Goal: Task Accomplishment & Management: Use online tool/utility

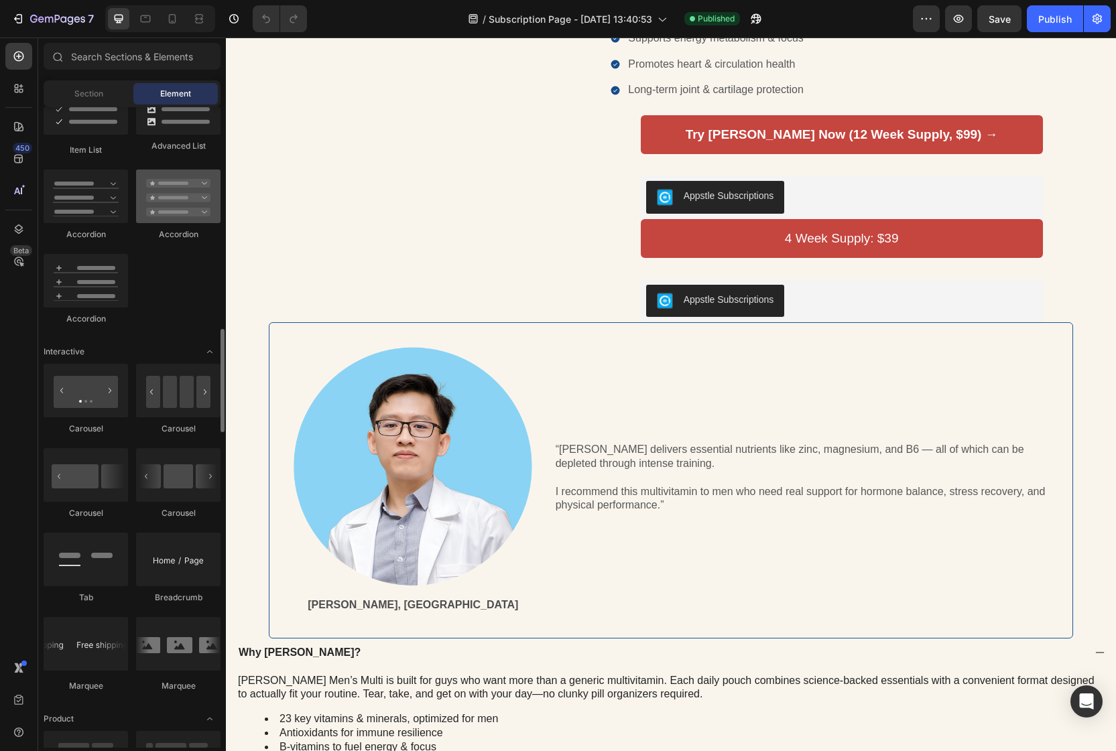
scroll to position [1148, 0]
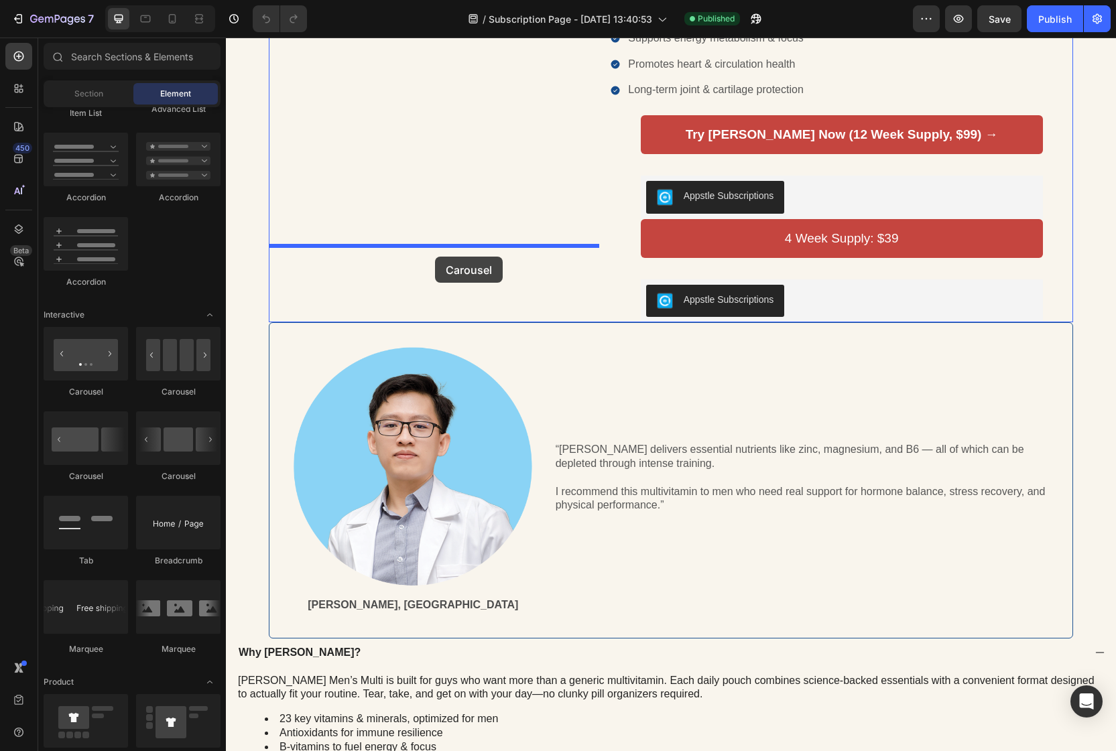
drag, startPoint x: 321, startPoint y: 397, endPoint x: 435, endPoint y: 257, distance: 181.0
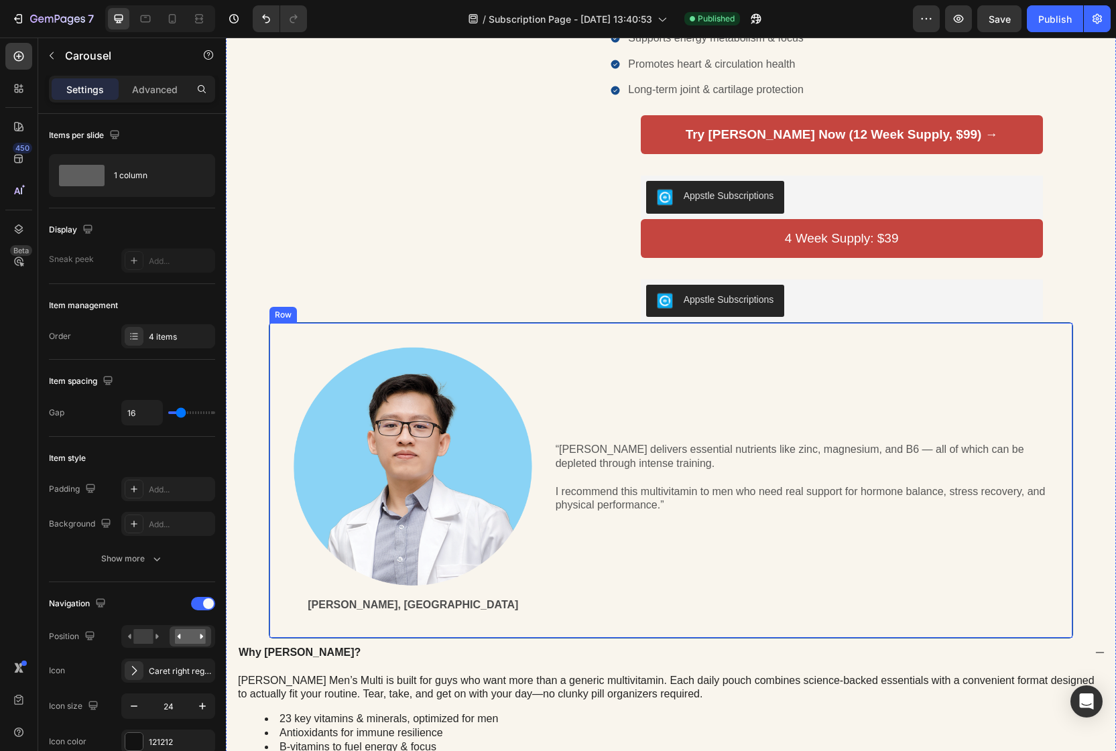
click at [555, 631] on div "Image [PERSON_NAME], MD Text Block “[PERSON_NAME] delivers essential nutrients …" at bounding box center [671, 480] width 804 height 316
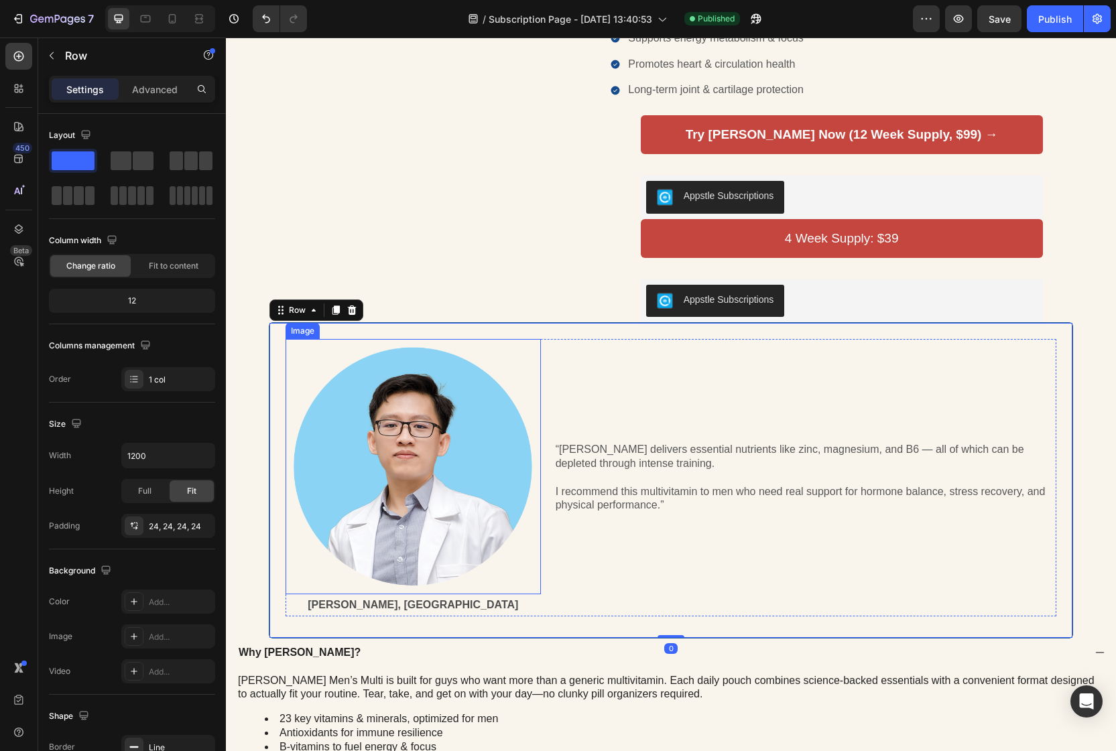
scroll to position [165, 0]
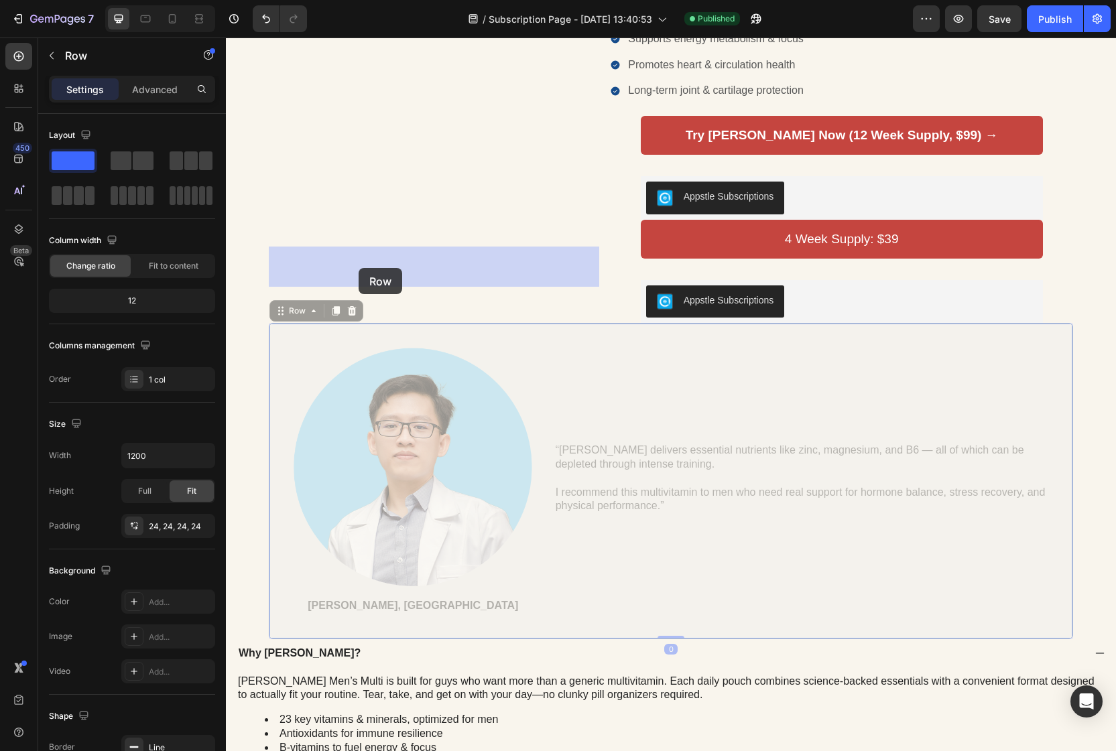
drag, startPoint x: 281, startPoint y: 315, endPoint x: 358, endPoint y: 268, distance: 90.8
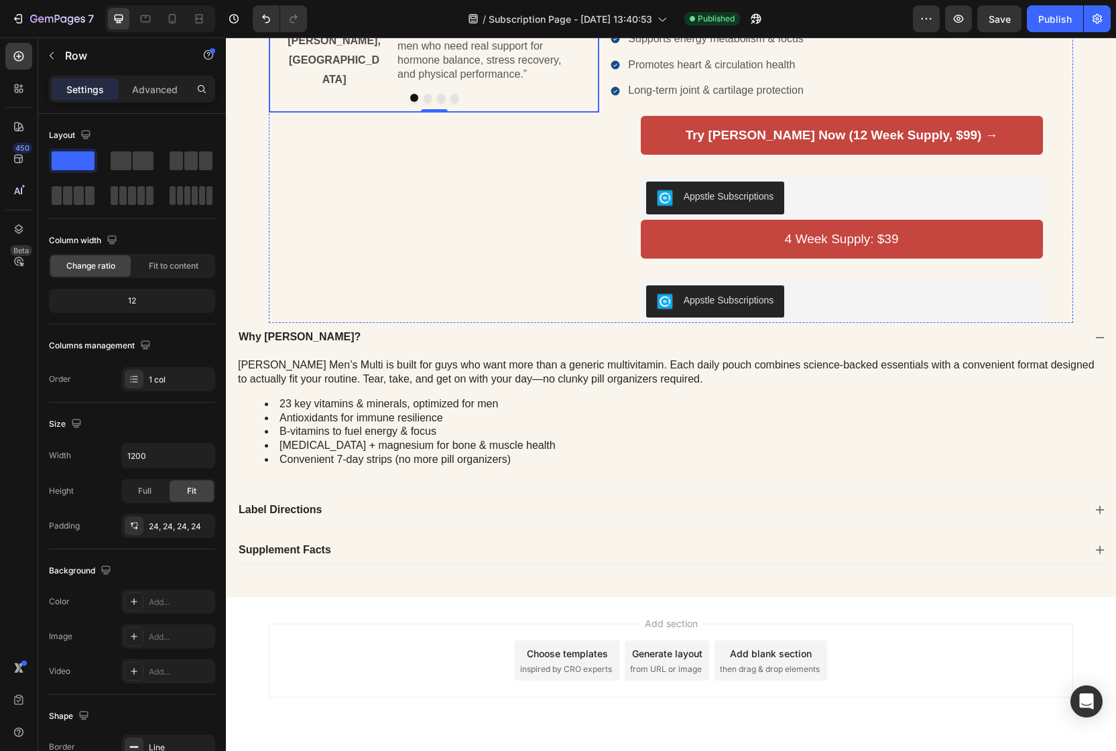
click at [570, 20] on icon "Carousel Next Arrow" at bounding box center [571, 14] width 6 height 11
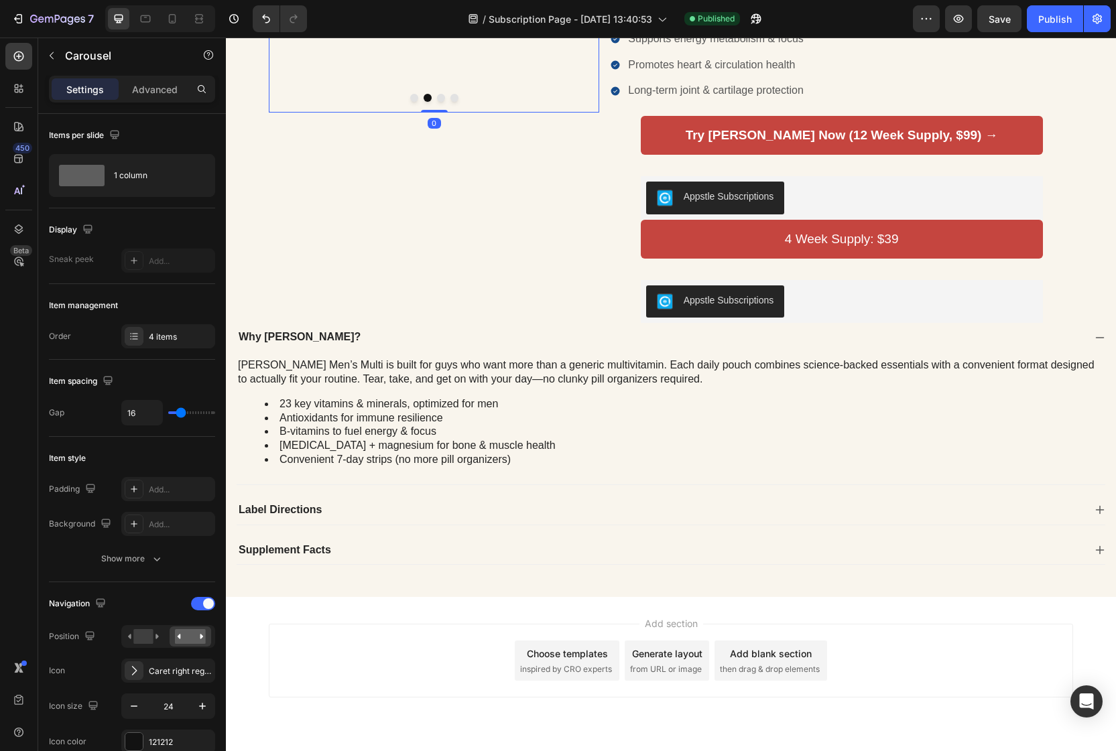
click at [293, 23] on icon "Carousel Back Arrow" at bounding box center [298, 15] width 16 height 16
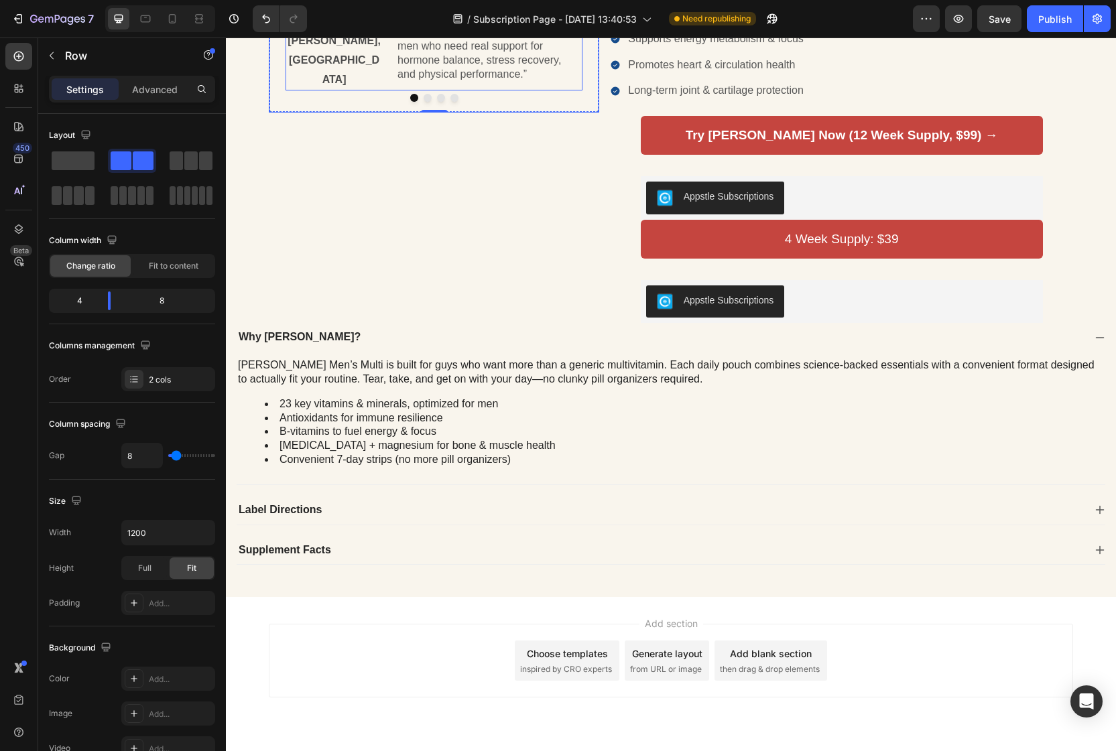
click at [385, 90] on div "Image [PERSON_NAME], MD Text Block “[PERSON_NAME] delivers essential nutrients …" at bounding box center [433, 11] width 297 height 157
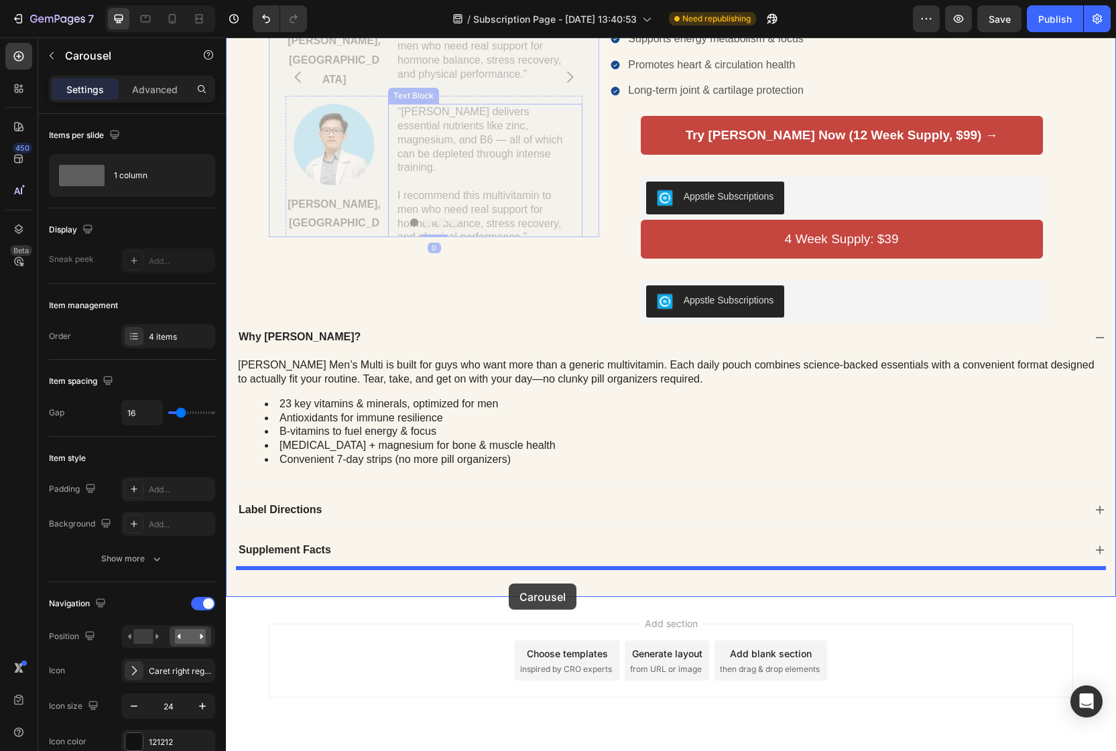
drag, startPoint x: 326, startPoint y: 420, endPoint x: 508, endPoint y: 584, distance: 244.3
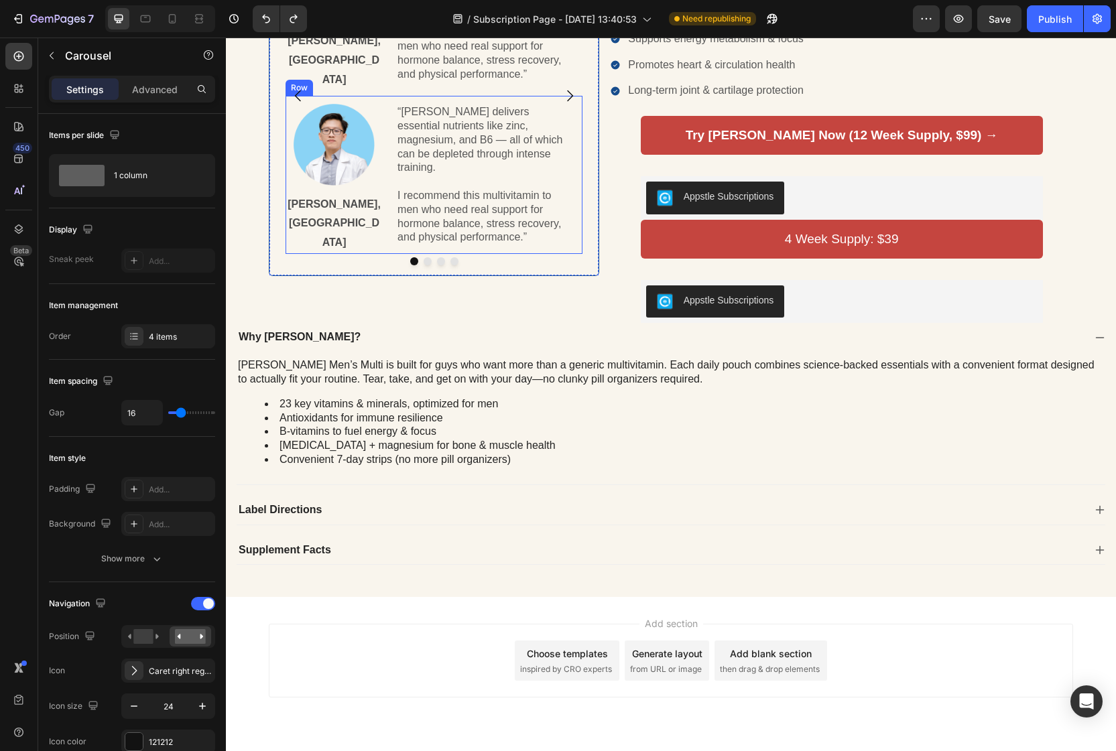
click at [383, 253] on div "Image [PERSON_NAME], MD Text Block “[PERSON_NAME] delivers essential nutrients …" at bounding box center [433, 174] width 297 height 157
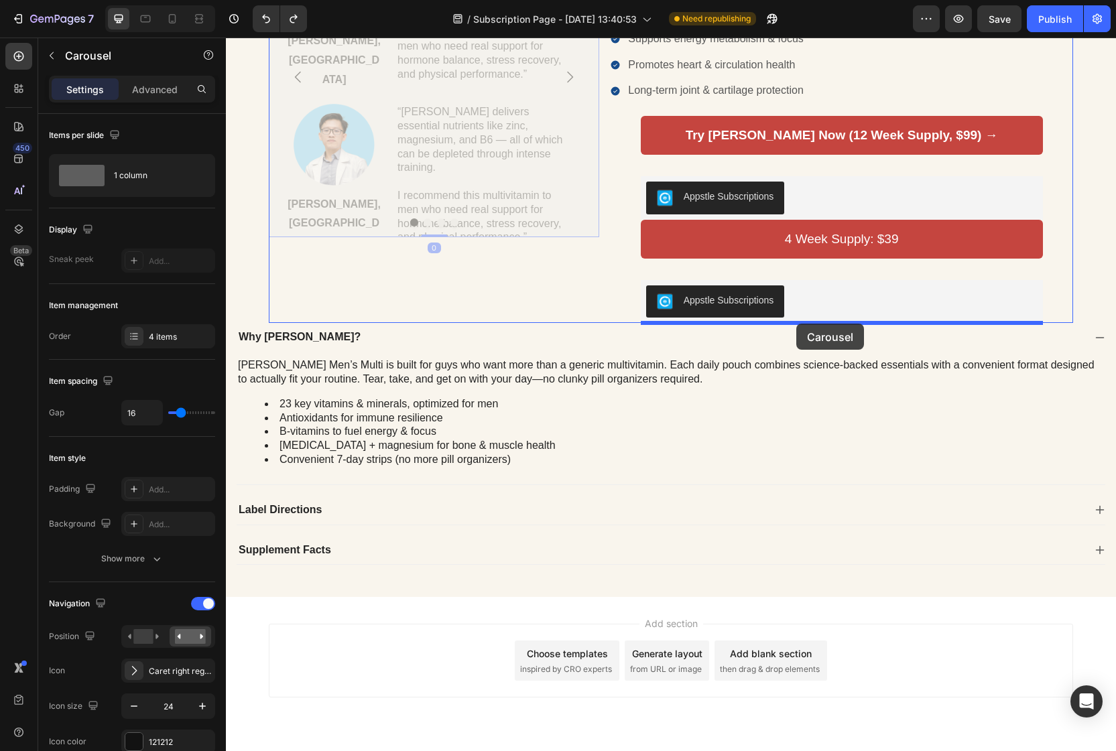
drag, startPoint x: 415, startPoint y: 331, endPoint x: 796, endPoint y: 324, distance: 380.7
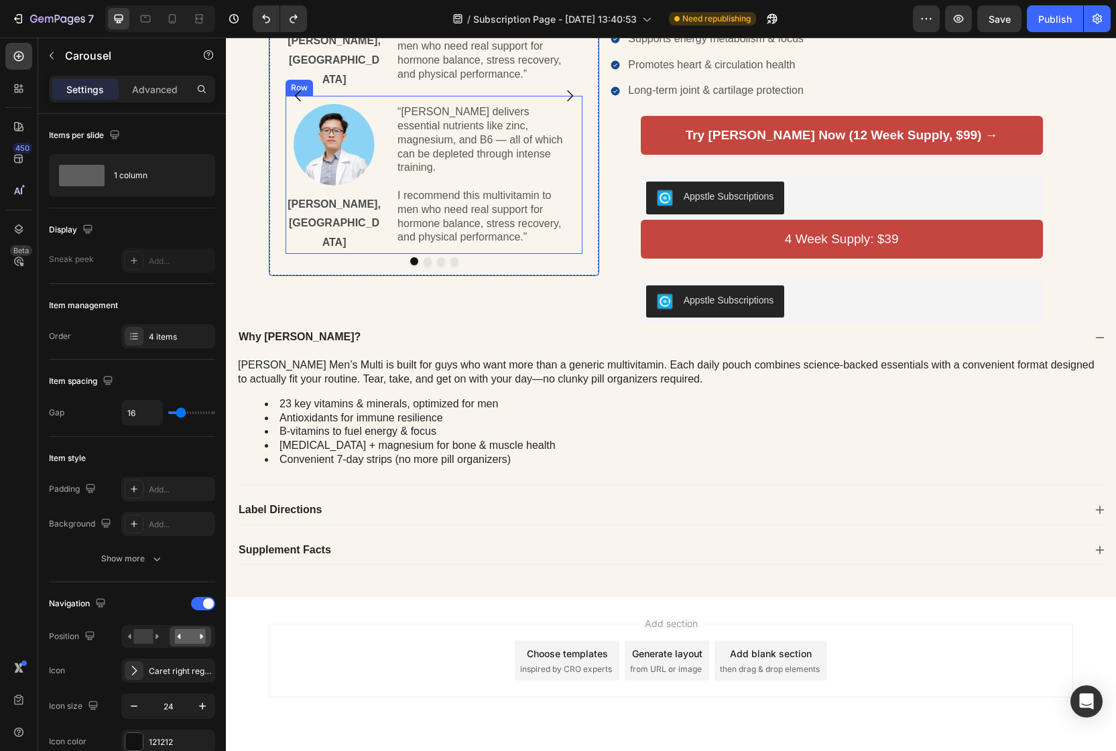
click at [385, 253] on div "Image [PERSON_NAME], MD Text Block “[PERSON_NAME] delivers essential nutrients …" at bounding box center [433, 174] width 297 height 157
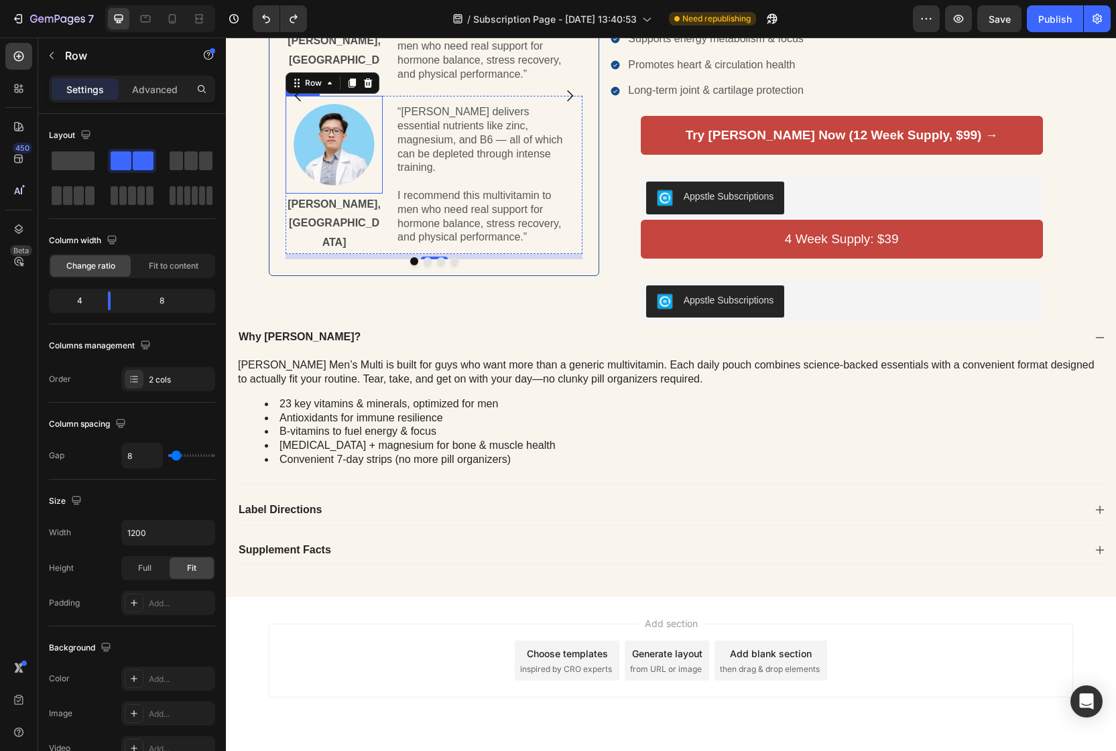
click at [358, 185] on img at bounding box center [333, 144] width 81 height 81
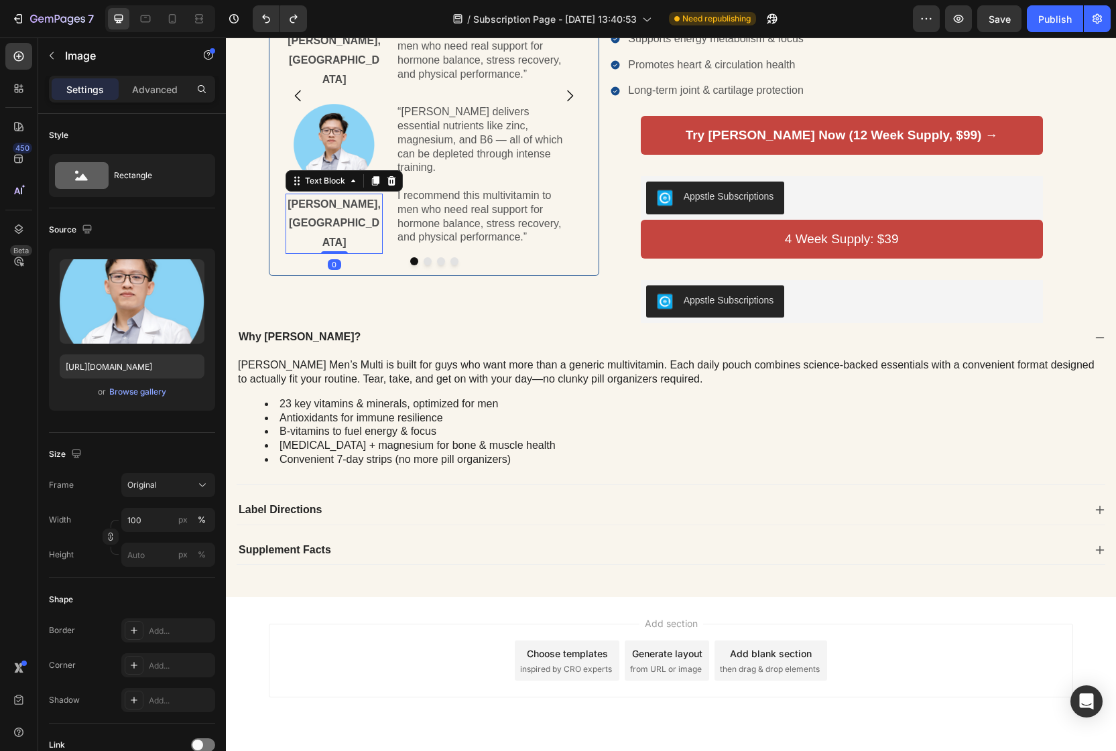
click at [373, 253] on p "[PERSON_NAME], [GEOGRAPHIC_DATA]" at bounding box center [334, 224] width 94 height 58
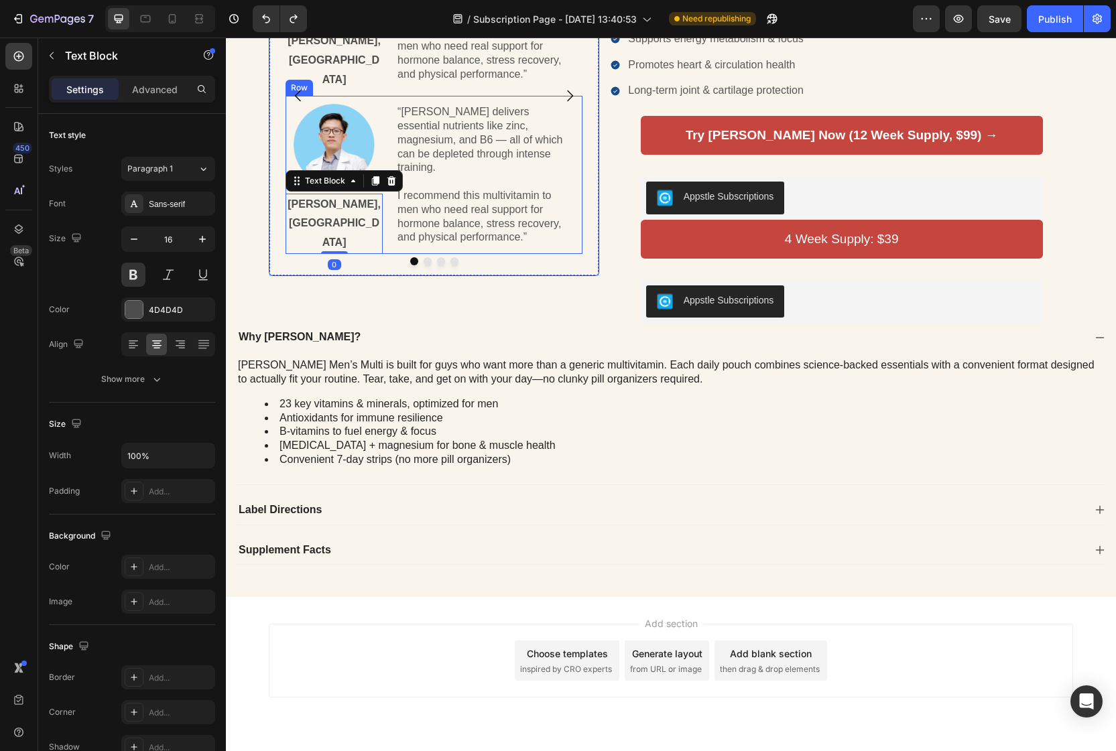
click at [387, 253] on div "Image [PERSON_NAME], MD Text Block 0 “[PERSON_NAME] delivers essential nutrient…" at bounding box center [433, 174] width 297 height 157
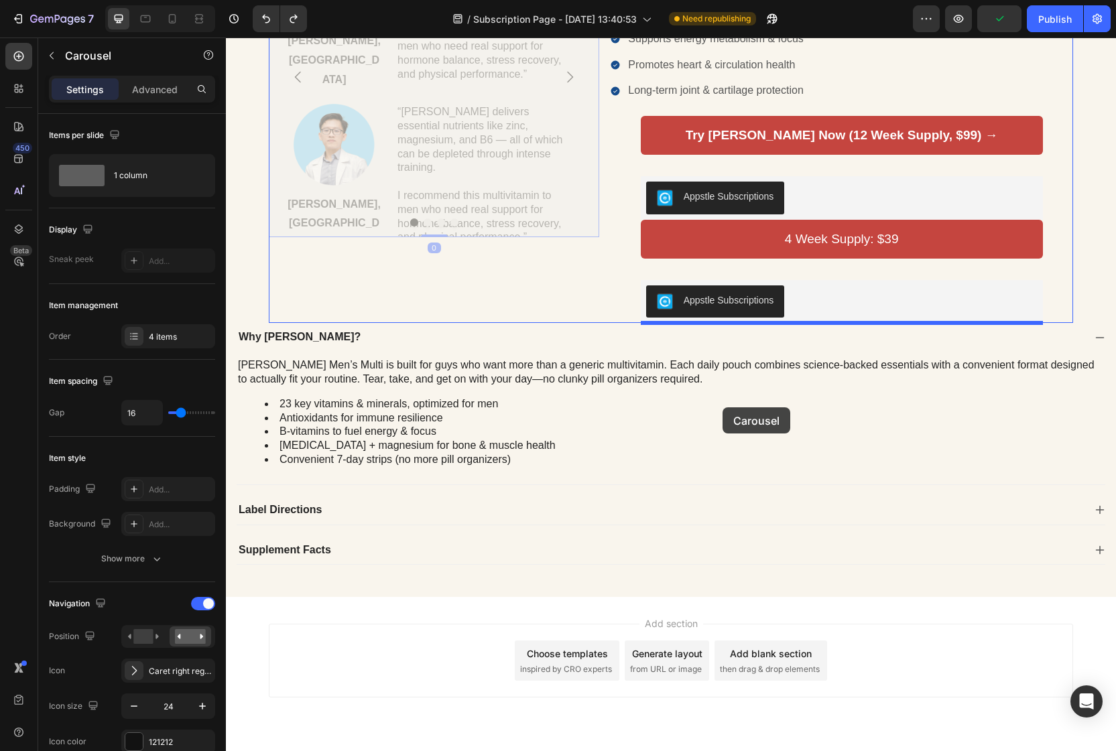
drag, startPoint x: 298, startPoint y: 391, endPoint x: 722, endPoint y: 407, distance: 425.1
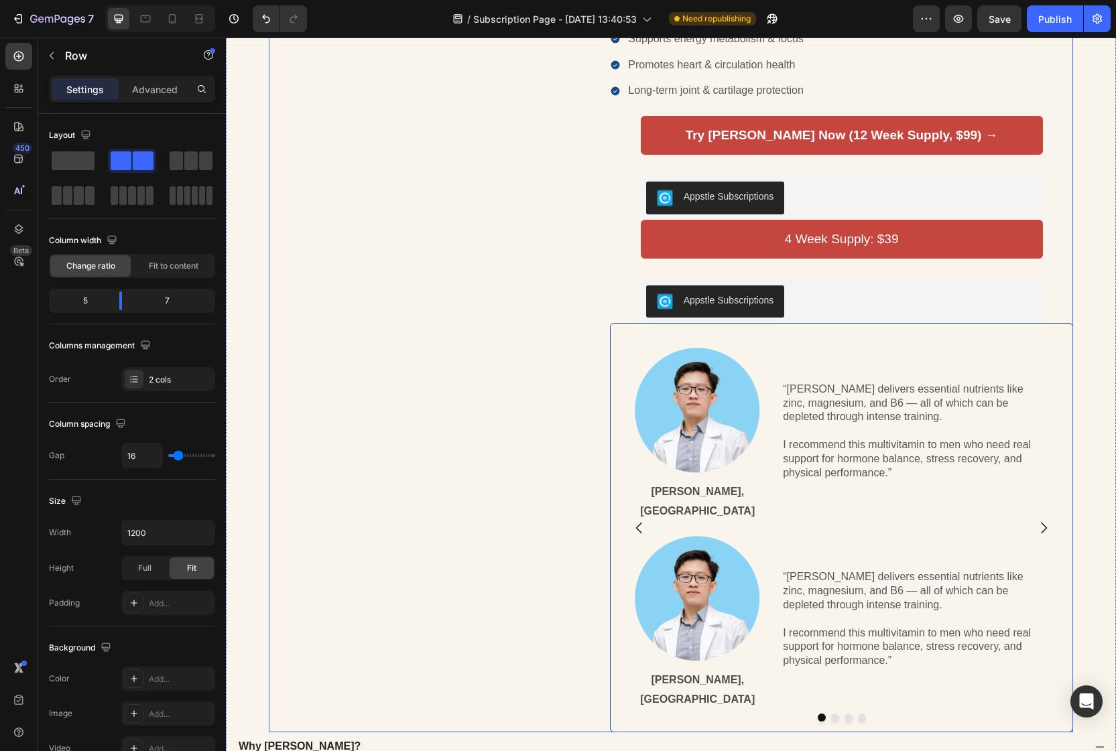
click at [528, 402] on div "Image" at bounding box center [434, 324] width 330 height 816
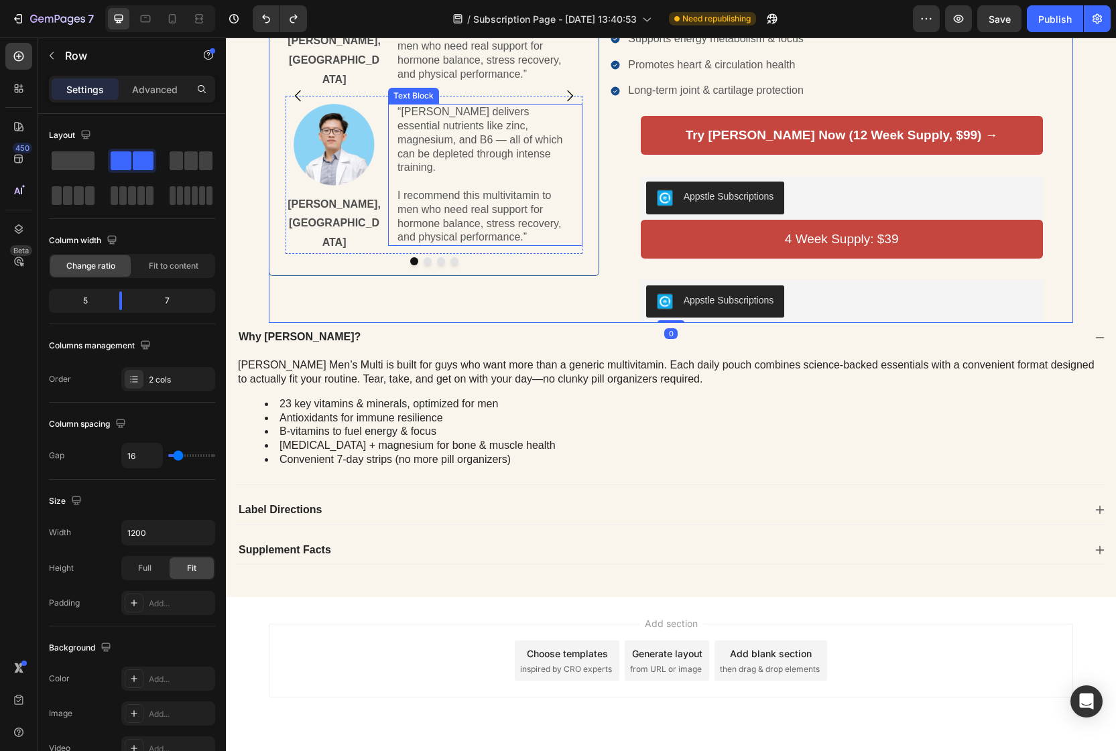
drag, startPoint x: 520, startPoint y: 463, endPoint x: 423, endPoint y: 470, distance: 96.8
click at [520, 175] on p "“[PERSON_NAME] delivers essential nutrients like zinc, magnesium, and B6 — all …" at bounding box center [485, 140] width 176 height 70
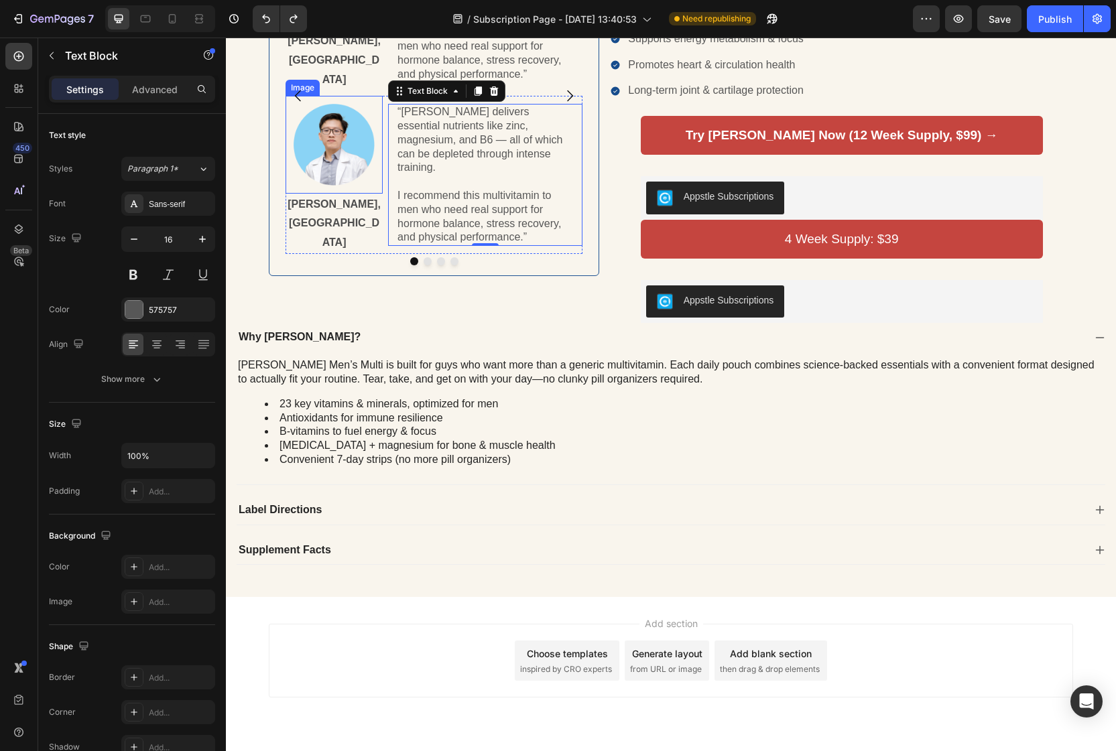
click at [361, 185] on img at bounding box center [333, 144] width 81 height 81
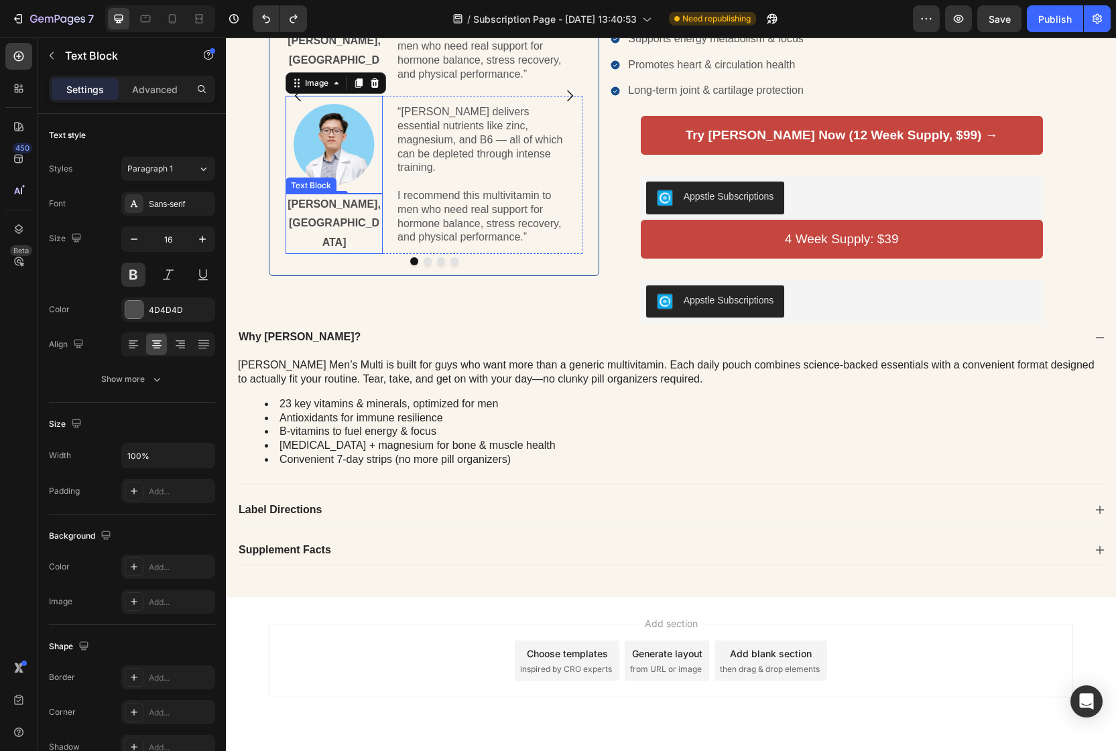
drag, startPoint x: 363, startPoint y: 521, endPoint x: 375, endPoint y: 519, distance: 11.6
click at [363, 253] on p "[PERSON_NAME], [GEOGRAPHIC_DATA]" at bounding box center [334, 224] width 94 height 58
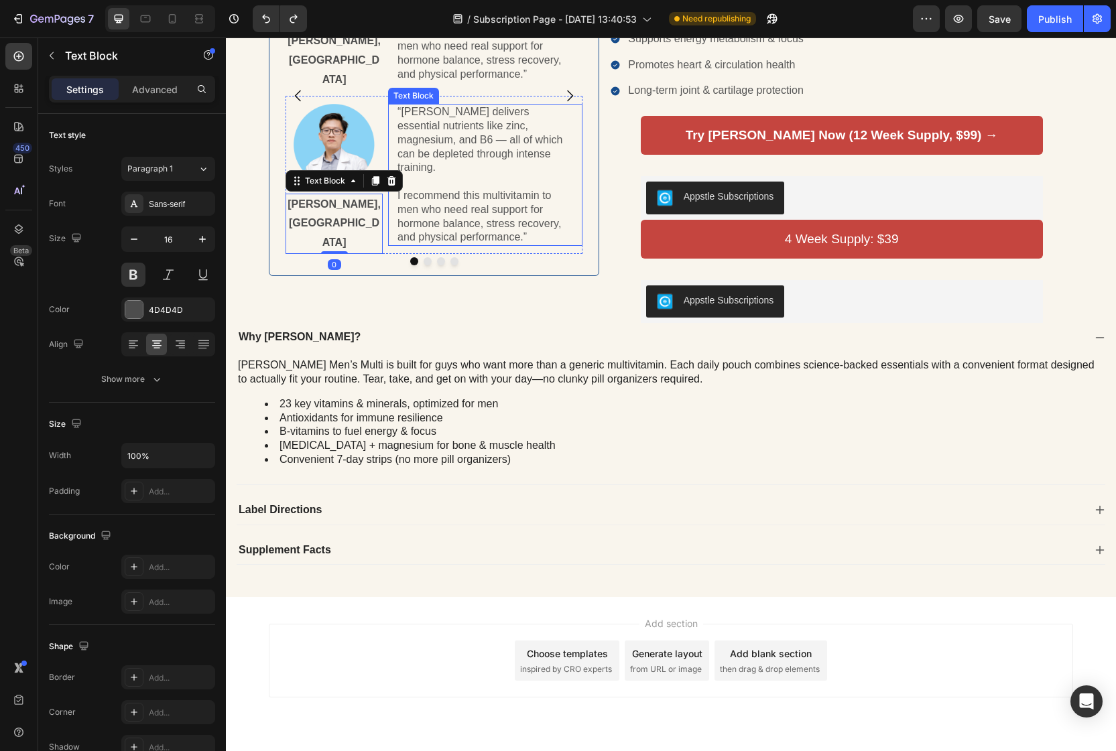
click at [389, 246] on div "“[PERSON_NAME] delivers essential nutrients like zinc, magnesium, and B6 — all …" at bounding box center [485, 175] width 194 height 142
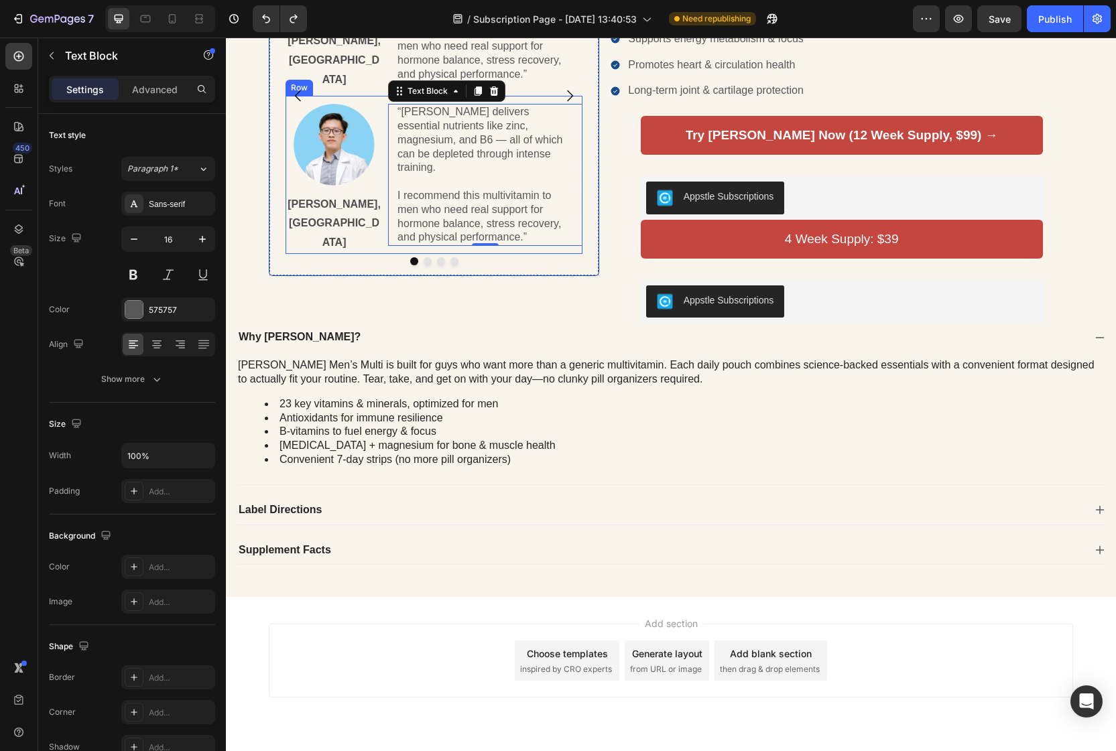
click at [386, 253] on div "Image [PERSON_NAME], MD Text Block “[PERSON_NAME] delivers essential nutrients …" at bounding box center [433, 174] width 297 height 157
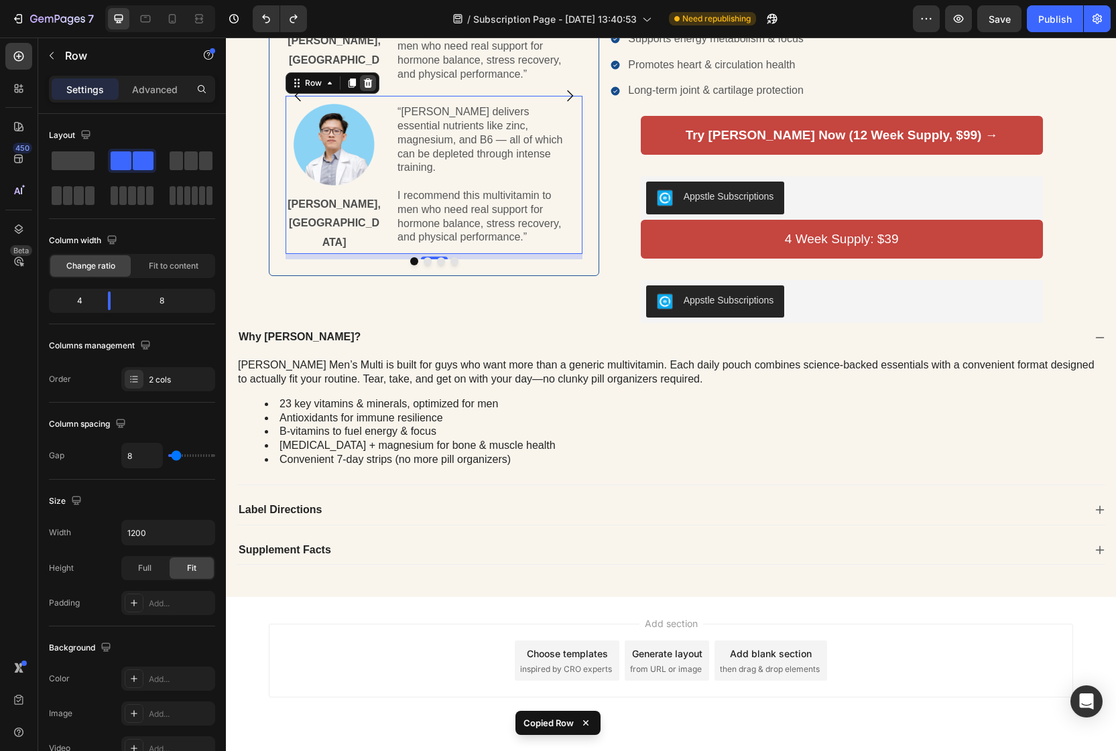
click at [371, 88] on icon at bounding box center [368, 83] width 11 height 11
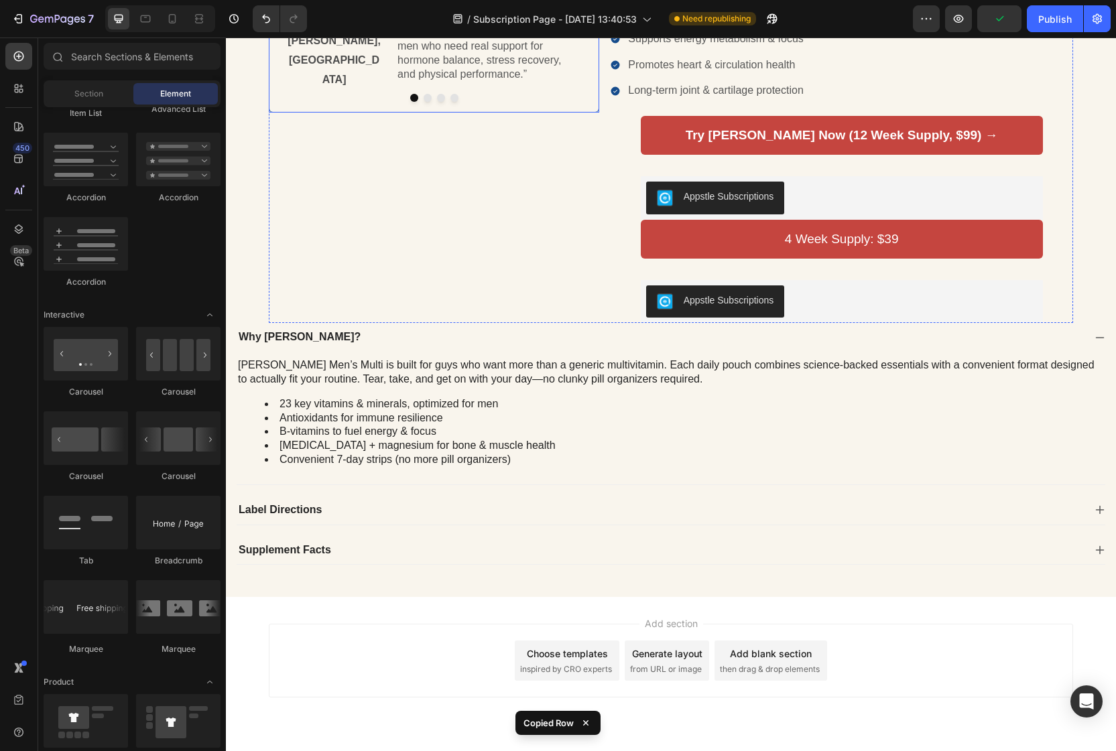
click at [572, 20] on icon "Carousel Next Arrow" at bounding box center [571, 14] width 6 height 11
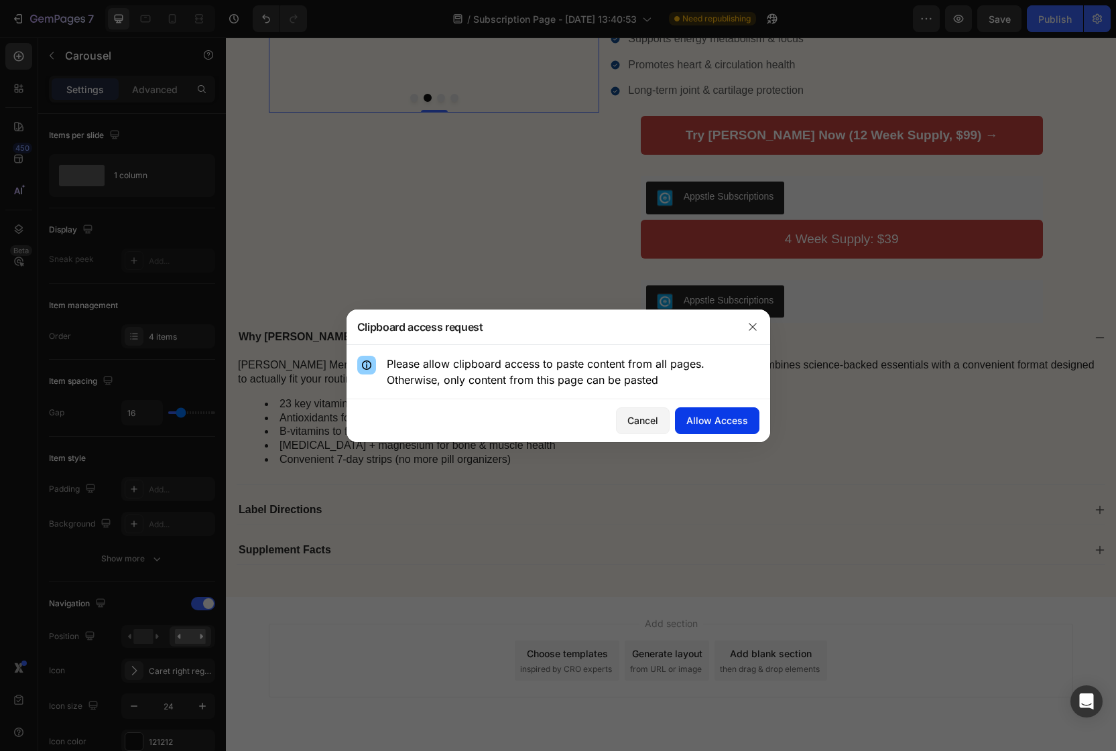
click at [702, 424] on div "Allow Access" at bounding box center [717, 420] width 62 height 14
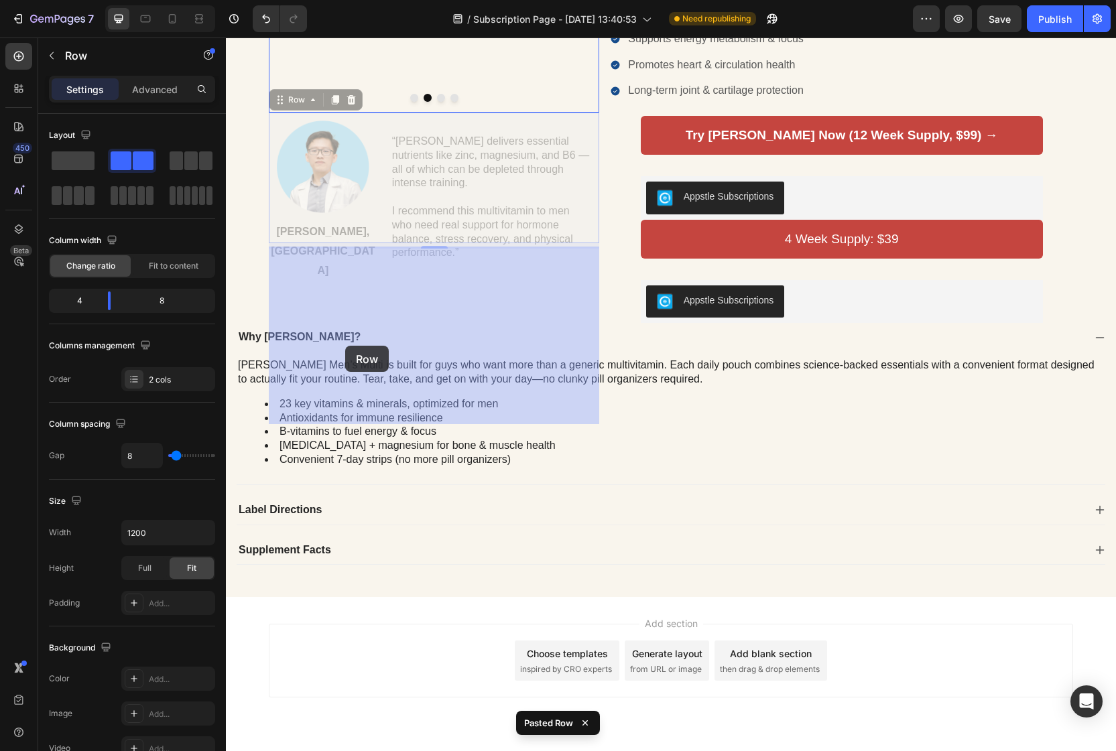
drag, startPoint x: 279, startPoint y: 412, endPoint x: 358, endPoint y: 334, distance: 110.9
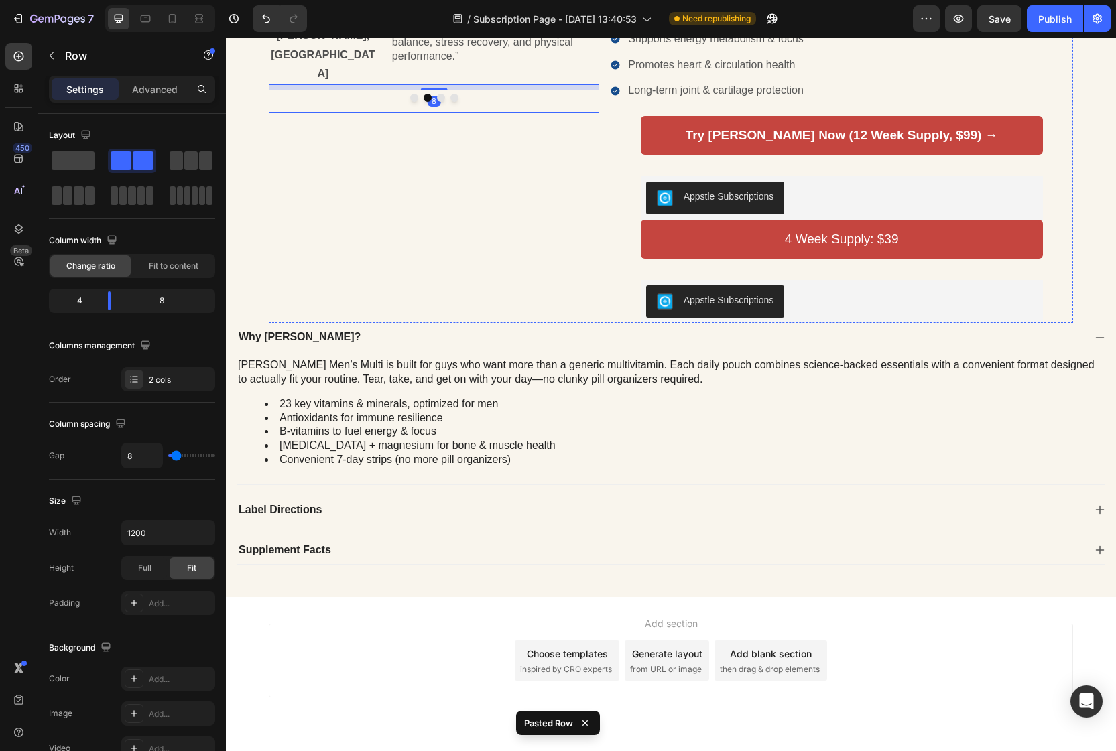
click at [295, 23] on icon "Carousel Back Arrow" at bounding box center [298, 15] width 16 height 16
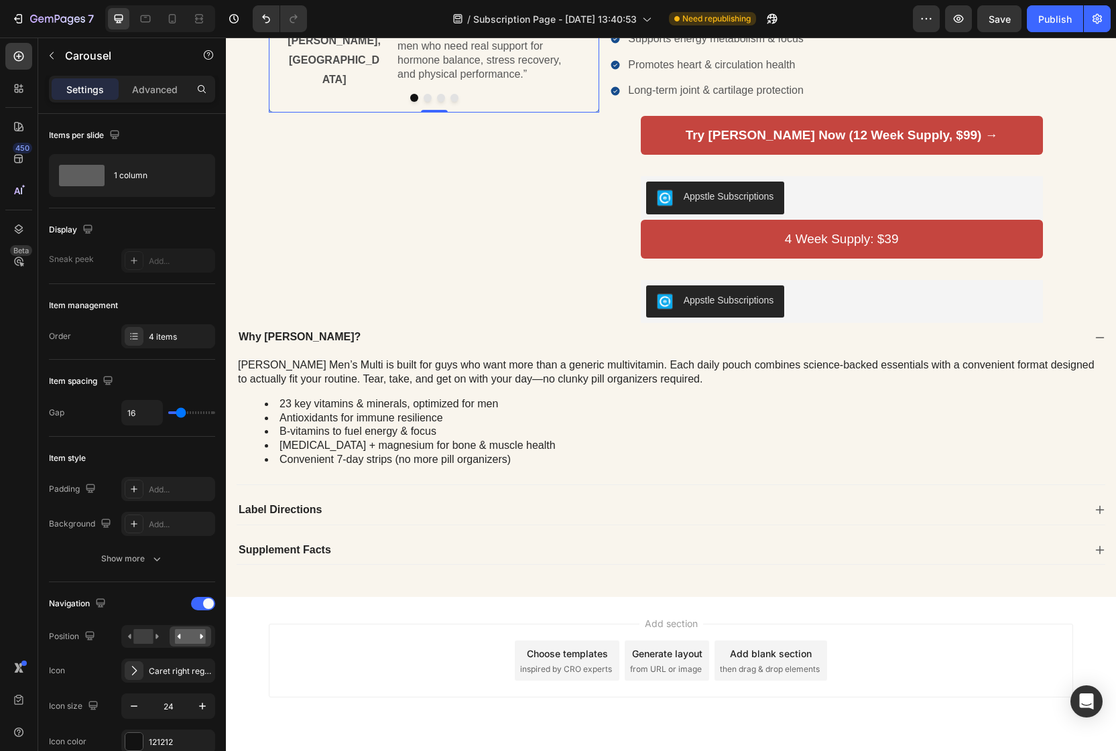
click at [572, 23] on icon "Carousel Next Arrow" at bounding box center [570, 15] width 16 height 16
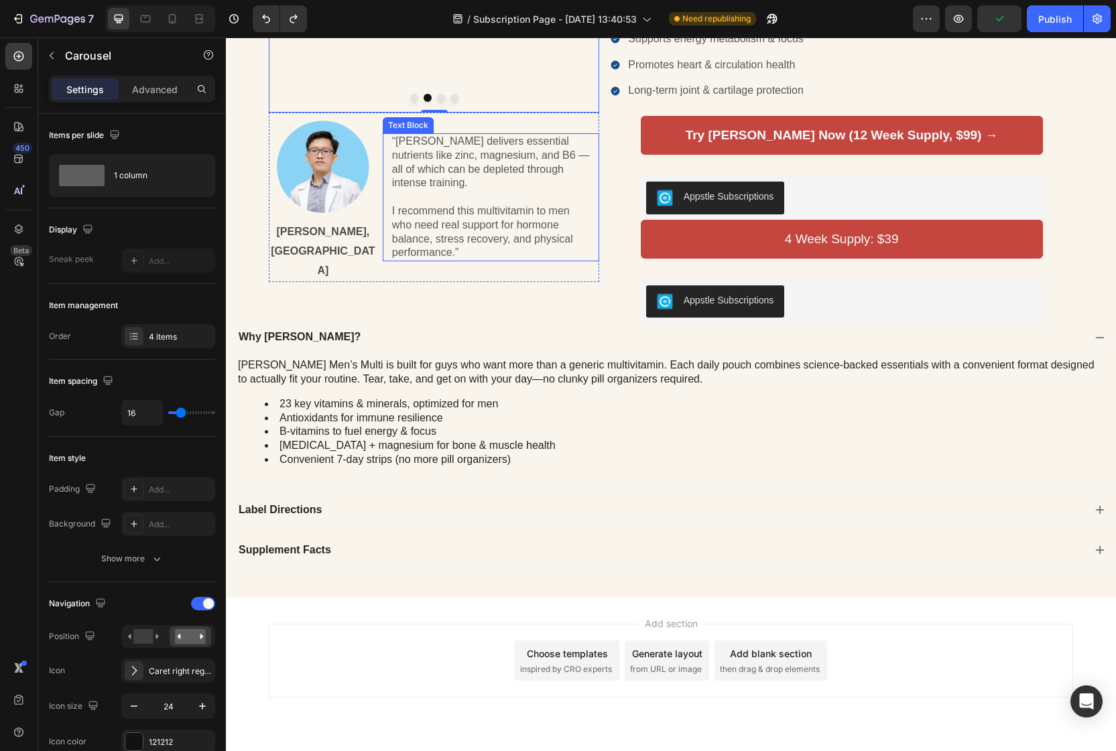
click at [383, 261] on div "“[PERSON_NAME] delivers essential nutrients like zinc, magnesium, and B6 — all …" at bounding box center [491, 197] width 217 height 128
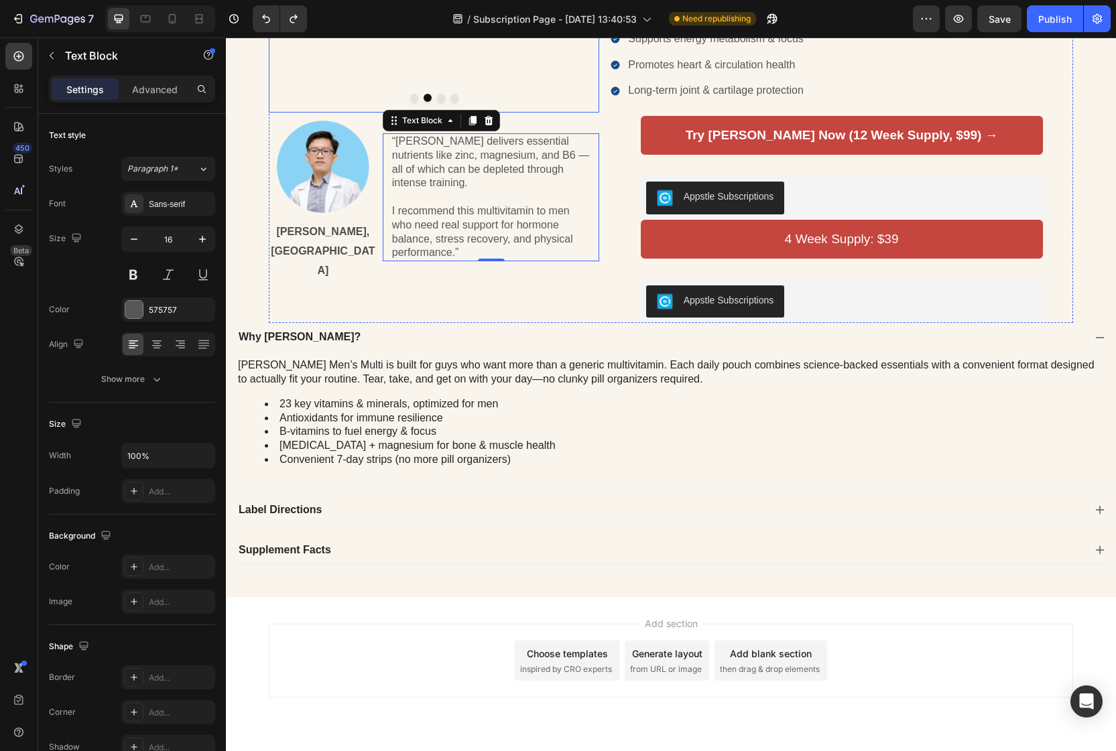
click at [299, 23] on icon "Carousel Back Arrow" at bounding box center [298, 15] width 16 height 16
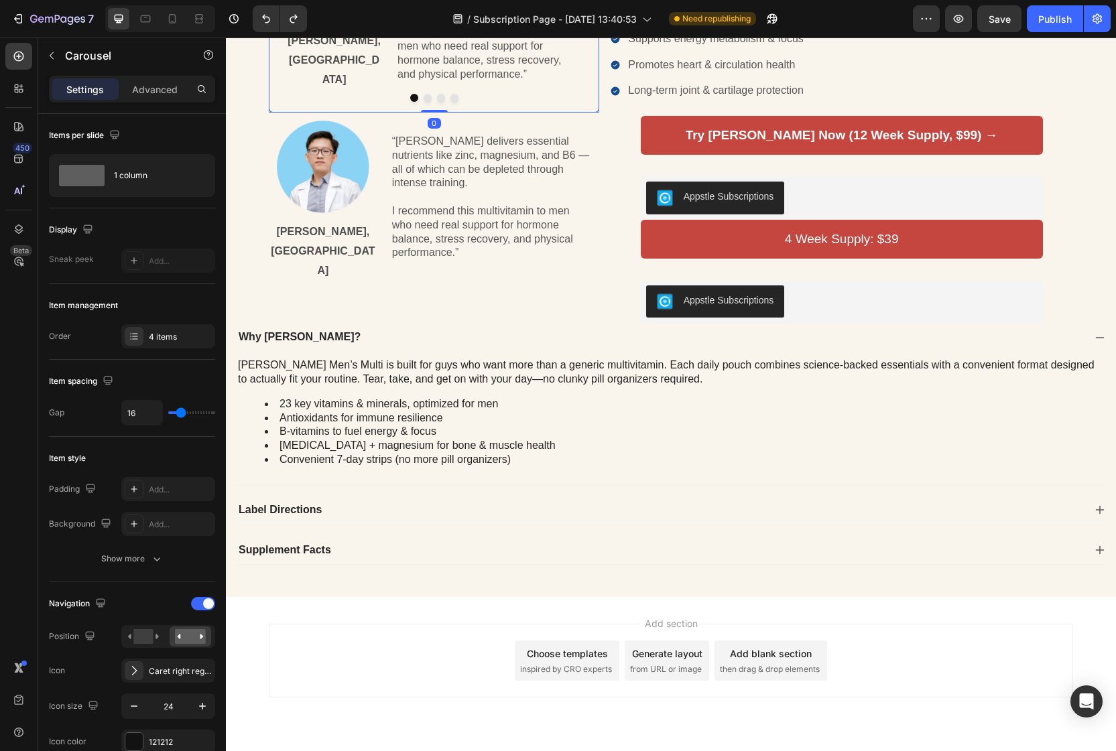
click at [344, 102] on div at bounding box center [434, 98] width 330 height 8
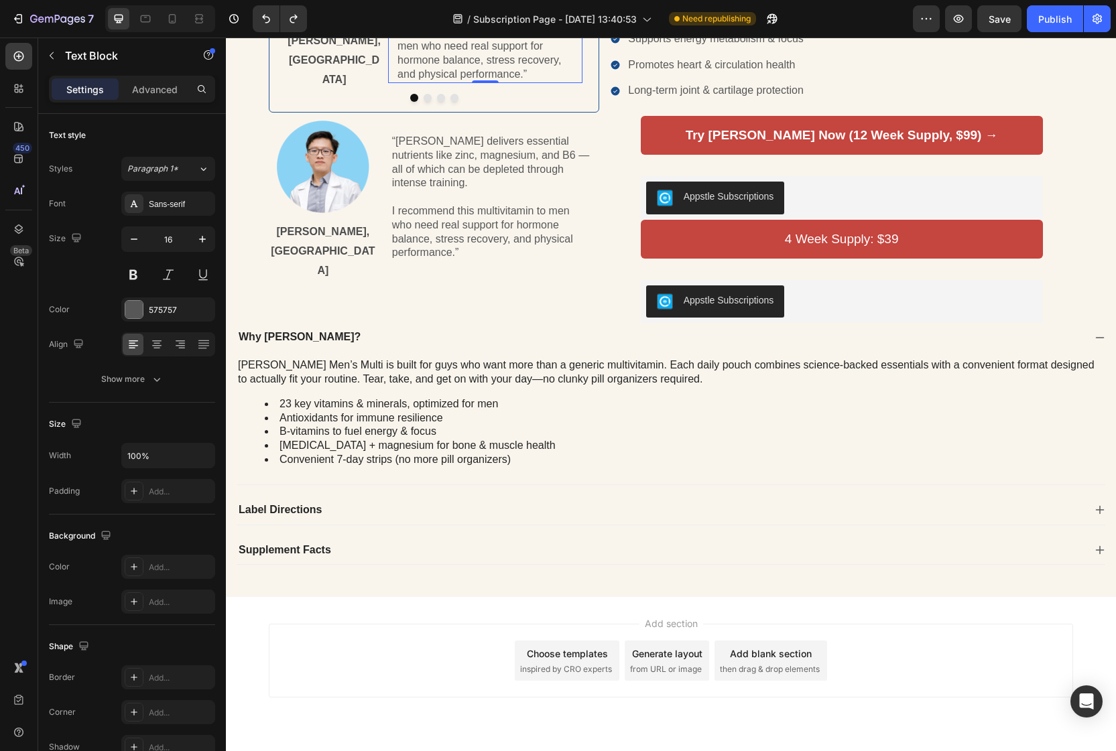
click at [391, 83] on div "“[PERSON_NAME] delivers essential nutrients like zinc, magnesium, and B6 — all …" at bounding box center [485, 12] width 194 height 142
click at [383, 90] on div "Image [PERSON_NAME], MD Text Block “[PERSON_NAME] delivers essential nutrients …" at bounding box center [433, 11] width 297 height 157
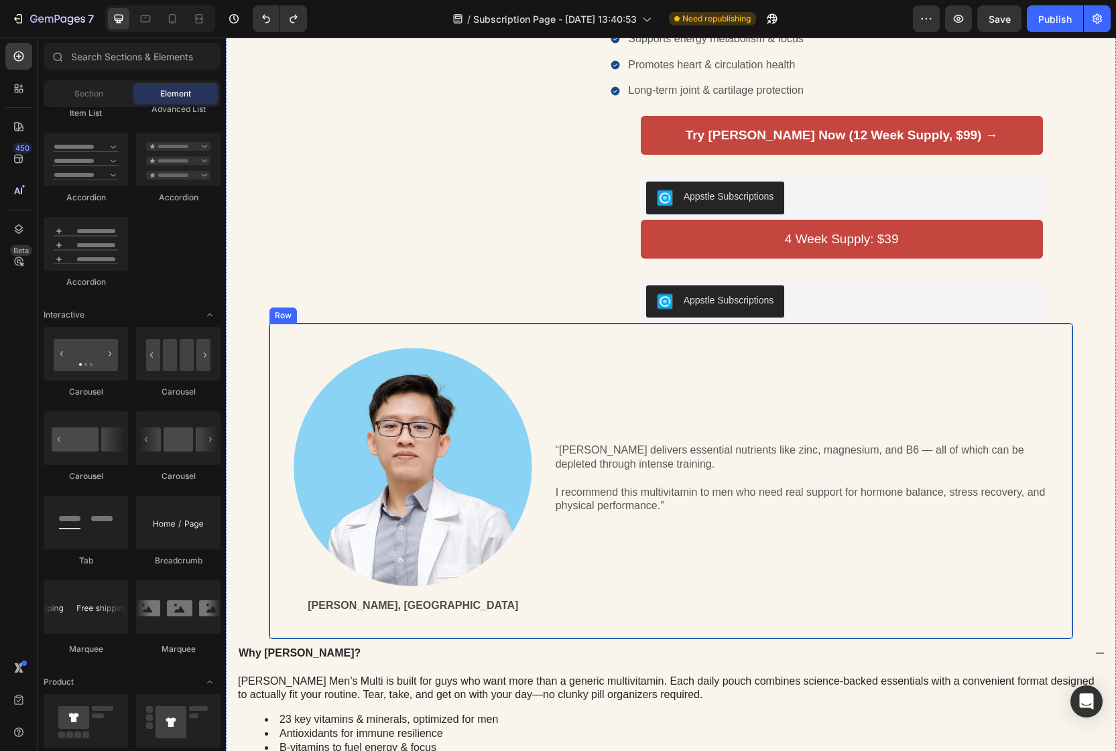
click at [610, 622] on div "Image [PERSON_NAME], MD Text Block “[PERSON_NAME] delivers essential nutrients …" at bounding box center [670, 481] width 771 height 282
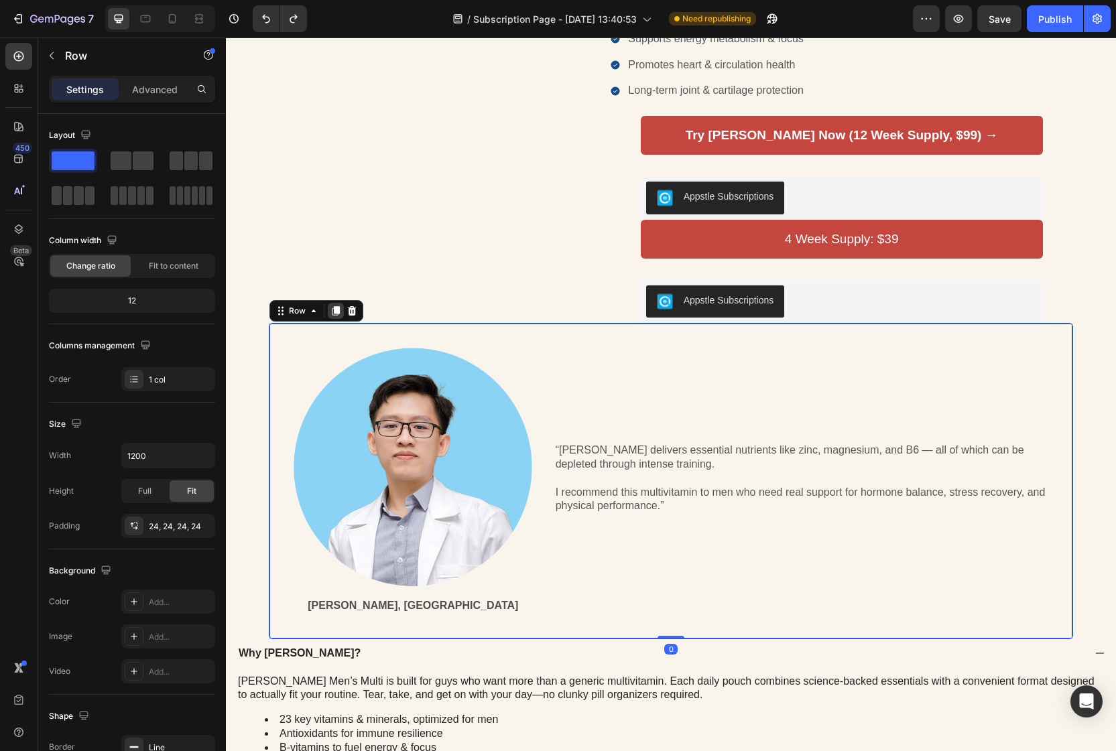
click at [340, 313] on icon at bounding box center [335, 311] width 11 height 11
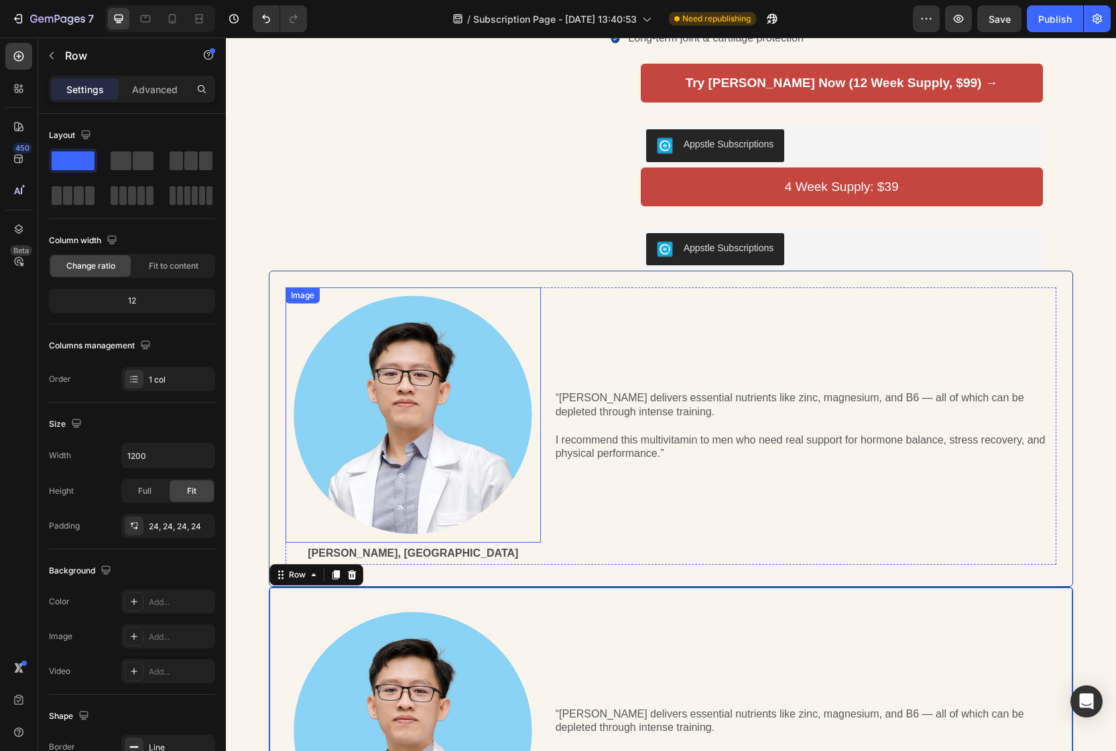
scroll to position [215, 0]
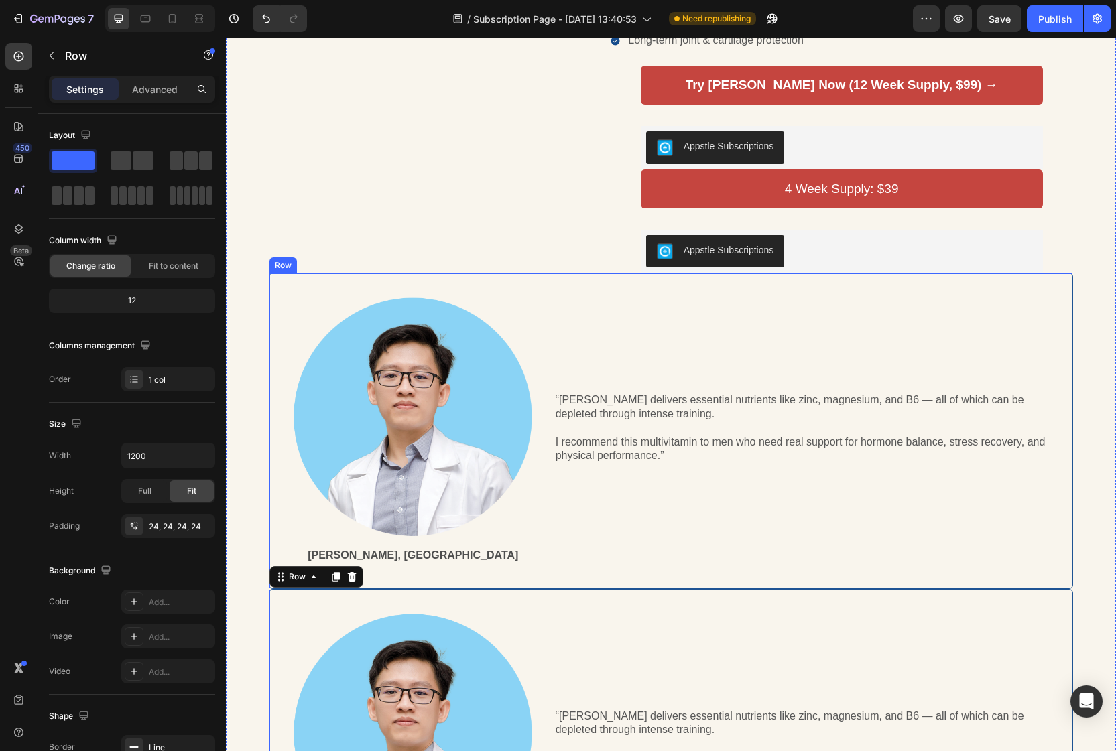
click at [383, 283] on div "Image [PERSON_NAME], MD Text Block “[PERSON_NAME] delivers essential nutrients …" at bounding box center [671, 431] width 804 height 316
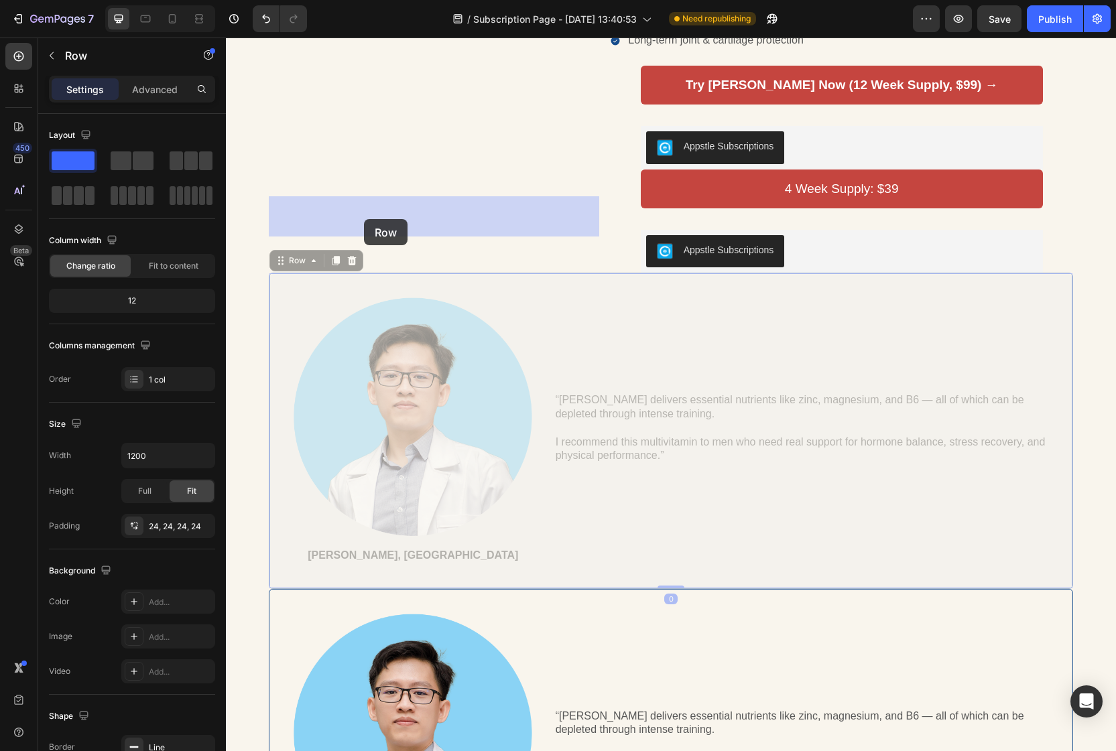
drag, startPoint x: 283, startPoint y: 264, endPoint x: 365, endPoint y: 218, distance: 93.3
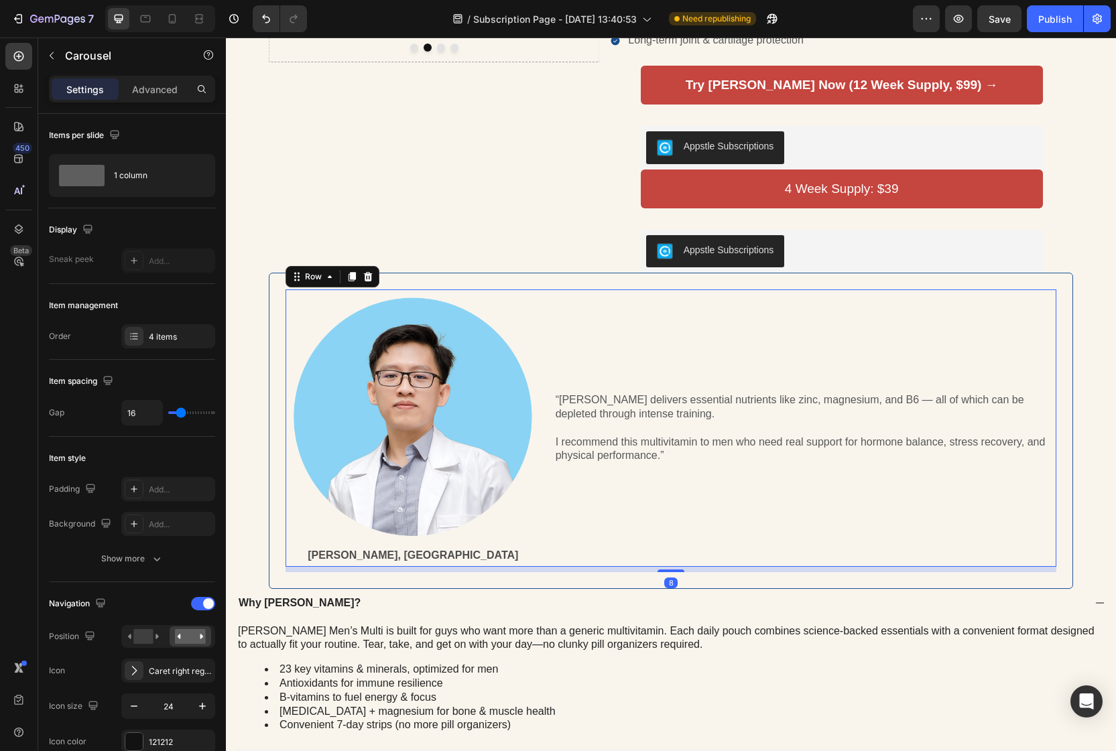
click at [648, 453] on div "“[PERSON_NAME] delivers essential nutrients like zinc, magnesium, and B6 — all …" at bounding box center [801, 427] width 510 height 277
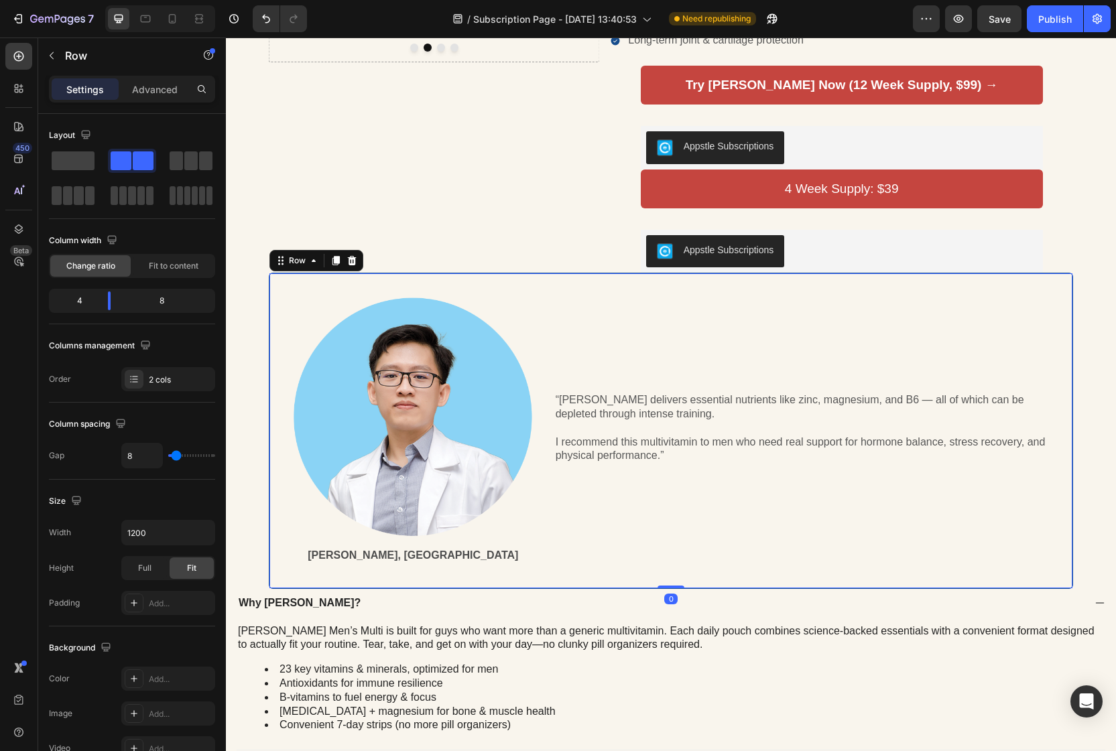
click at [447, 387] on div "Image [PERSON_NAME], MD Text Block “[PERSON_NAME] delivers essential nutrients …" at bounding box center [671, 431] width 804 height 316
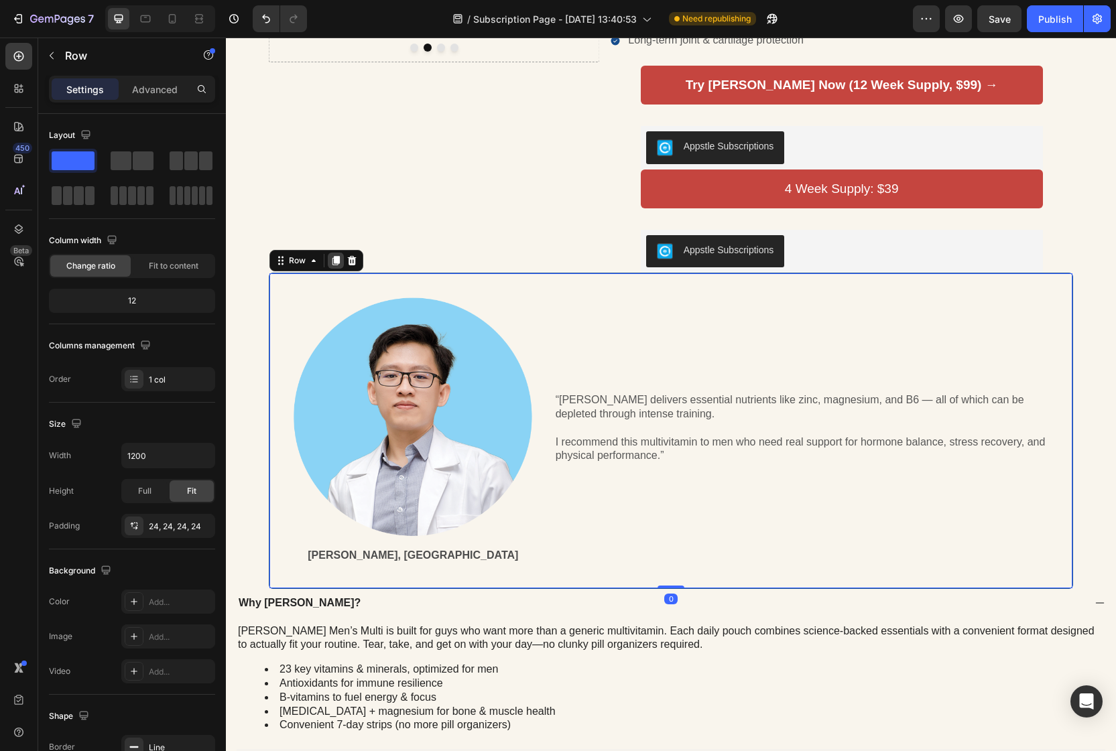
click at [336, 266] on icon at bounding box center [335, 261] width 7 height 9
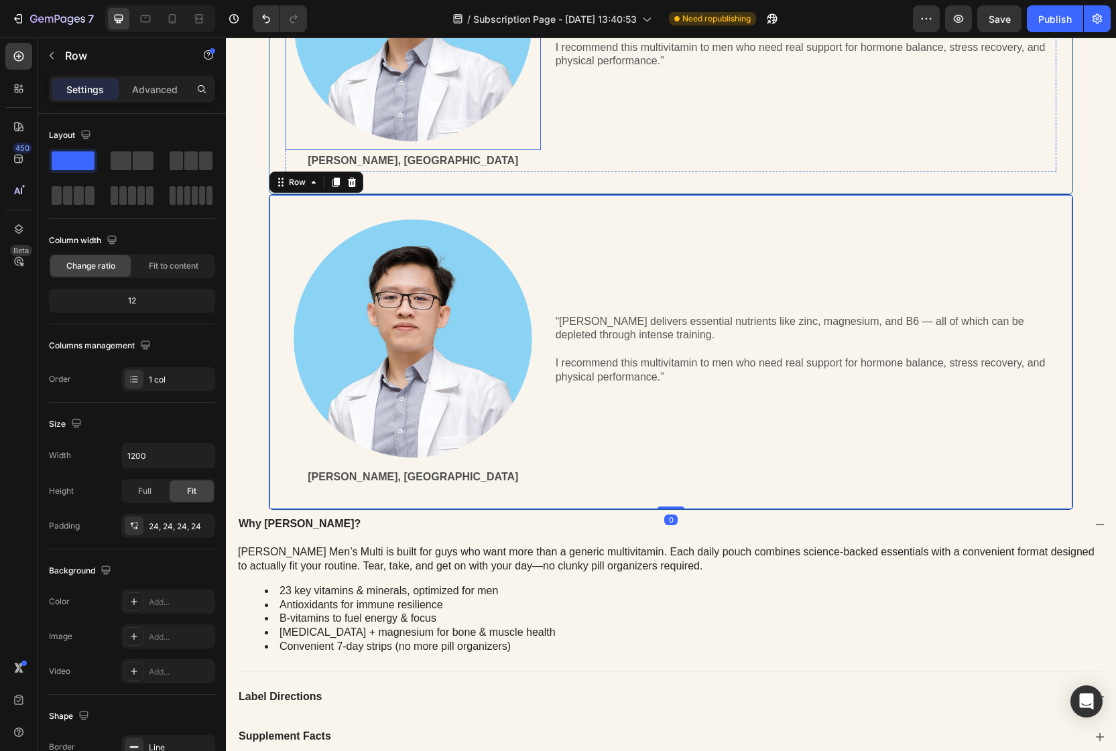
scroll to position [332, 0]
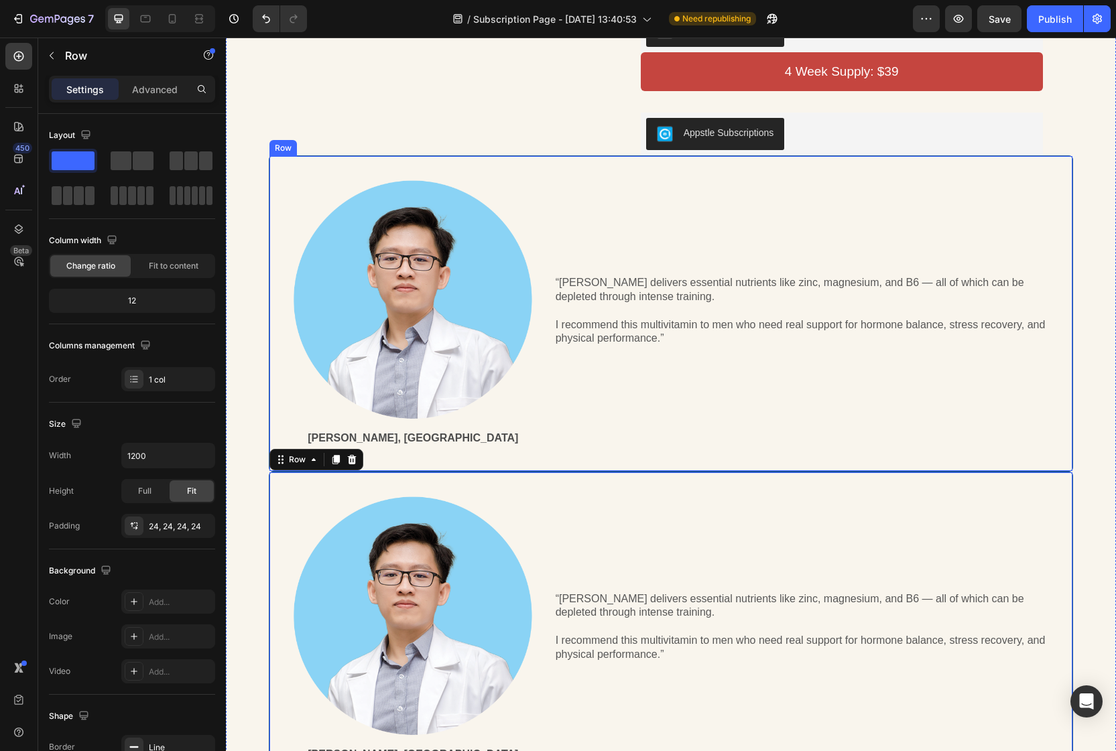
click at [279, 265] on div "Image [PERSON_NAME], MD Text Block “[PERSON_NAME] delivers essential nutrients …" at bounding box center [671, 313] width 804 height 316
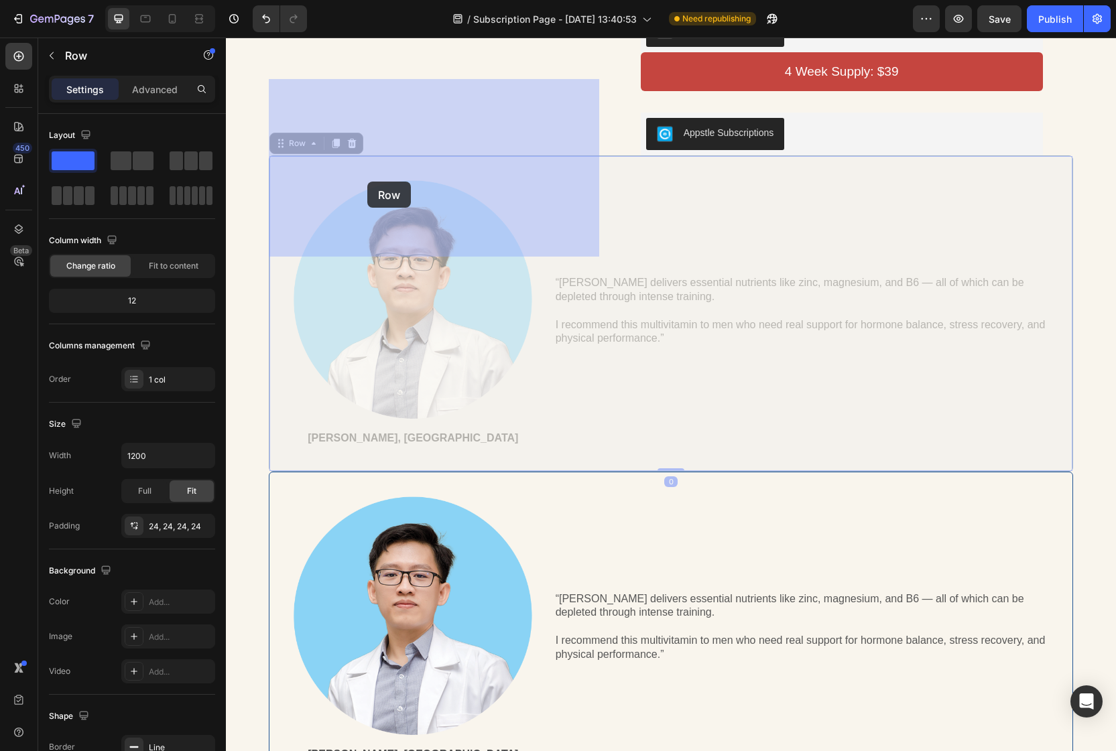
drag, startPoint x: 283, startPoint y: 245, endPoint x: 367, endPoint y: 182, distance: 105.2
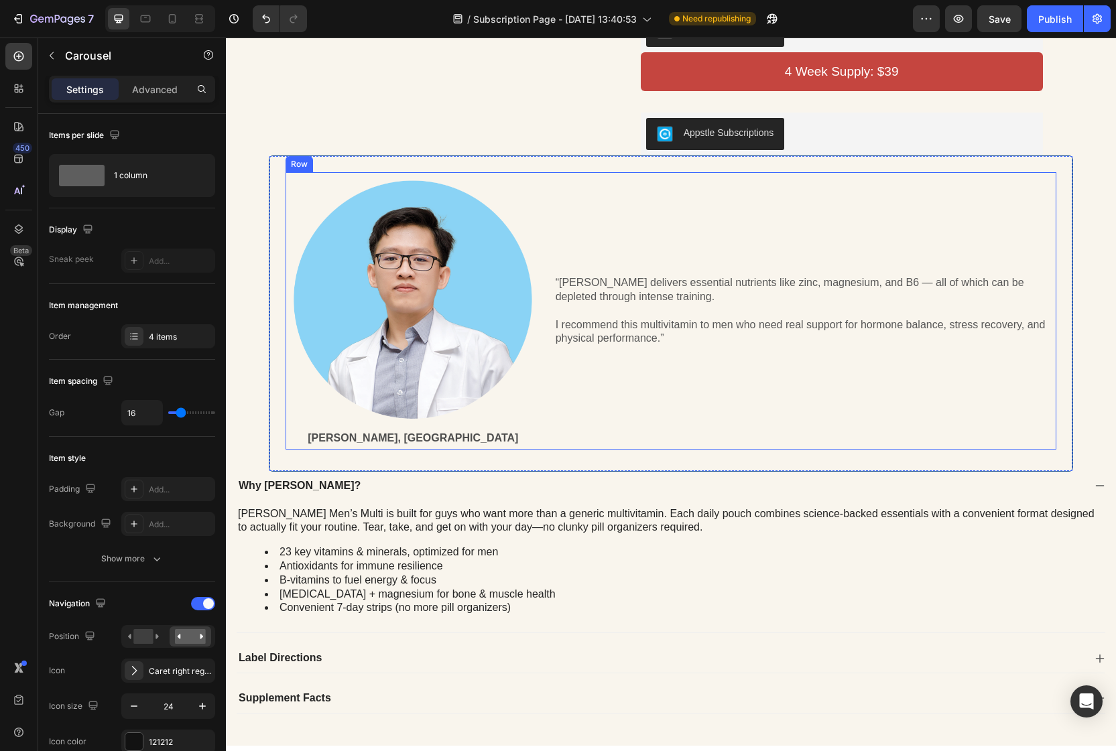
click at [577, 296] on div "“[PERSON_NAME] delivers essential nutrients like zinc, magnesium, and B6 — all …" at bounding box center [801, 310] width 510 height 277
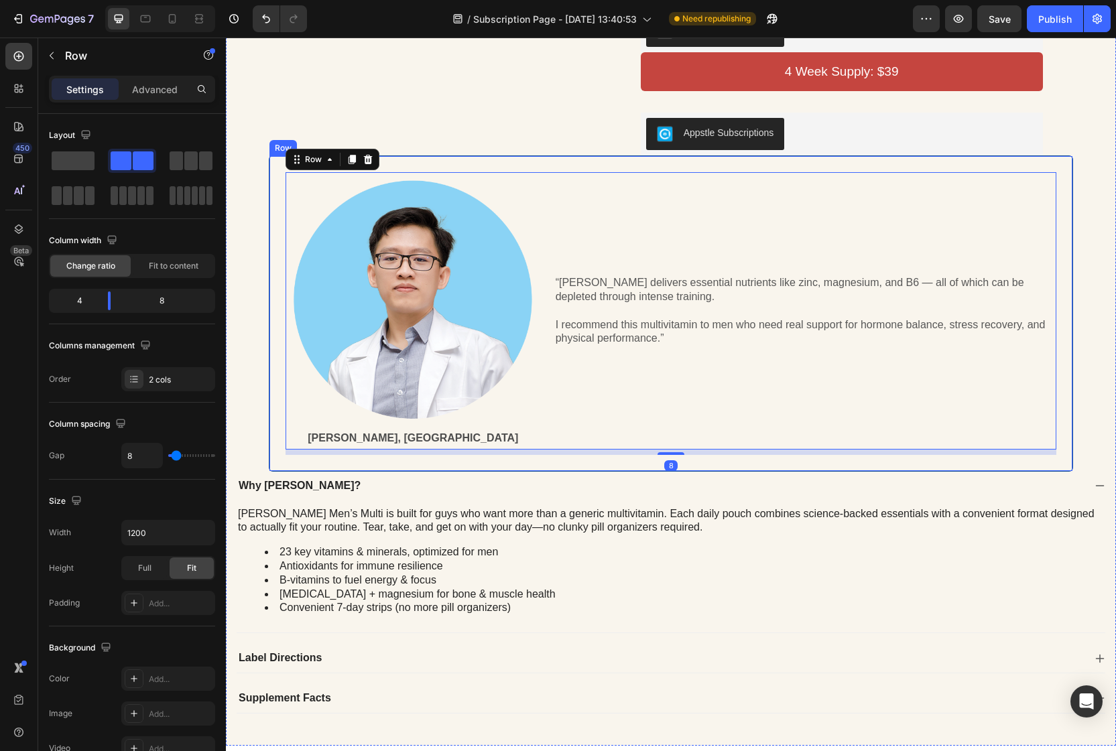
click at [569, 269] on div "Image [PERSON_NAME], MD Text Block “[PERSON_NAME] delivers essential nutrients …" at bounding box center [671, 313] width 804 height 316
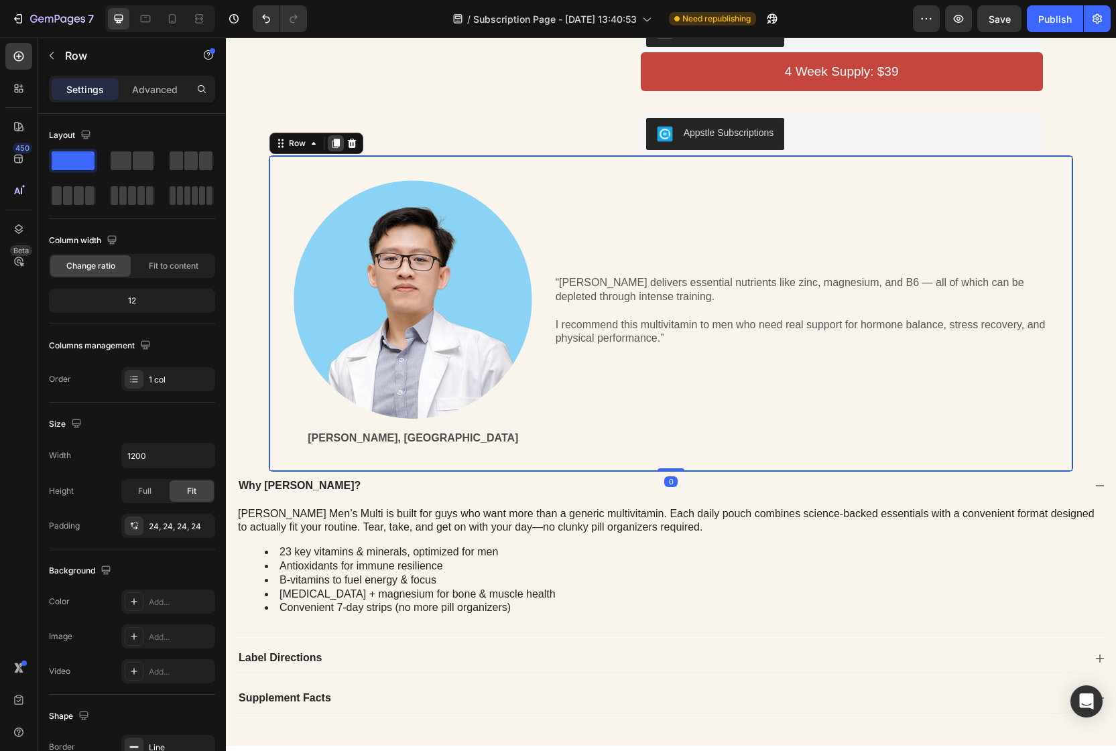
click at [340, 149] on icon at bounding box center [335, 143] width 11 height 11
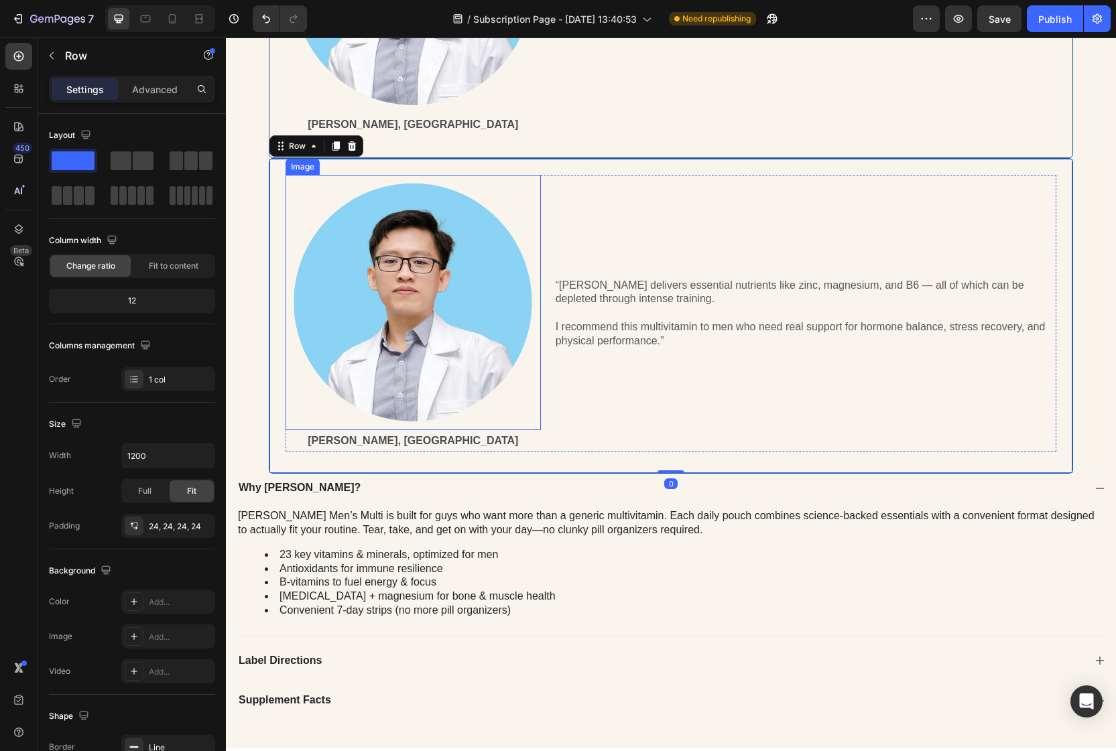
scroll to position [645, 0]
click at [374, 269] on div "Image [PERSON_NAME], MD Text Block “[PERSON_NAME] delivers essential nutrients …" at bounding box center [671, 317] width 804 height 316
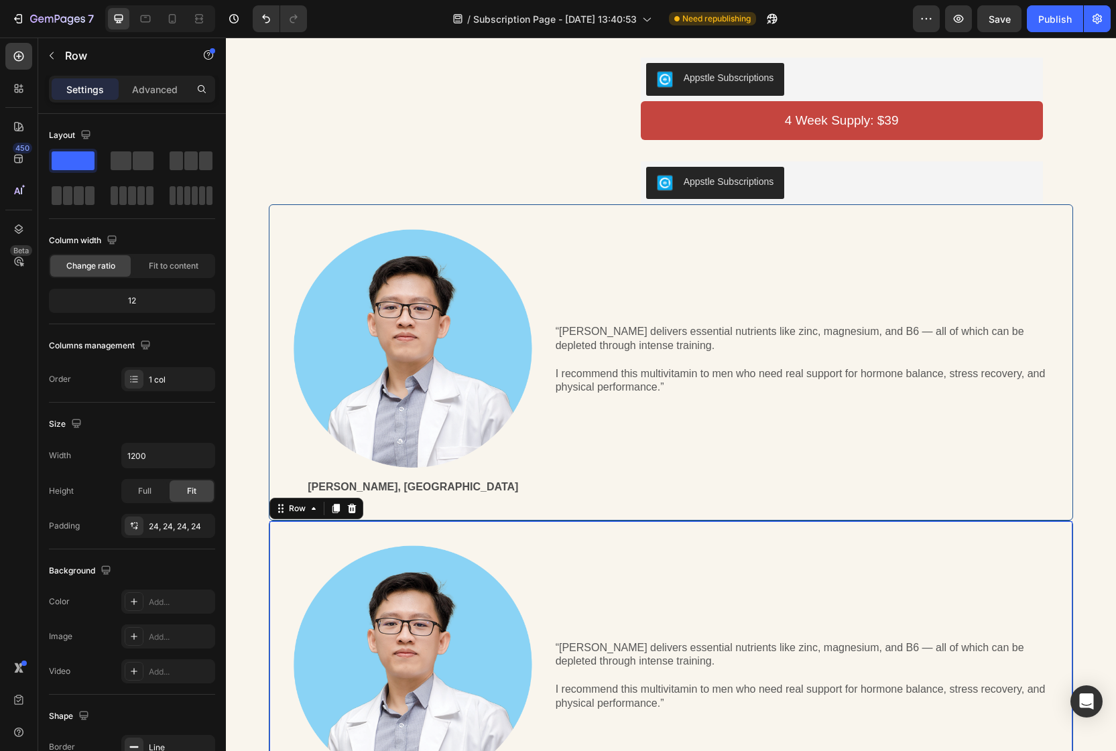
scroll to position [281, 0]
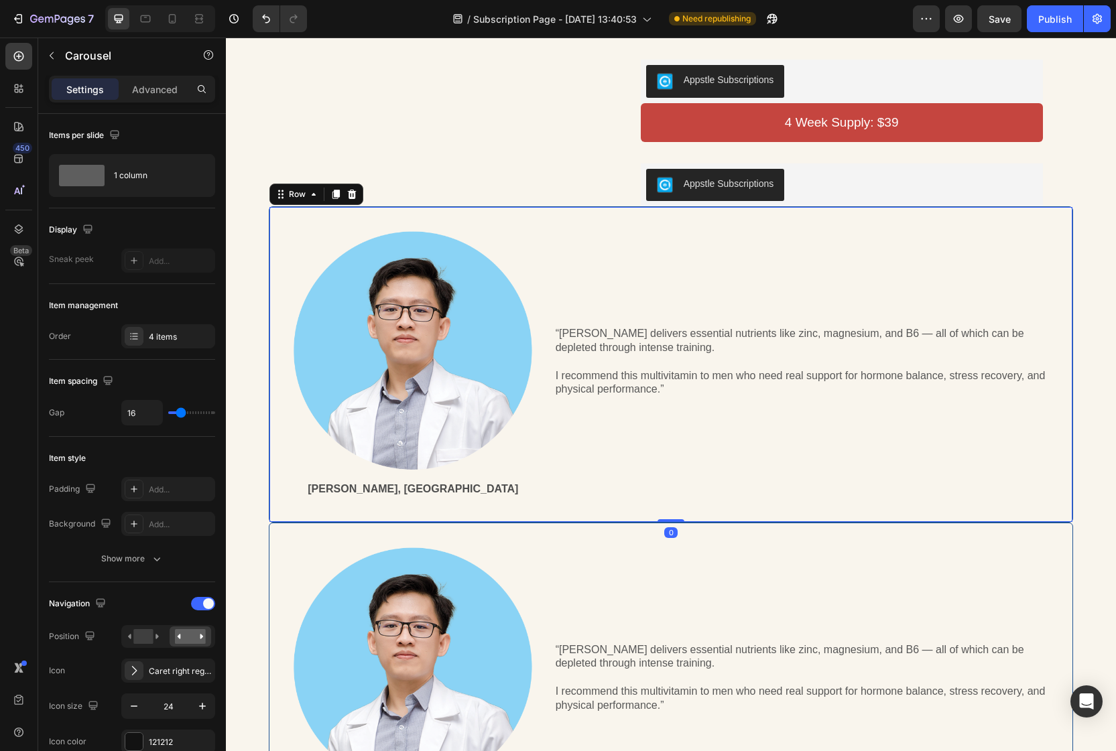
click at [665, 314] on div "Image [PERSON_NAME], MD Text Block “[PERSON_NAME] delivers essential nutrients …" at bounding box center [671, 364] width 804 height 316
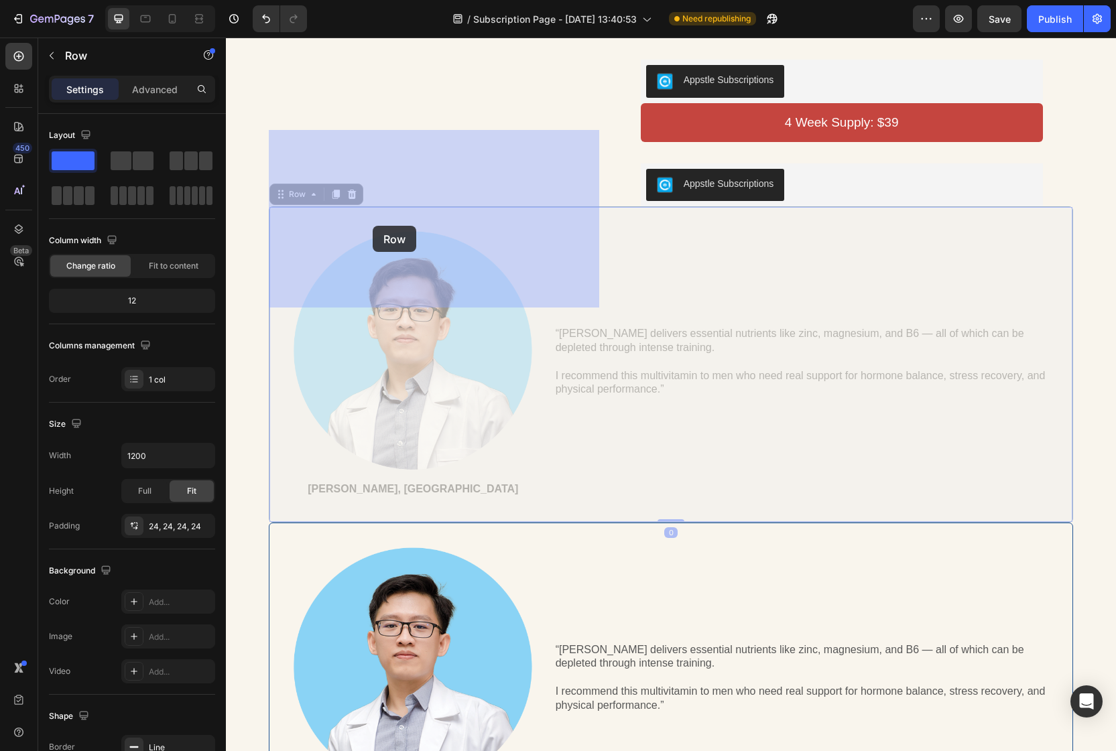
drag, startPoint x: 288, startPoint y: 295, endPoint x: 373, endPoint y: 226, distance: 109.0
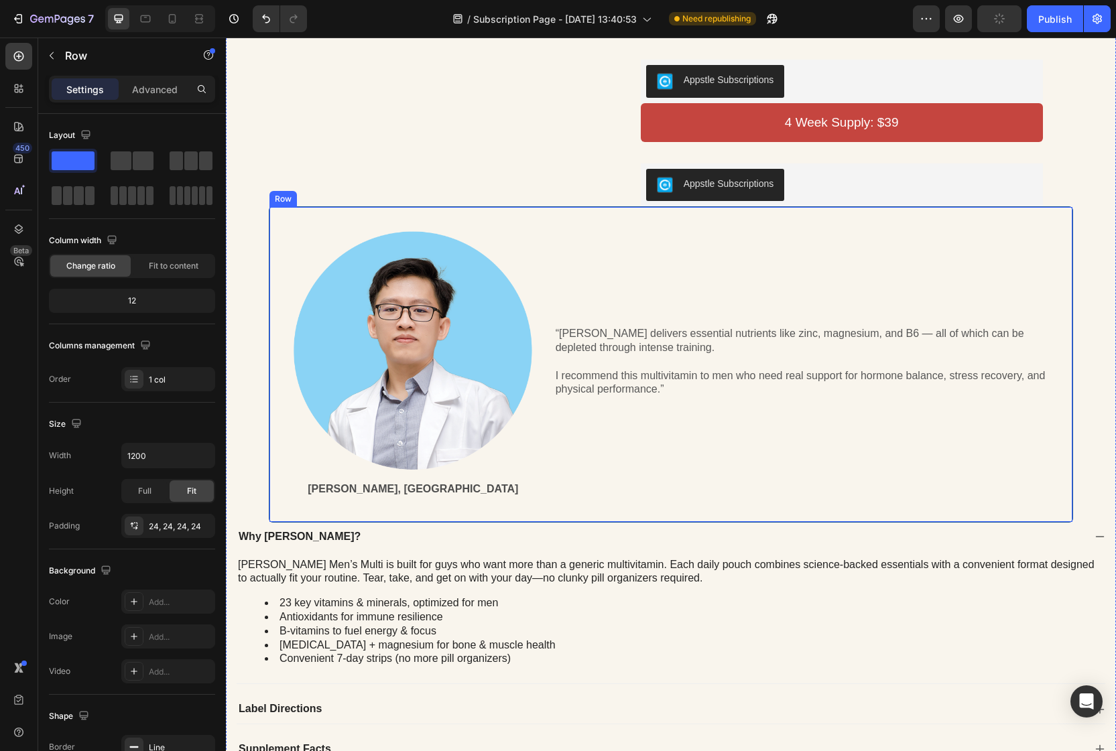
click at [586, 320] on div "Image [PERSON_NAME], MD Text Block “[PERSON_NAME] delivers essential nutrients …" at bounding box center [671, 364] width 804 height 316
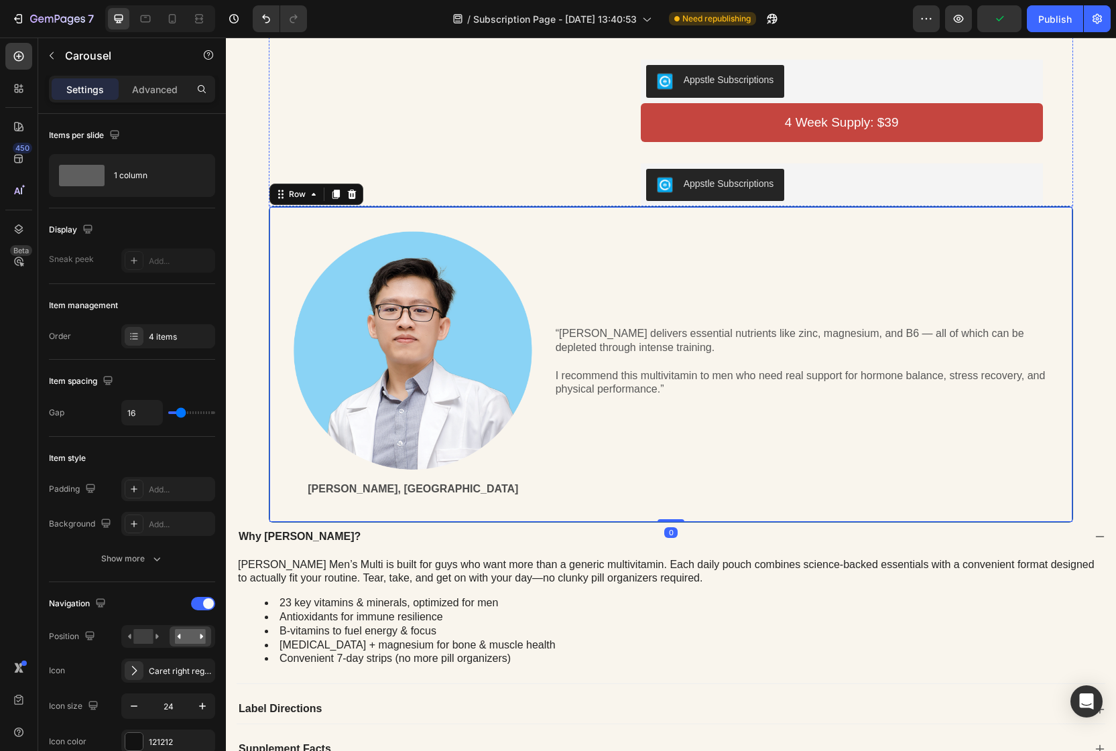
click at [606, 318] on div "Image [PERSON_NAME], MD Text Block “[PERSON_NAME] delivers essential nutrients …" at bounding box center [671, 364] width 804 height 316
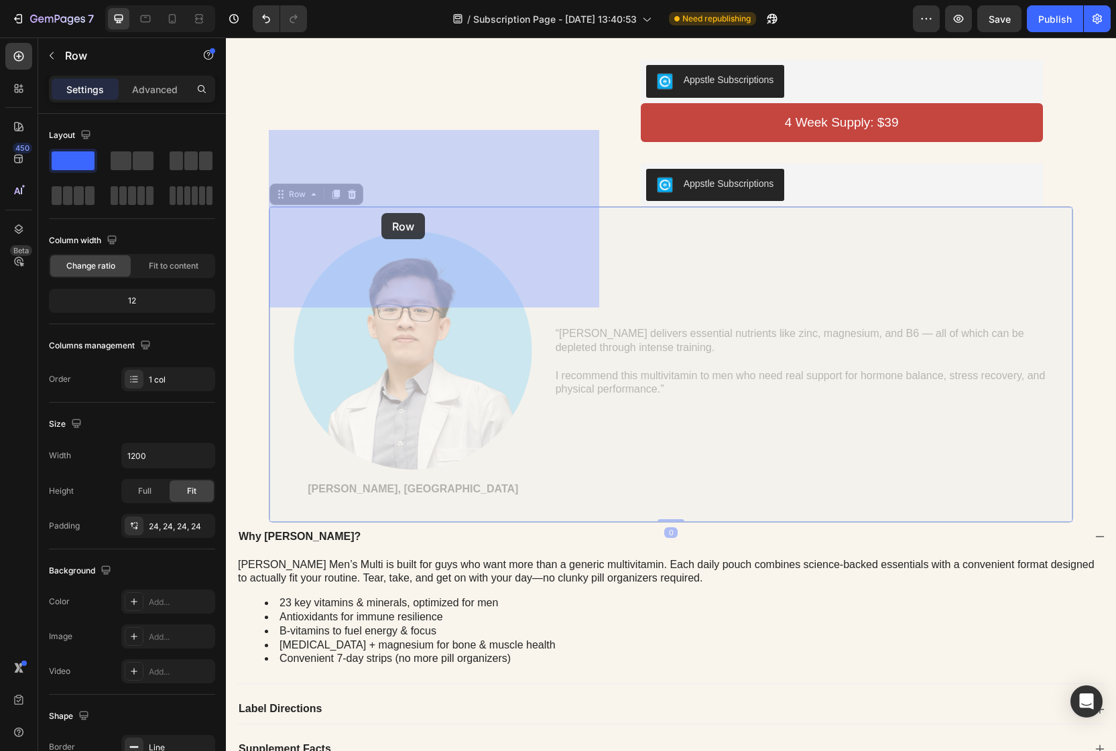
drag, startPoint x: 285, startPoint y: 294, endPoint x: 381, endPoint y: 213, distance: 125.5
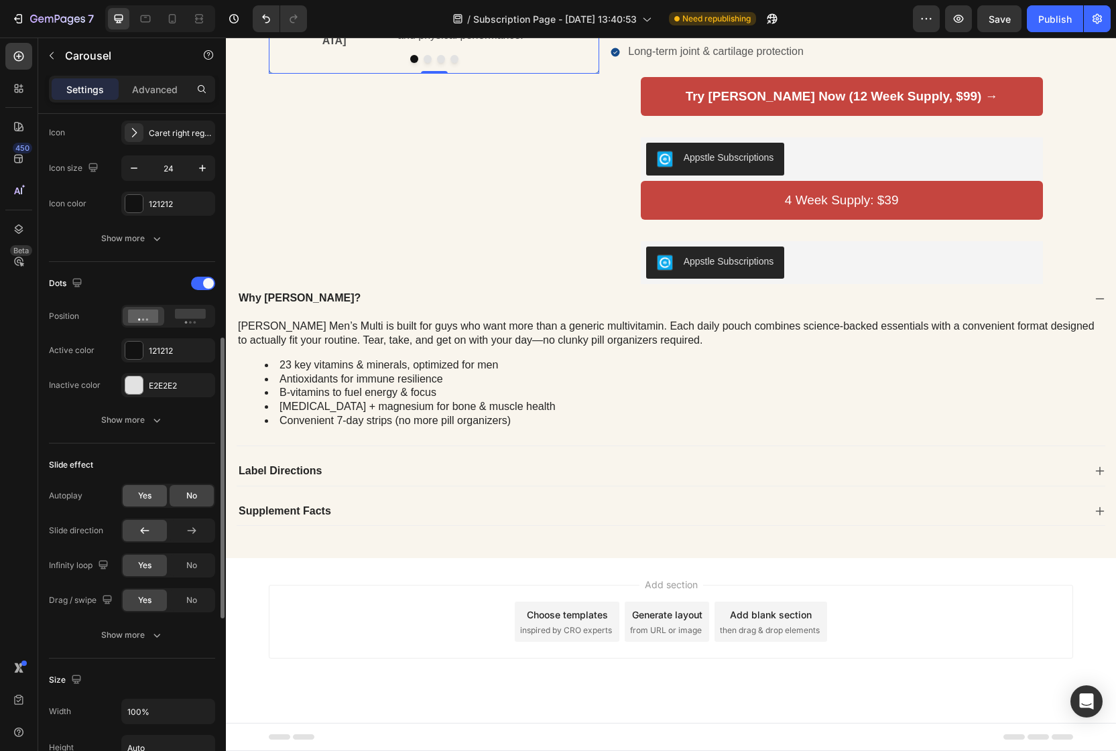
scroll to position [540, 0]
click at [146, 496] on span "Yes" at bounding box center [144, 494] width 13 height 12
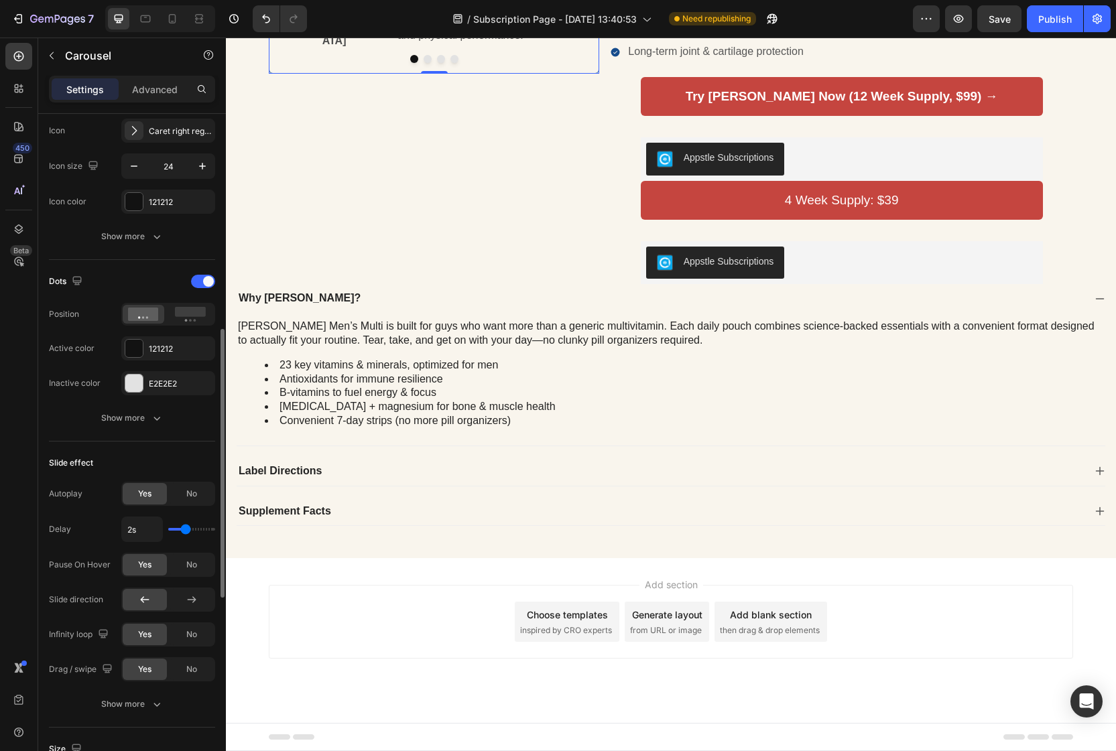
type input "2.3s"
type input "2.3"
type input "2.4s"
type input "2.4"
type input "2.5s"
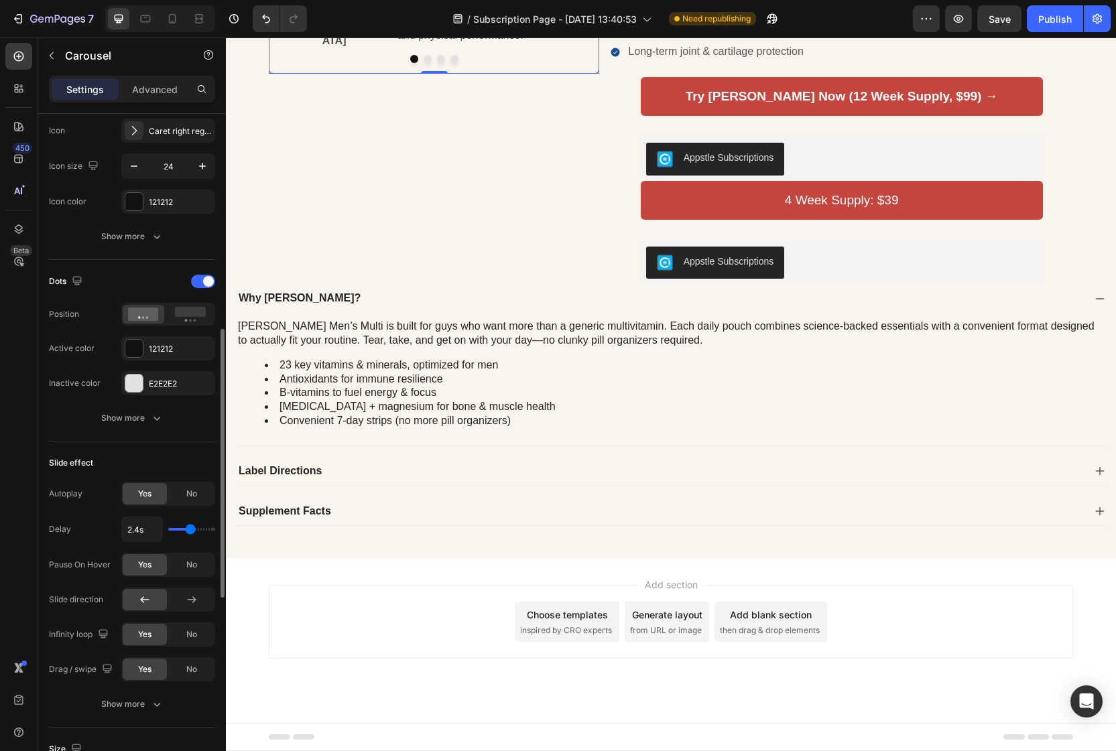
type input "2.5"
type input "2.6s"
type input "2.6"
type input "2.9s"
type input "2.9"
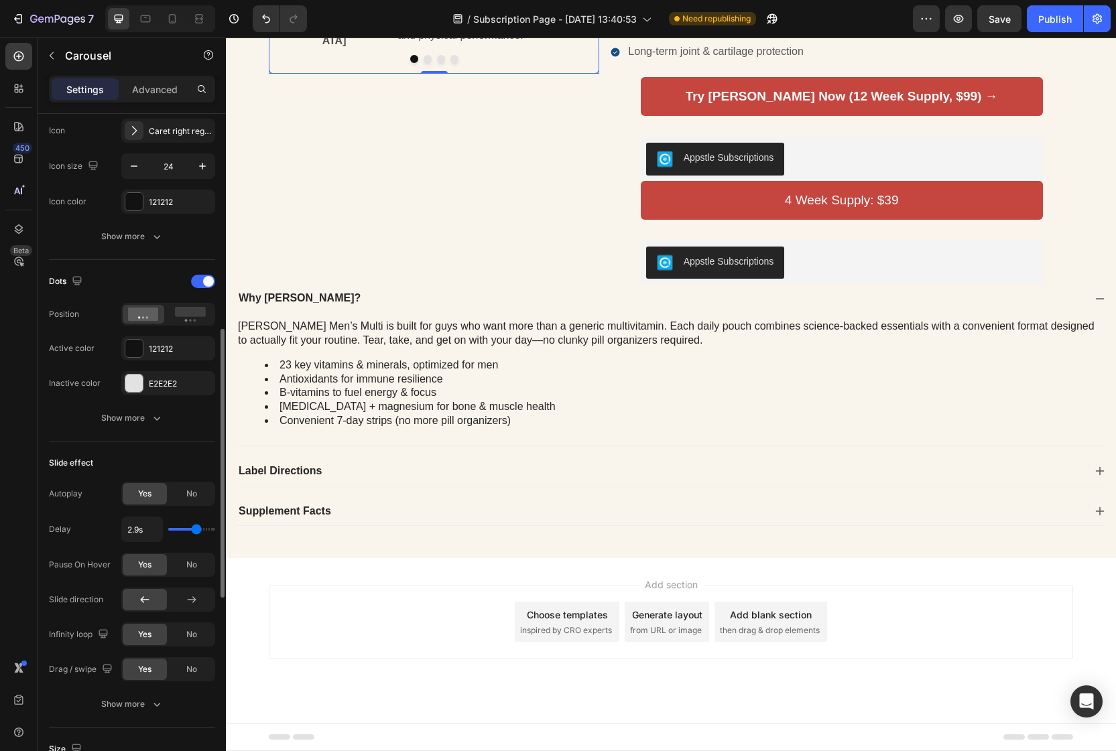
type input "3s"
type input "3"
type input "3.1s"
type input "3.1"
type input "3.2s"
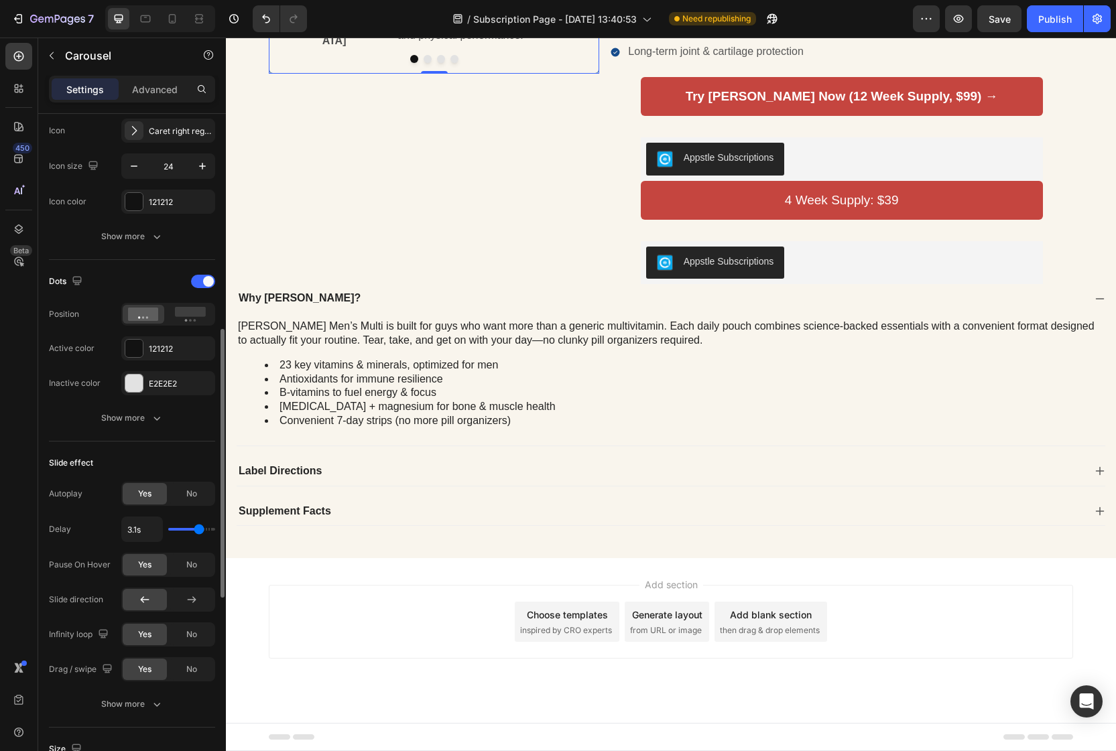
type input "3.2"
type input "3.3s"
type input "3.3"
type input "3.4s"
type input "3.4"
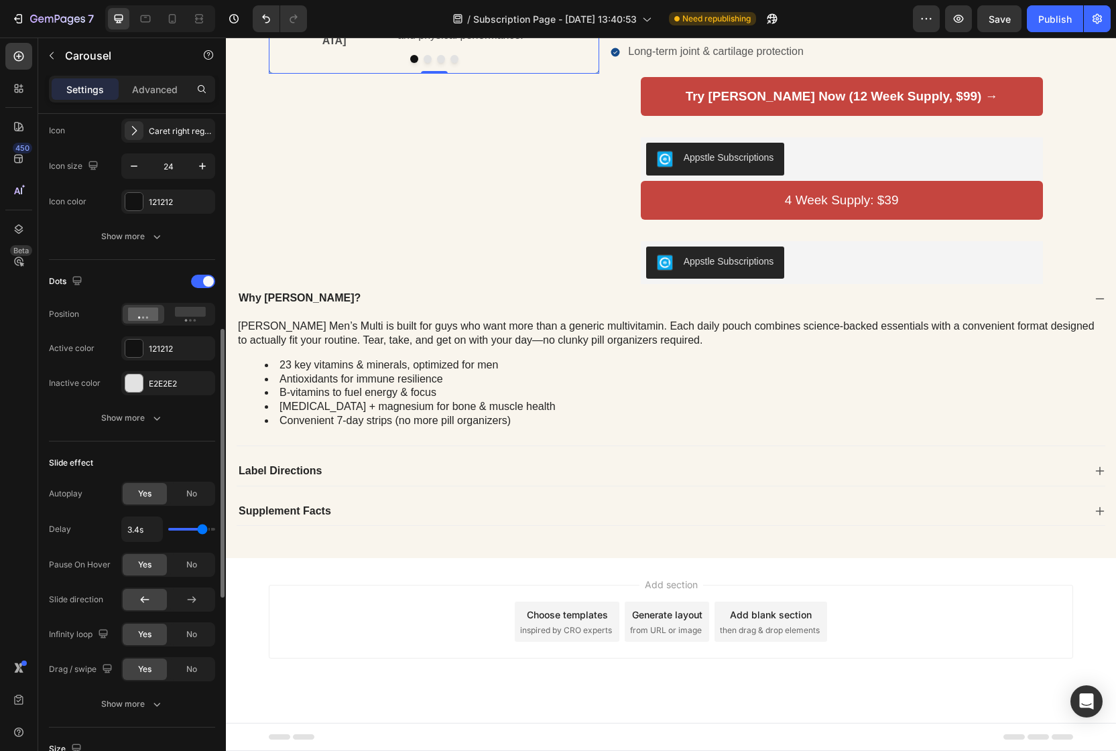
type input "3.5s"
type input "3.5"
type input "3.6s"
type input "3.6"
type input "3.7s"
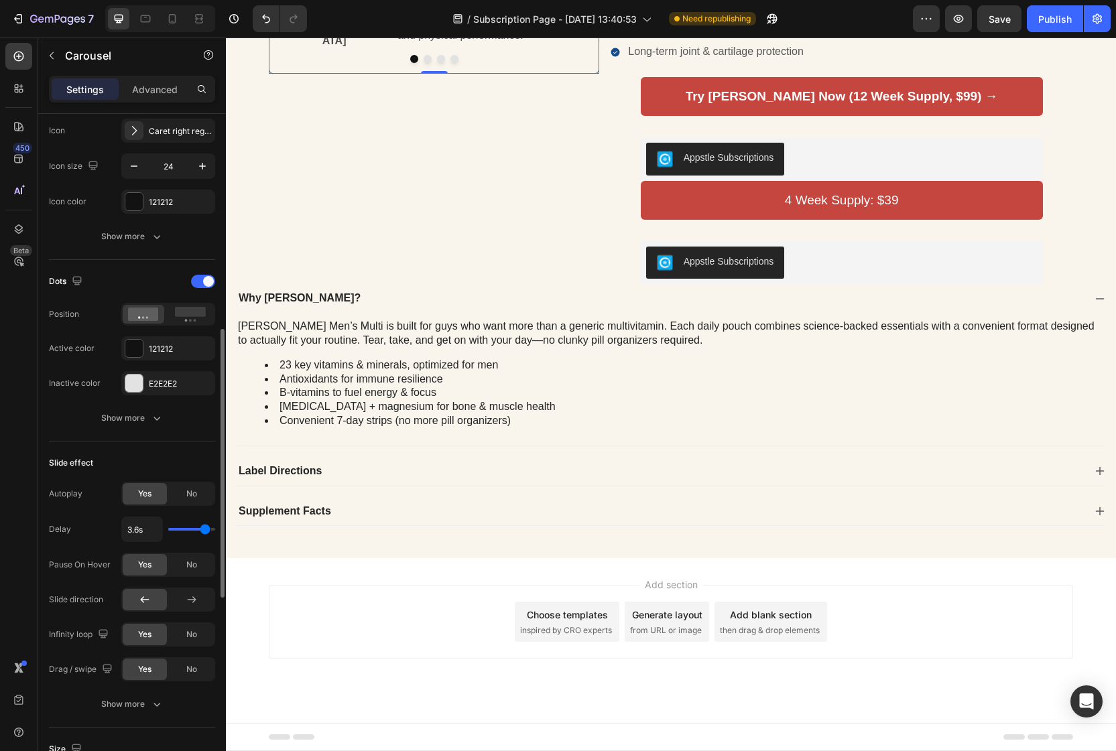
type input "3.7"
type input "3.8s"
type input "3.8"
type input "3.9s"
type input "3.9"
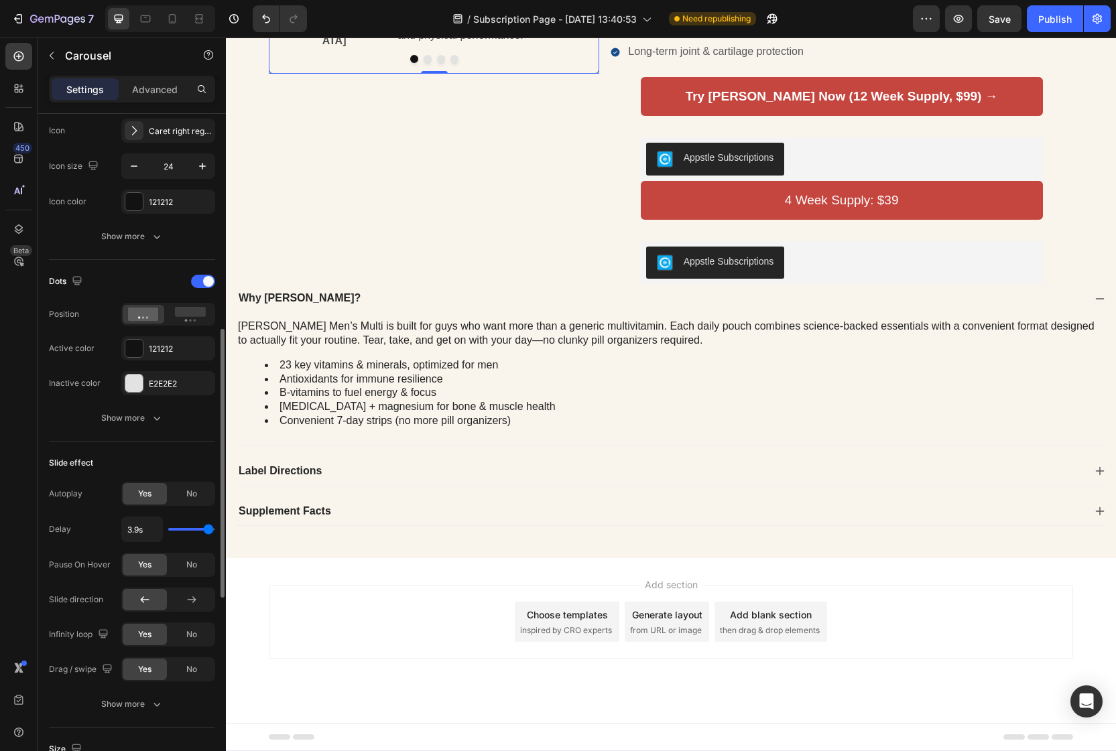
type input "4s"
type input "4"
type input "3.9s"
type input "3.9"
type input "3.8s"
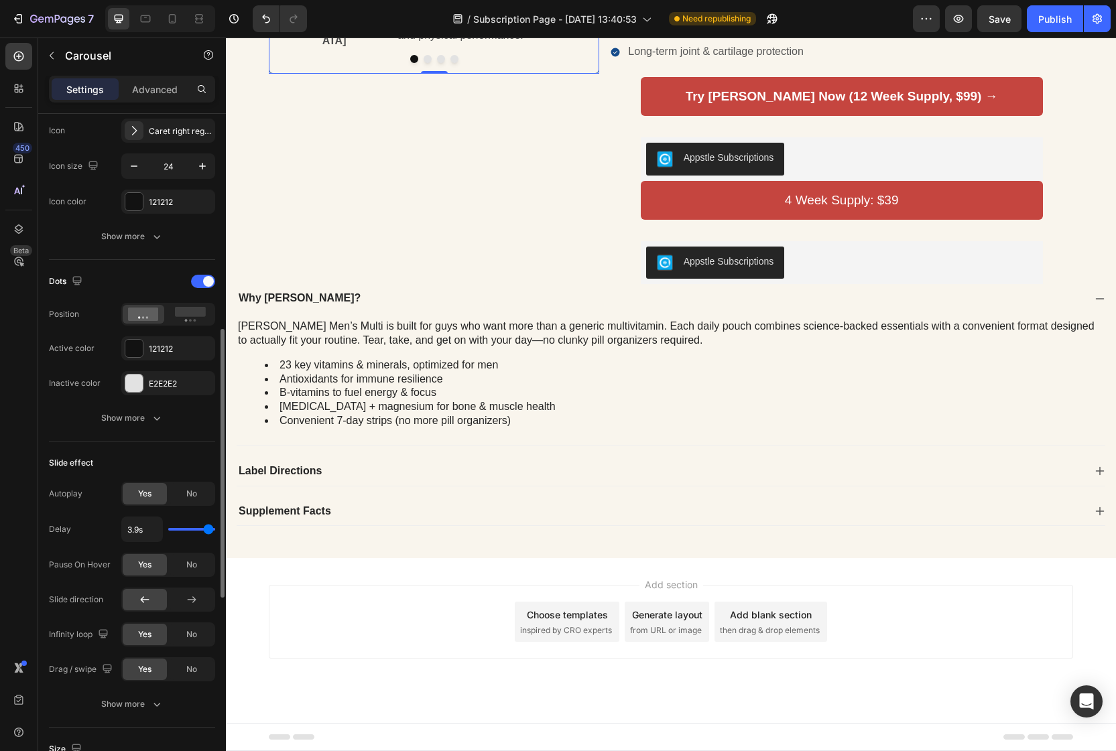
type input "3.8"
type input "3.7s"
type input "3.7"
type input "3.6s"
type input "3.6"
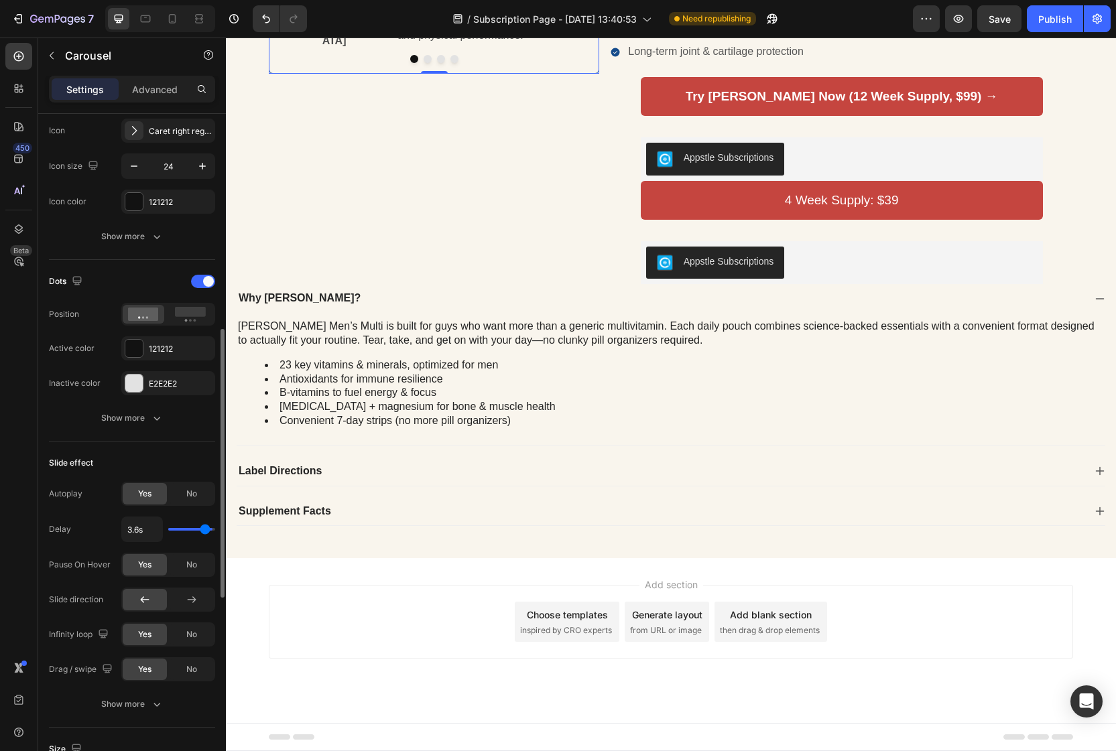
type input "3.4s"
type input "3.4"
type input "3.3s"
type input "3.3"
type input "3.2s"
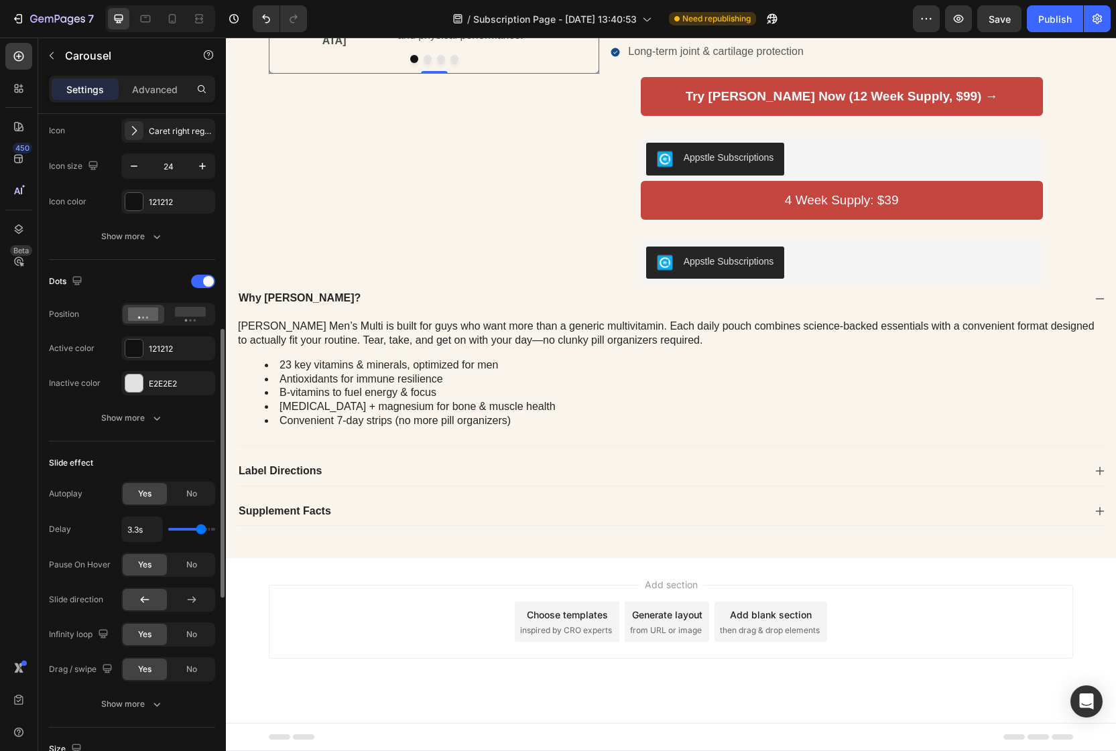
type input "3.2"
type input "3.1s"
type input "3.1"
type input "3s"
type input "3"
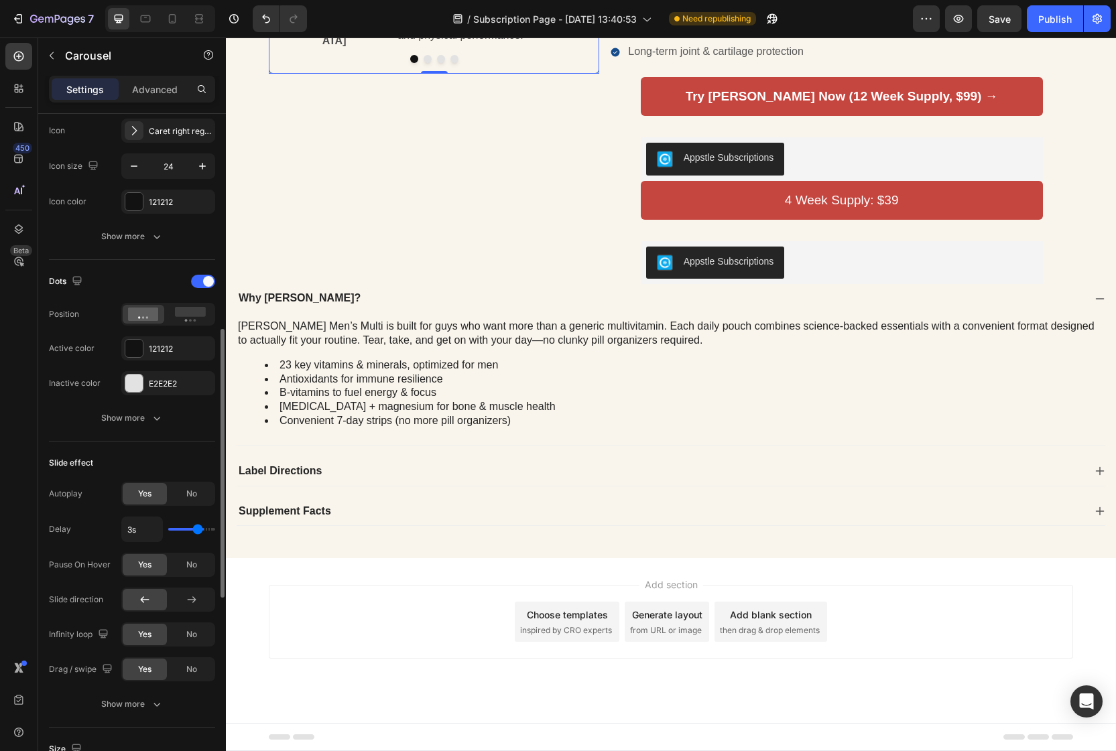
type input "2.9s"
type input "2.9"
type input "2.8s"
type input "2.8"
type input "2.9s"
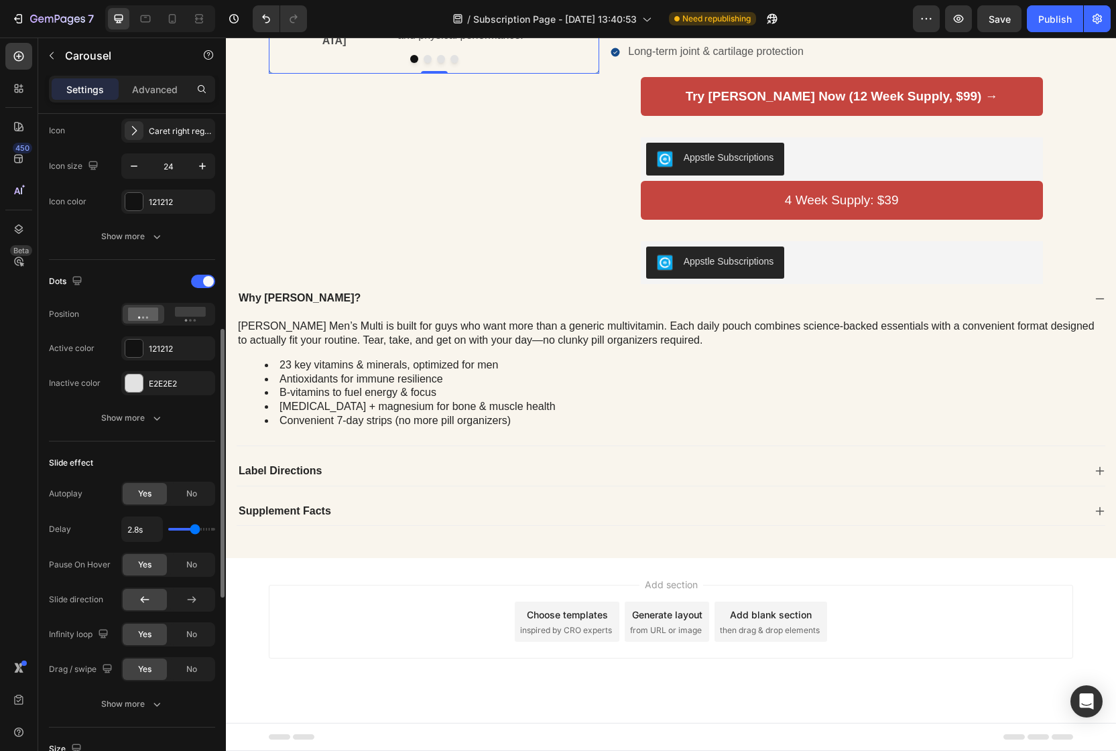
type input "2.9"
type input "3s"
type input "3"
drag, startPoint x: 185, startPoint y: 530, endPoint x: 198, endPoint y: 529, distance: 12.8
click at [198, 529] on input "range" at bounding box center [191, 529] width 47 height 3
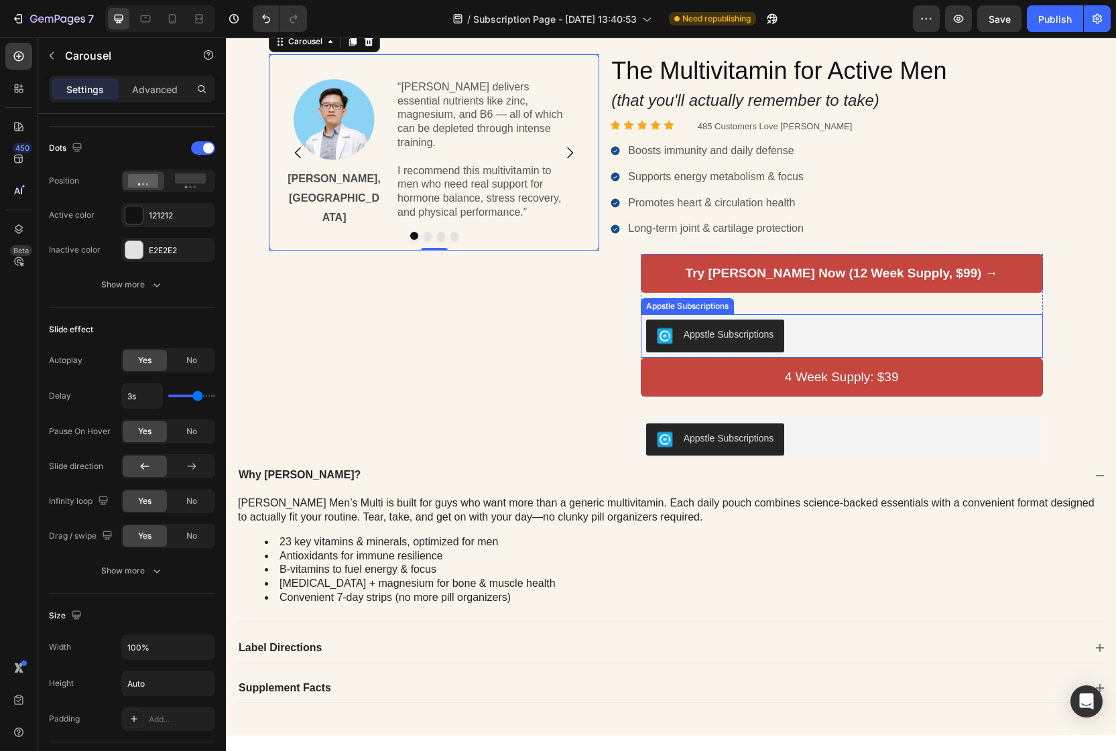
scroll to position [0, 0]
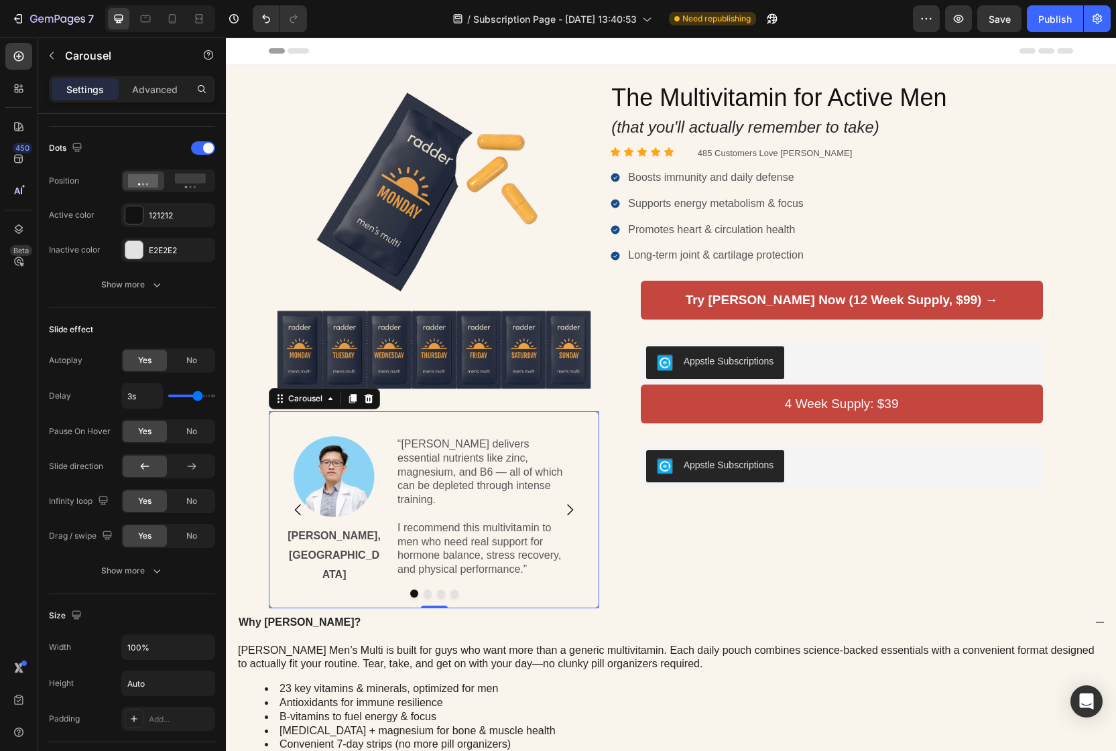
click at [567, 503] on icon "Carousel Next Arrow" at bounding box center [570, 510] width 16 height 16
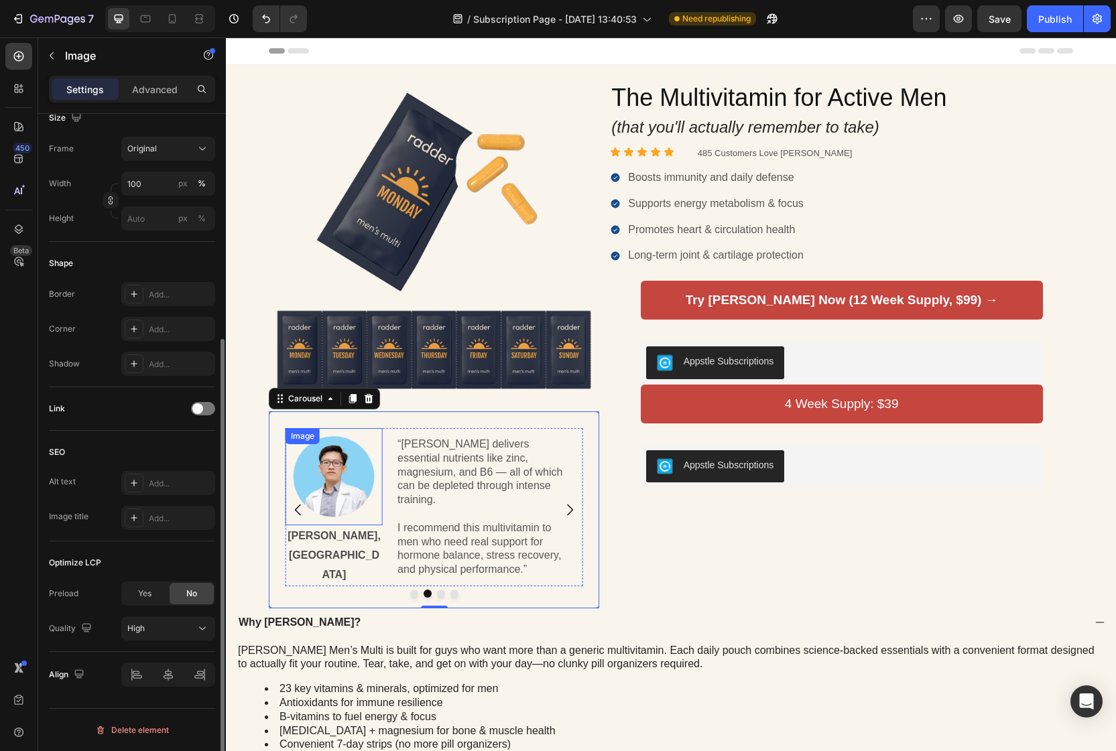
click at [353, 485] on img at bounding box center [333, 476] width 81 height 81
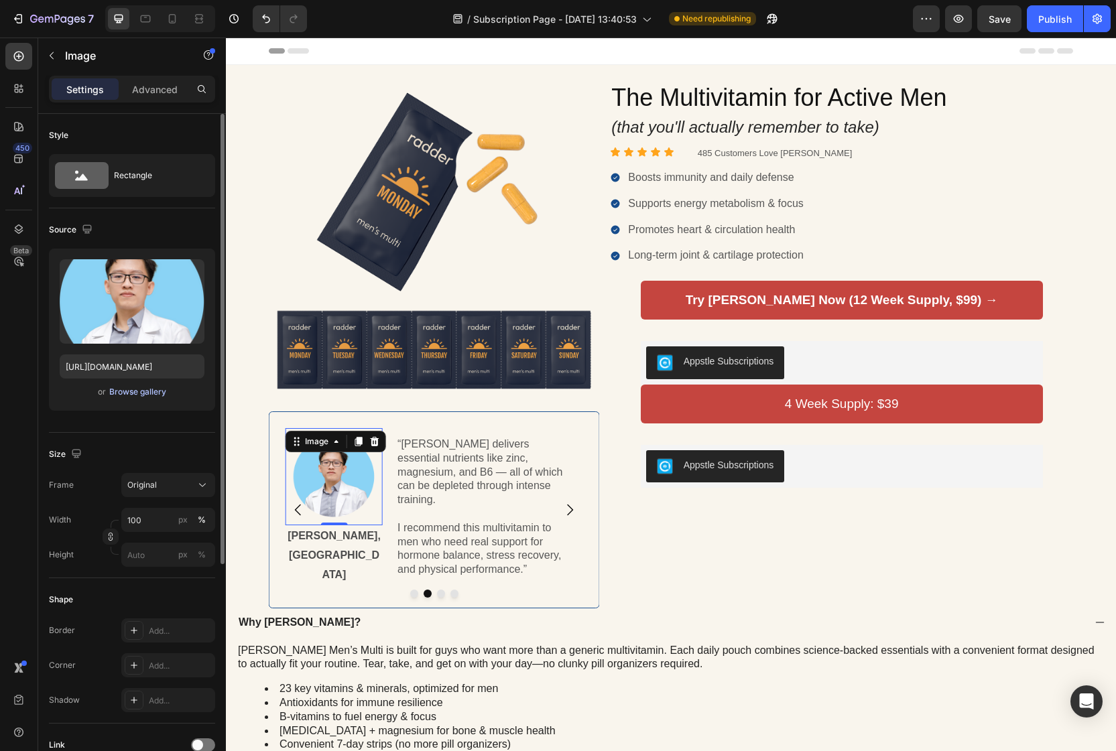
click at [129, 391] on div "Browse gallery" at bounding box center [137, 392] width 57 height 12
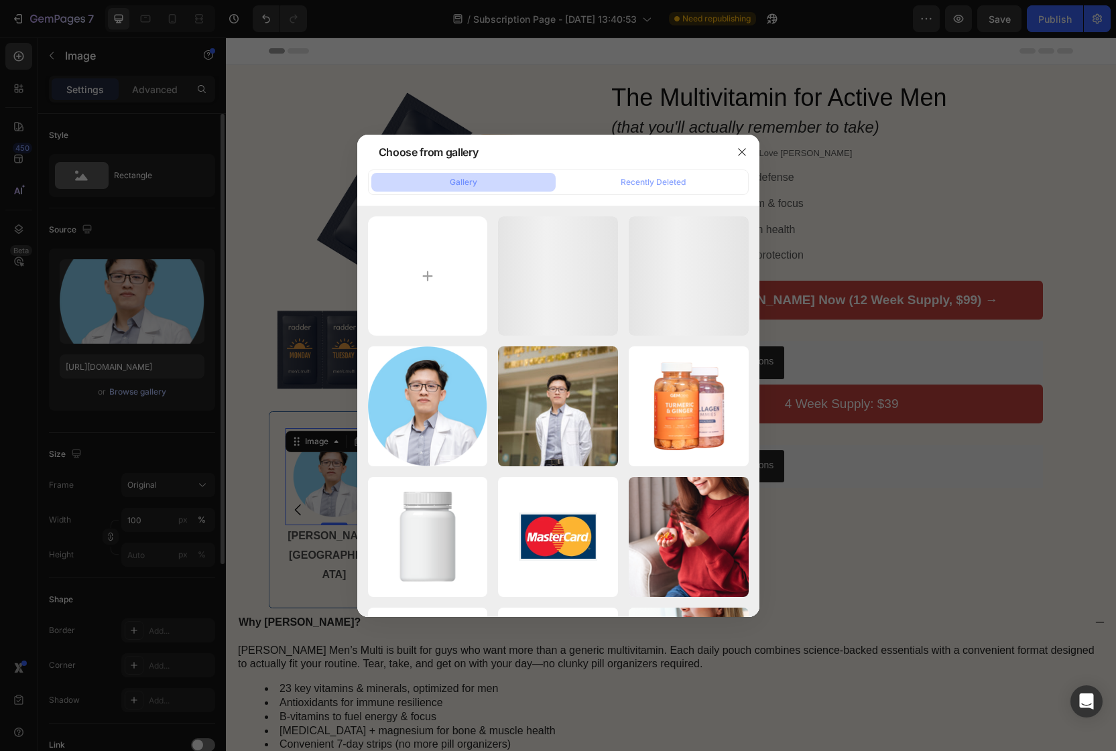
click at [129, 391] on div at bounding box center [558, 375] width 1116 height 751
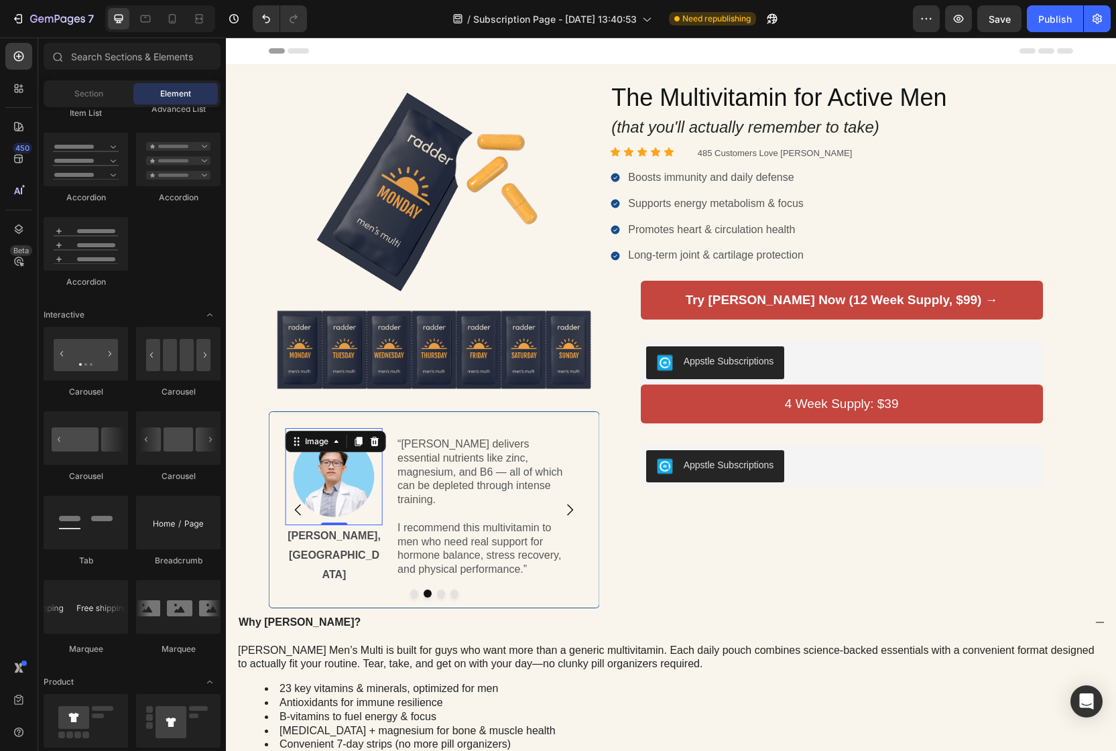
click at [332, 484] on img at bounding box center [333, 476] width 81 height 81
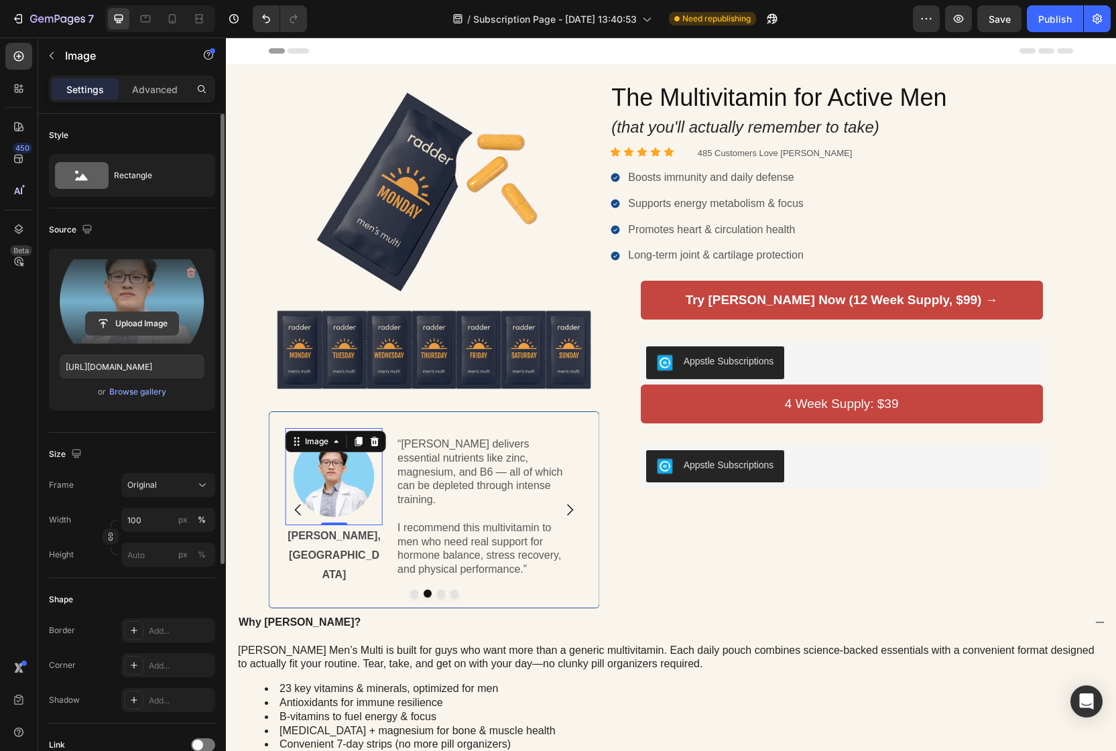
click at [120, 320] on input "file" at bounding box center [132, 323] width 92 height 23
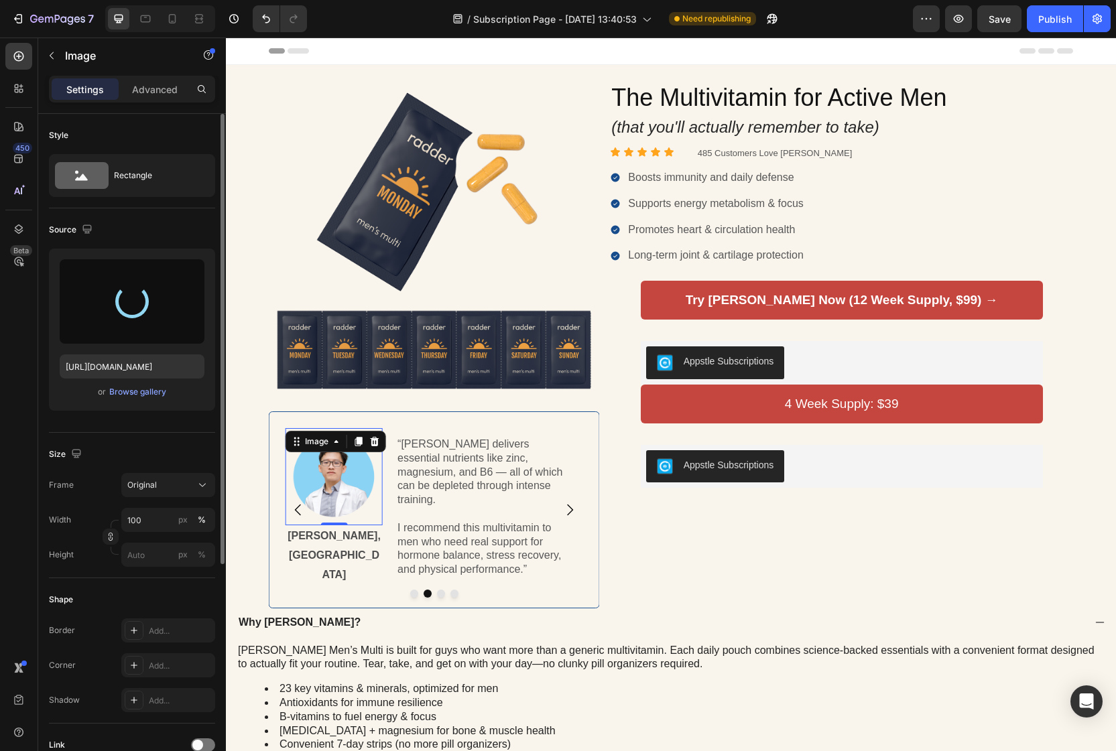
type input "[URL][DOMAIN_NAME]"
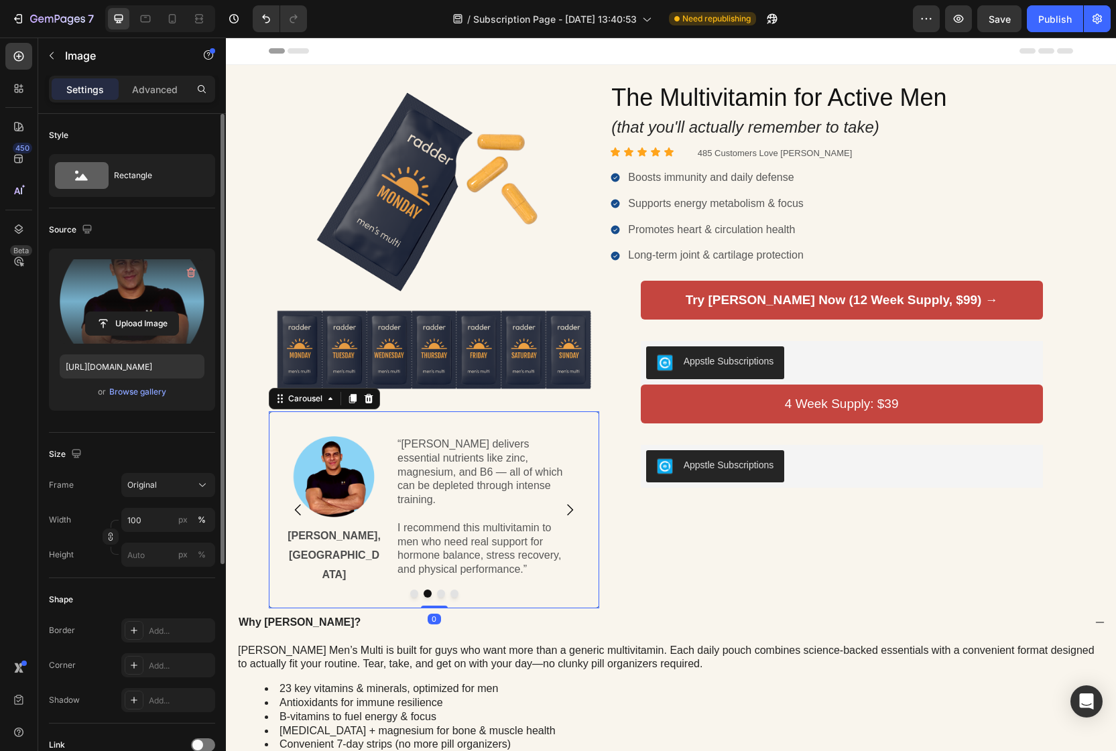
click at [303, 503] on icon "Carousel Back Arrow" at bounding box center [298, 510] width 16 height 16
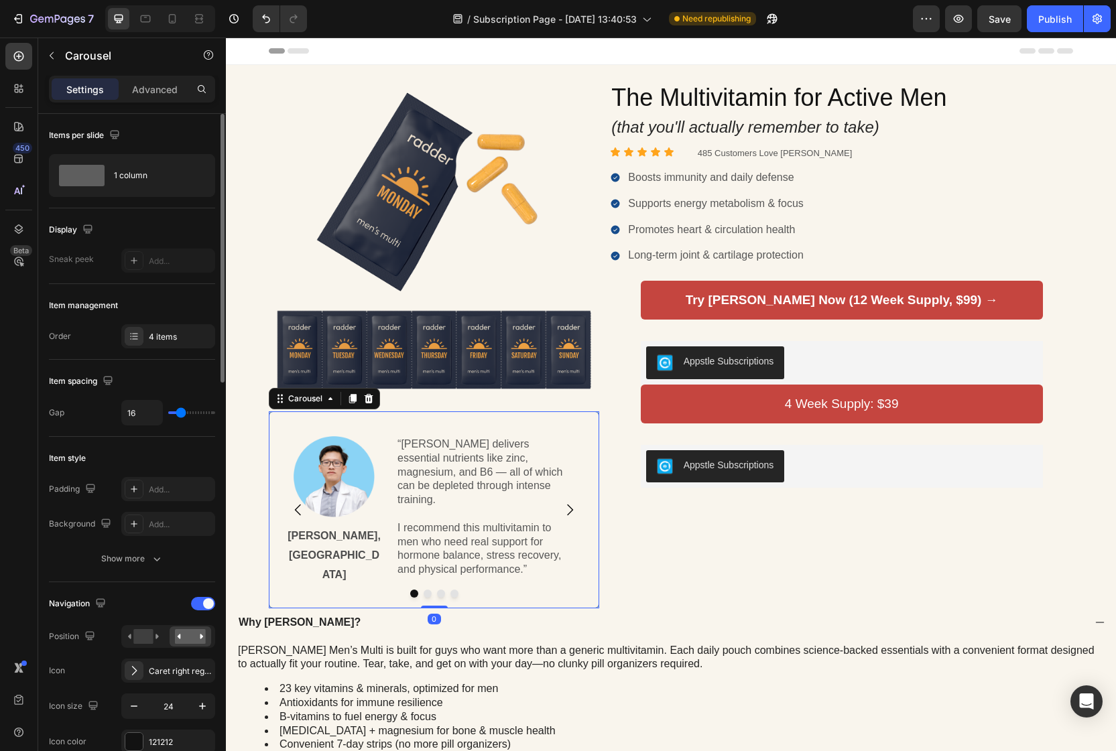
click at [572, 504] on icon "Carousel Next Arrow" at bounding box center [570, 510] width 16 height 16
click at [336, 541] on p "[PERSON_NAME], [GEOGRAPHIC_DATA]" at bounding box center [334, 556] width 94 height 58
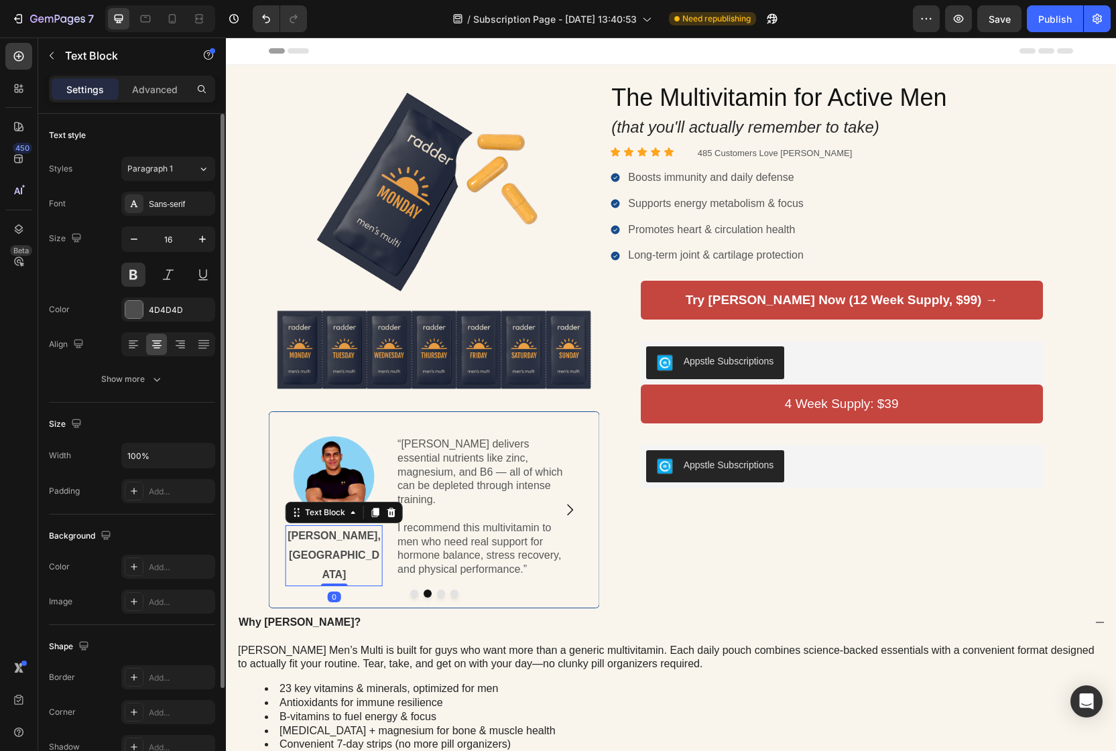
click at [335, 539] on p "[PERSON_NAME], [GEOGRAPHIC_DATA]" at bounding box center [334, 556] width 94 height 58
click at [340, 556] on p "[PERSON_NAME], ISSA Certified Personal Trainer" at bounding box center [334, 556] width 94 height 58
click at [339, 556] on p "[PERSON_NAME], ISSA Certified Personal Trainer" at bounding box center [334, 556] width 94 height 58
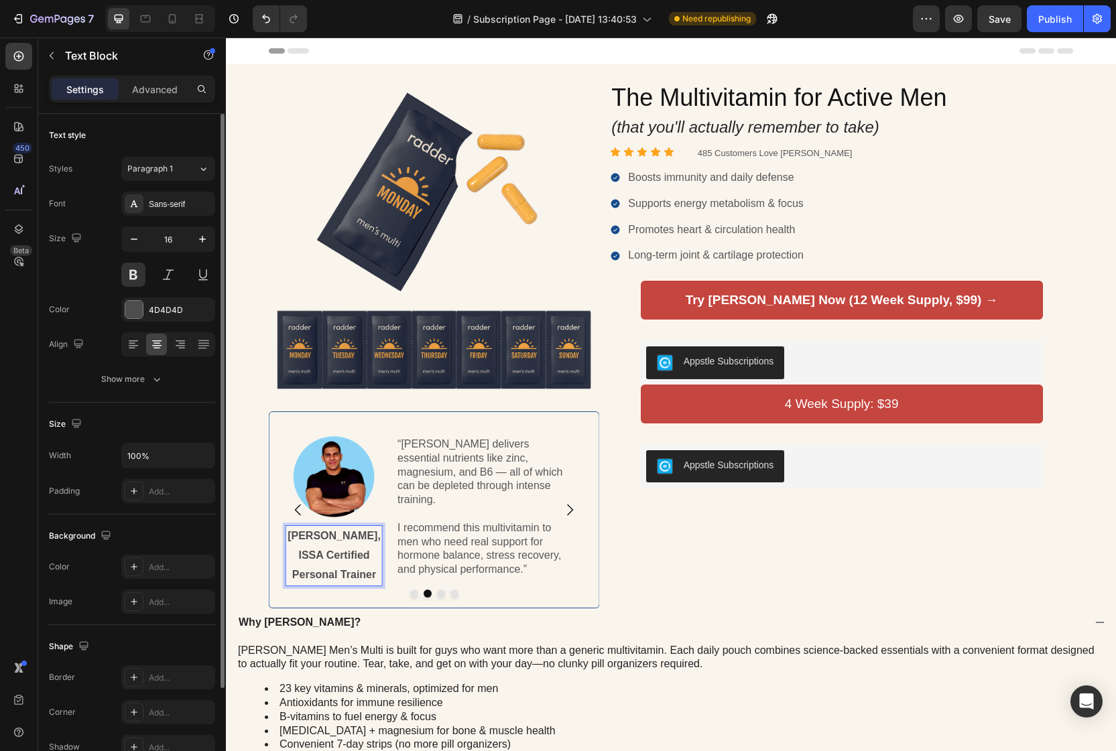
click at [310, 555] on p "[PERSON_NAME], ISSA Certified Personal Trainer" at bounding box center [334, 556] width 94 height 58
click at [364, 537] on p "[PERSON_NAME], ISSA Personal Trainer" at bounding box center [334, 556] width 94 height 58
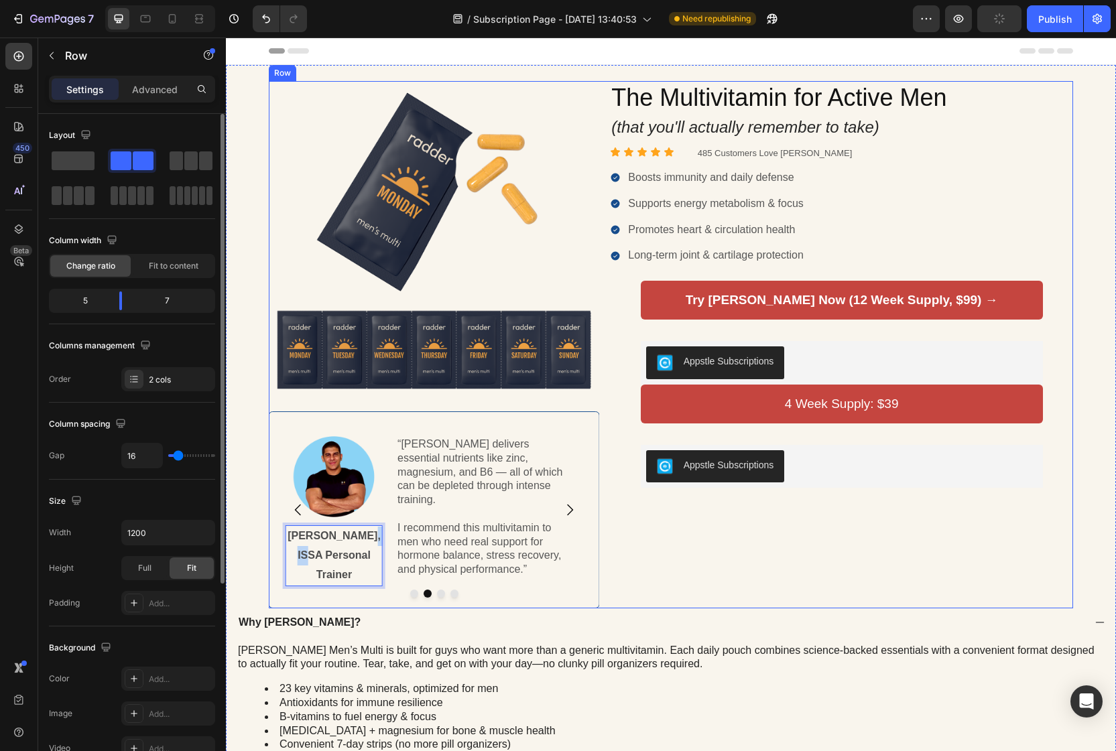
click at [665, 560] on div "The Multivitamin for Active Men Heading (that you'll actually remember to take)…" at bounding box center [841, 344] width 463 height 527
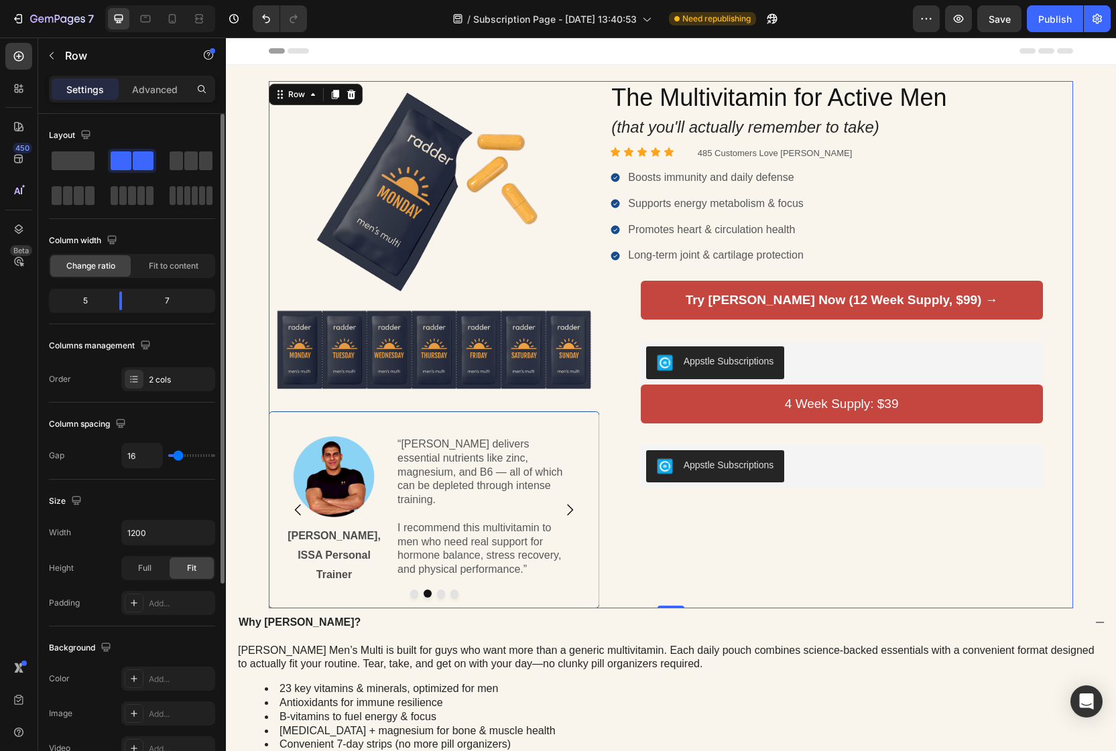
click at [476, 532] on p "I recommend this multivitamin to men who need real support for hormone balance,…" at bounding box center [485, 549] width 176 height 56
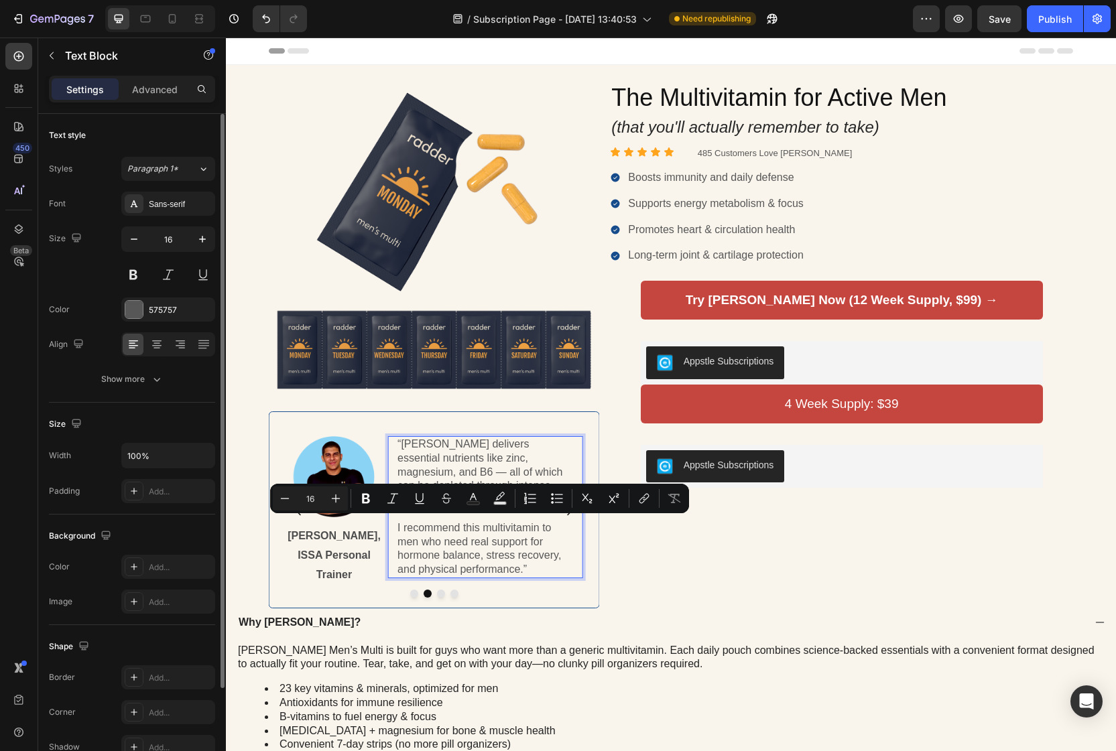
click at [417, 460] on p "“[PERSON_NAME] delivers essential nutrients like zinc, magnesium, and B6 — all …" at bounding box center [485, 473] width 176 height 70
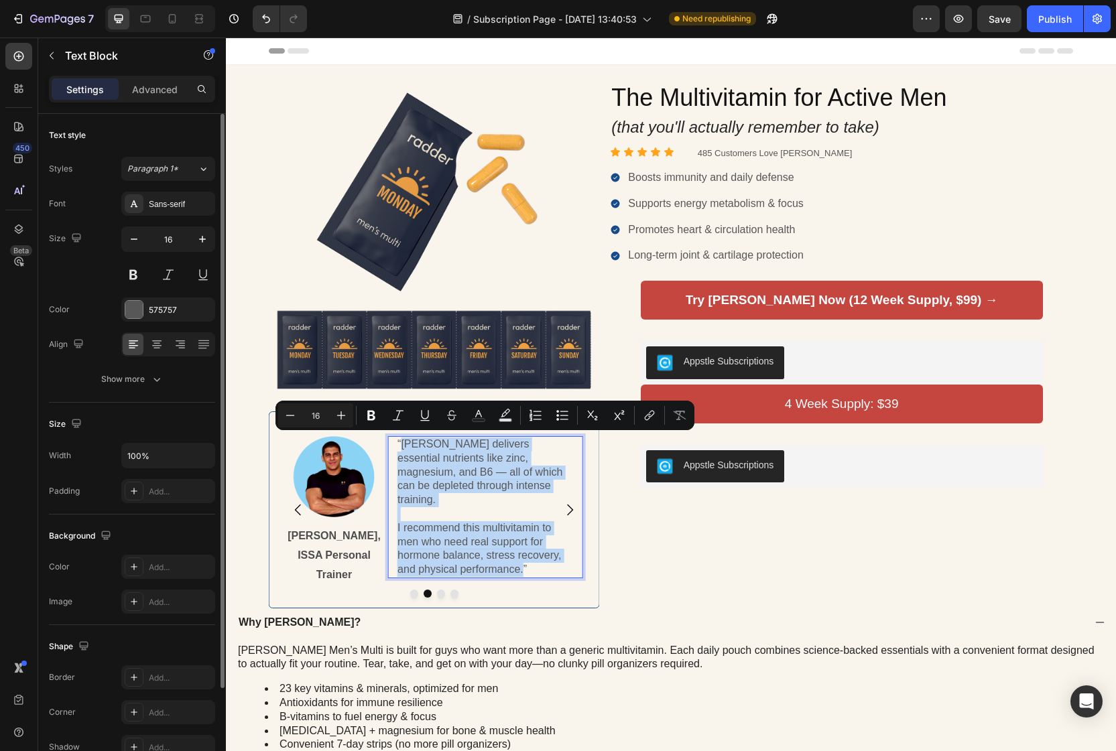
drag, startPoint x: 401, startPoint y: 442, endPoint x: 522, endPoint y: 552, distance: 164.1
click at [522, 551] on div "“[PERSON_NAME] delivers essential nutrients like zinc, magnesium, and B6 — all …" at bounding box center [485, 507] width 178 height 142
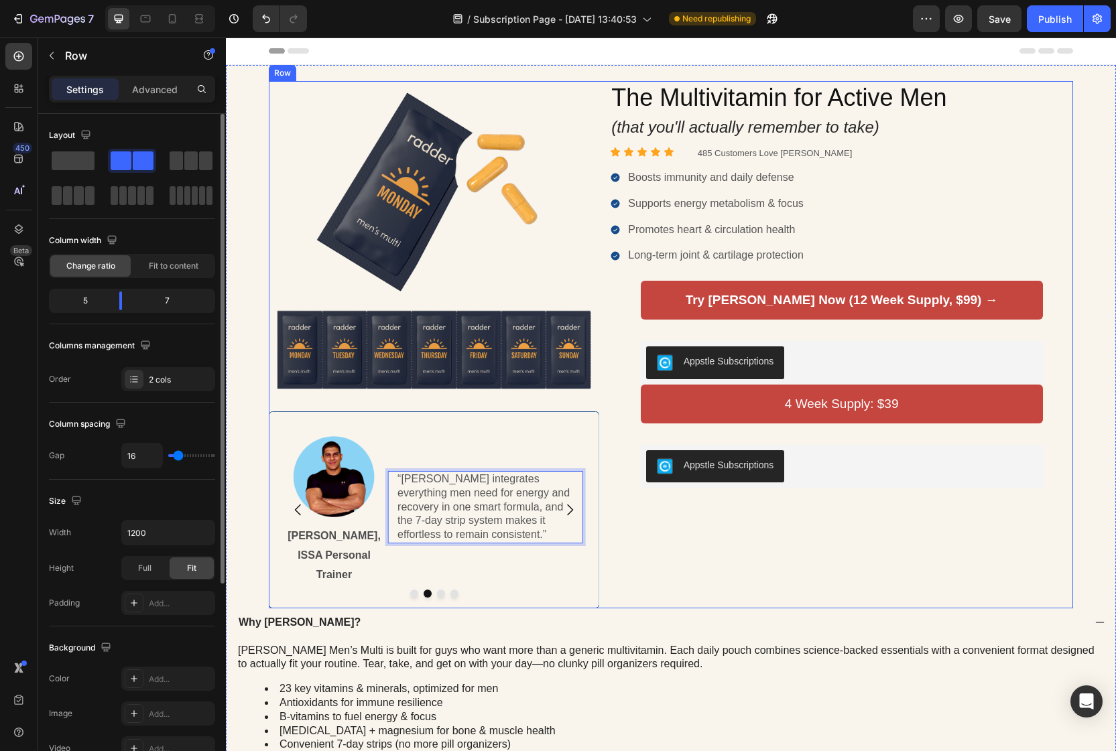
click at [608, 545] on div "Image Image [PERSON_NAME], MD Text Block “[PERSON_NAME] delivers essential nutr…" at bounding box center [671, 344] width 804 height 527
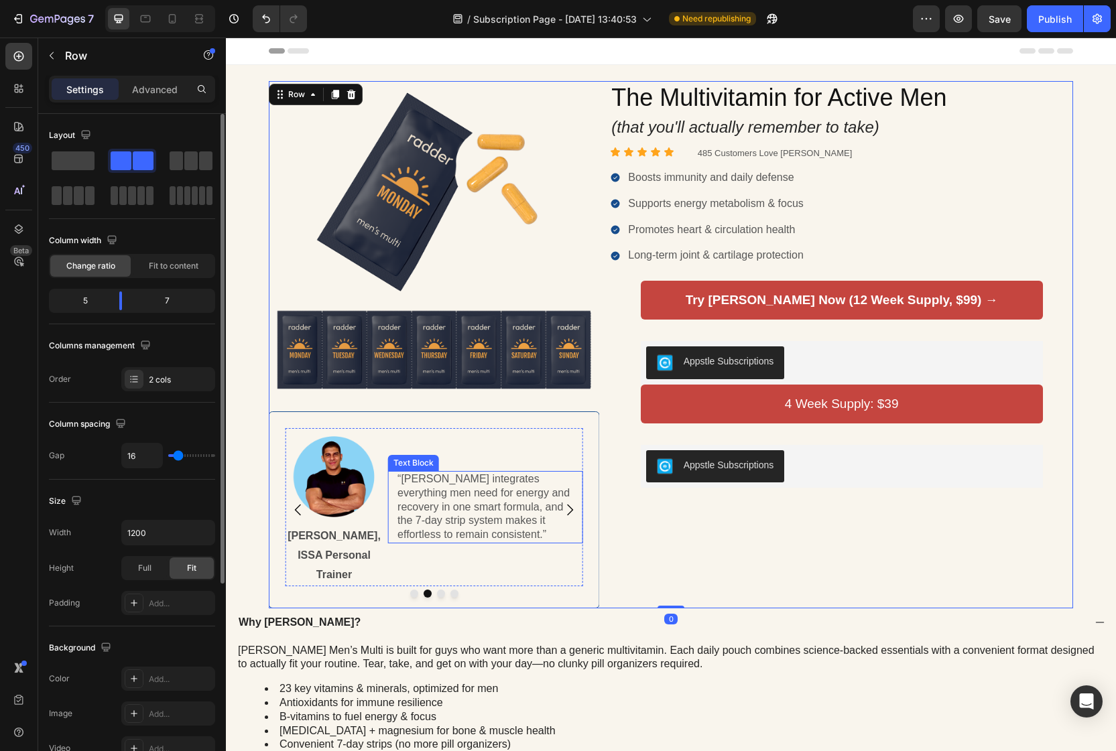
click at [487, 499] on p "“[PERSON_NAME] integrates everything men need for energy and recovery in one sm…" at bounding box center [485, 507] width 176 height 70
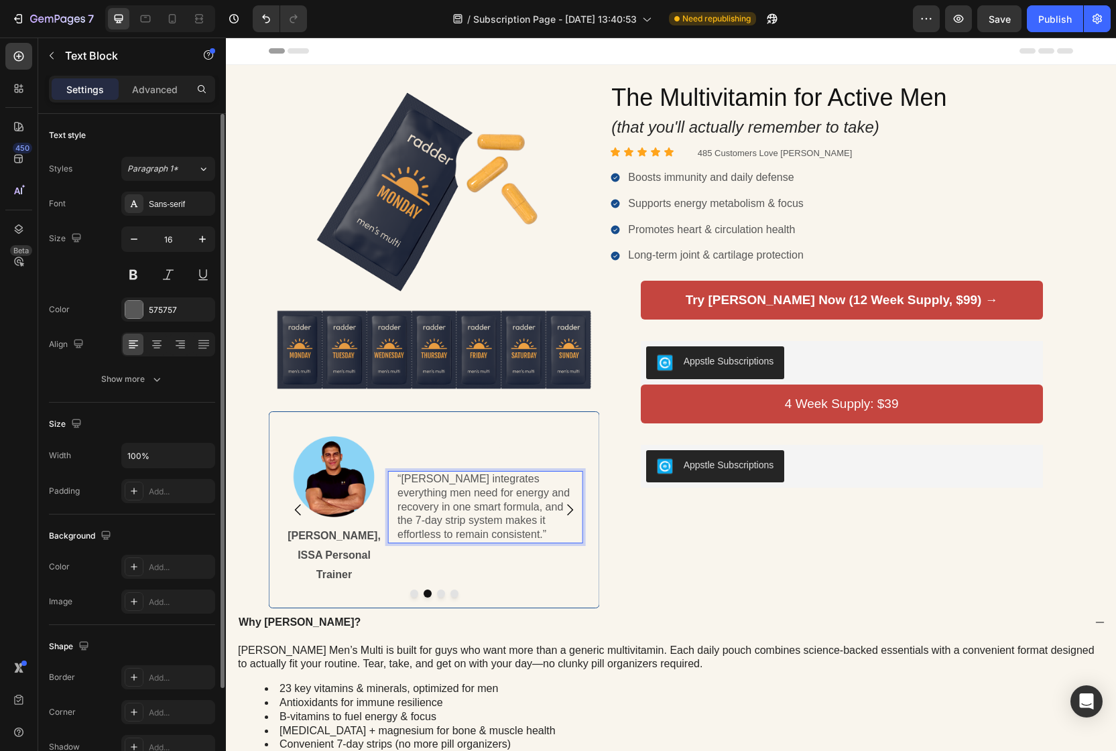
click at [478, 499] on p "“[PERSON_NAME] integrates everything men need for energy and recovery in one sm…" at bounding box center [485, 507] width 176 height 70
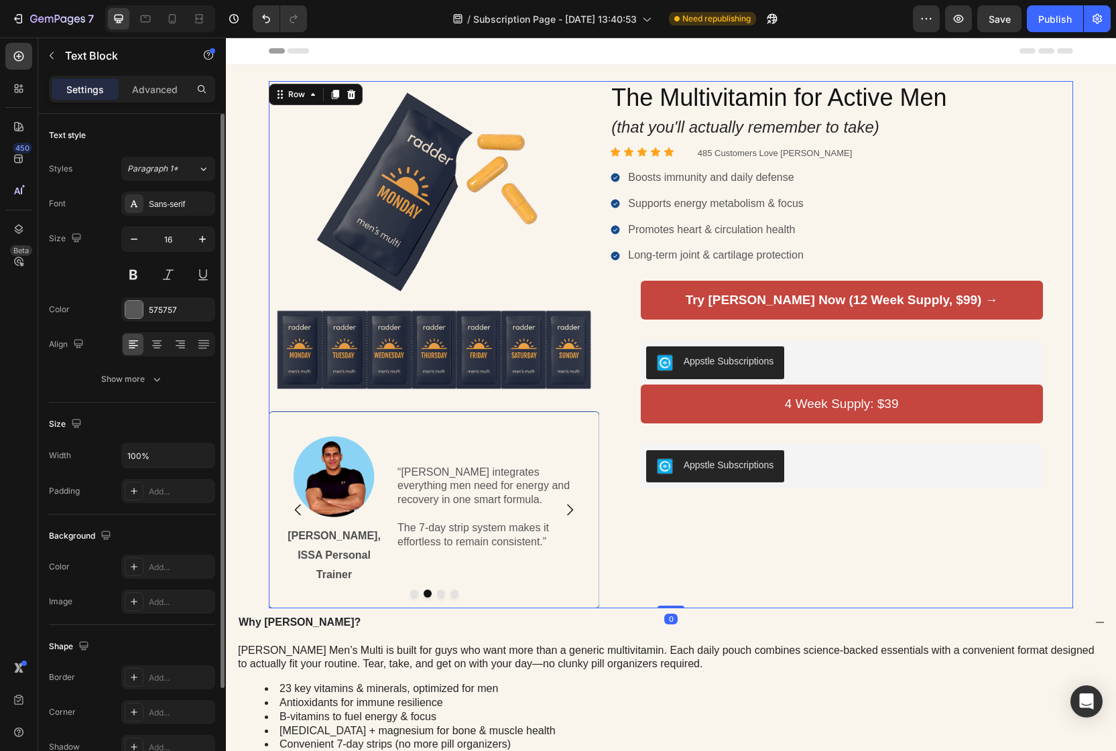
click at [710, 543] on div "The Multivitamin for Active Men Heading (that you'll actually remember to take)…" at bounding box center [841, 344] width 463 height 527
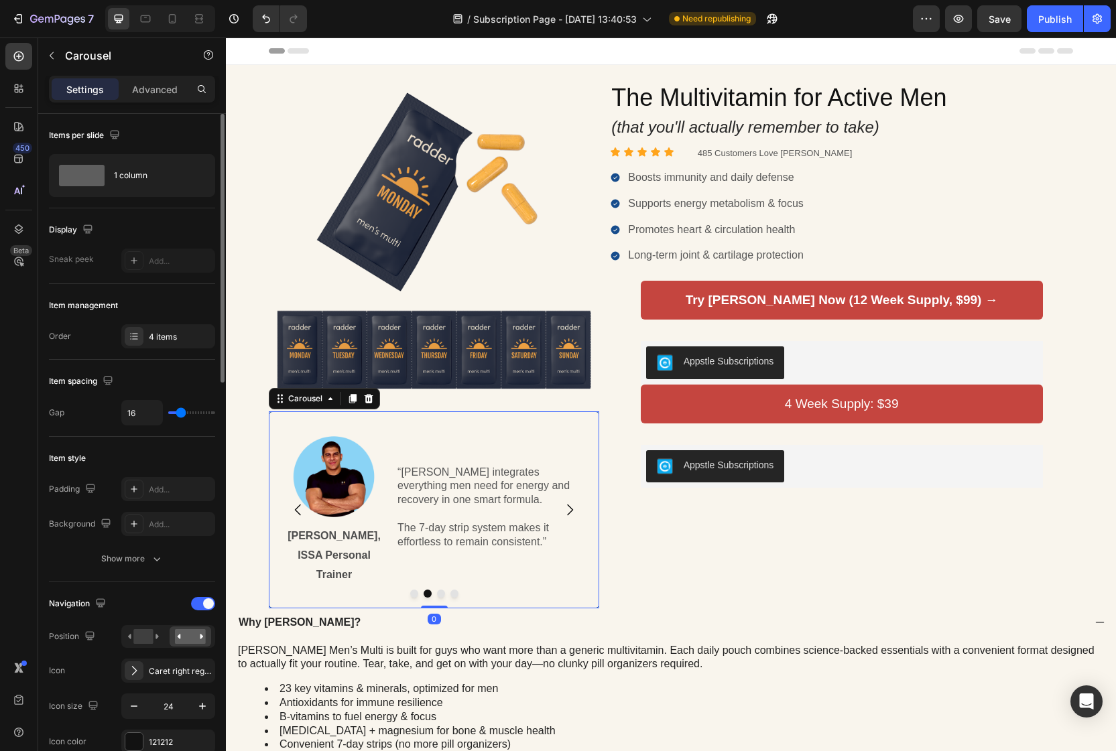
click at [295, 505] on icon "Carousel Back Arrow" at bounding box center [298, 510] width 6 height 11
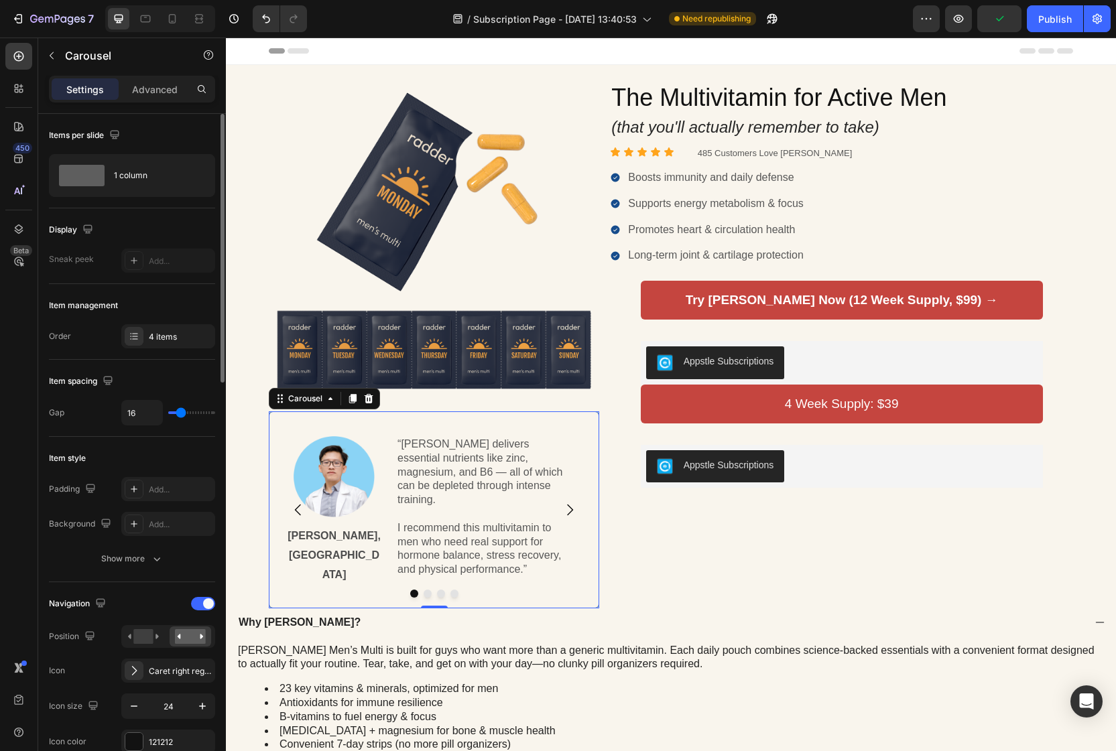
click at [577, 502] on icon "Carousel Next Arrow" at bounding box center [570, 510] width 16 height 16
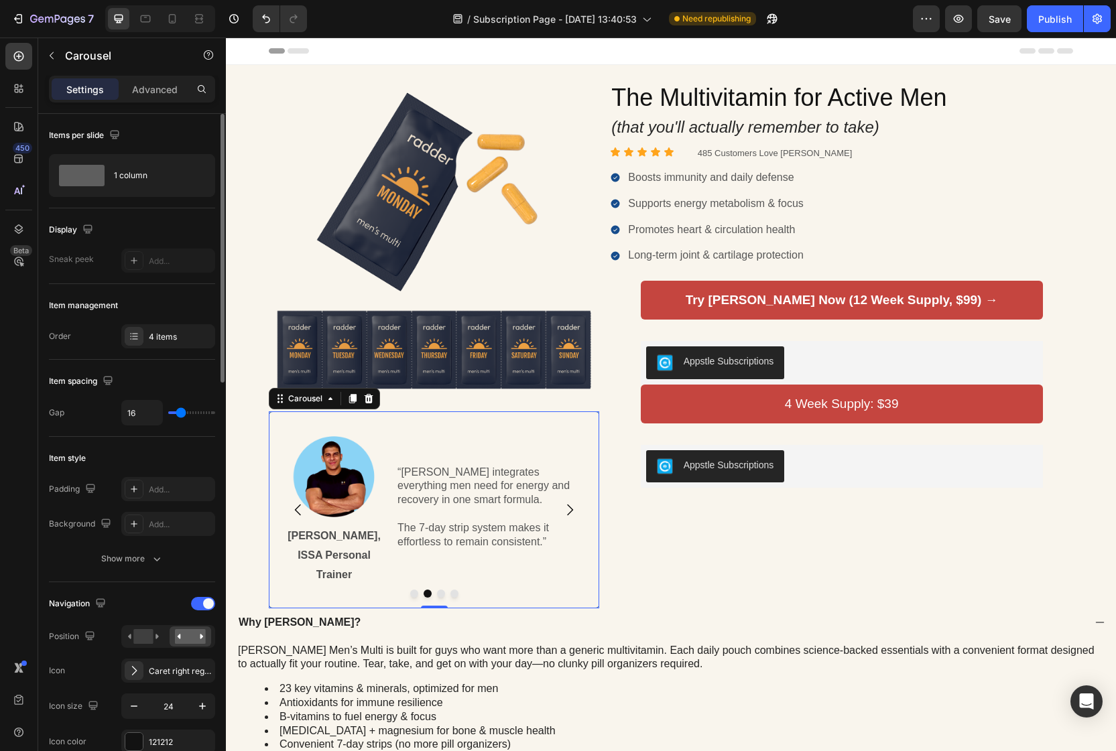
click at [576, 502] on icon "Carousel Next Arrow" at bounding box center [570, 510] width 16 height 16
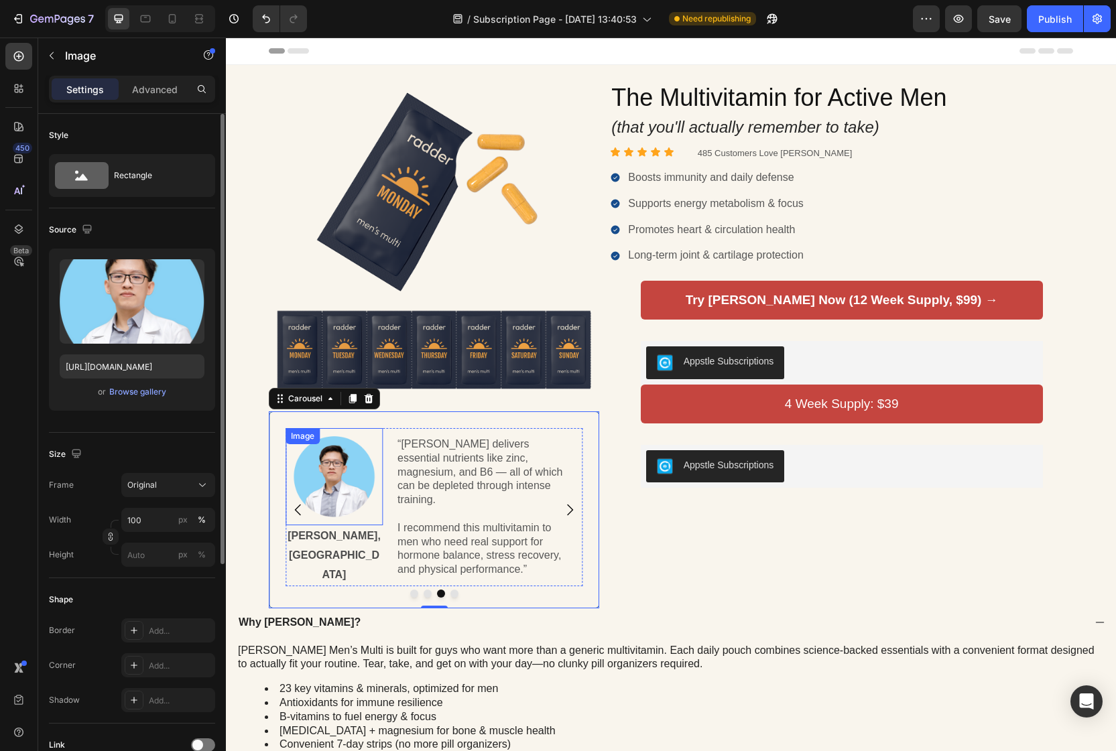
click at [332, 464] on img at bounding box center [333, 476] width 81 height 81
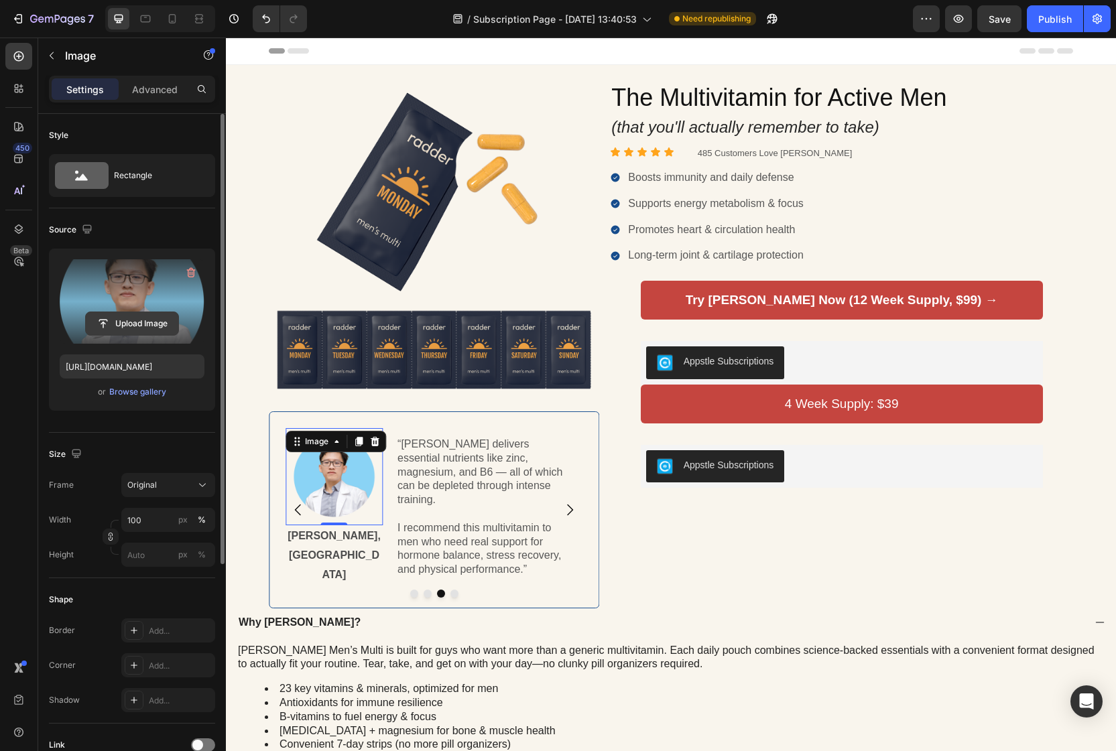
click at [125, 329] on input "file" at bounding box center [132, 323] width 92 height 23
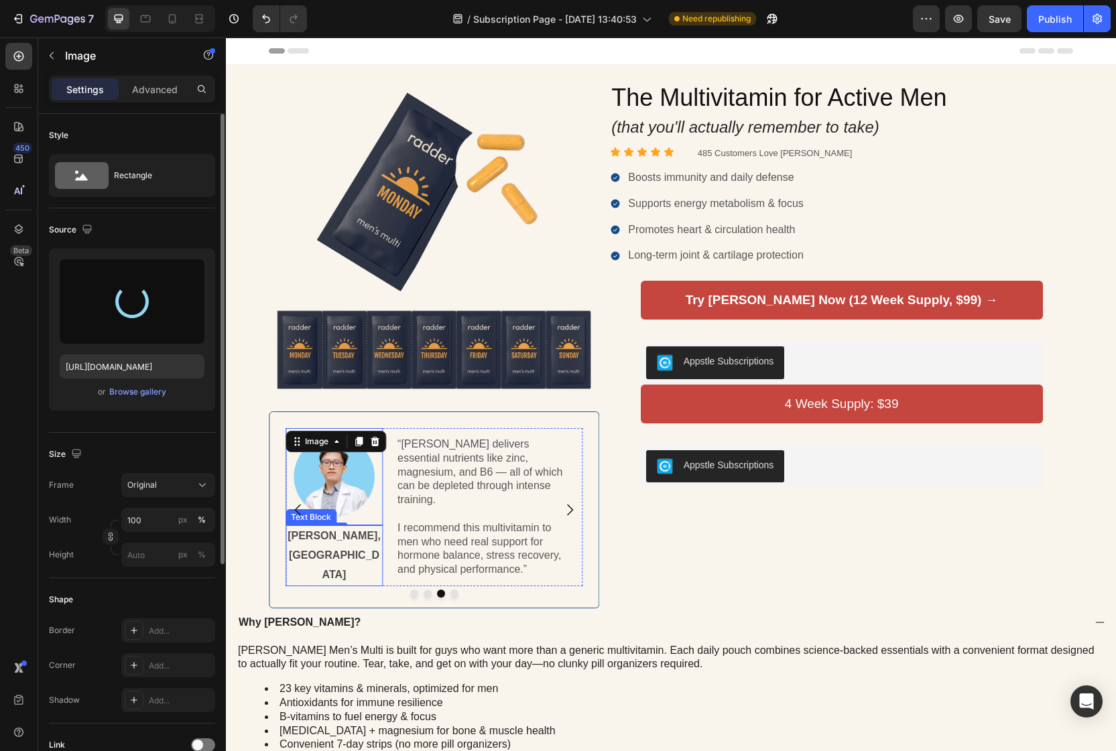
type input "[URL][DOMAIN_NAME]"
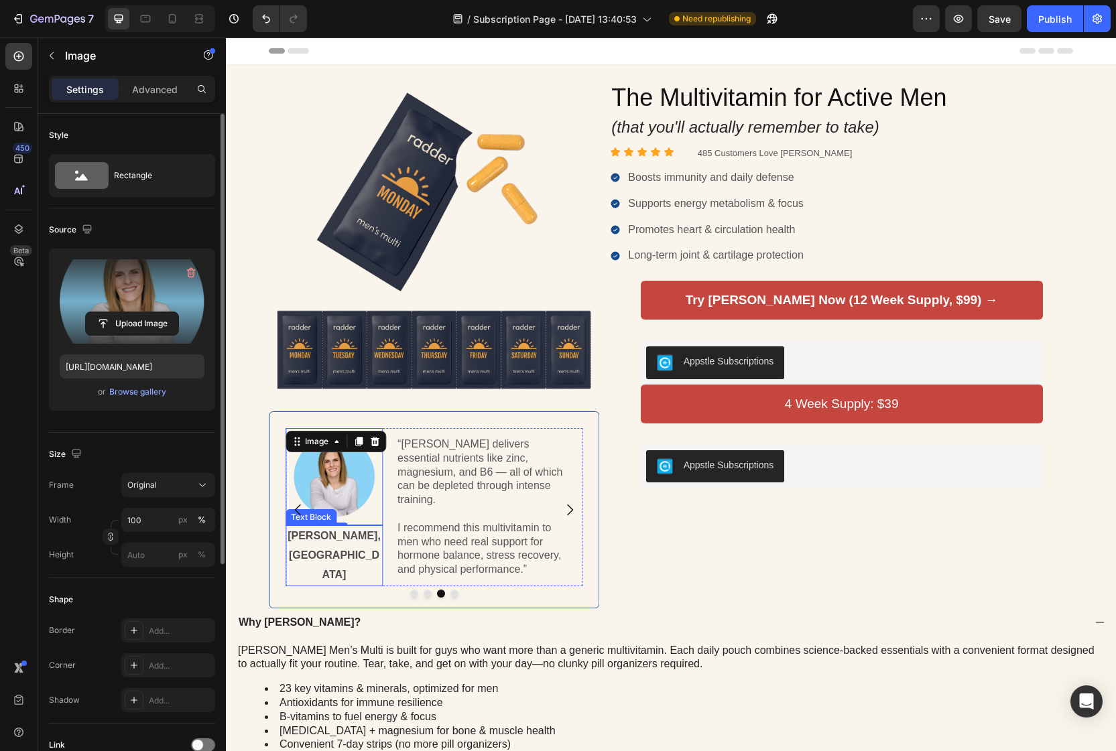
click at [341, 542] on p "[PERSON_NAME], [GEOGRAPHIC_DATA]" at bounding box center [334, 556] width 94 height 58
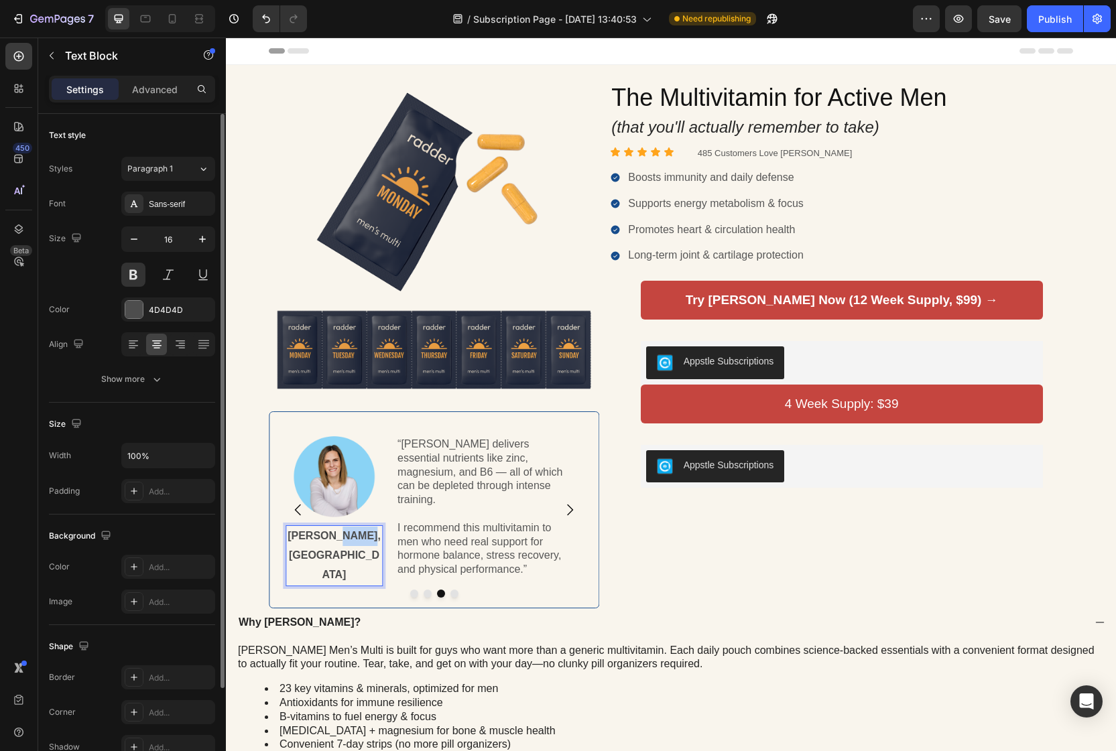
click at [341, 542] on p "[PERSON_NAME], [GEOGRAPHIC_DATA]" at bounding box center [334, 556] width 94 height 58
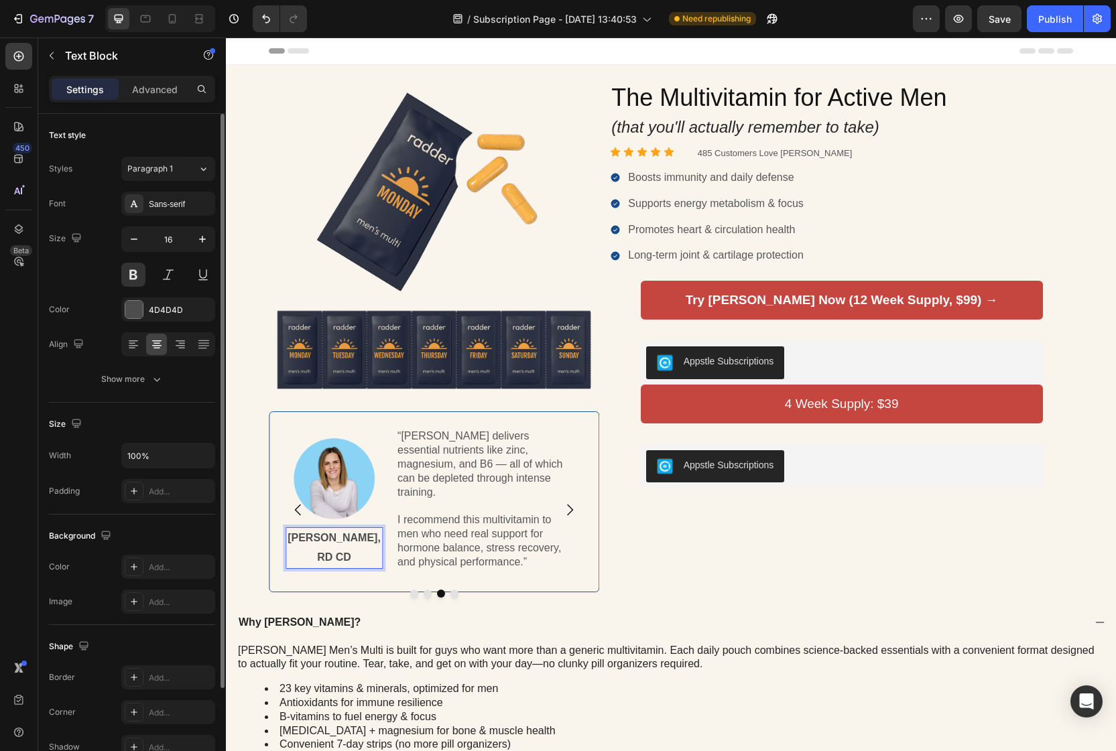
click at [358, 537] on p "[PERSON_NAME], RD CD" at bounding box center [334, 548] width 94 height 39
click at [299, 502] on icon "Carousel Back Arrow" at bounding box center [298, 510] width 16 height 16
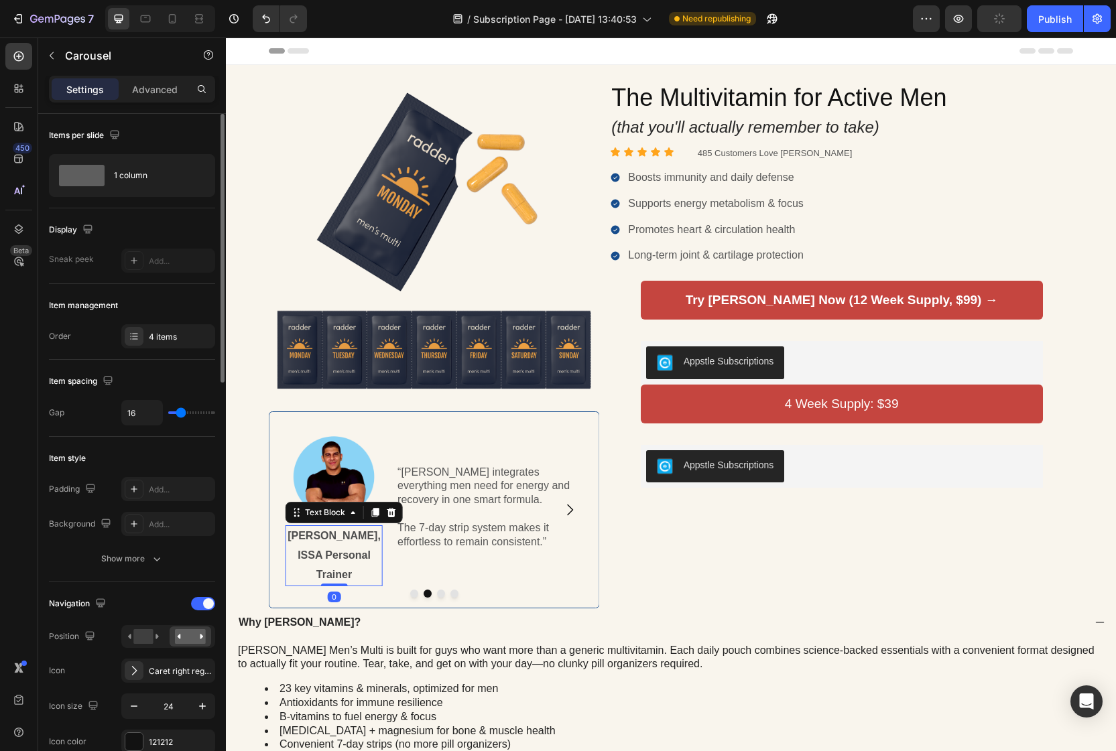
click at [353, 533] on p "[PERSON_NAME], ISSA Personal Trainer" at bounding box center [334, 556] width 94 height 58
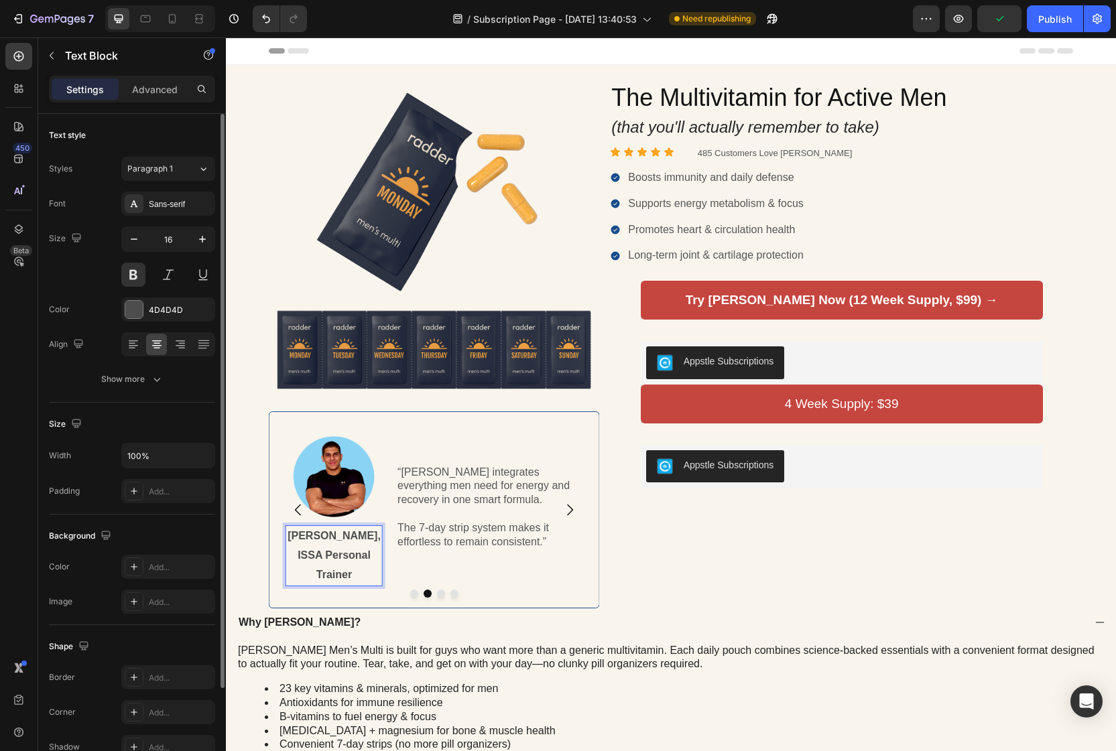
click at [355, 537] on p "[PERSON_NAME], ISSA Personal Trainer" at bounding box center [334, 556] width 94 height 58
click at [299, 503] on icon "Carousel Back Arrow" at bounding box center [298, 510] width 16 height 16
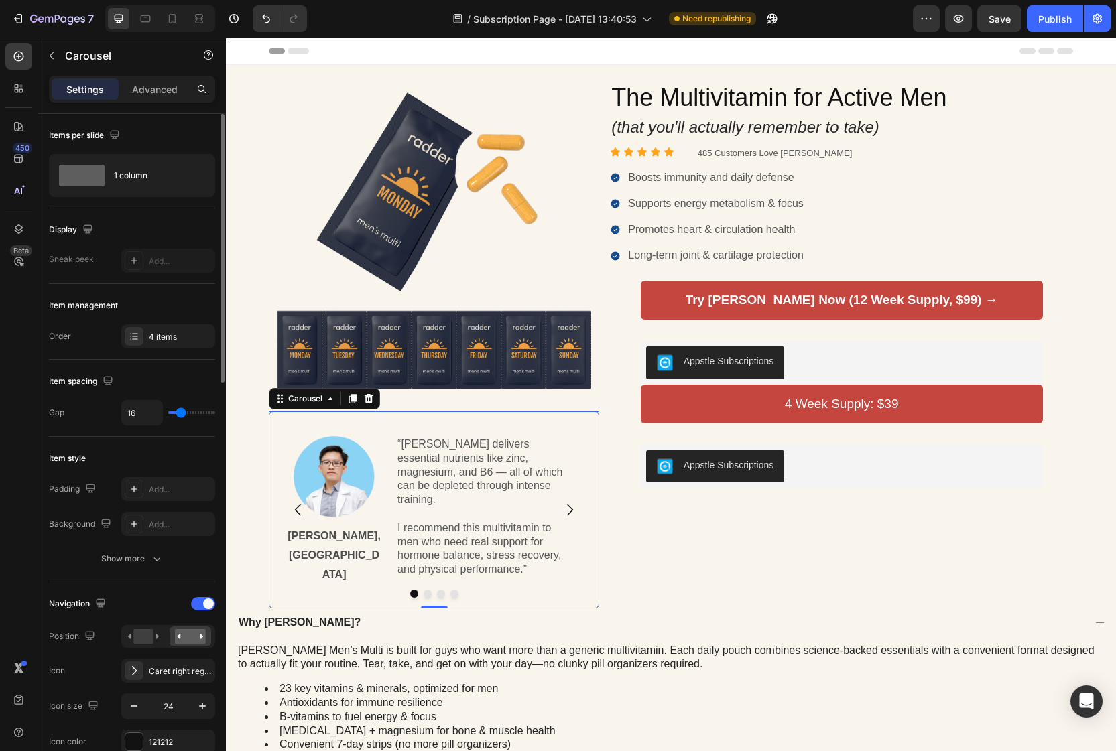
click at [570, 505] on icon "Carousel Next Arrow" at bounding box center [570, 510] width 16 height 16
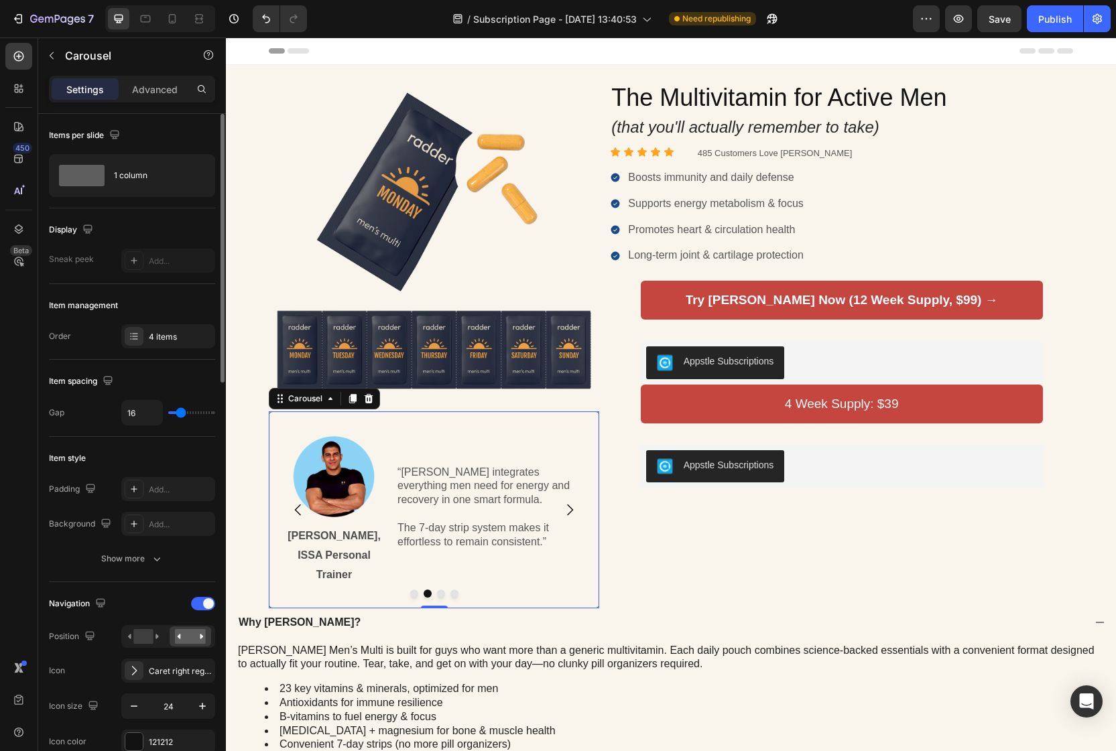
click at [570, 505] on icon "Carousel Next Arrow" at bounding box center [570, 510] width 16 height 16
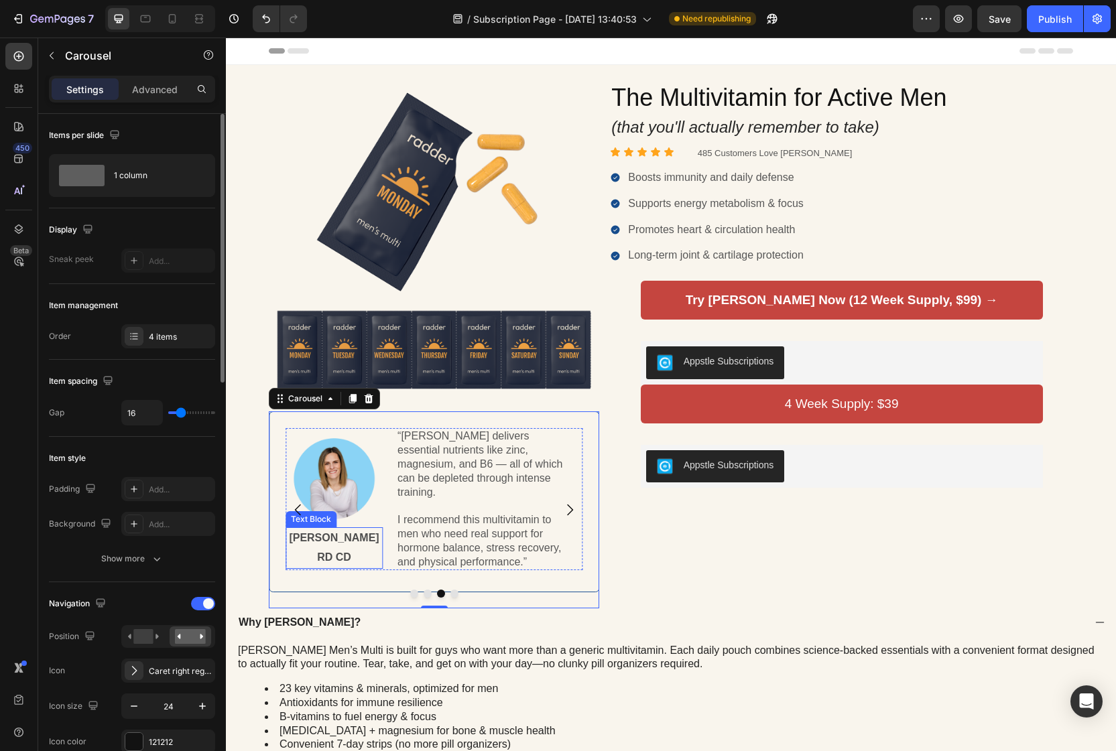
click at [352, 539] on p "[PERSON_NAME] RD CD" at bounding box center [334, 548] width 94 height 39
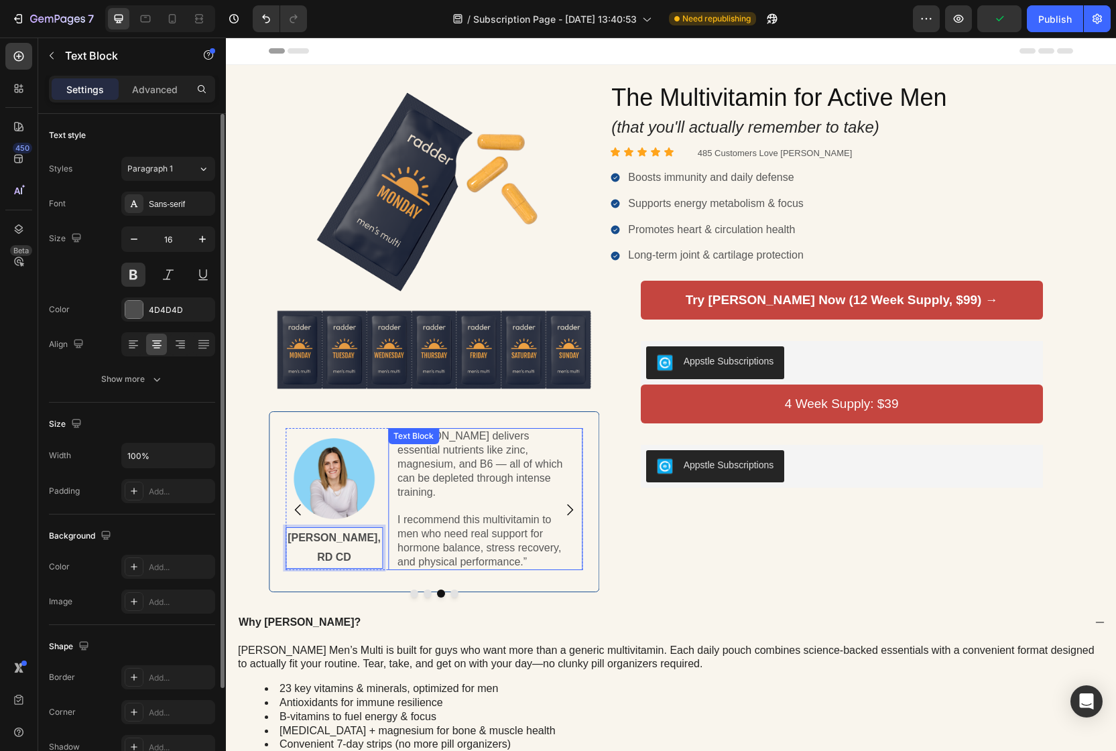
click at [413, 442] on div "Text Block" at bounding box center [414, 436] width 46 height 12
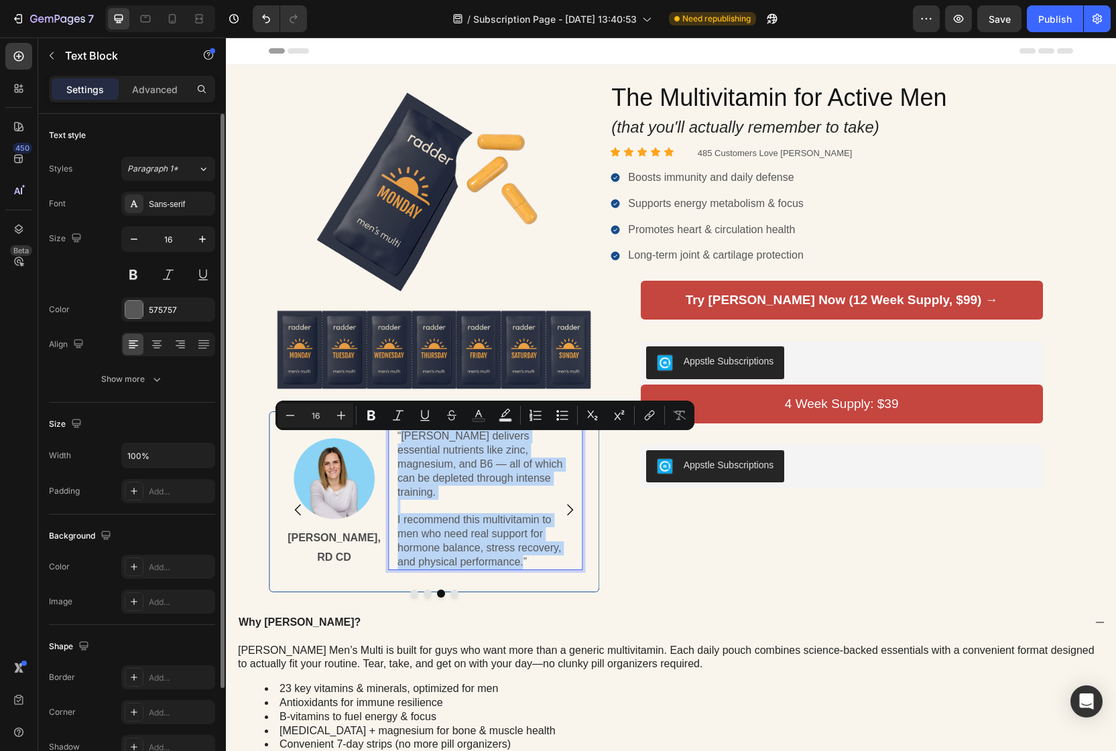
drag, startPoint x: 405, startPoint y: 443, endPoint x: 523, endPoint y: 552, distance: 160.7
click at [523, 552] on div "“[PERSON_NAME] delivers essential nutrients like zinc, magnesium, and B6 — all …" at bounding box center [485, 499] width 178 height 142
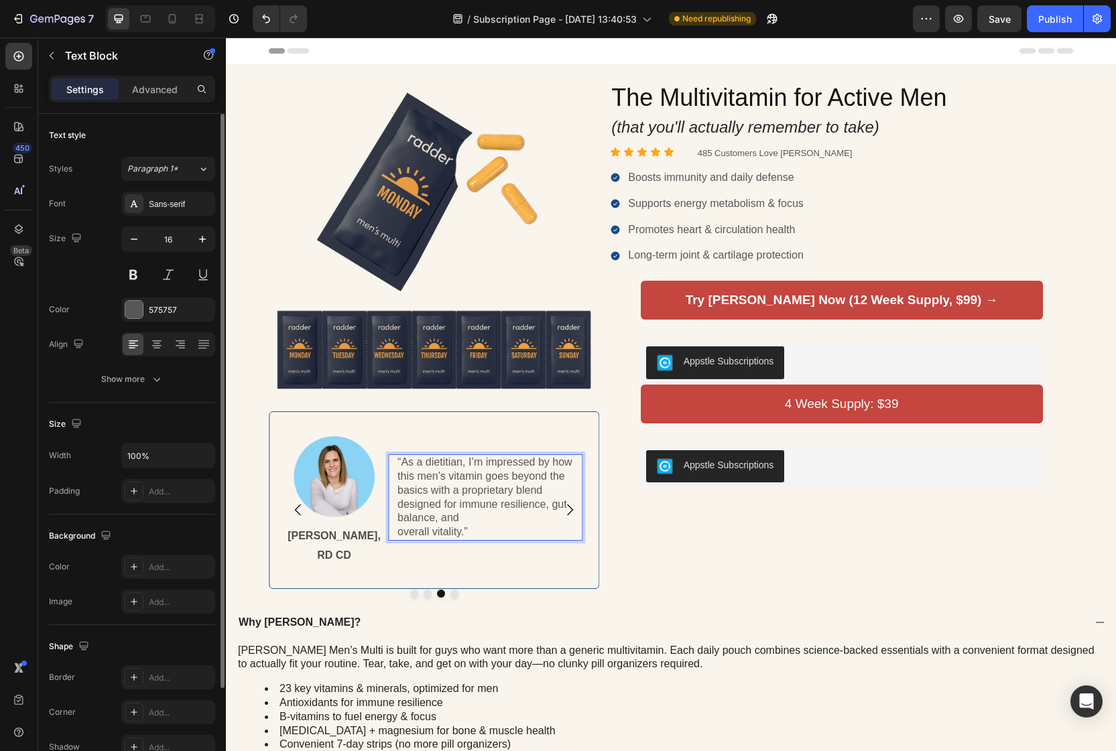
click at [400, 533] on p "“As a dietitian, I’m impressed by how this men’s vitamin goes beyond the basics…" at bounding box center [485, 498] width 176 height 84
click at [492, 497] on p "“As a dietitian, I’m impressed by how this men’s vitamin goes beyond the basics…" at bounding box center [485, 498] width 176 height 70
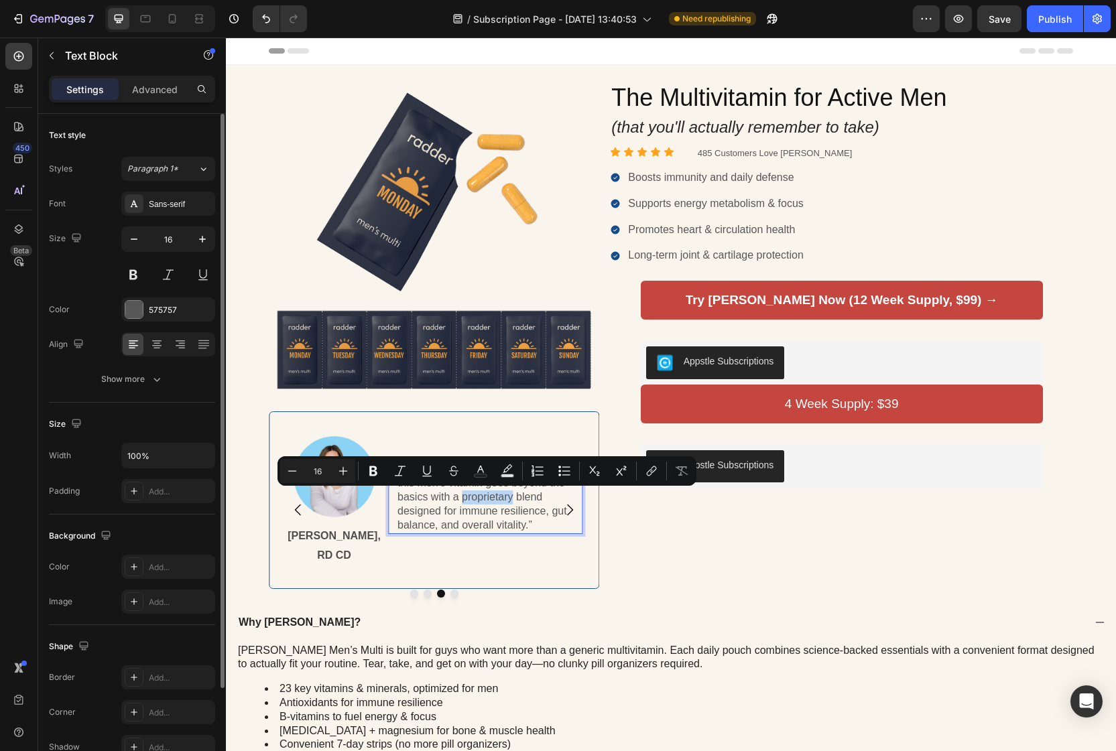
click at [492, 497] on p "“As a dietitian, I’m impressed by how this men’s vitamin goes beyond the basics…" at bounding box center [485, 498] width 176 height 70
drag, startPoint x: 464, startPoint y: 497, endPoint x: 541, endPoint y: 503, distance: 77.3
click at [541, 503] on p "“As a dietitian, I’m impressed by how this men’s vitamin goes beyond the basics…" at bounding box center [485, 498] width 176 height 70
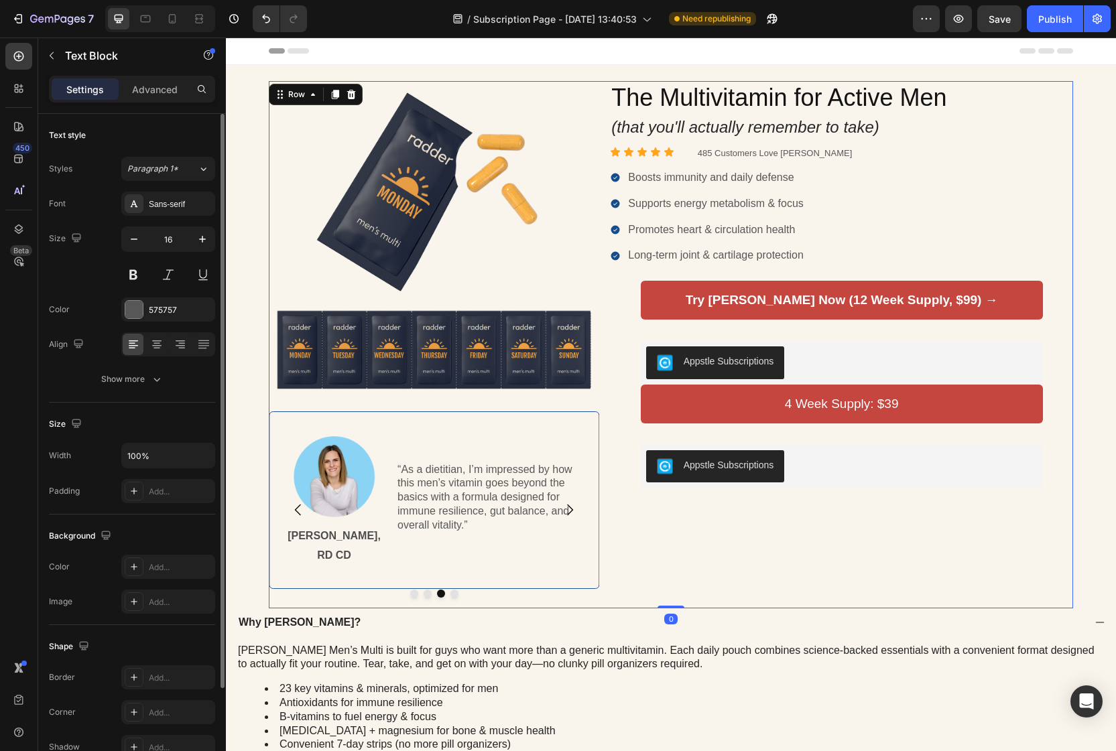
click at [653, 515] on div "The Multivitamin for Active Men Heading (that you'll actually remember to take)…" at bounding box center [841, 344] width 463 height 527
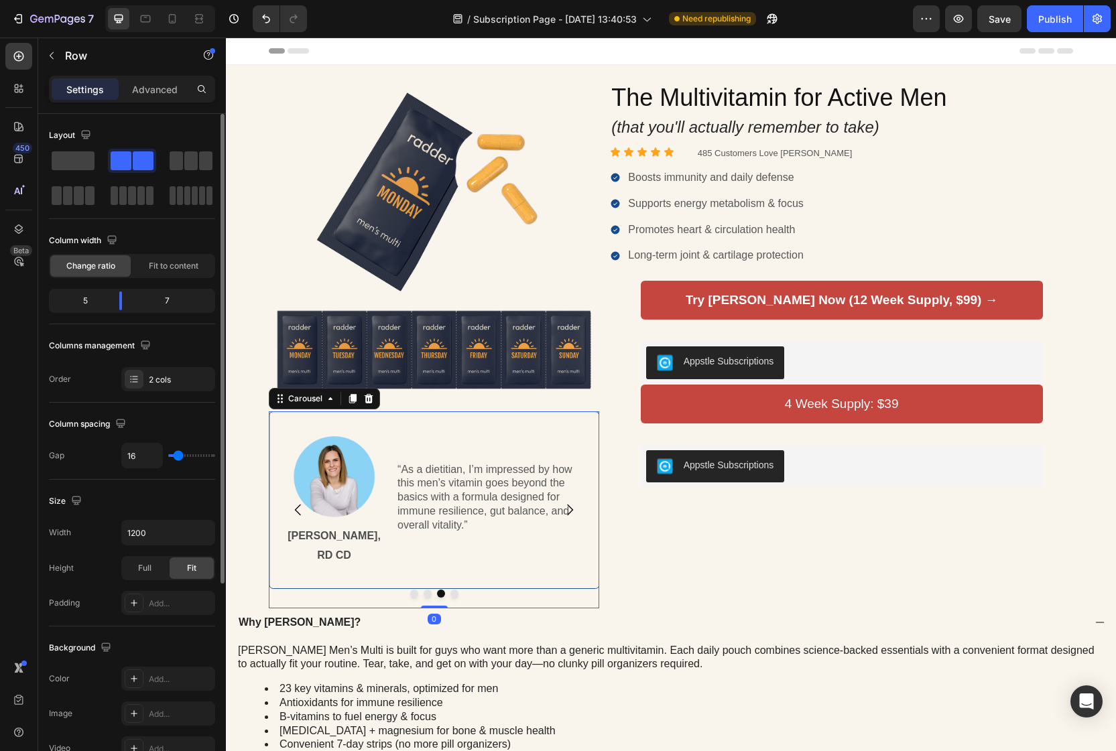
click at [572, 505] on icon "Carousel Next Arrow" at bounding box center [571, 510] width 6 height 11
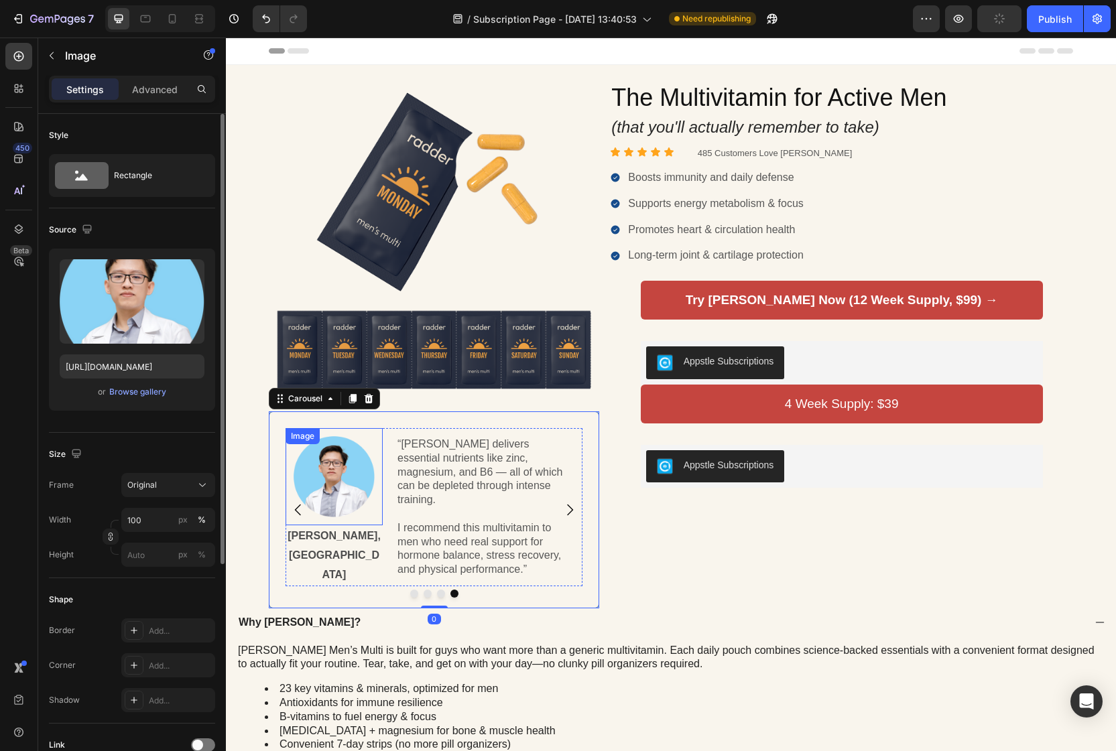
click at [358, 487] on img at bounding box center [333, 476] width 81 height 81
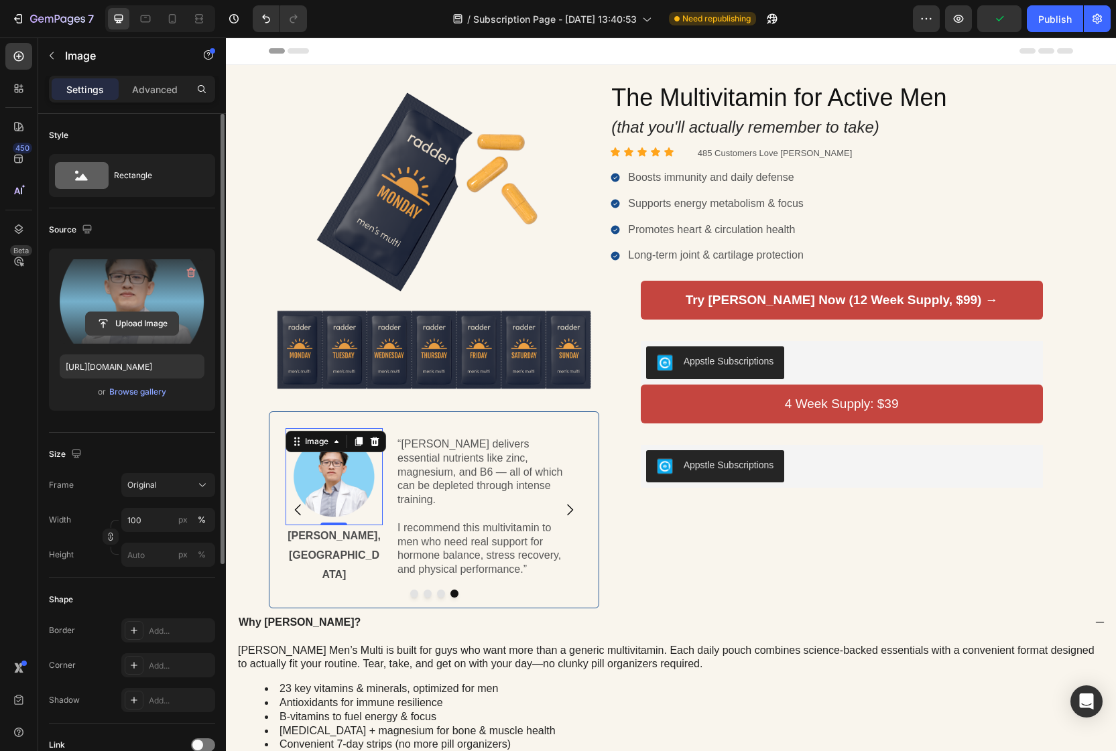
click at [141, 316] on input "file" at bounding box center [132, 323] width 92 height 23
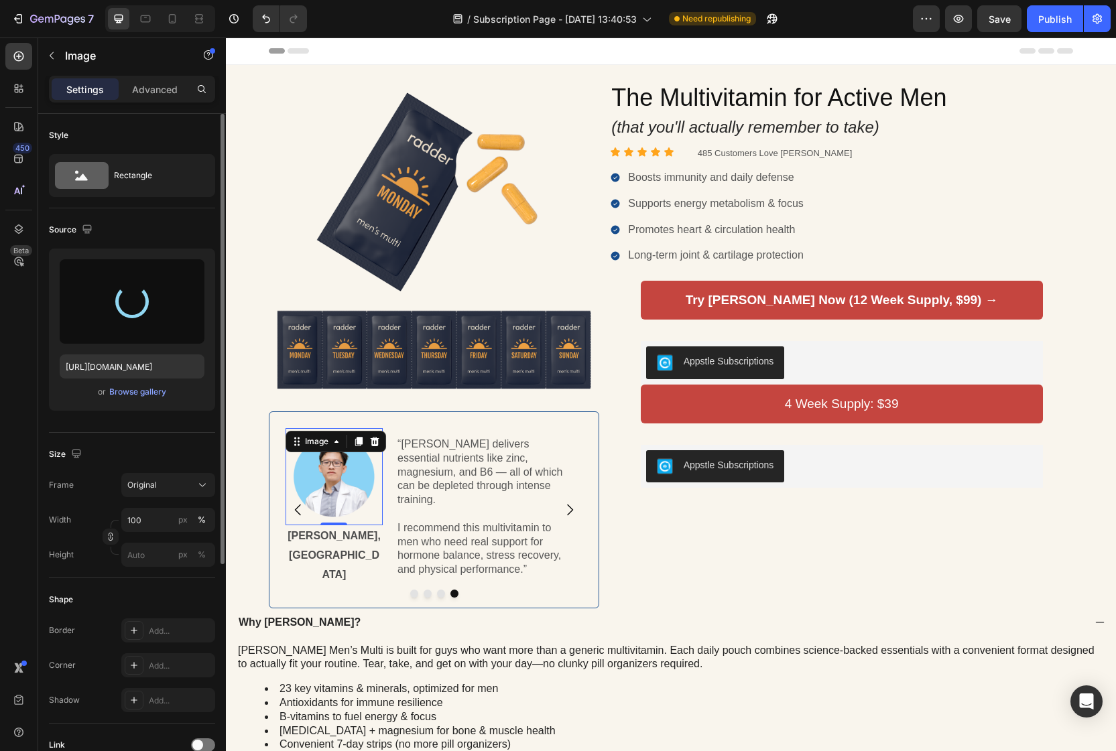
type input "[URL][DOMAIN_NAME]"
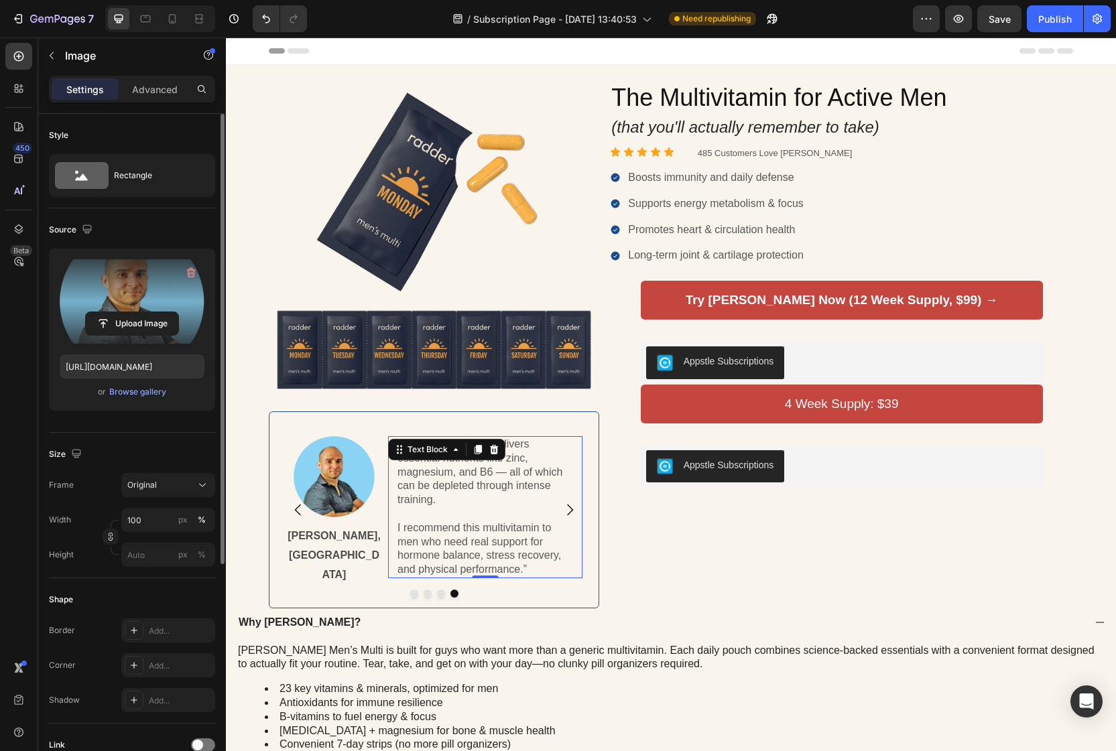
click at [455, 482] on p "“[PERSON_NAME] delivers essential nutrients like zinc, magnesium, and B6 — all …" at bounding box center [485, 473] width 176 height 70
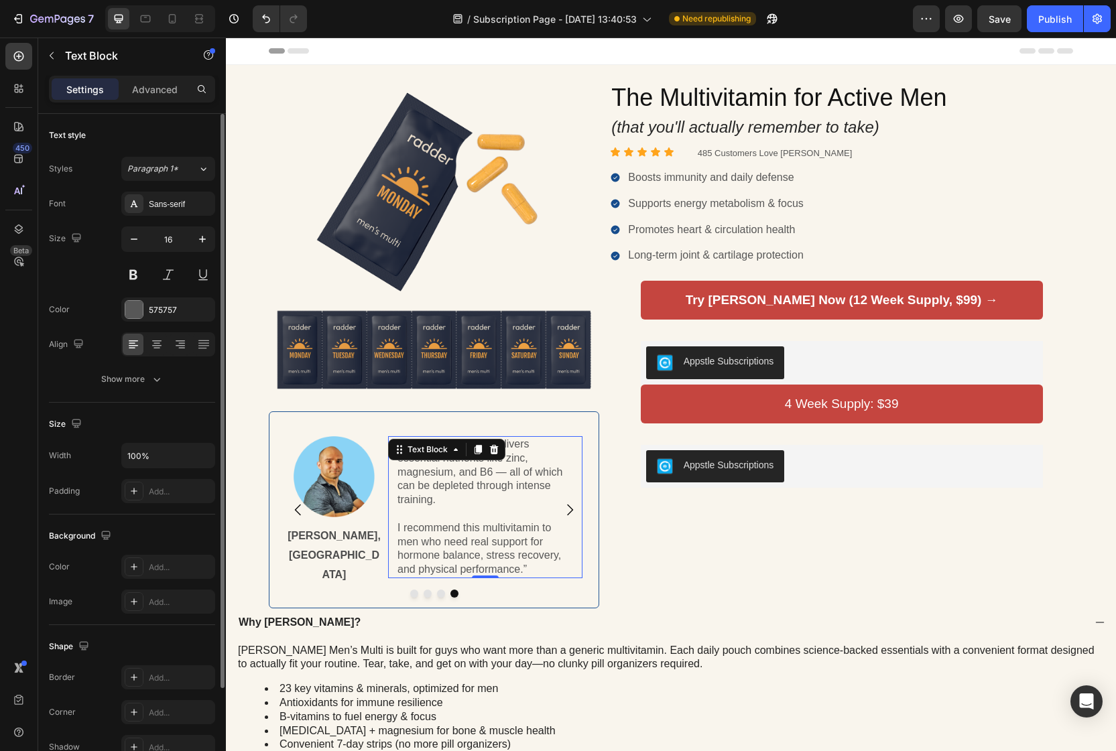
click at [455, 482] on p "“[PERSON_NAME] delivers essential nutrients like zinc, magnesium, and B6 — all …" at bounding box center [485, 473] width 176 height 70
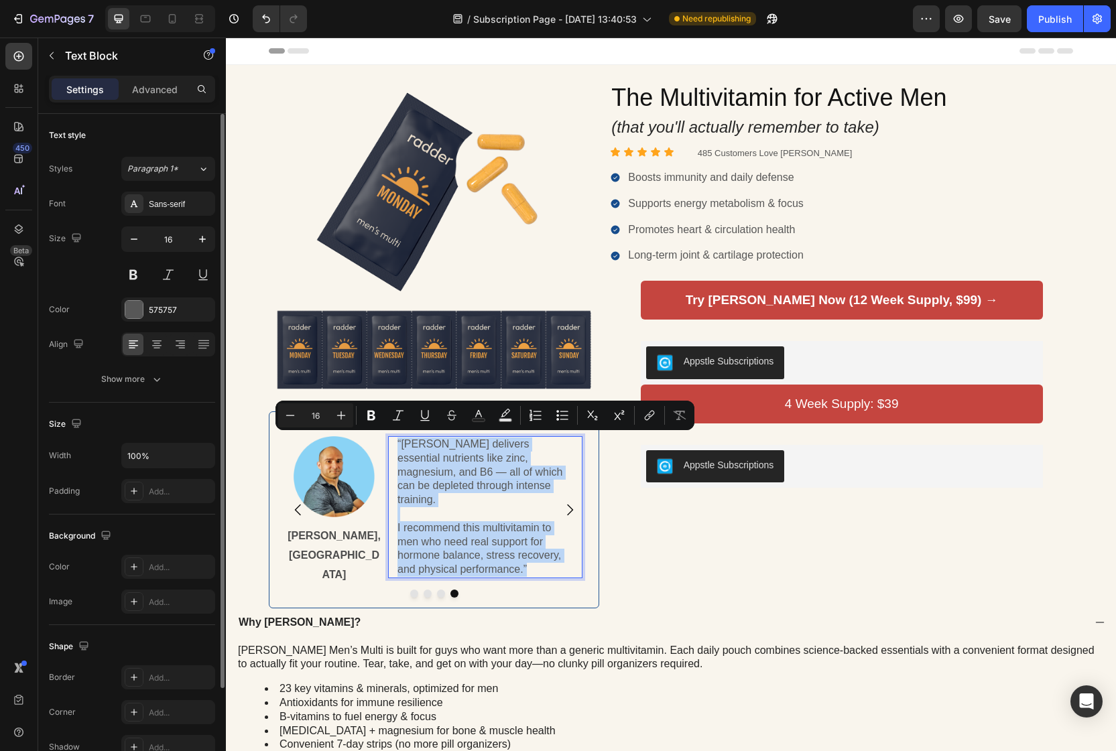
click at [470, 485] on p "“[PERSON_NAME] delivers essential nutrients like zinc, magnesium, and B6 — all …" at bounding box center [485, 473] width 176 height 70
drag, startPoint x: 402, startPoint y: 442, endPoint x: 519, endPoint y: 554, distance: 162.6
click at [519, 553] on div "“[PERSON_NAME] delivers essential nutrients like zinc, magnesium, and B6 — all …" at bounding box center [485, 507] width 178 height 142
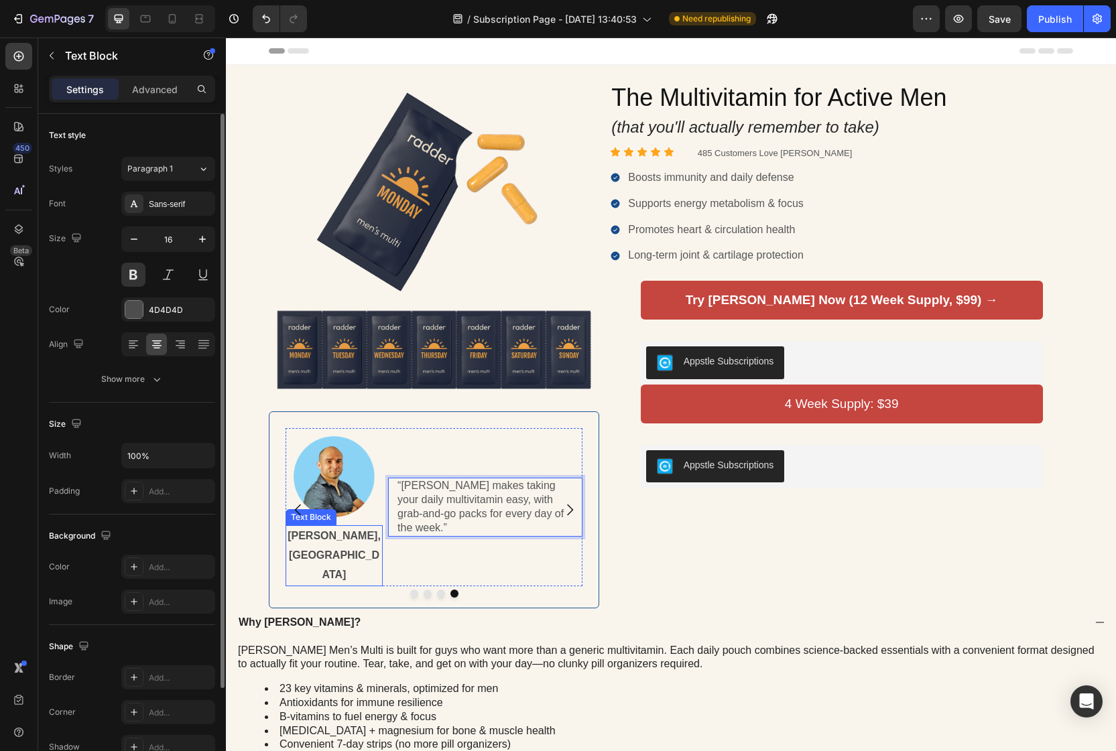
click at [317, 535] on p "[PERSON_NAME], [GEOGRAPHIC_DATA]" at bounding box center [334, 556] width 94 height 58
click at [338, 540] on p "[PERSON_NAME], [GEOGRAPHIC_DATA]" at bounding box center [334, 556] width 94 height 58
click at [339, 540] on p "[PERSON_NAME], [GEOGRAPHIC_DATA]" at bounding box center [334, 556] width 94 height 58
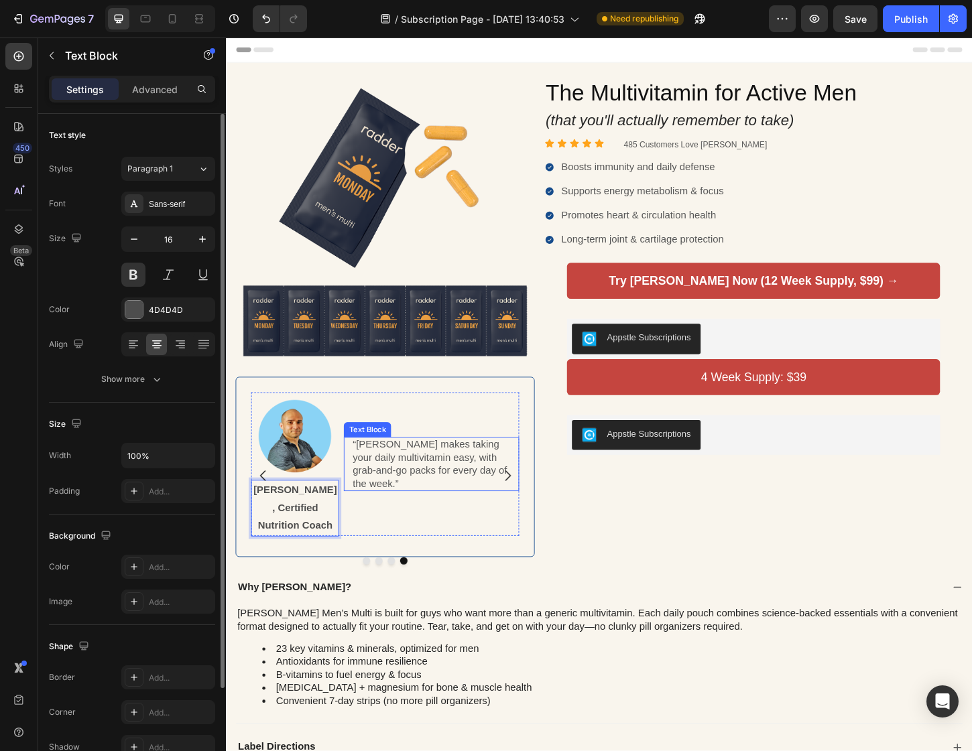
click at [460, 509] on p "“[PERSON_NAME] makes taking your daily multivitamin easy, with grab-and-go pack…" at bounding box center [447, 498] width 170 height 56
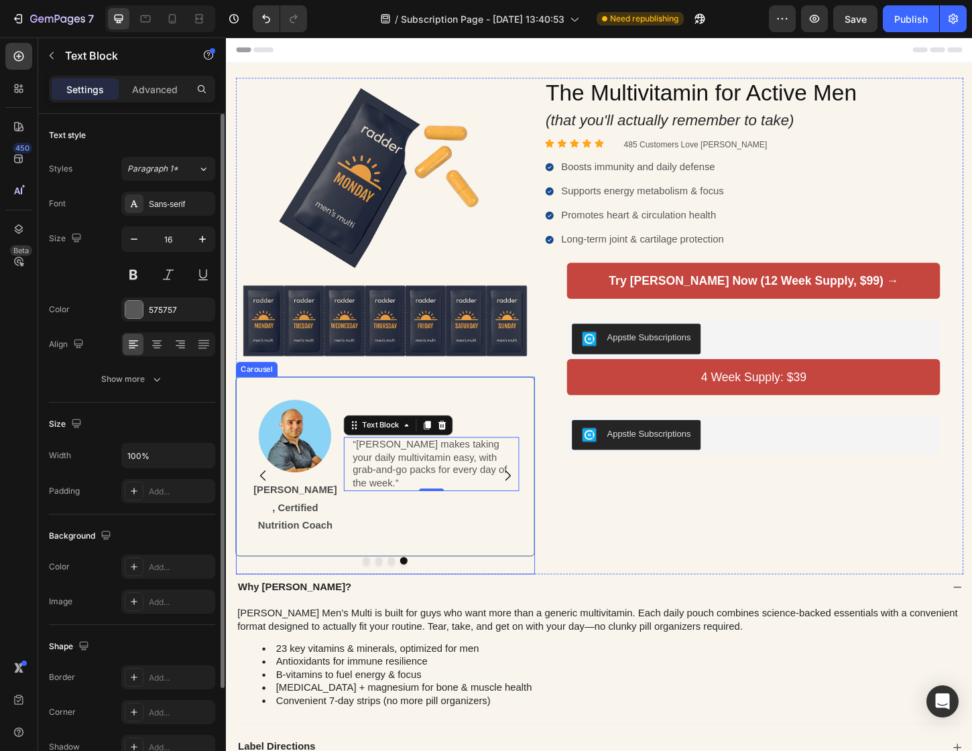
click at [262, 505] on icon "Carousel Back Arrow" at bounding box center [265, 510] width 6 height 11
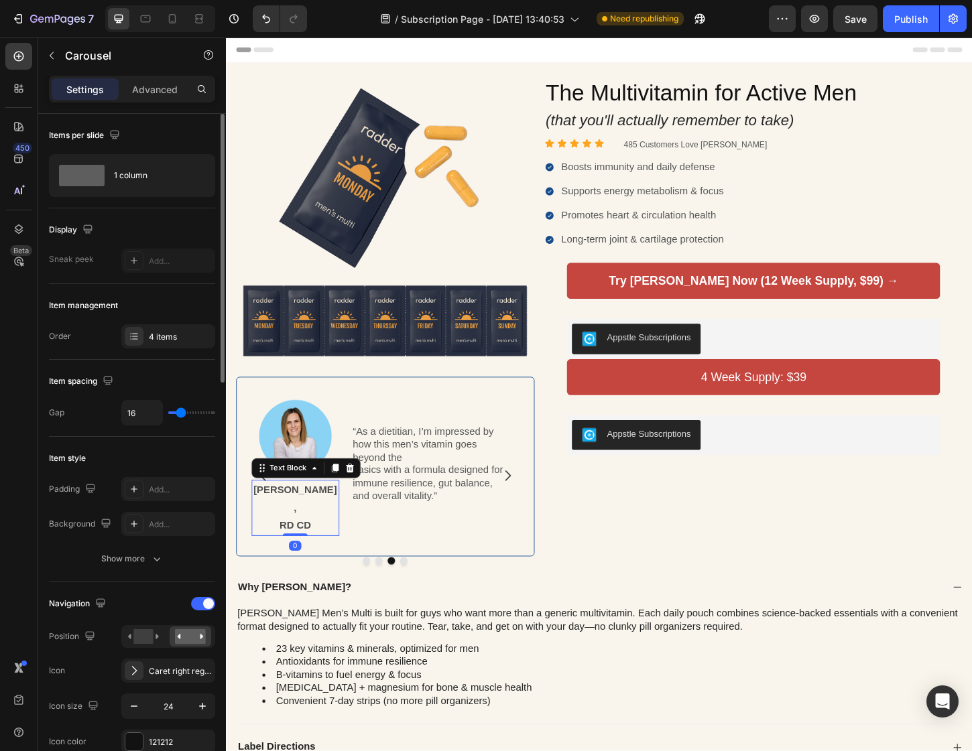
click at [288, 543] on p "[PERSON_NAME], RD CD" at bounding box center [300, 545] width 92 height 58
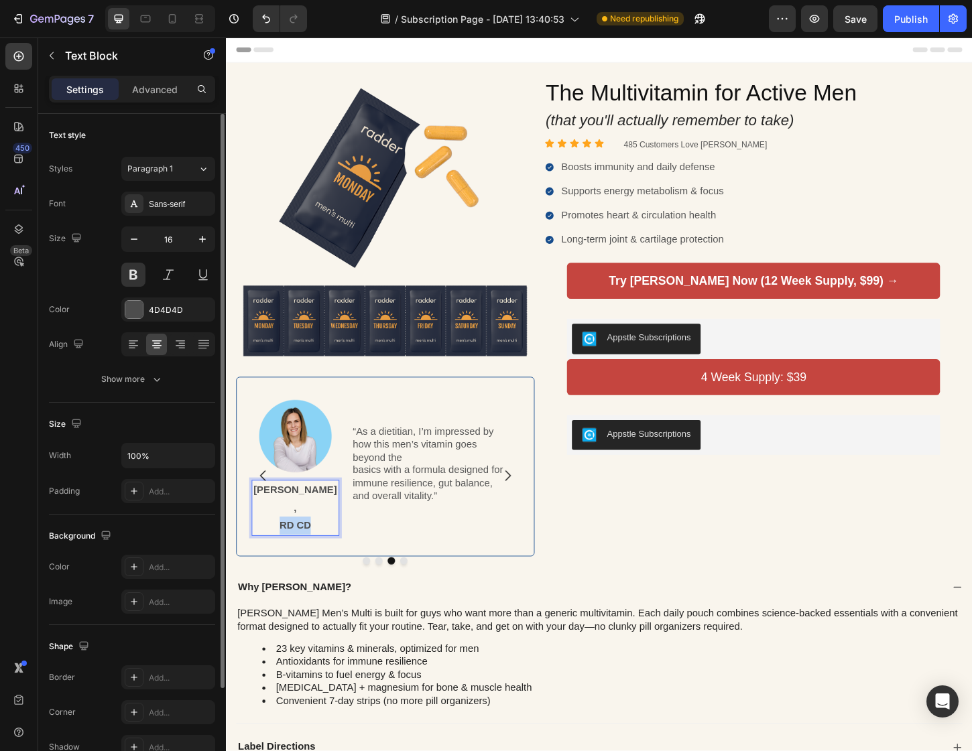
drag, startPoint x: 305, startPoint y: 545, endPoint x: 326, endPoint y: 546, distance: 20.8
click at [326, 546] on p "[PERSON_NAME], RD CD" at bounding box center [300, 545] width 92 height 58
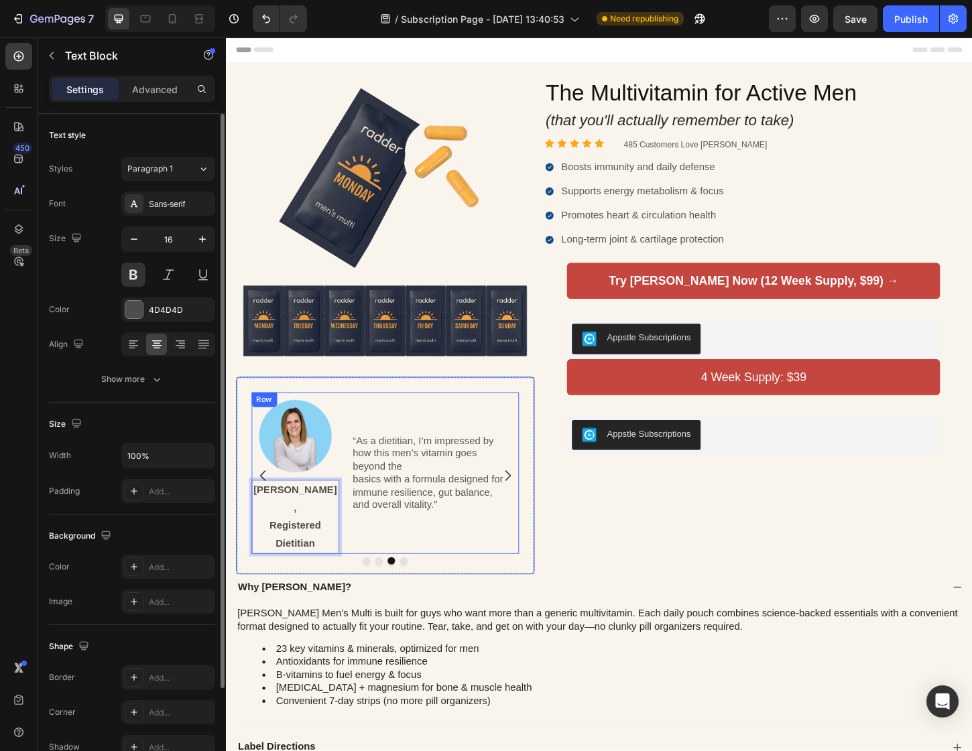
click at [513, 564] on div "“As a dietitian, I’m impressed by how this men’s vitamin goes beyond the basics…" at bounding box center [446, 507] width 189 height 174
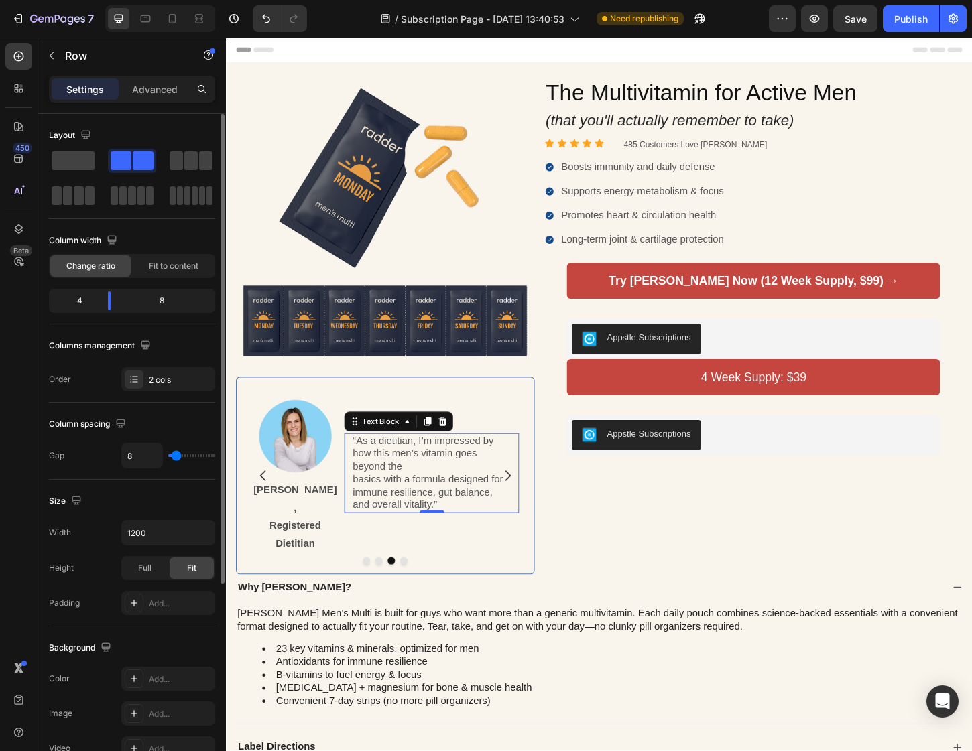
click at [440, 503] on p "“As a dietitian, I’m impressed by how this men’s vitamin goes beyond the basics…" at bounding box center [447, 508] width 170 height 84
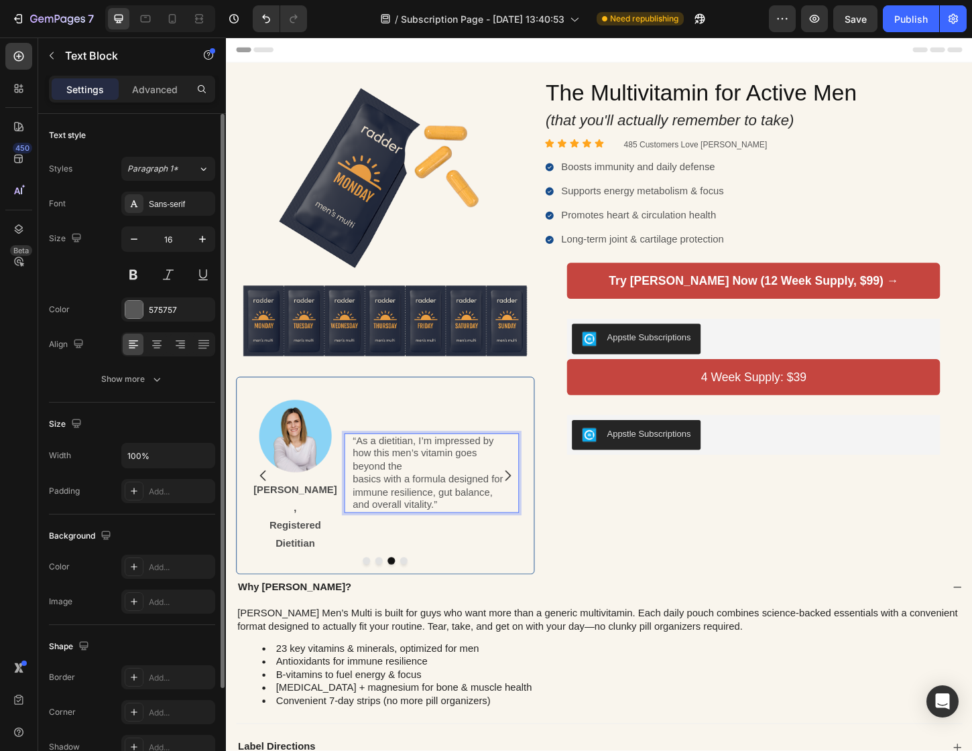
click at [364, 502] on p "“As a dietitian, I’m impressed by how this men’s vitamin goes beyond the basics…" at bounding box center [447, 508] width 170 height 84
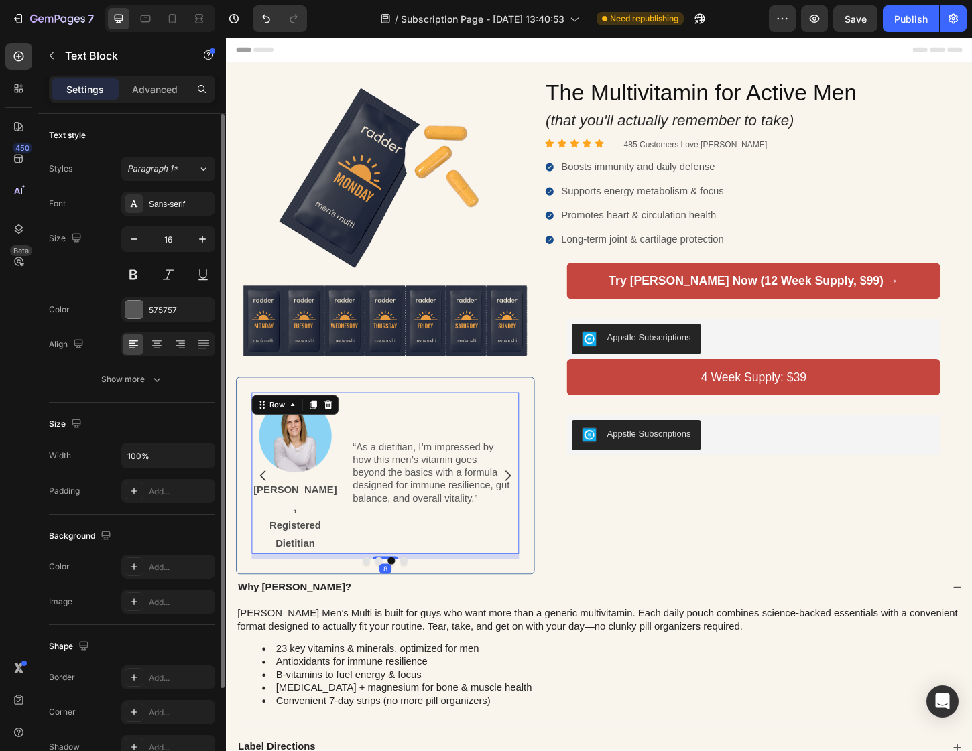
click at [500, 559] on div "“As a dietitian, I’m impressed by how this men’s vitamin goes beyond the basics…" at bounding box center [446, 507] width 189 height 174
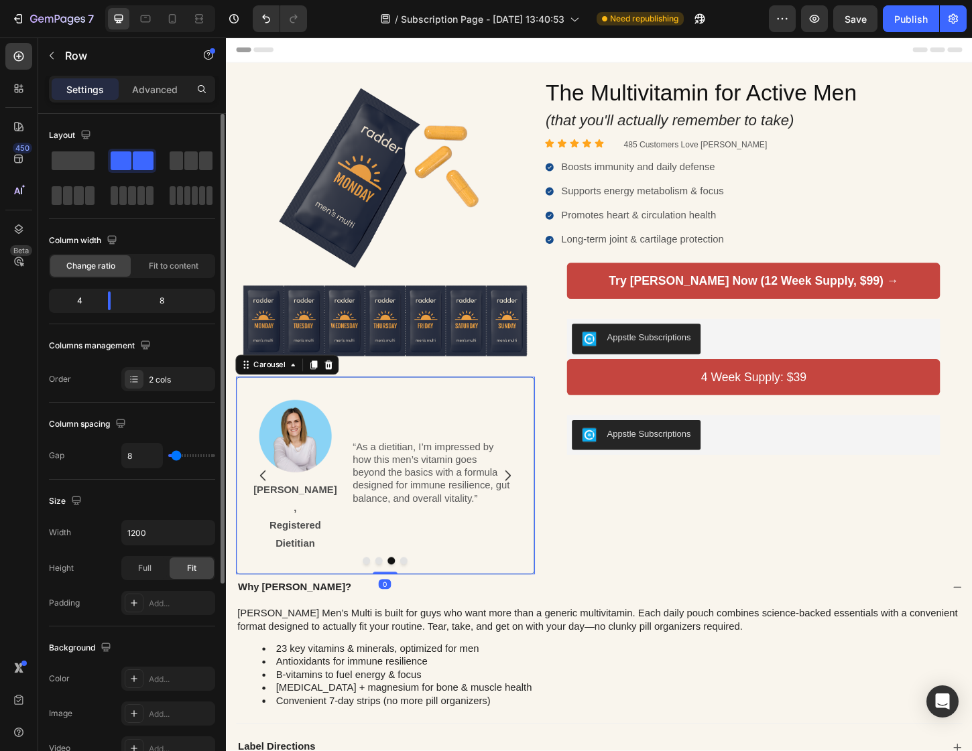
click at [265, 502] on icon "Carousel Back Arrow" at bounding box center [265, 510] width 16 height 16
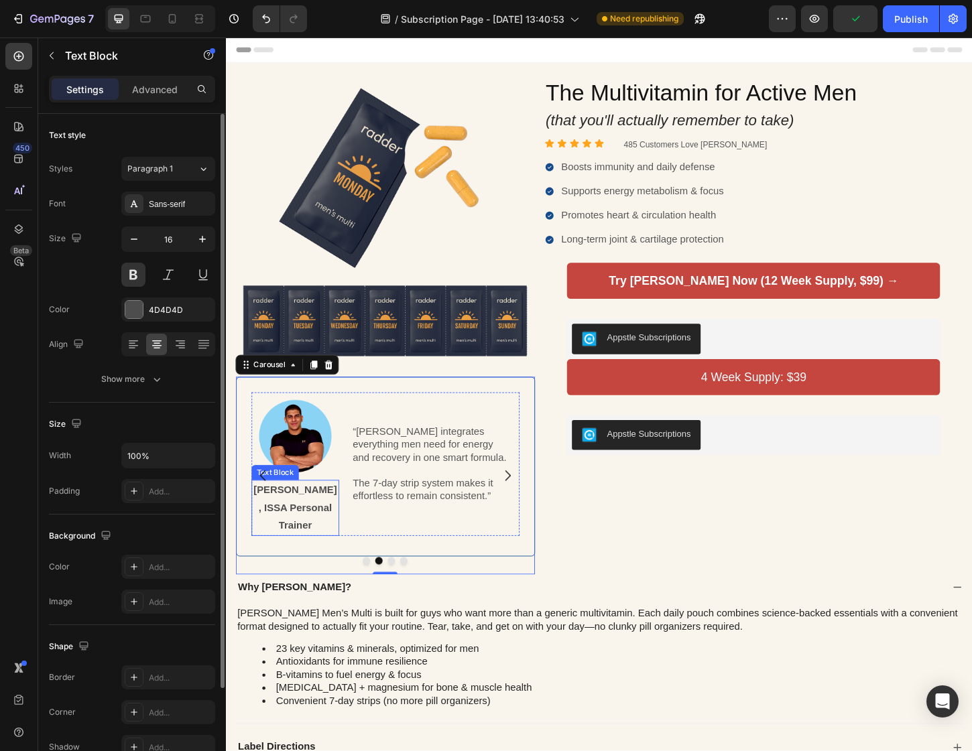
click at [293, 549] on p "[PERSON_NAME], ISSA Personal Trainer" at bounding box center [300, 545] width 92 height 58
click at [269, 543] on p "[PERSON_NAME], ISSA Personal Trainer" at bounding box center [300, 545] width 92 height 58
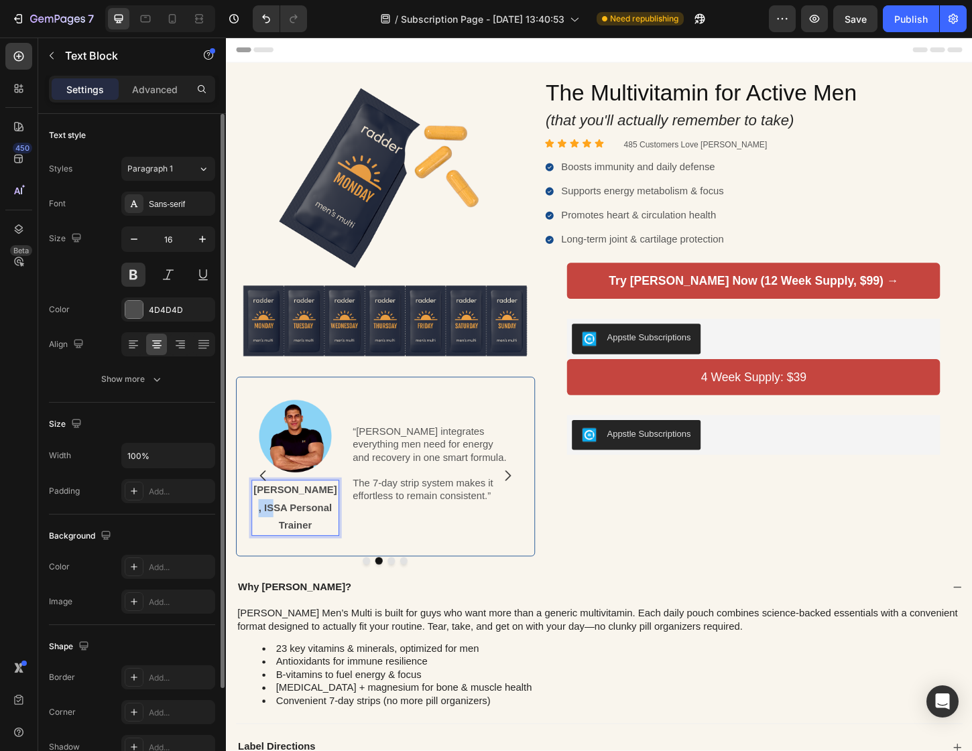
click at [269, 543] on p "[PERSON_NAME], ISSA Personal Trainer" at bounding box center [300, 545] width 92 height 58
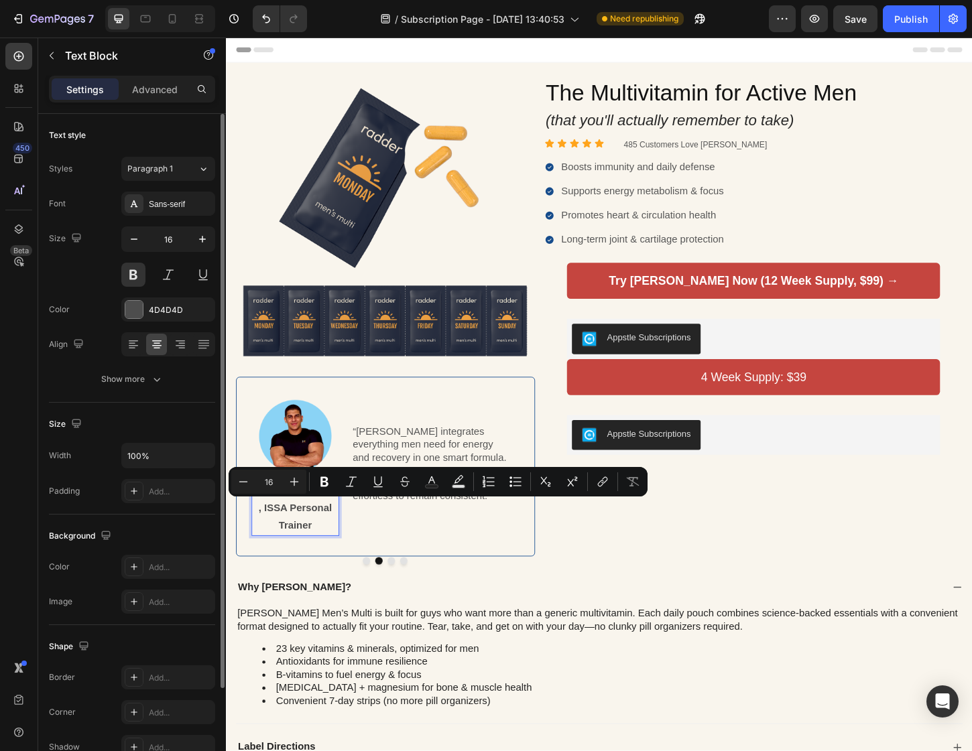
click at [292, 543] on p "[PERSON_NAME], ISSA Personal Trainer" at bounding box center [300, 545] width 92 height 58
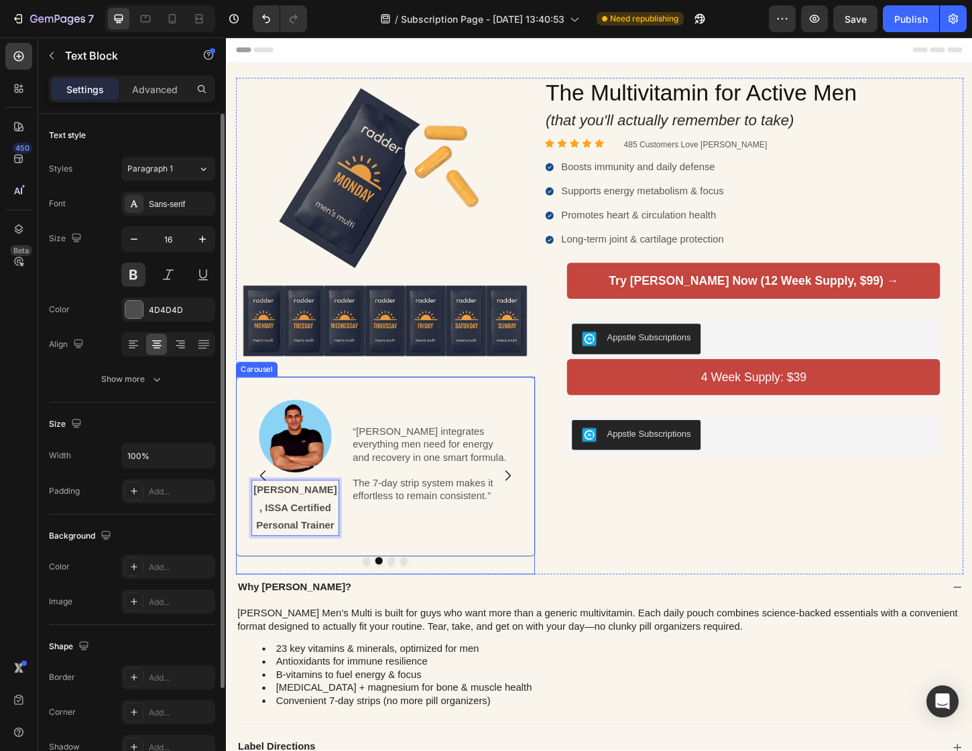
click at [261, 502] on icon "Carousel Back Arrow" at bounding box center [265, 510] width 16 height 16
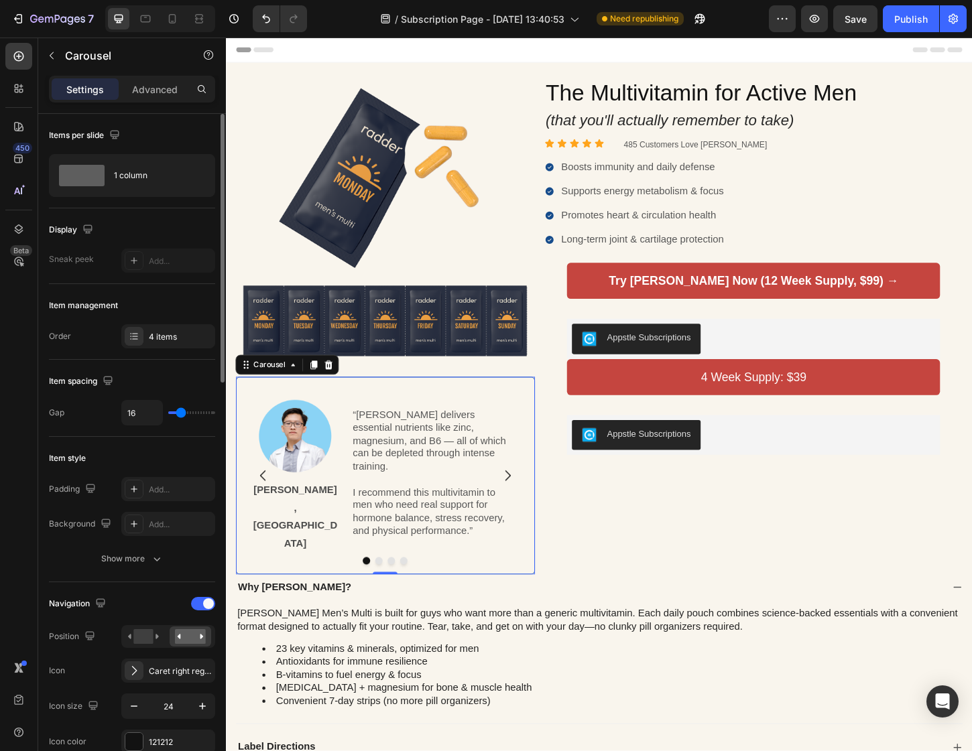
click at [528, 502] on icon "Carousel Next Arrow" at bounding box center [529, 510] width 16 height 16
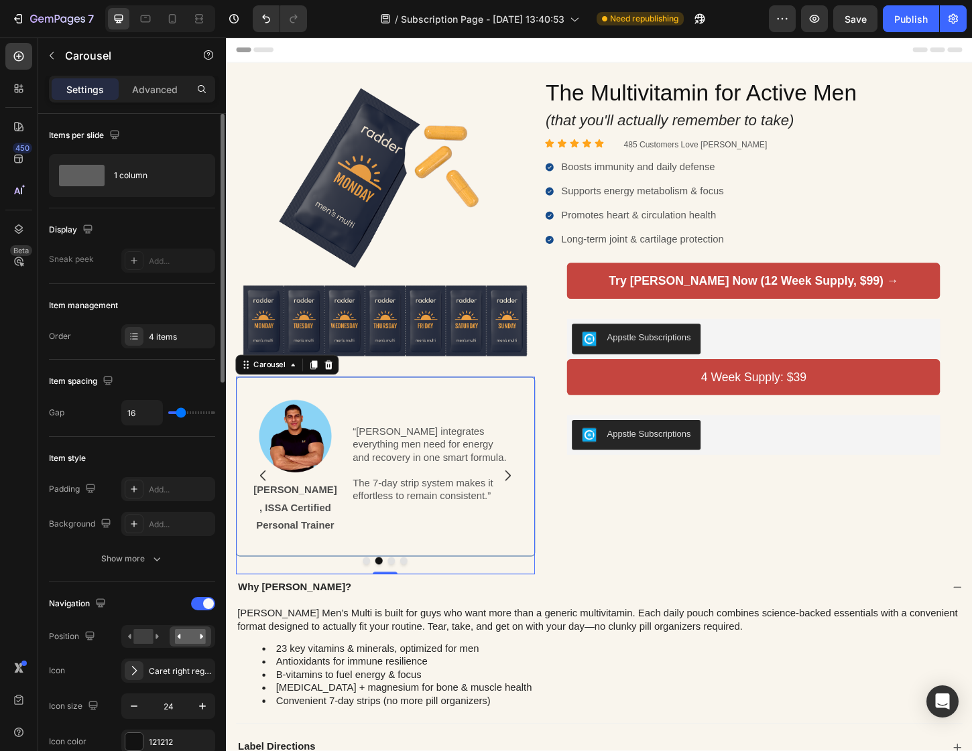
click at [529, 502] on icon "Carousel Next Arrow" at bounding box center [529, 510] width 16 height 16
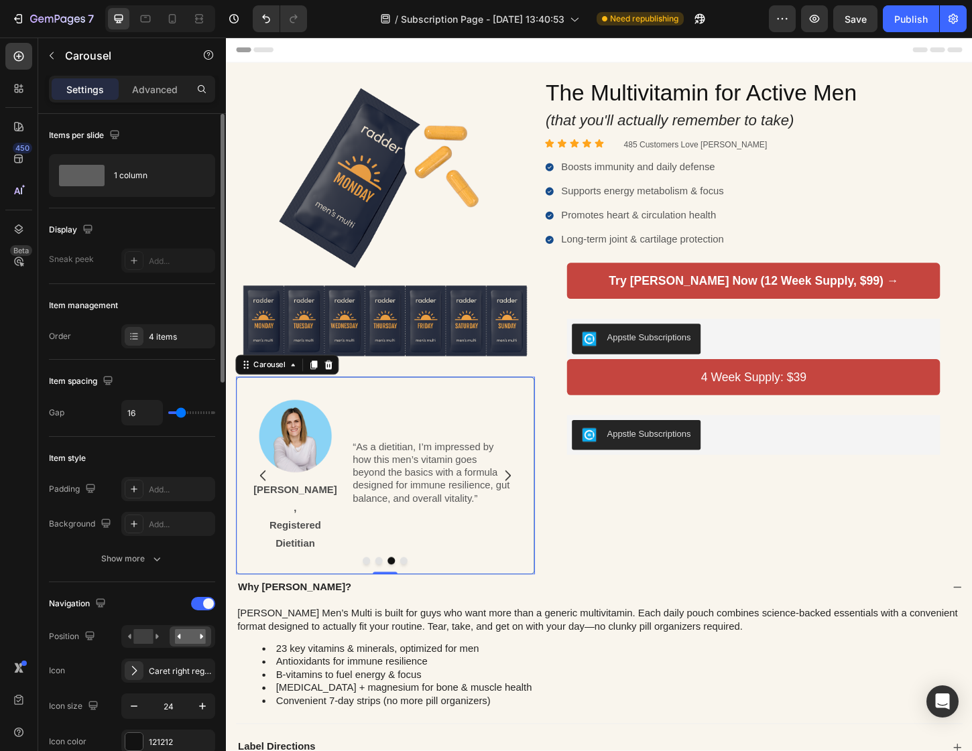
click at [529, 502] on icon "Carousel Next Arrow" at bounding box center [529, 510] width 16 height 16
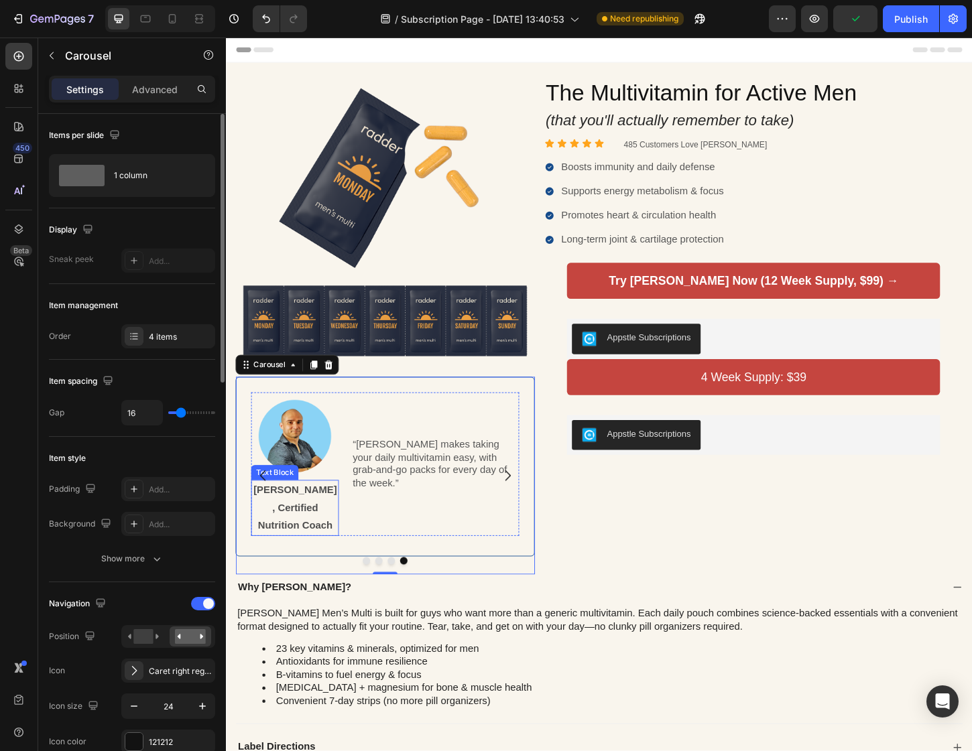
click at [316, 547] on p "[PERSON_NAME], Certified Nutrition Coach" at bounding box center [300, 545] width 92 height 58
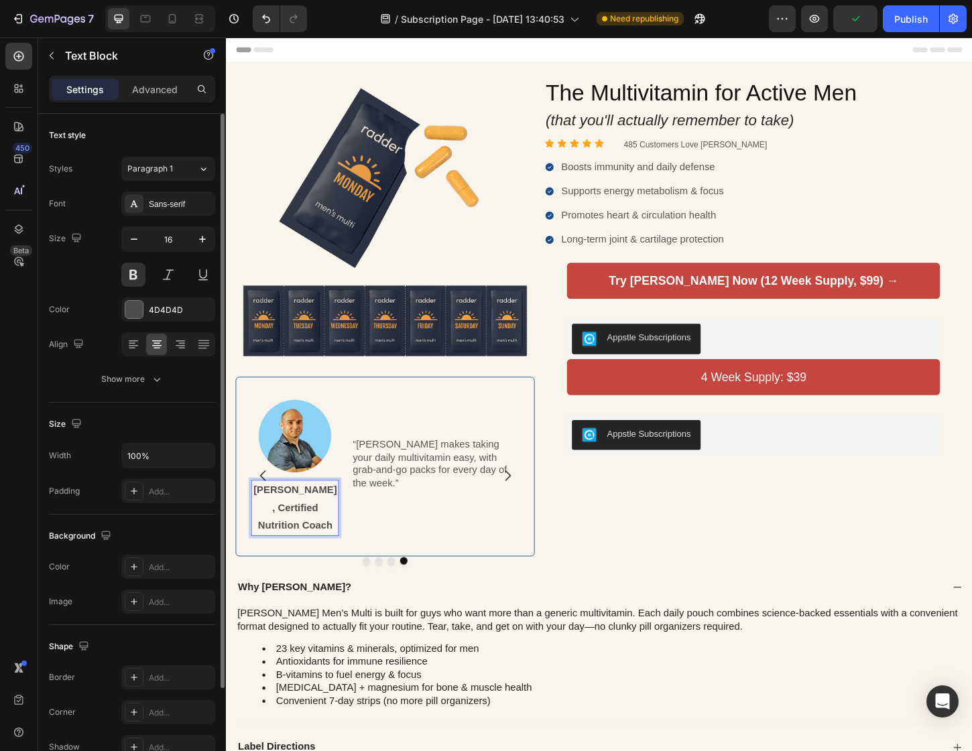
click at [257, 546] on p "[PERSON_NAME], Certified Nutrition Coach" at bounding box center [300, 545] width 92 height 58
click at [279, 562] on p "[PERSON_NAME], ISSA Certified Nutrition Coach" at bounding box center [300, 545] width 92 height 58
click at [341, 563] on p "[PERSON_NAME], ISSA Certified Sports Coach" at bounding box center [300, 545] width 92 height 58
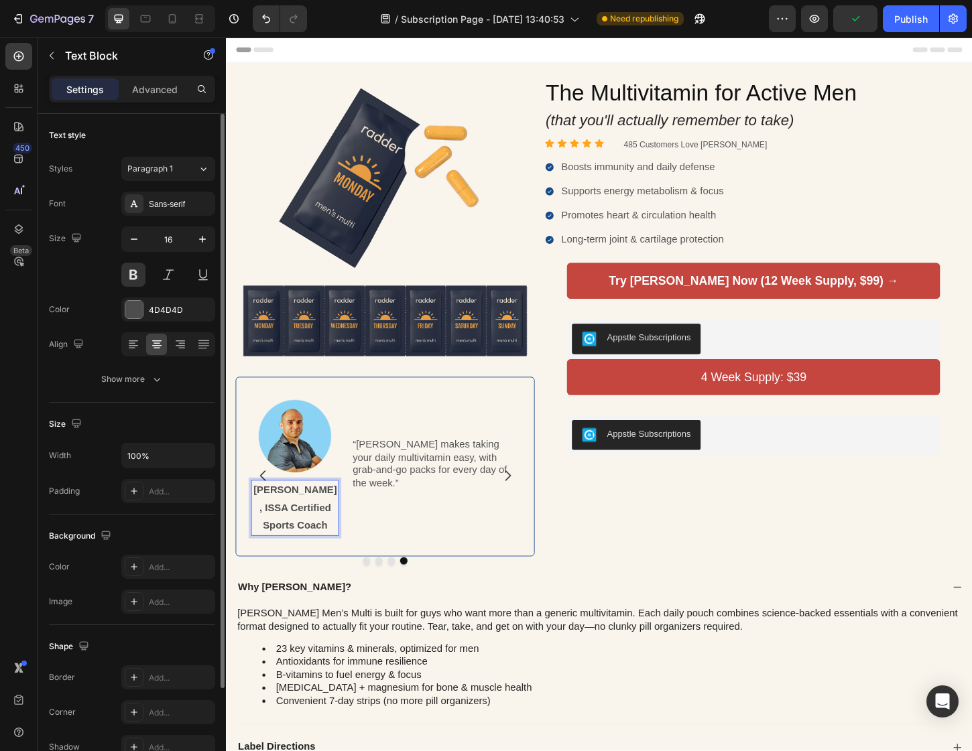
click at [320, 564] on p "[PERSON_NAME], ISSA Certified Sports Coach" at bounding box center [300, 545] width 92 height 58
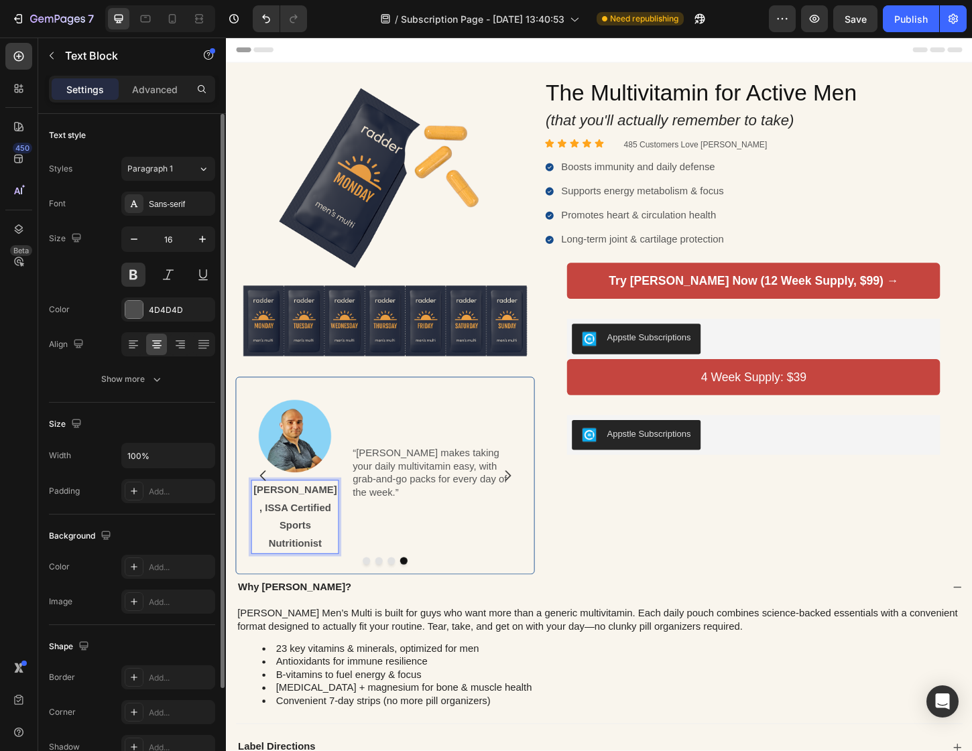
click at [289, 560] on p "[PERSON_NAME], ISSA Certified Sports Nutritionist" at bounding box center [300, 554] width 92 height 77
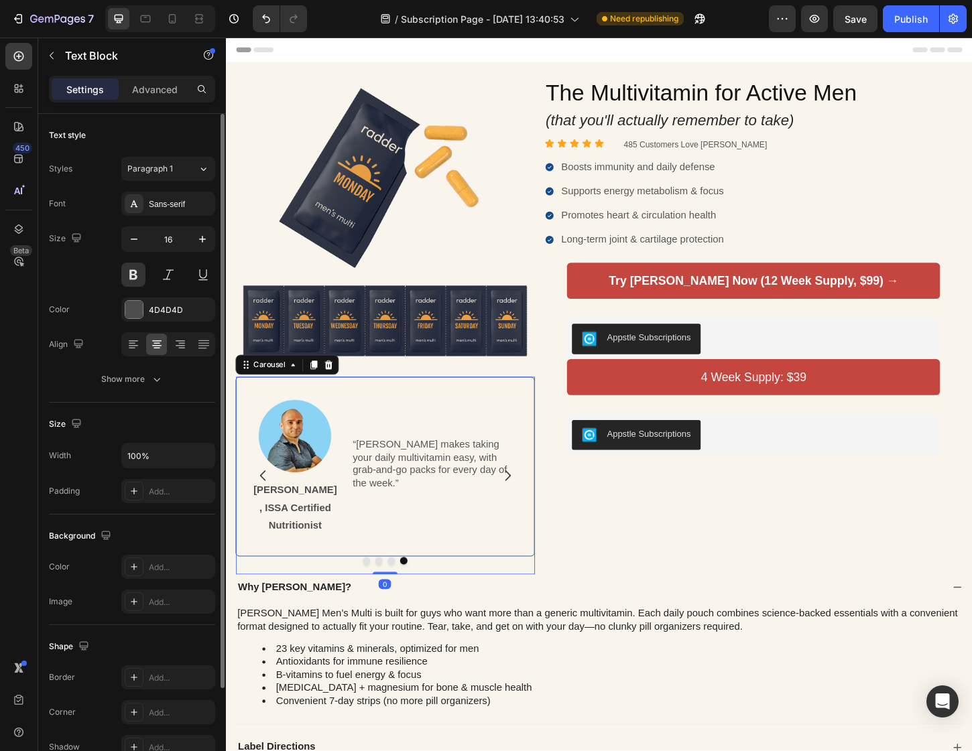
click at [267, 502] on icon "Carousel Back Arrow" at bounding box center [265, 510] width 16 height 16
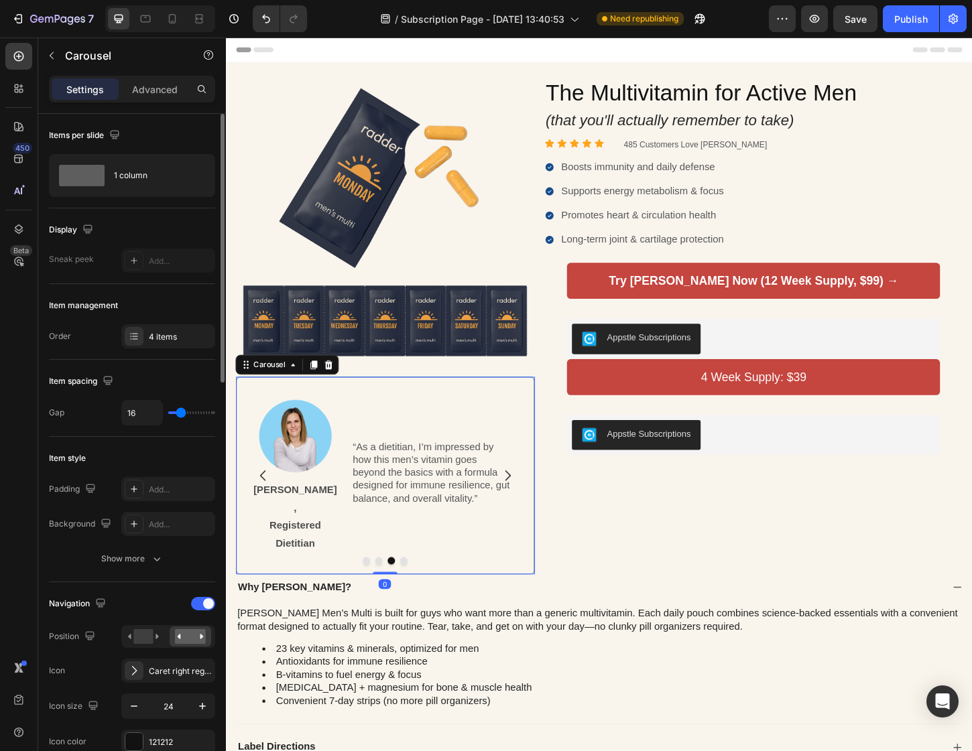
click at [267, 502] on icon "Carousel Back Arrow" at bounding box center [265, 510] width 16 height 16
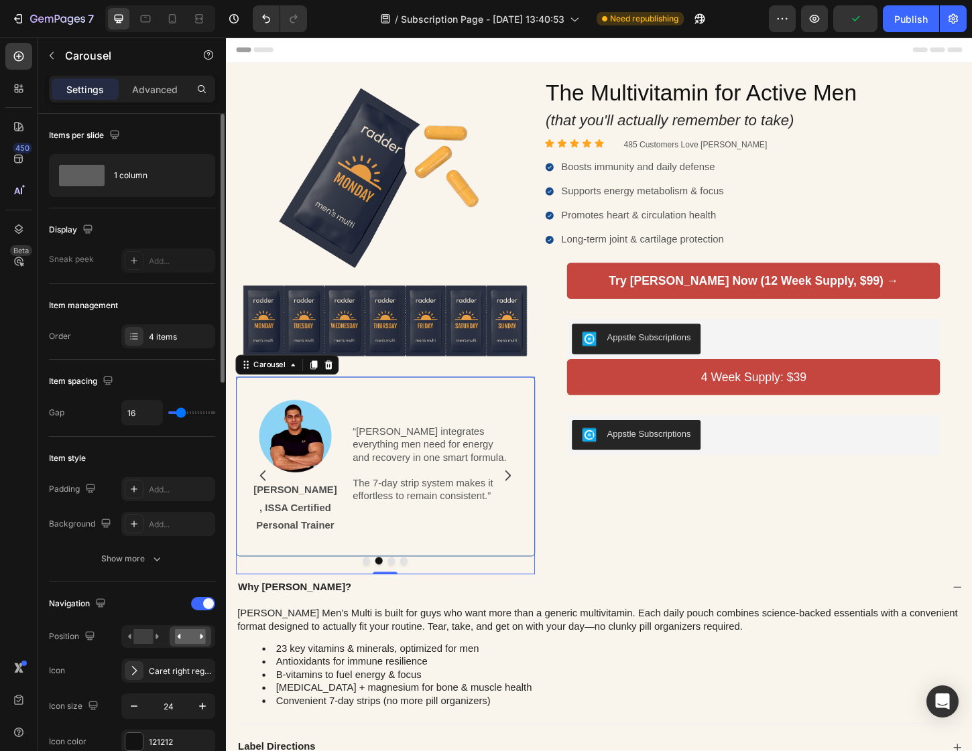
click at [267, 502] on icon "Carousel Back Arrow" at bounding box center [265, 510] width 16 height 16
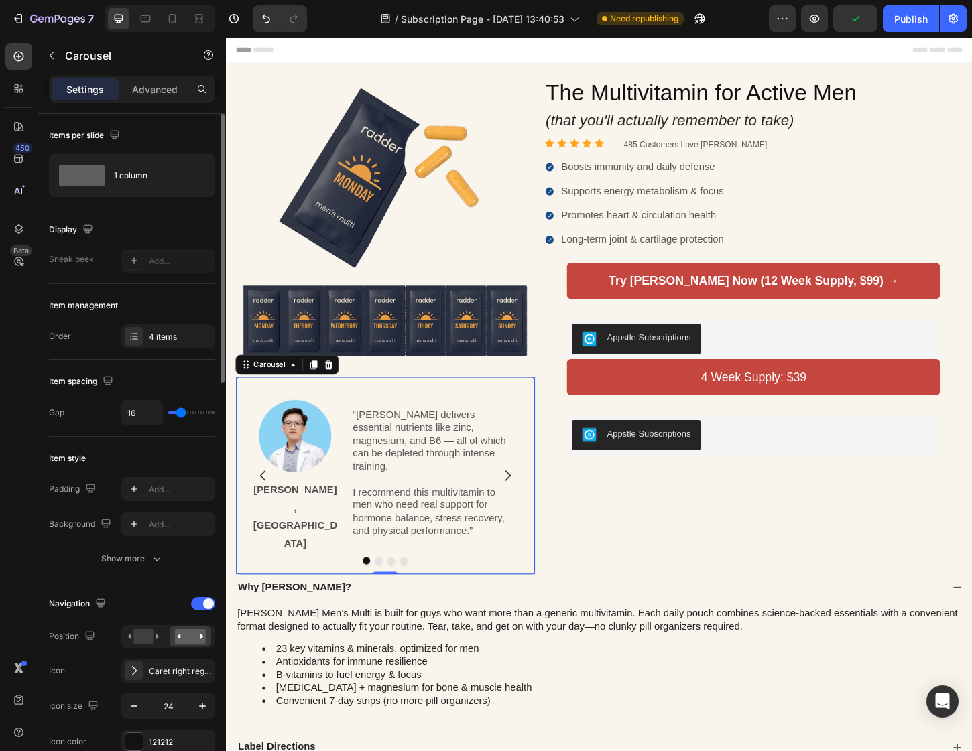
click at [531, 502] on icon "Carousel Next Arrow" at bounding box center [529, 510] width 16 height 16
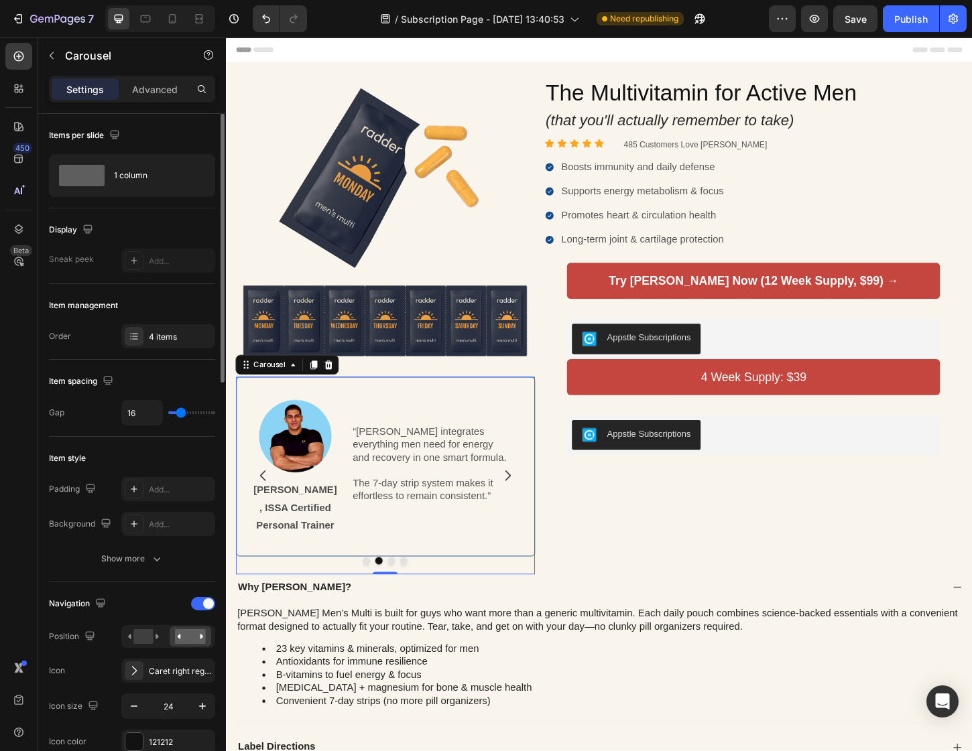
click at [531, 502] on icon "Carousel Next Arrow" at bounding box center [529, 510] width 16 height 16
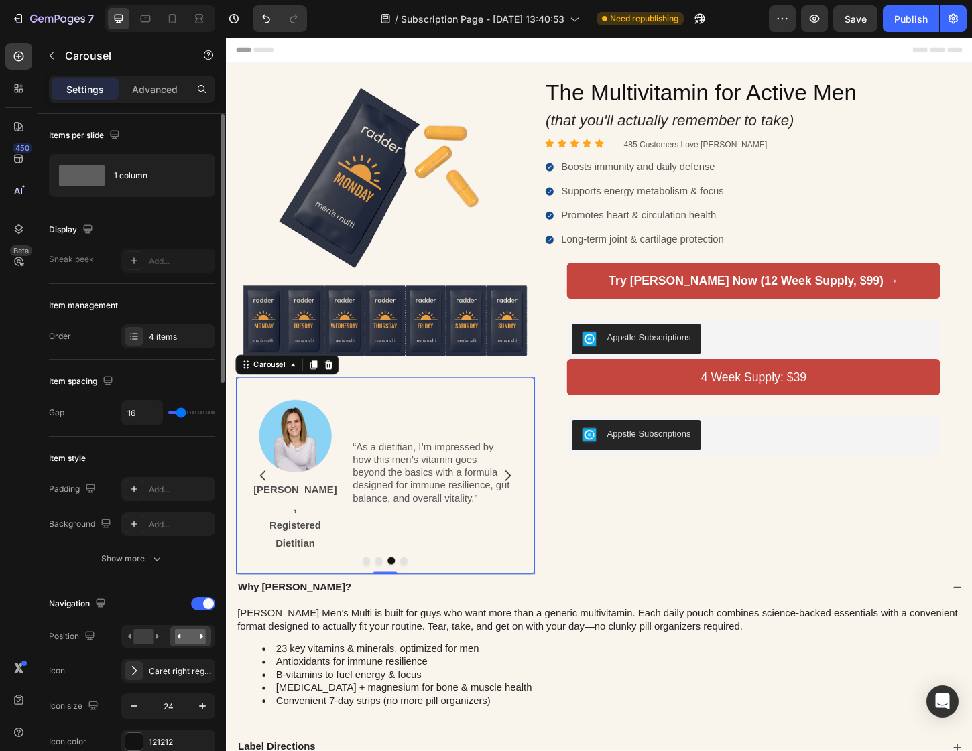
click at [531, 502] on icon "Carousel Next Arrow" at bounding box center [529, 510] width 16 height 16
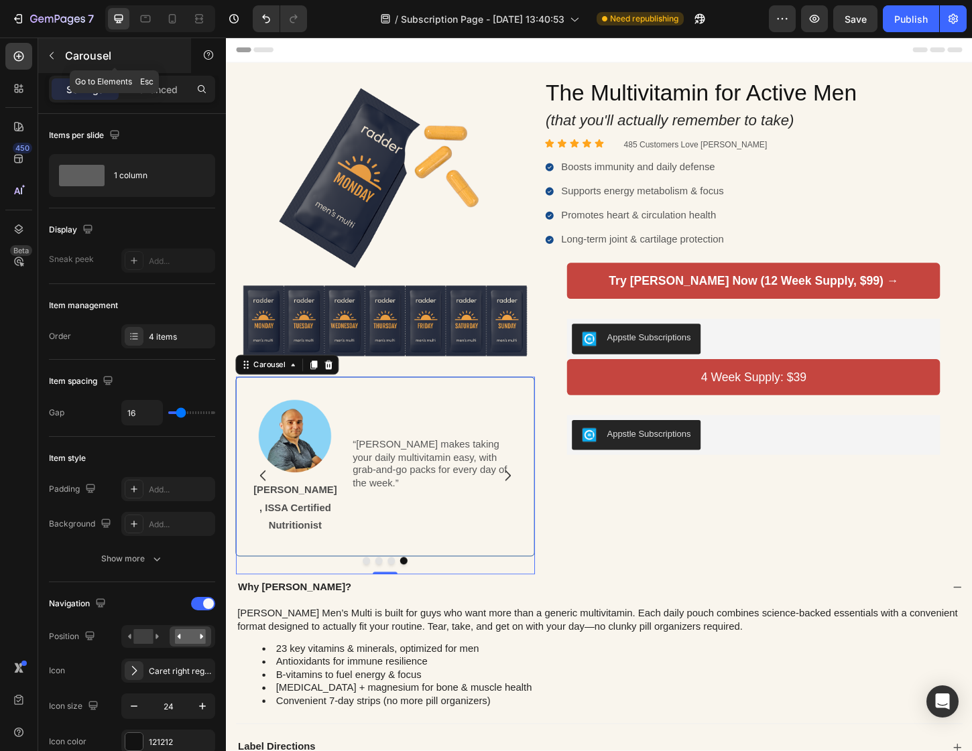
click at [48, 56] on icon "button" at bounding box center [51, 55] width 11 height 11
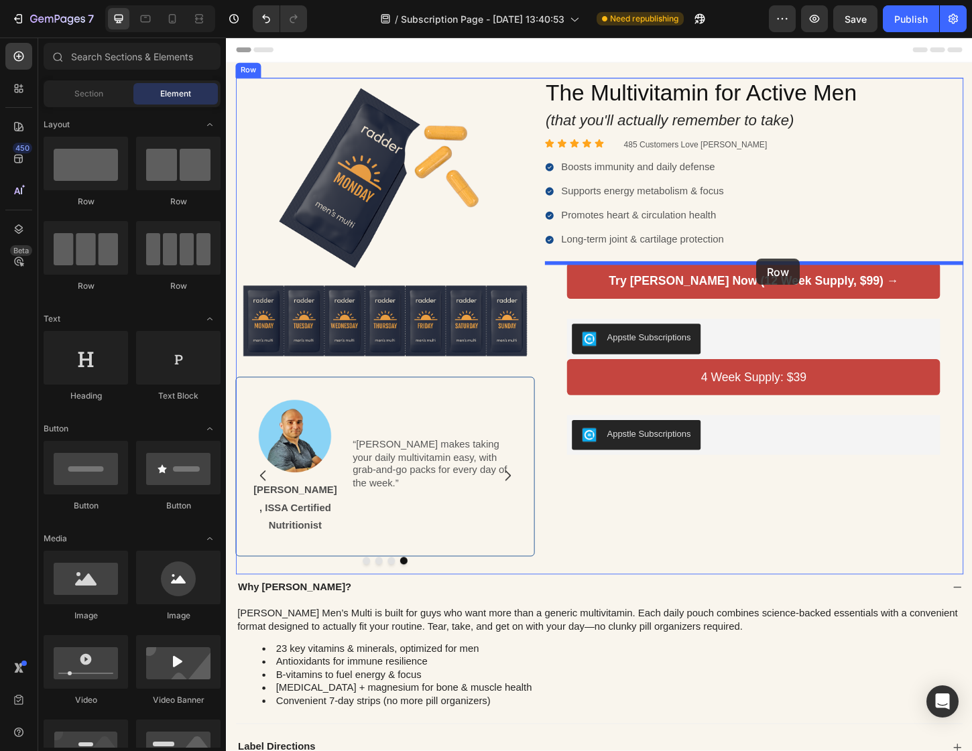
drag, startPoint x: 318, startPoint y: 206, endPoint x: 797, endPoint y: 276, distance: 484.9
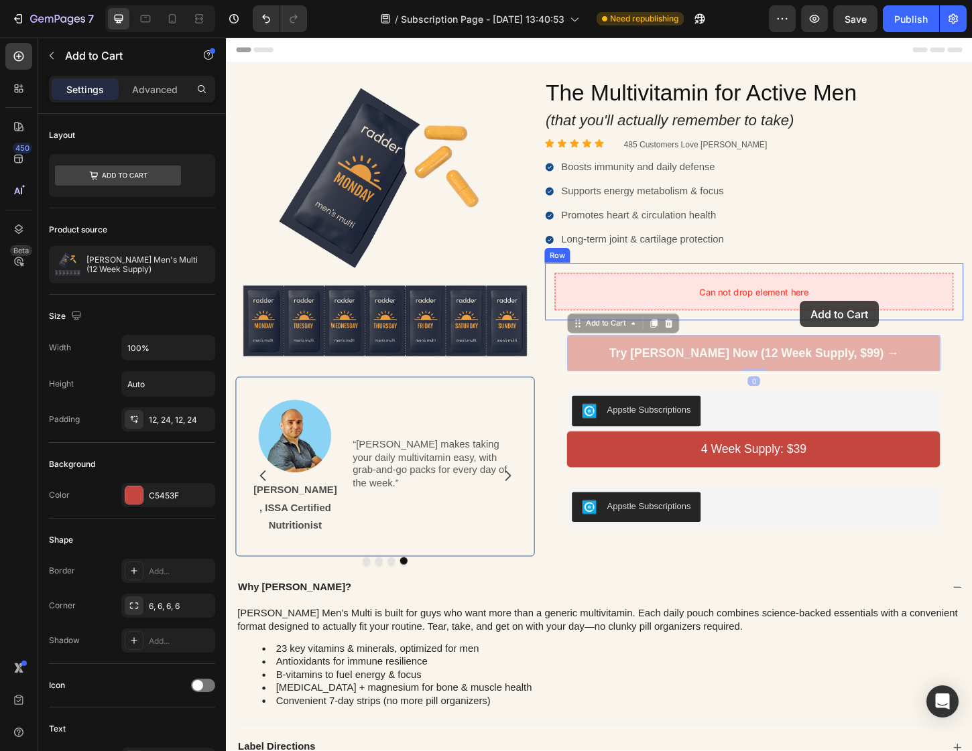
drag, startPoint x: 844, startPoint y: 362, endPoint x: 844, endPoint y: 322, distance: 40.2
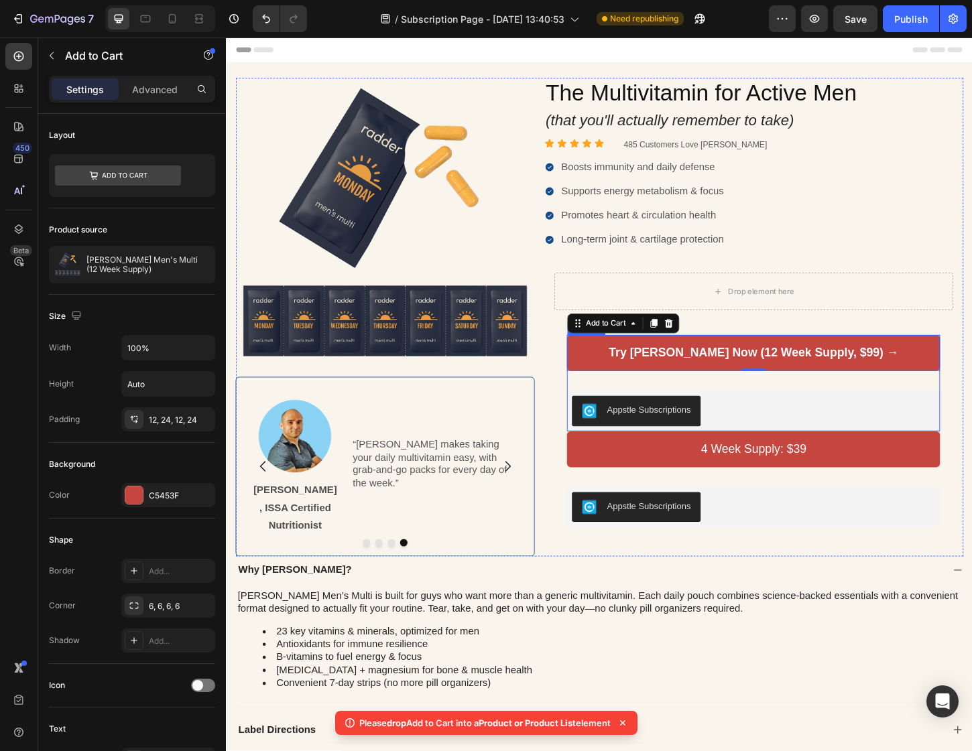
click at [947, 417] on div "Try Radder Now (12 Week Supply, $99) → Add to Cart 0 Appstle Subscriptions Apps…" at bounding box center [794, 410] width 402 height 104
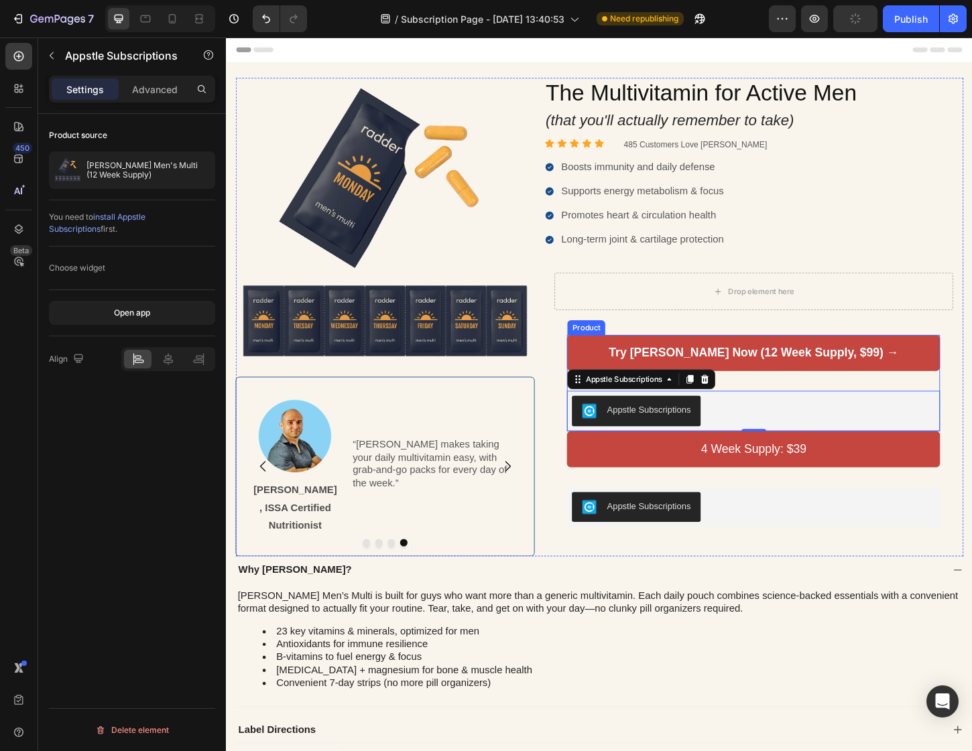
click at [919, 410] on div "Try Radder Now (12 Week Supply, $99) → Add to Cart Appstle Subscriptions Appstl…" at bounding box center [794, 410] width 402 height 104
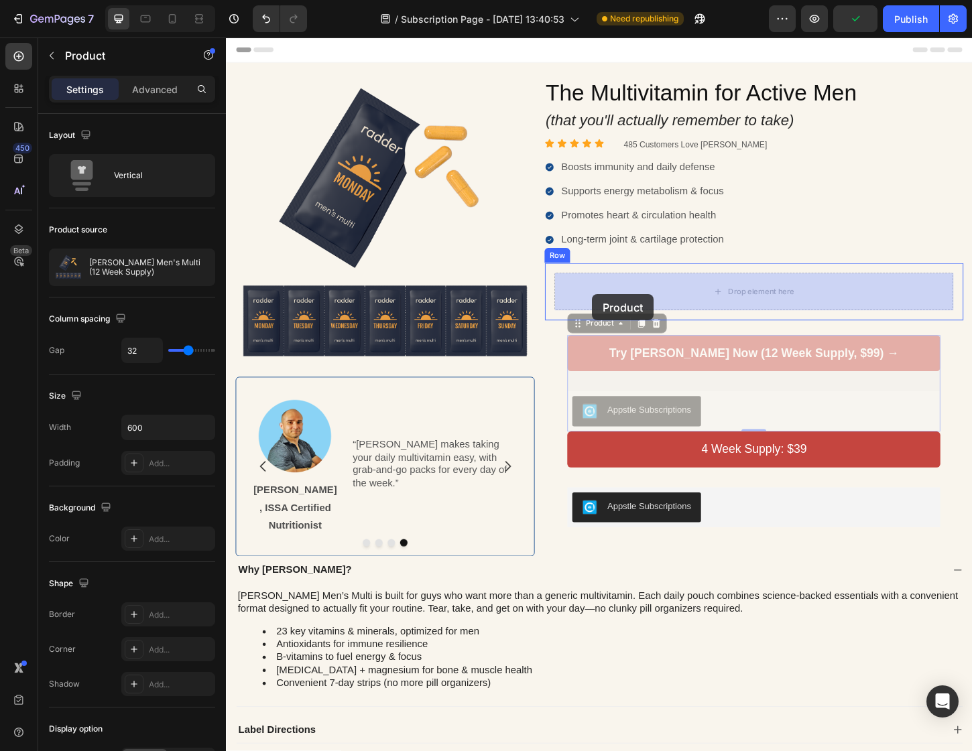
drag, startPoint x: 602, startPoint y: 345, endPoint x: 620, endPoint y: 314, distance: 35.7
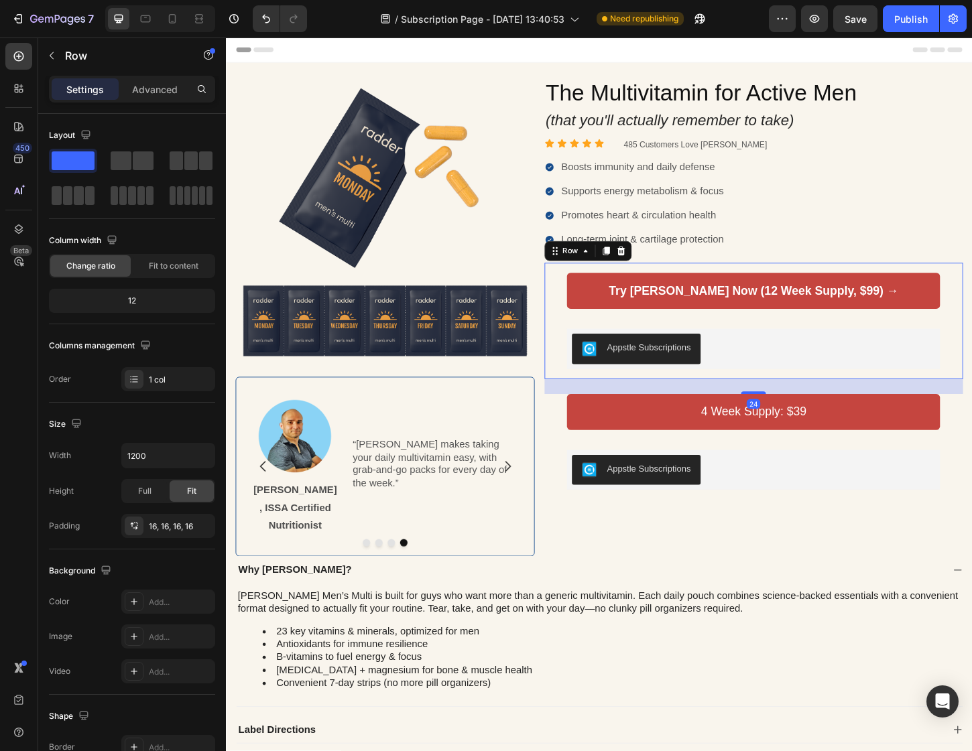
click at [586, 344] on div "Try Radder Now (12 Week Supply, $99) → Add to Cart Appstle Subscriptions Appstl…" at bounding box center [795, 343] width 430 height 104
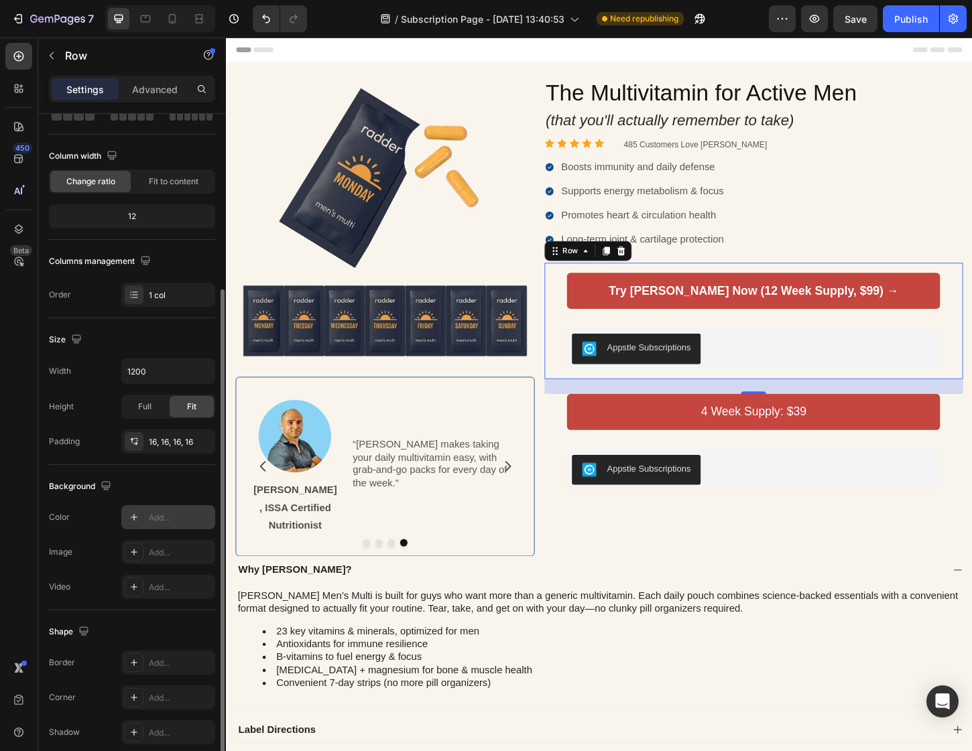
scroll to position [142, 0]
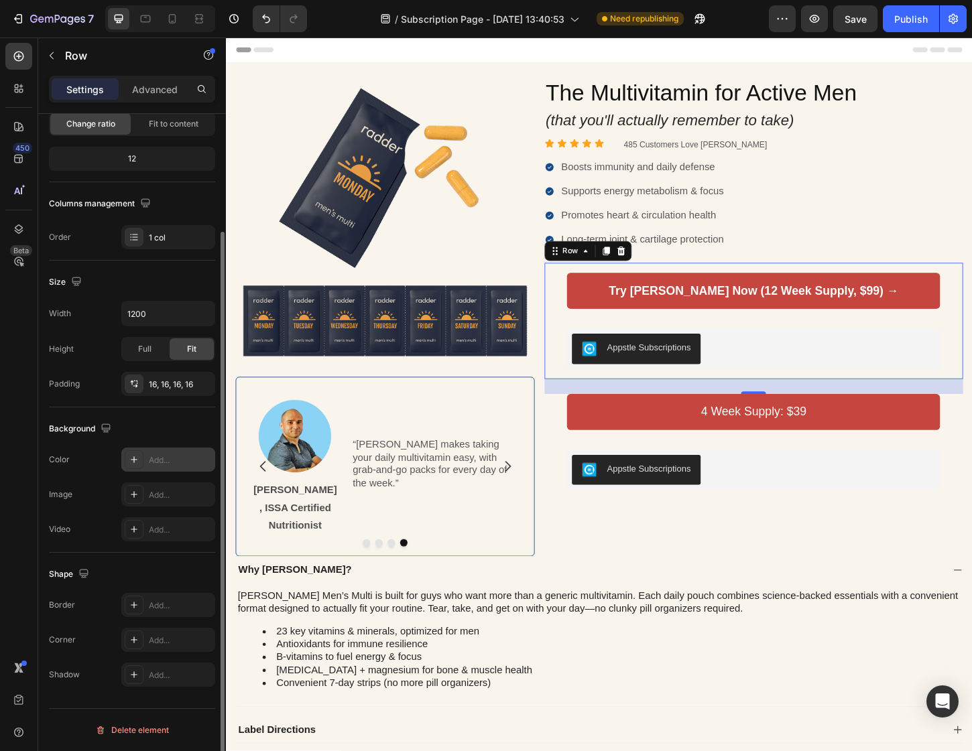
click at [134, 460] on icon at bounding box center [134, 459] width 11 height 11
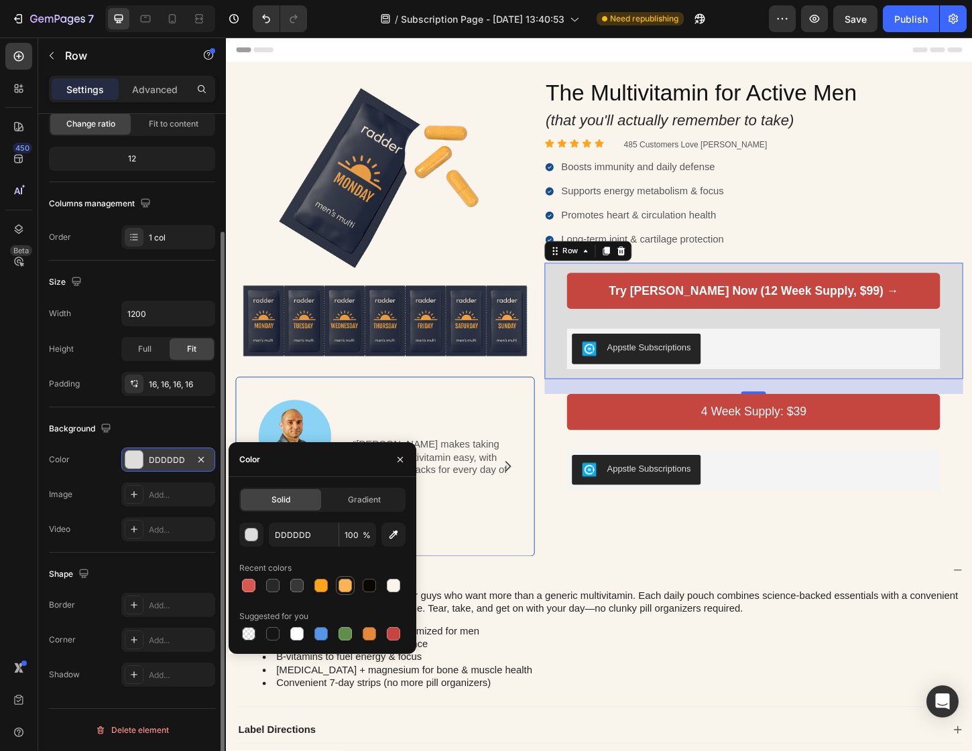
click at [339, 586] on div at bounding box center [344, 585] width 13 height 13
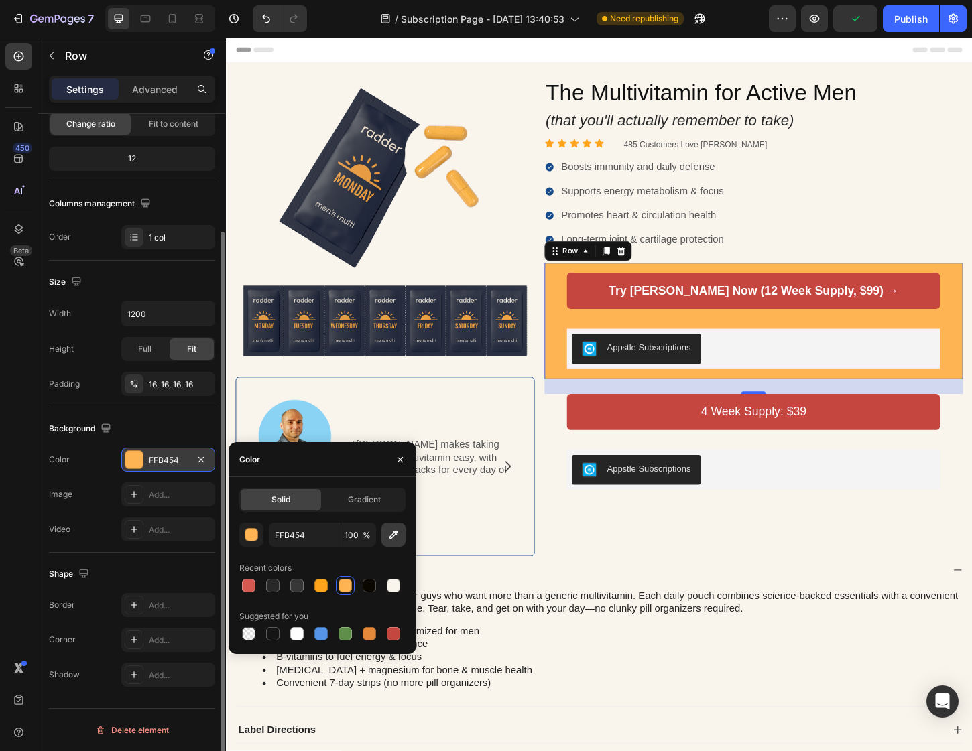
click at [388, 535] on icon "button" at bounding box center [393, 534] width 13 height 13
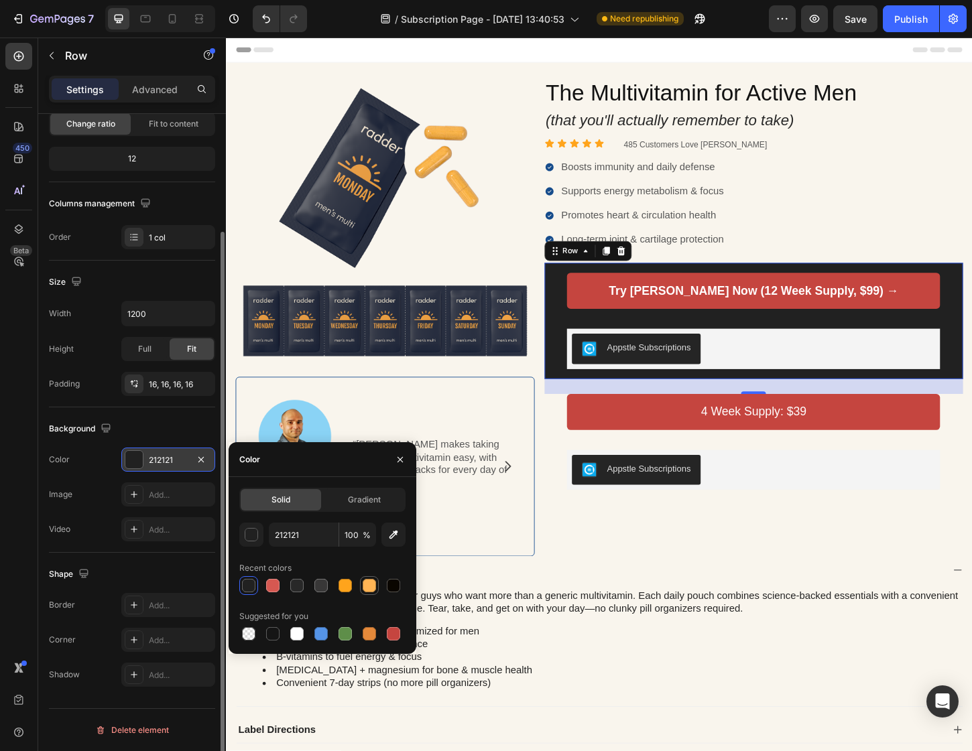
click at [373, 580] on div at bounding box center [369, 585] width 13 height 13
type input "FFB454"
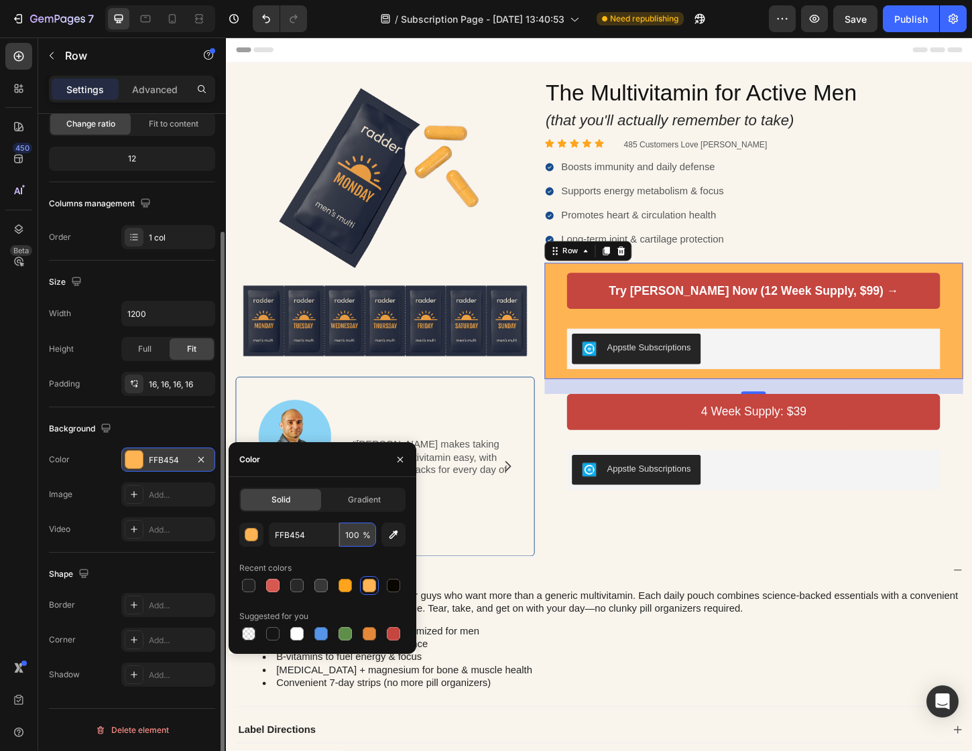
click at [360, 538] on input "100" at bounding box center [357, 535] width 37 height 24
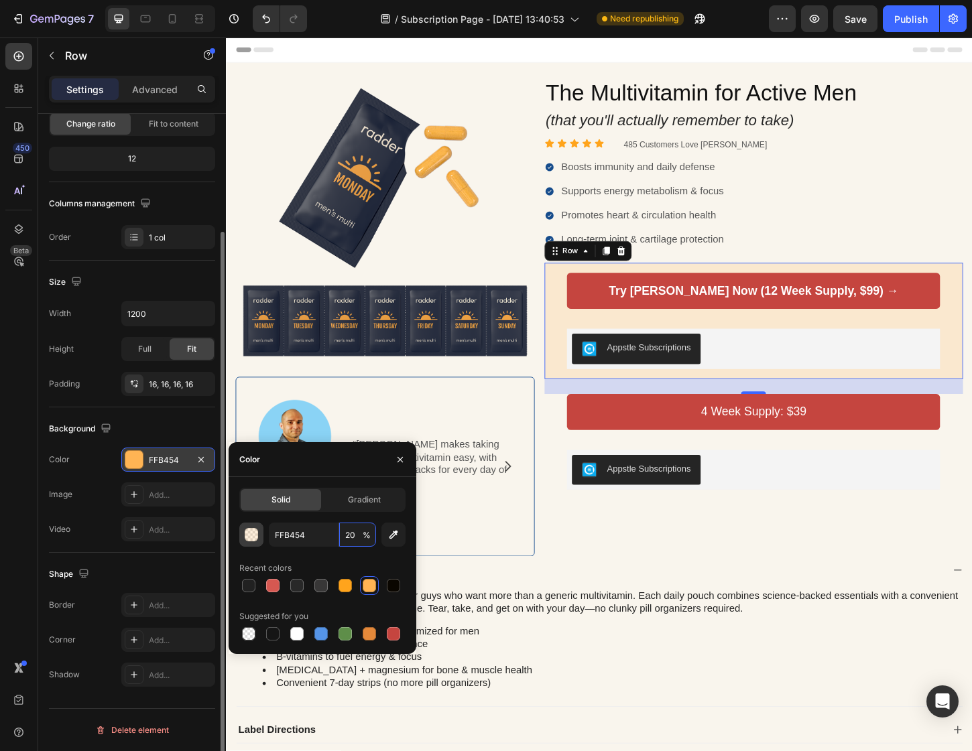
type input "20"
drag, startPoint x: 253, startPoint y: 534, endPoint x: 337, endPoint y: 640, distance: 135.0
click at [332, 637] on div "FFB454 20 % Recent colors Suggested for you" at bounding box center [322, 583] width 166 height 121
click at [326, 637] on div at bounding box center [320, 633] width 13 height 13
type input "5594E7"
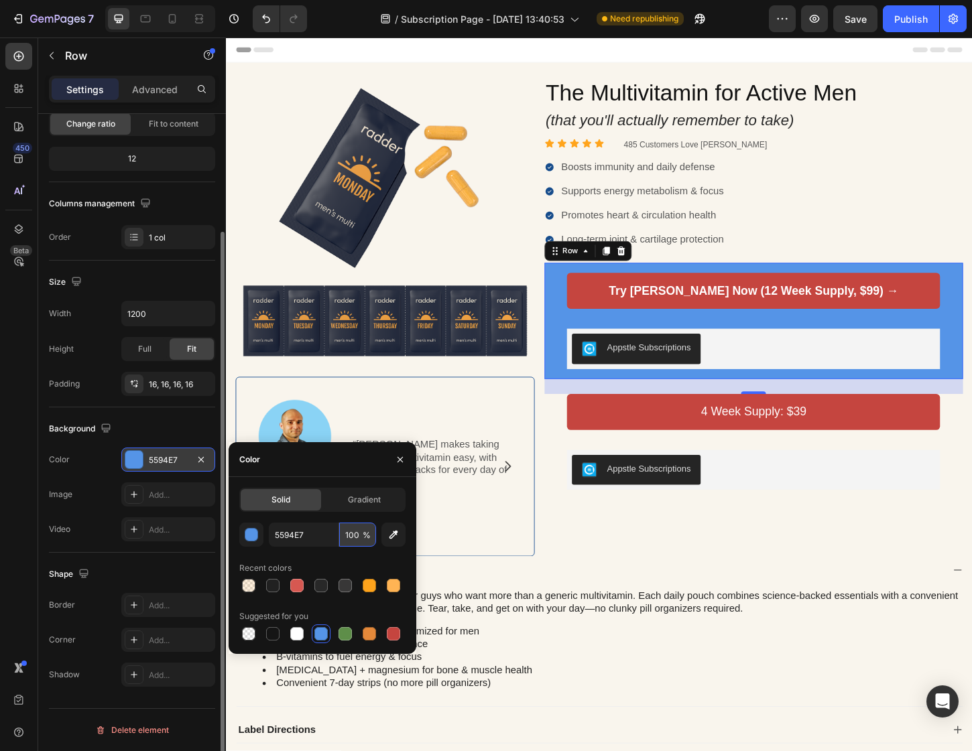
click at [350, 532] on input "100" at bounding box center [357, 535] width 37 height 24
click at [349, 533] on input "100" at bounding box center [357, 535] width 37 height 24
drag, startPoint x: 351, startPoint y: 533, endPoint x: 342, endPoint y: 533, distance: 8.7
click at [342, 533] on input "100" at bounding box center [357, 535] width 37 height 24
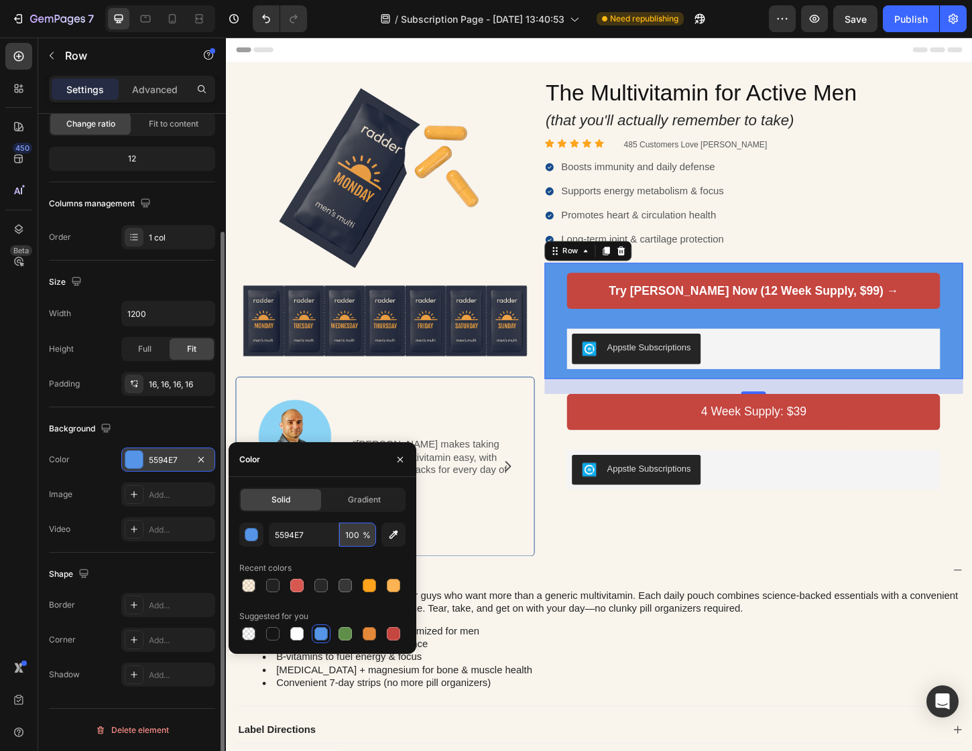
type input "20"
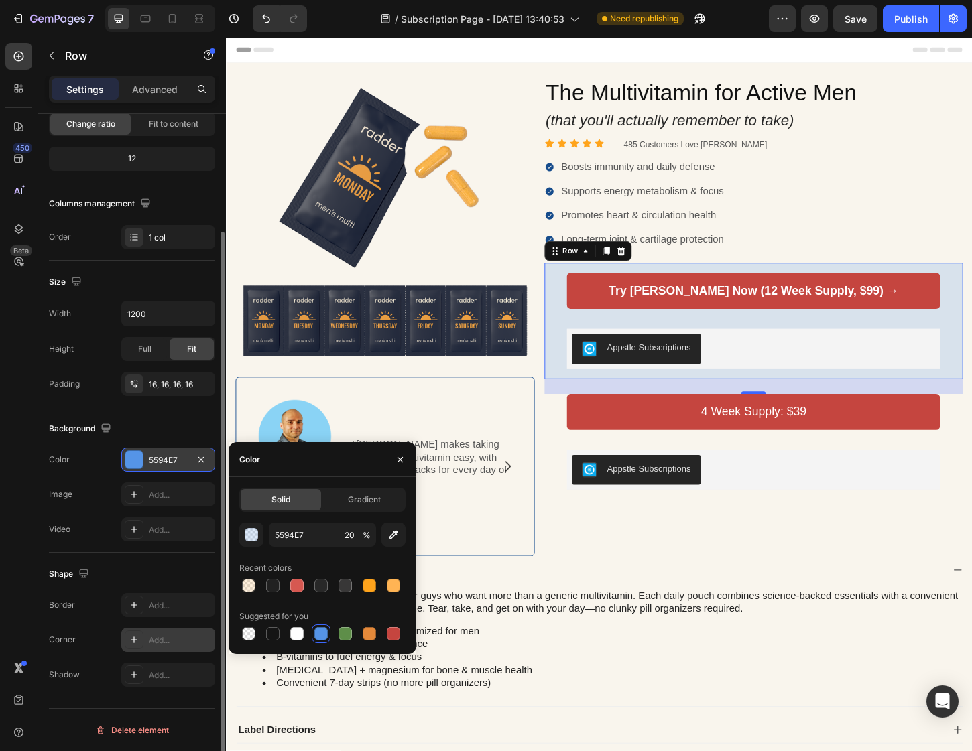
click at [158, 643] on div "Add..." at bounding box center [180, 641] width 63 height 12
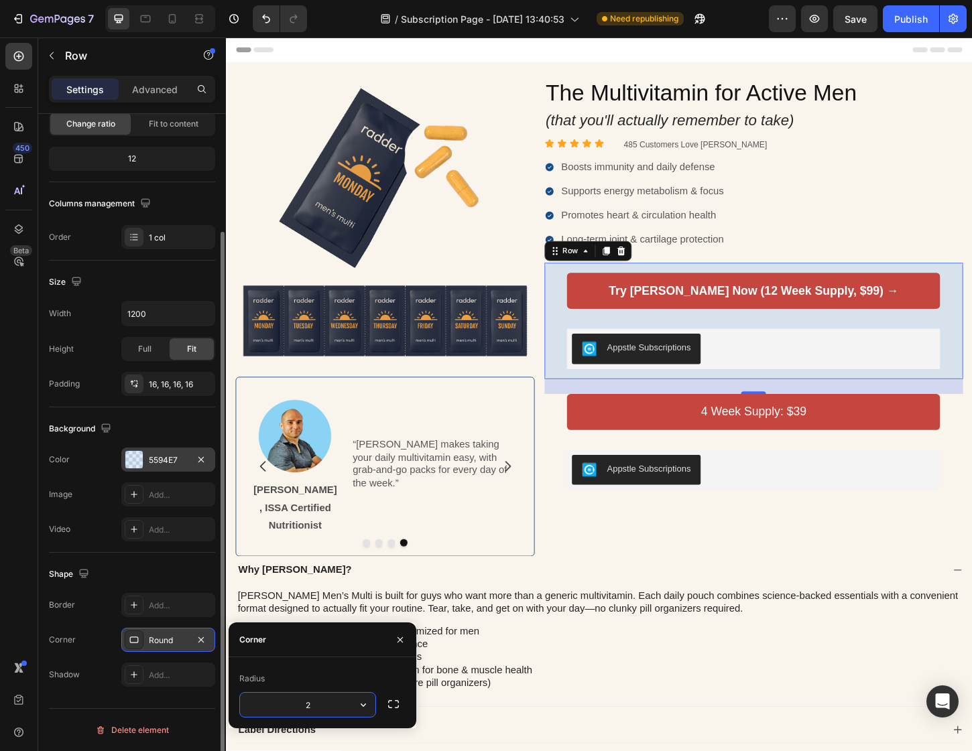
type input "20"
click at [11, 560] on div "450 Beta" at bounding box center [18, 349] width 27 height 612
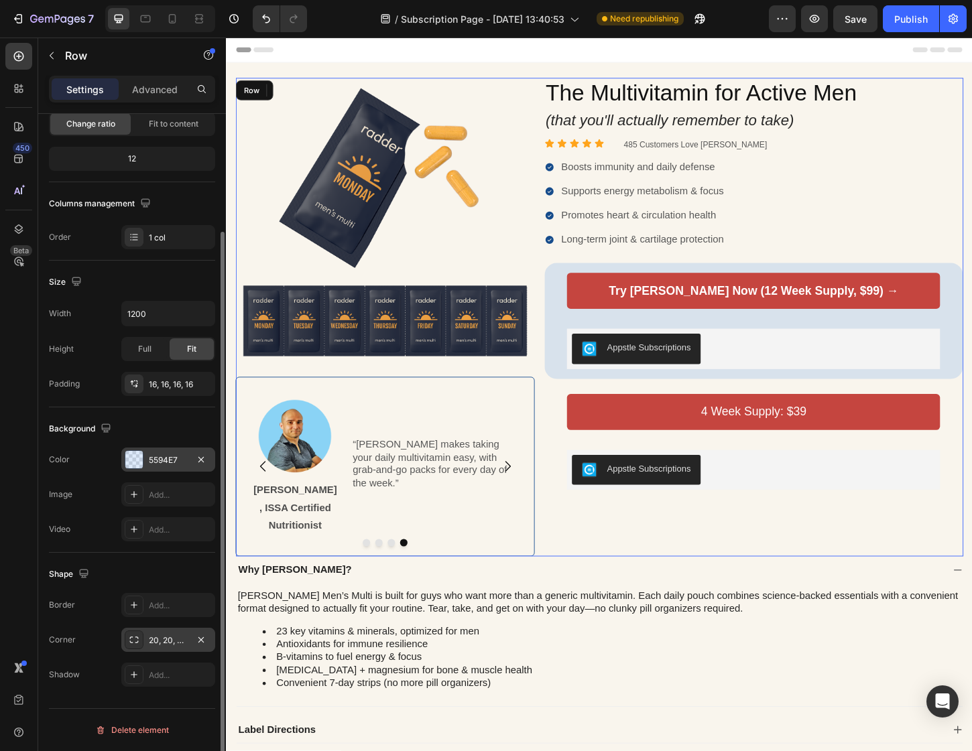
click at [799, 575] on div "The Multivitamin for Active Men Heading (that you'll actually remember to take)…" at bounding box center [794, 339] width 451 height 516
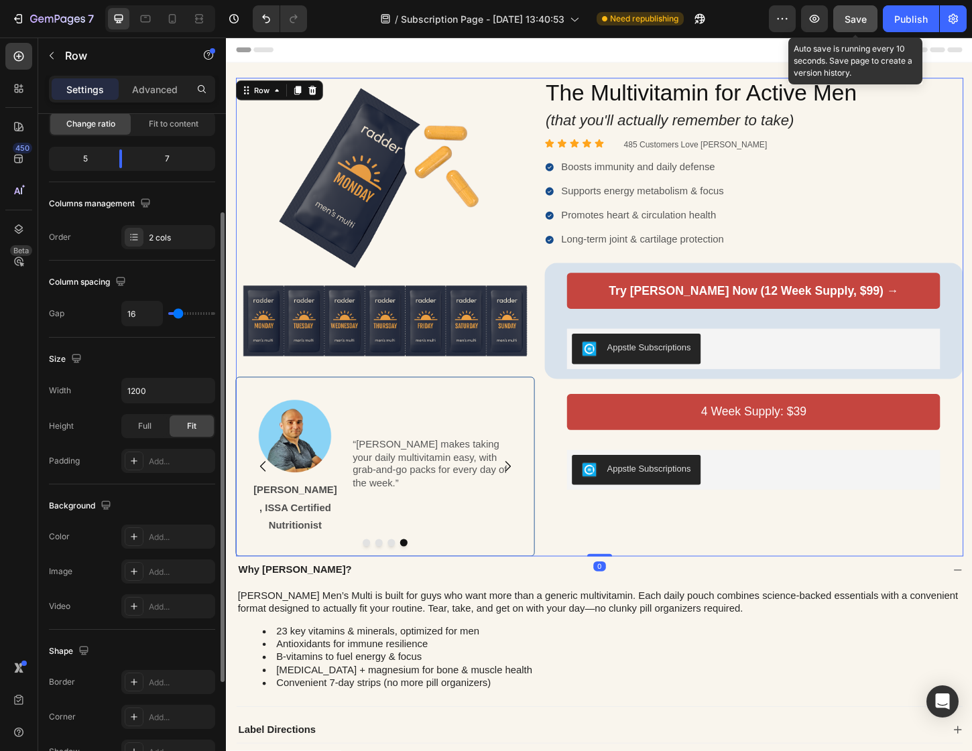
click at [855, 19] on span "Save" at bounding box center [855, 18] width 22 height 11
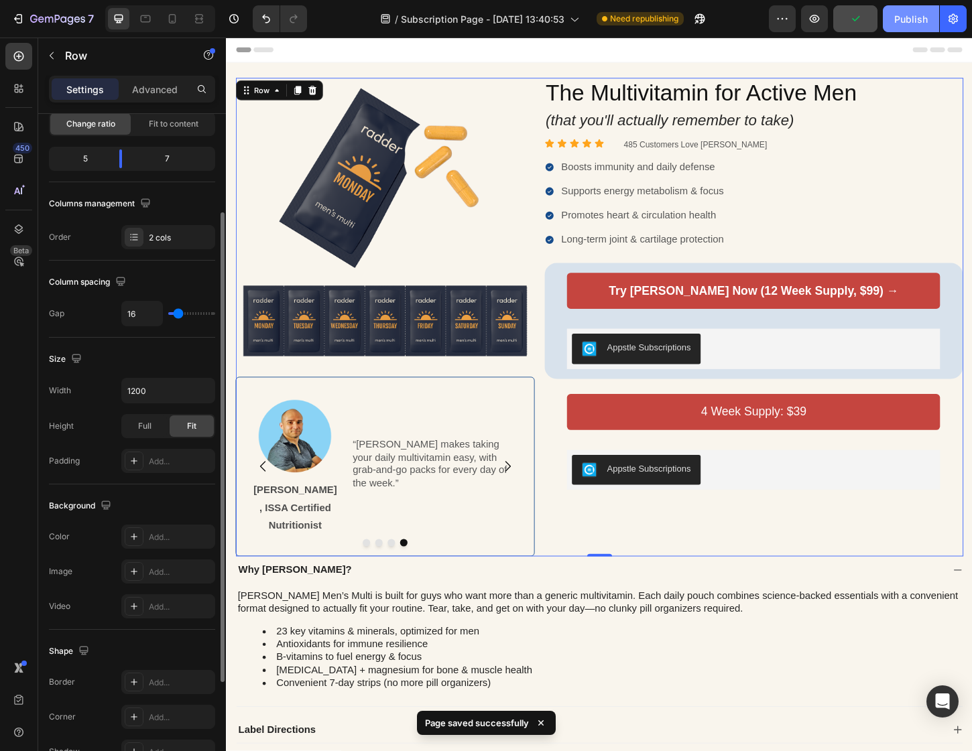
click at [907, 21] on div "Publish" at bounding box center [911, 19] width 34 height 14
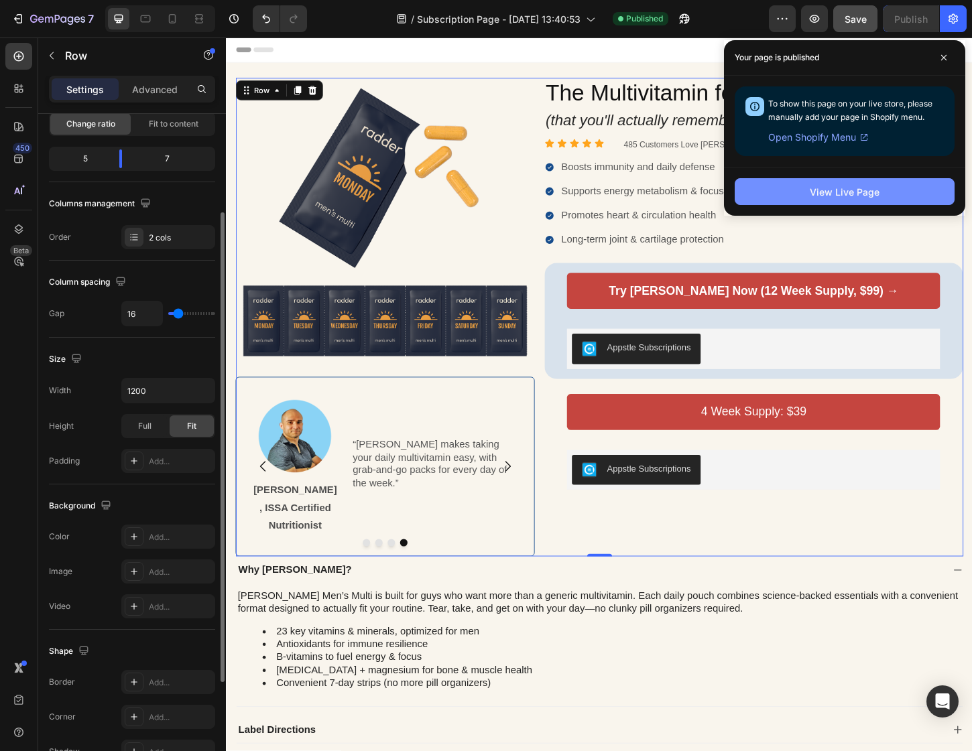
click at [858, 196] on div "View Live Page" at bounding box center [844, 192] width 70 height 14
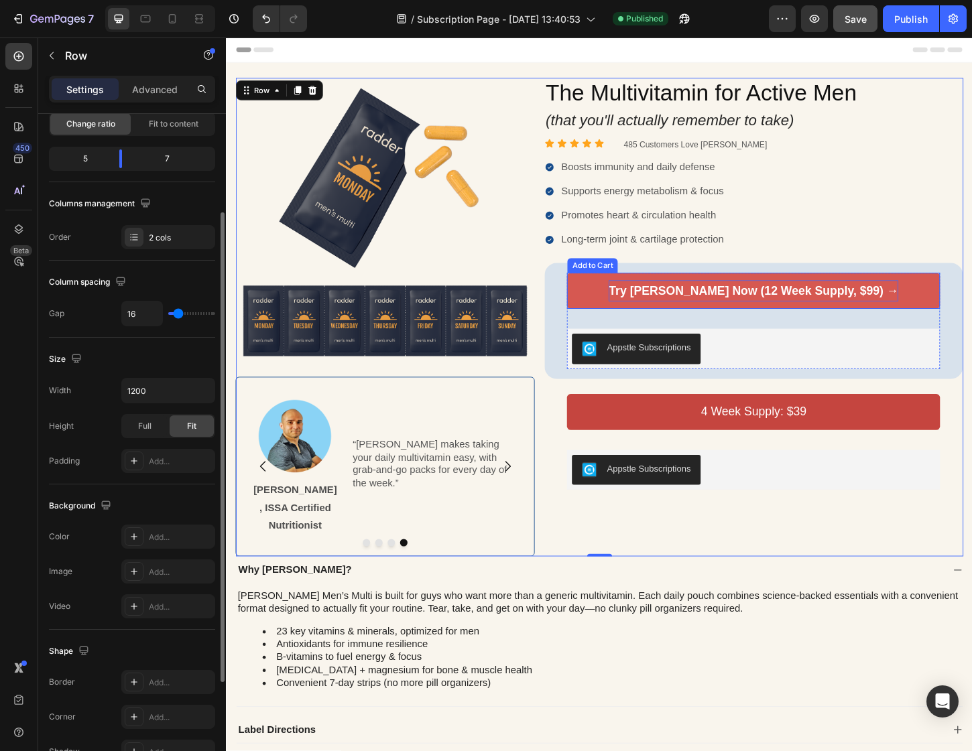
click at [839, 312] on div "Try [PERSON_NAME] Now (12 Week Supply, $99) →" at bounding box center [794, 311] width 312 height 23
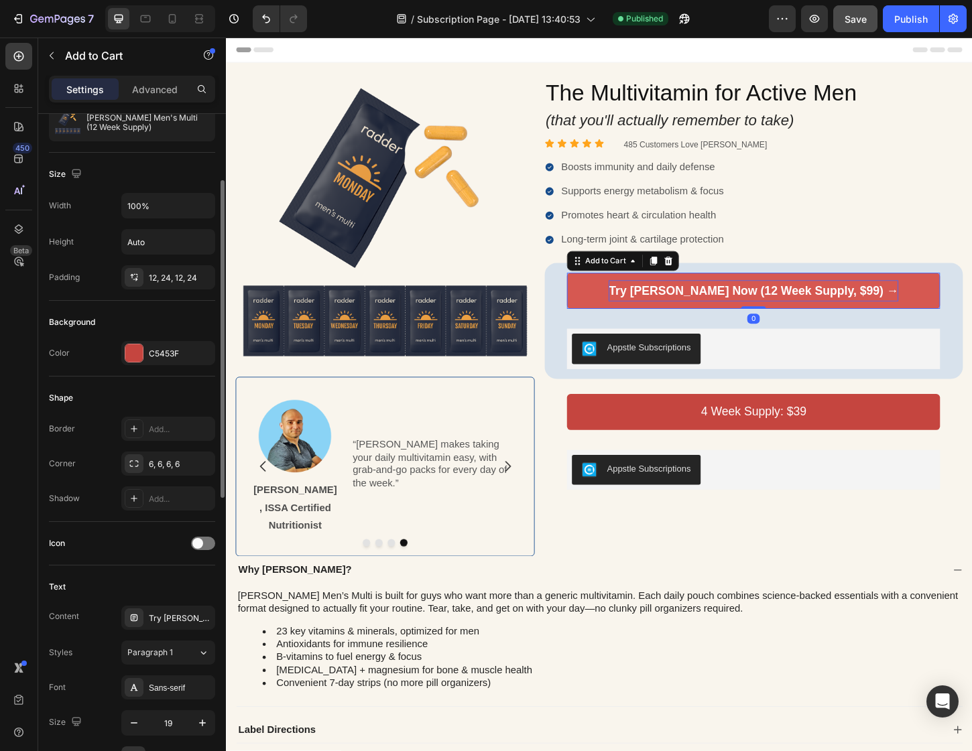
scroll to position [0, 0]
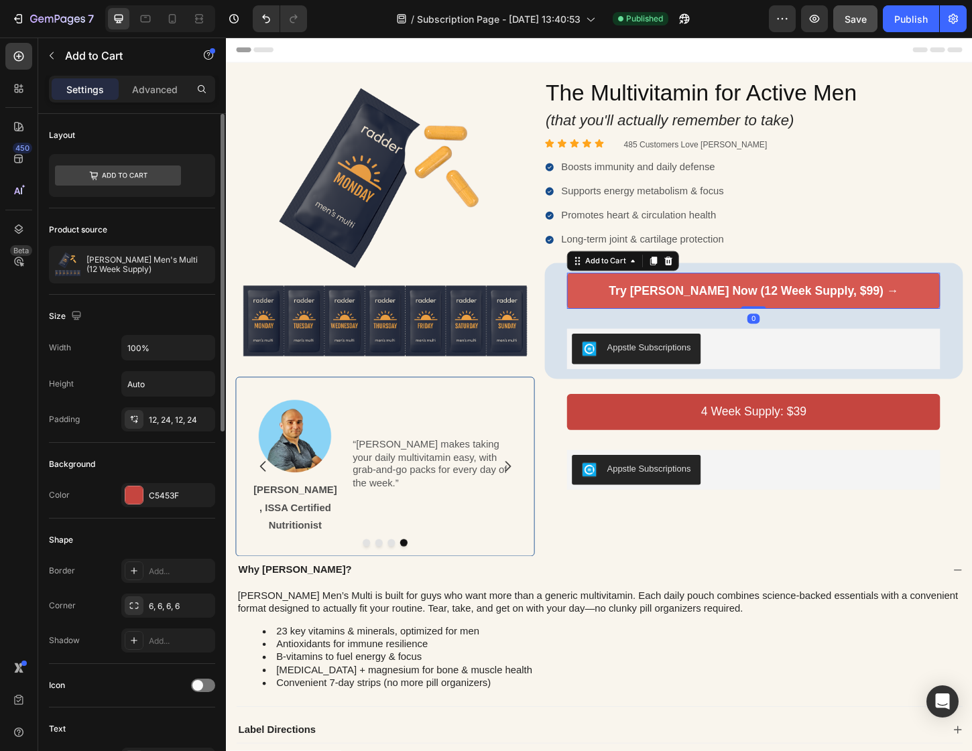
click at [971, 309] on button "Try [PERSON_NAME] Now (12 Week Supply, $99) →" at bounding box center [794, 310] width 402 height 39
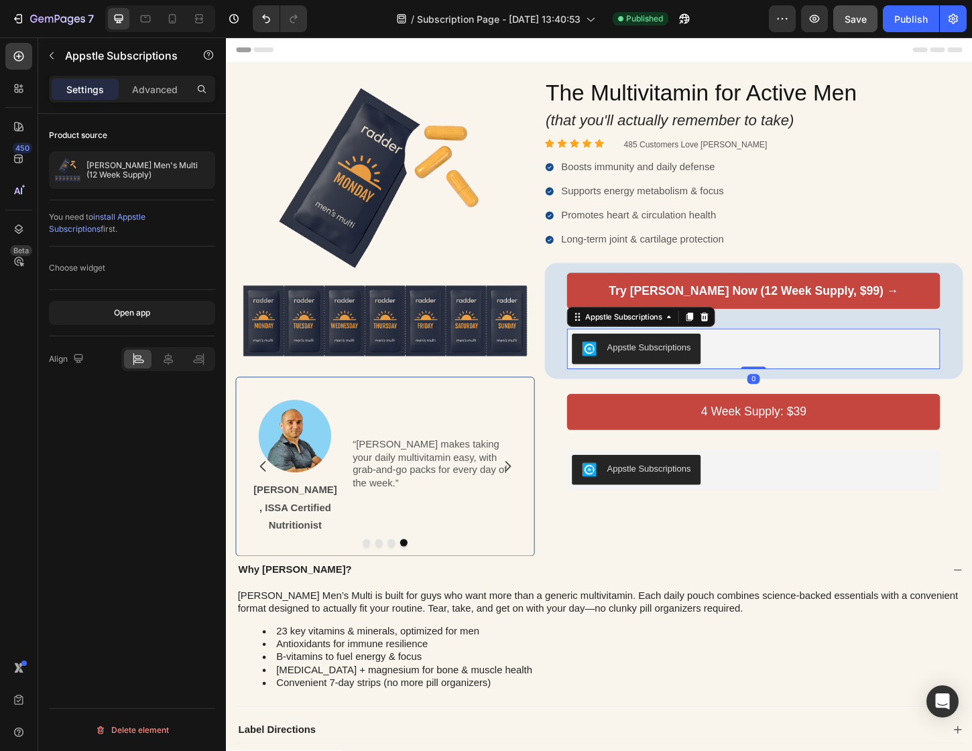
click at [971, 367] on div "Appstle Subscriptions" at bounding box center [793, 373] width 391 height 32
click at [151, 97] on div "Advanced" at bounding box center [154, 88] width 67 height 21
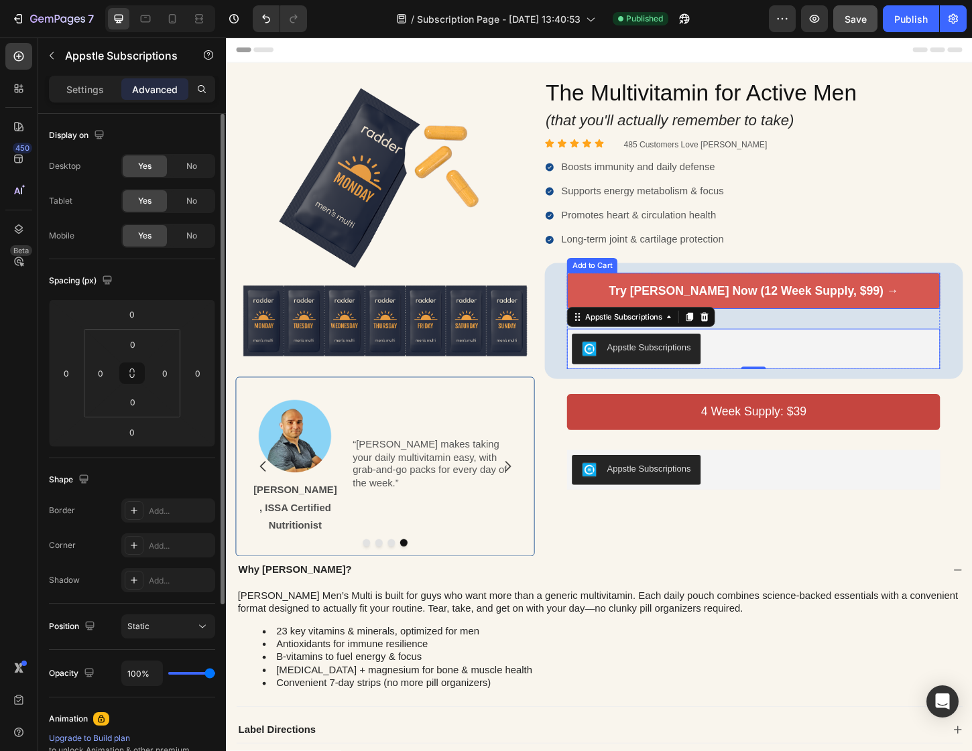
click at [959, 314] on button "Try [PERSON_NAME] Now (12 Week Supply, $99) →" at bounding box center [794, 310] width 402 height 39
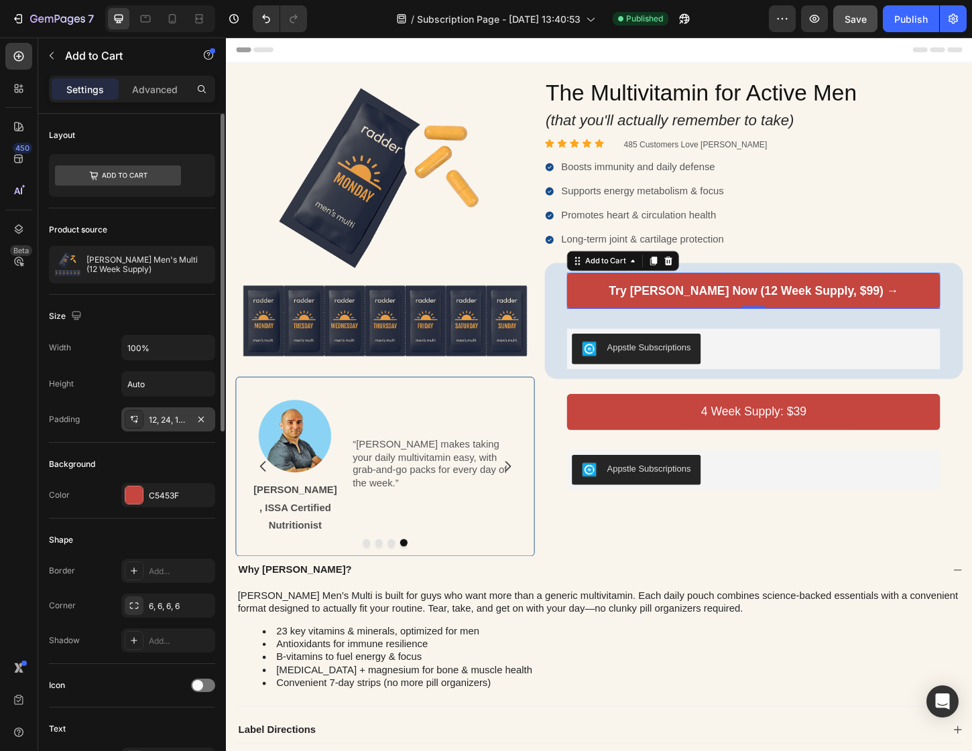
click at [172, 419] on div "12, 24, 12, 24" at bounding box center [168, 420] width 39 height 12
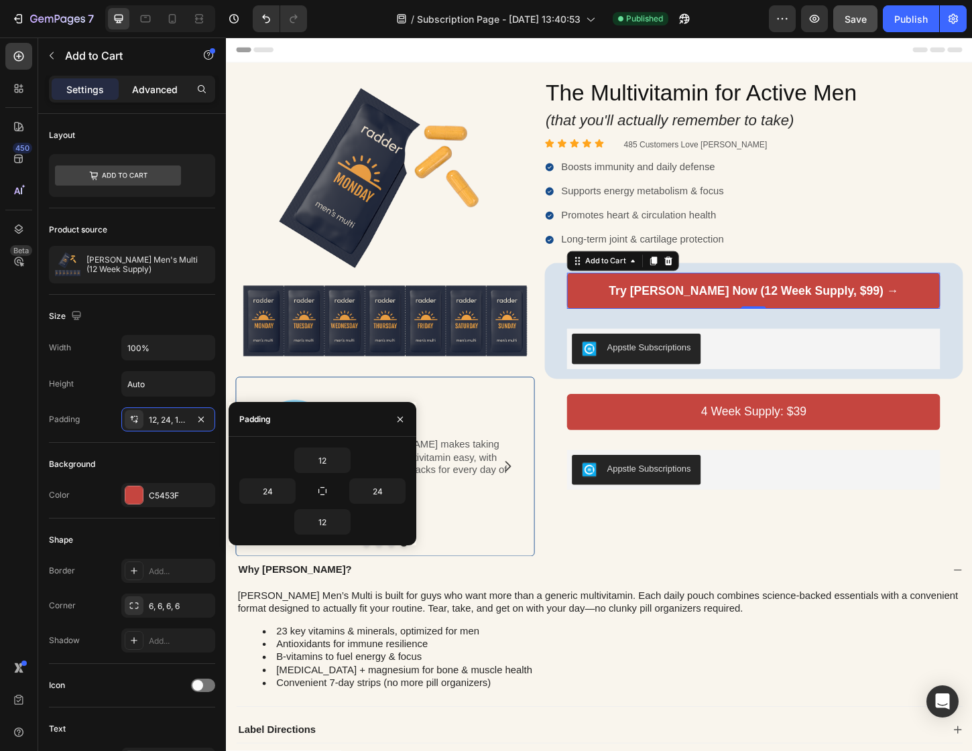
click at [183, 92] on div "Advanced" at bounding box center [154, 88] width 67 height 21
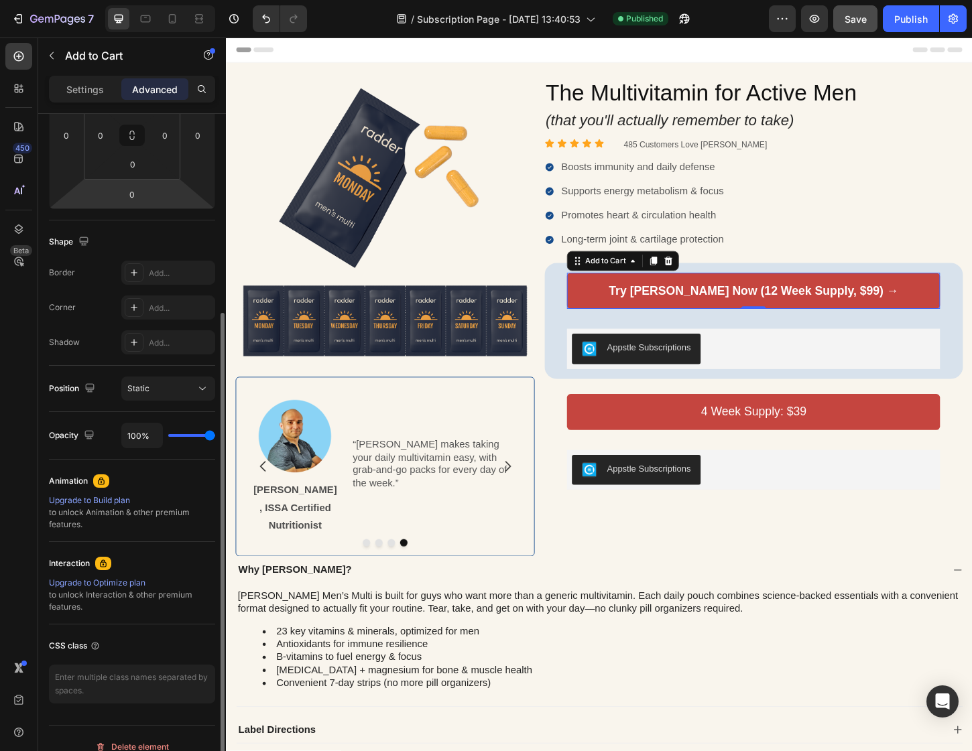
scroll to position [255, 0]
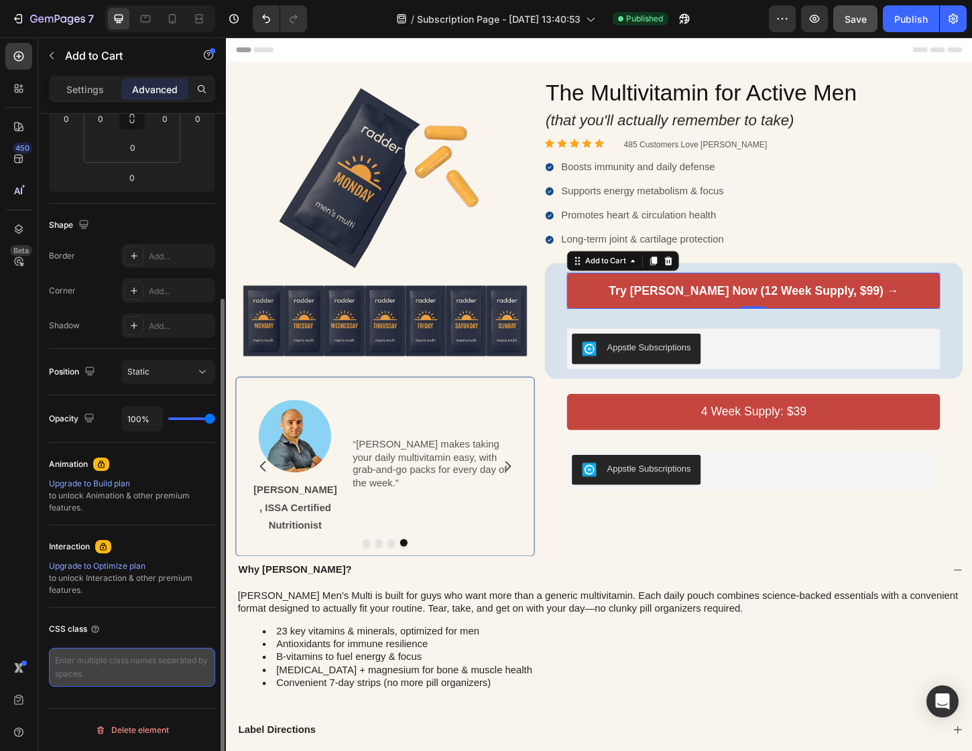
click at [164, 667] on textarea at bounding box center [132, 667] width 166 height 39
click at [120, 657] on textarea at bounding box center [132, 667] width 166 height 39
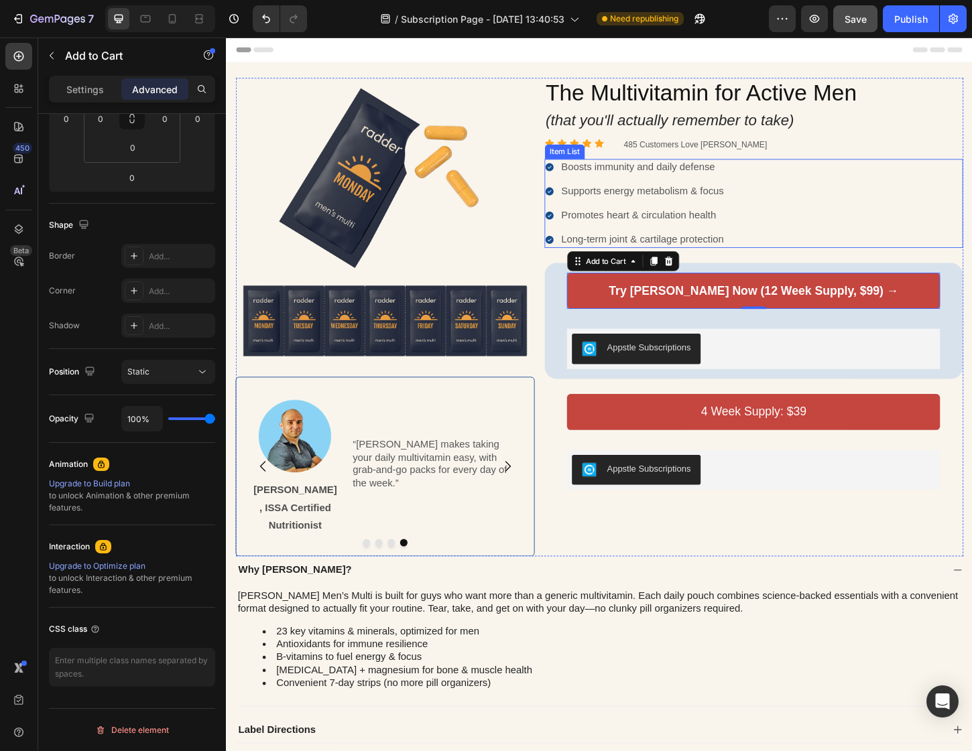
click at [813, 257] on div "Boosts immunity and daily defense Supports energy metabolism & focus Promotes h…" at bounding box center [794, 217] width 451 height 96
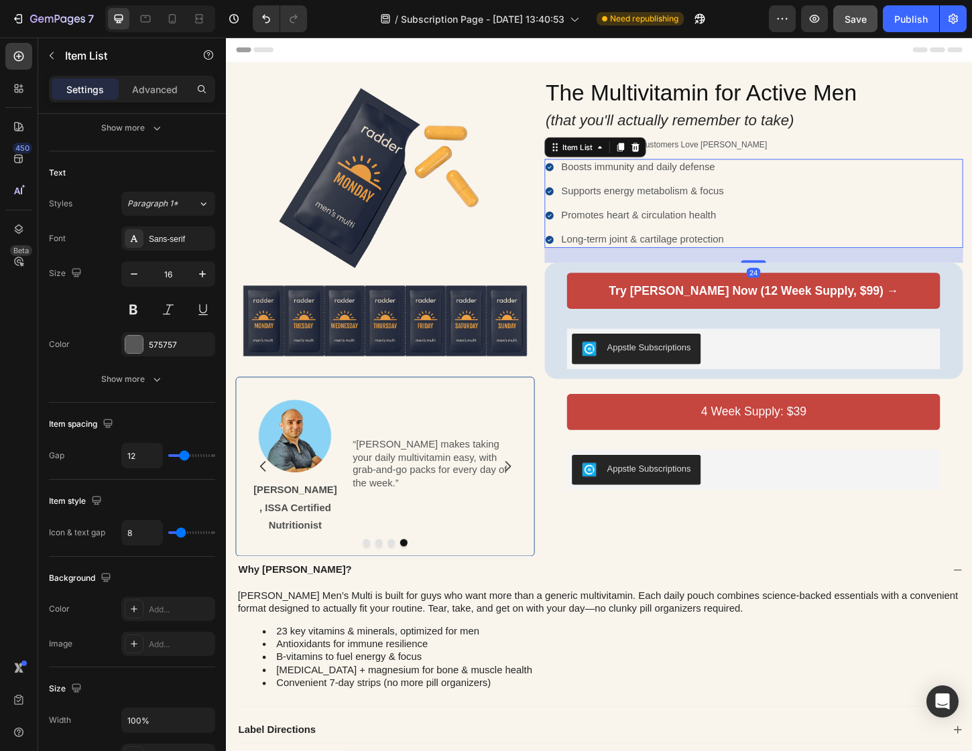
scroll to position [0, 0]
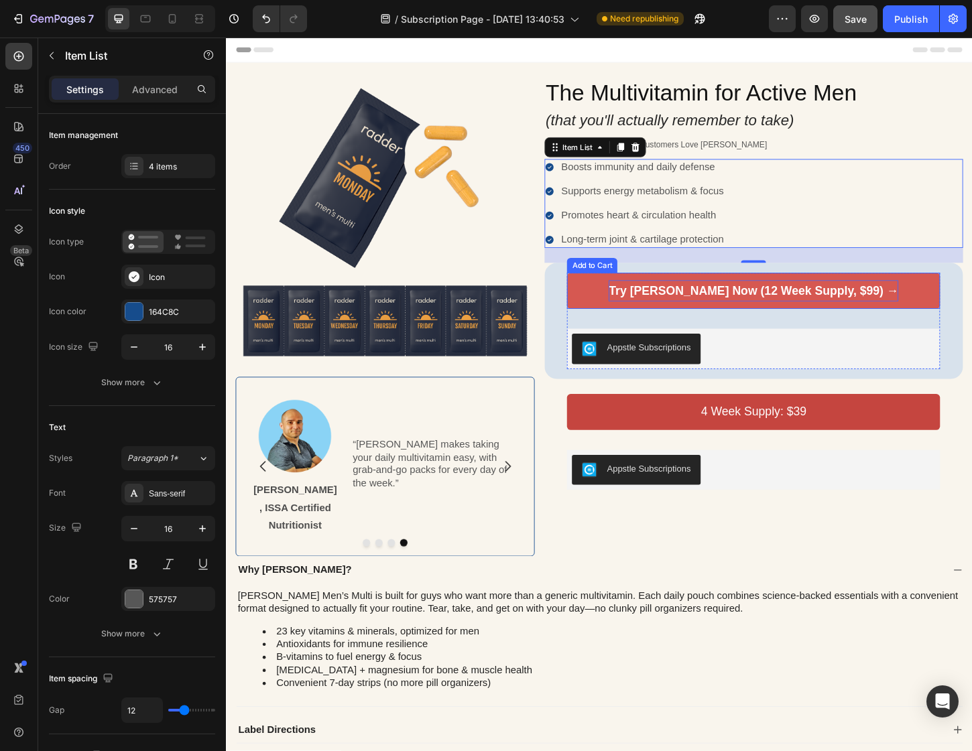
click at [857, 308] on div "Try [PERSON_NAME] Now (12 Week Supply, $99) →" at bounding box center [794, 311] width 312 height 23
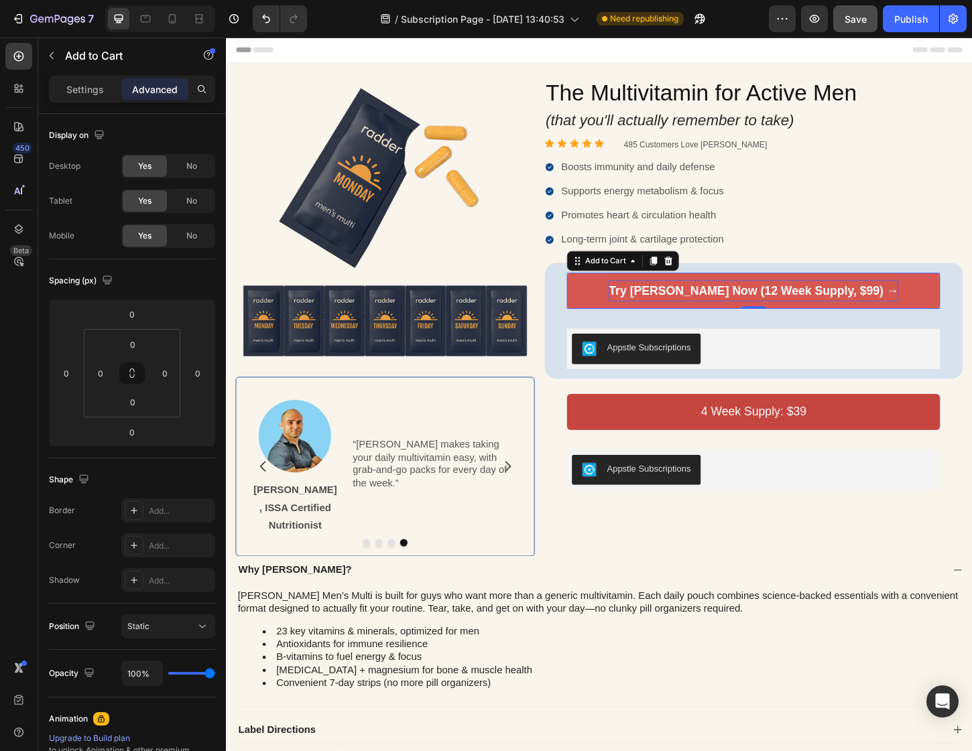
click at [832, 308] on div "Try [PERSON_NAME] Now (12 Week Supply, $99) →" at bounding box center [794, 311] width 312 height 23
click at [832, 308] on p "Try [PERSON_NAME] Now (12 Week Supply, $99) →" at bounding box center [794, 311] width 312 height 23
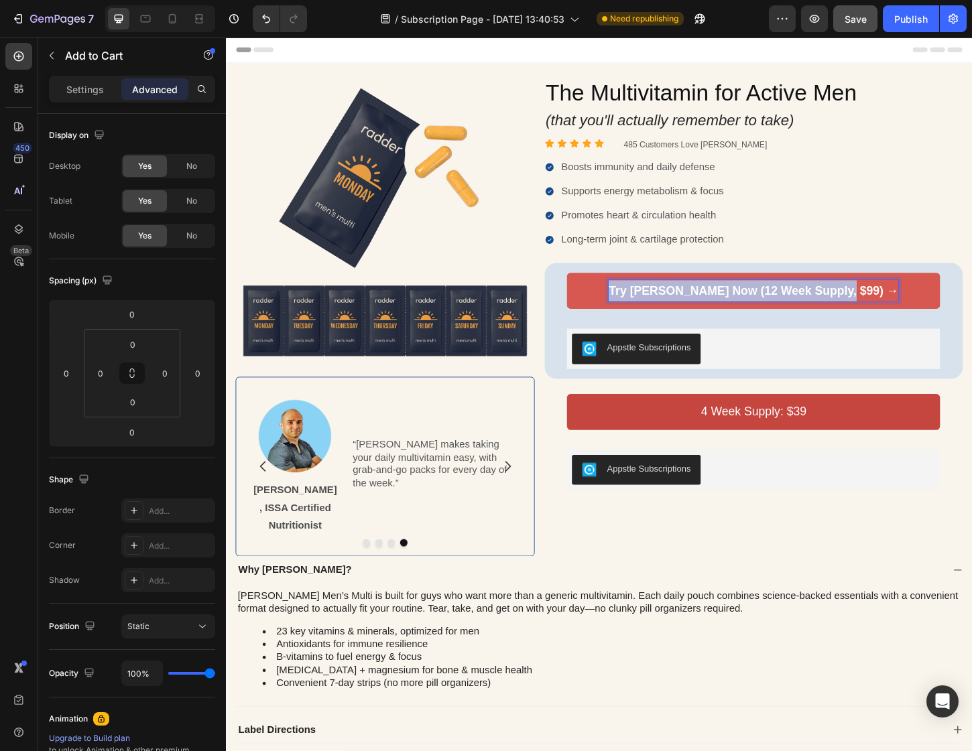
click at [832, 308] on p "Try [PERSON_NAME] Now (12 Week Supply, $99) →" at bounding box center [794, 311] width 312 height 23
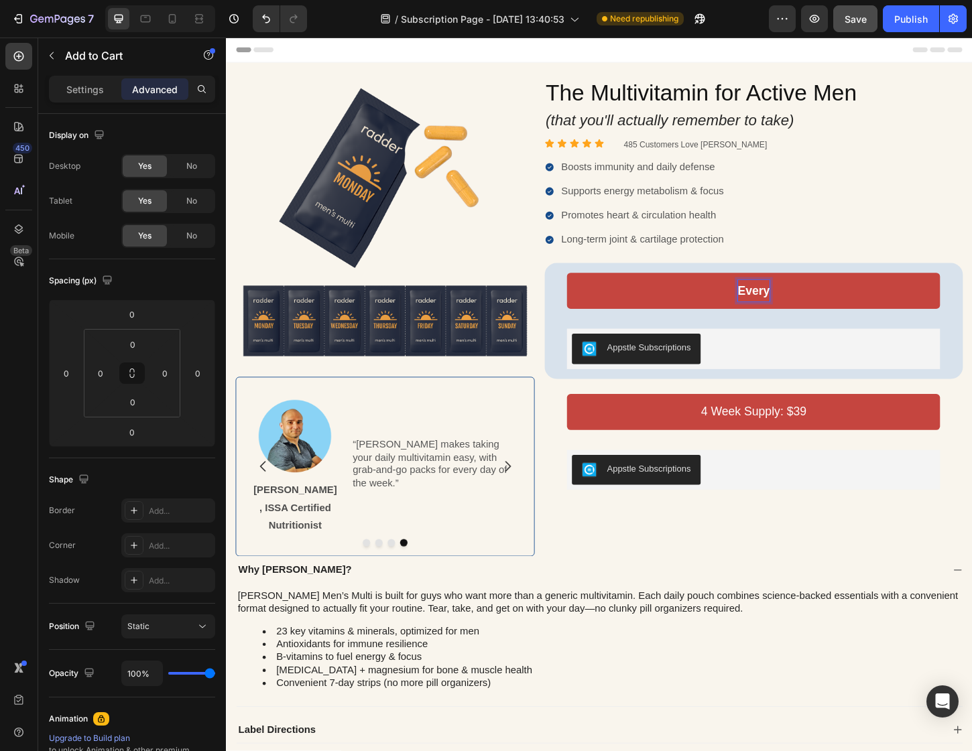
click at [593, 291] on button "Every" at bounding box center [794, 310] width 402 height 39
click at [593, 291] on button "Every 12" at bounding box center [794, 310] width 402 height 39
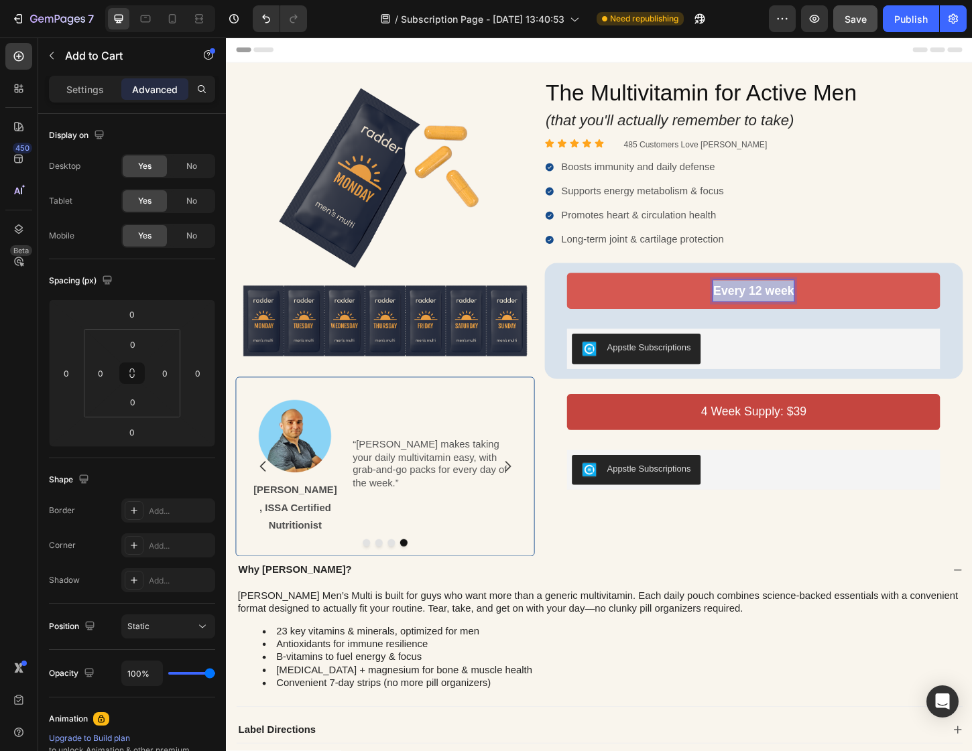
click at [837, 311] on p "Every 12 week" at bounding box center [793, 311] width 87 height 23
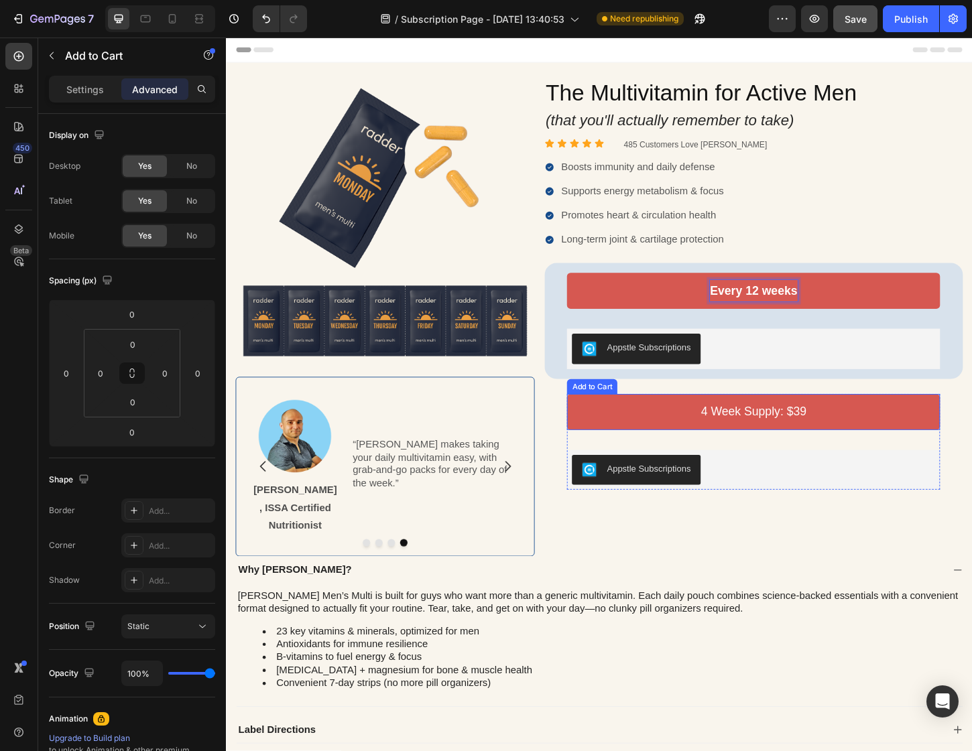
click at [781, 424] on button "4 Week Supply: $39" at bounding box center [794, 441] width 402 height 39
click at [777, 441] on div "4 Week Supply: $39" at bounding box center [795, 441] width 114 height 23
click at [777, 441] on p "4 Week Supply: $39" at bounding box center [795, 441] width 114 height 23
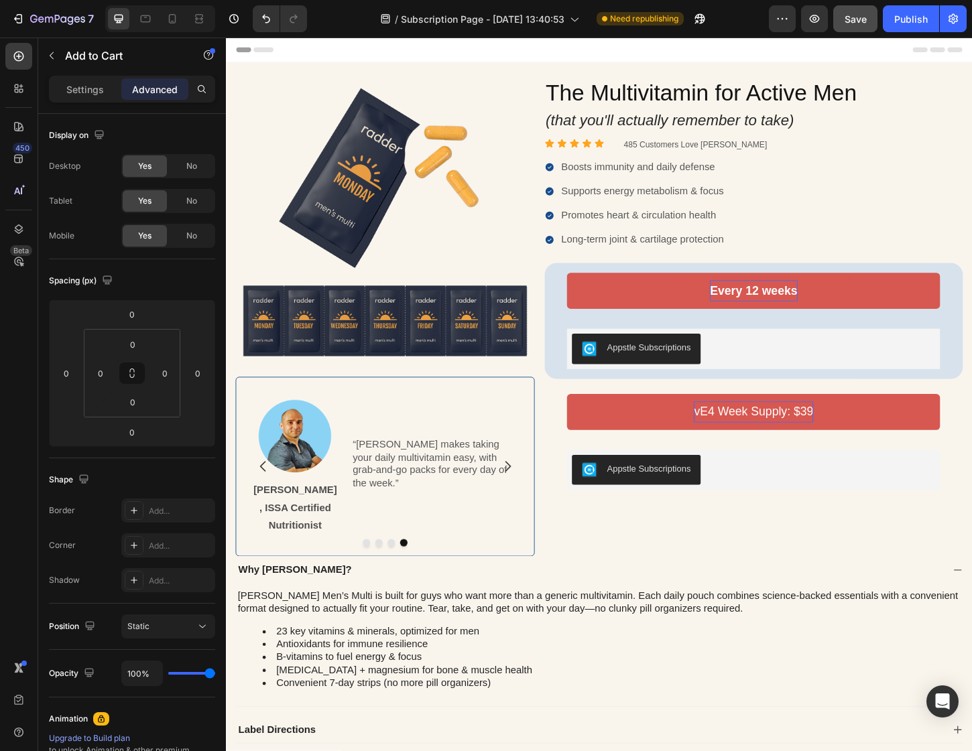
click at [777, 441] on p "vE4 Week Supply: $39" at bounding box center [794, 441] width 129 height 23
click at [593, 422] on button "yrevE" at bounding box center [794, 441] width 402 height 39
click at [784, 446] on p "yrevE" at bounding box center [794, 441] width 33 height 23
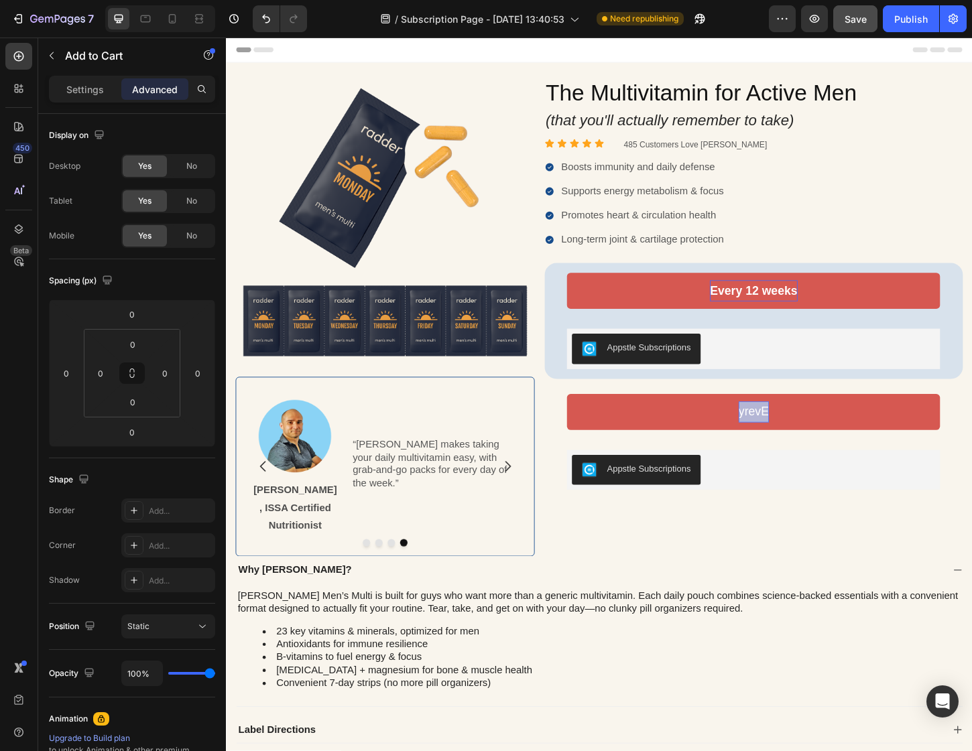
click at [784, 446] on p "yrevE" at bounding box center [794, 441] width 33 height 23
click at [794, 442] on p "revE" at bounding box center [794, 441] width 26 height 23
click at [90, 88] on p "Settings" at bounding box center [85, 89] width 38 height 14
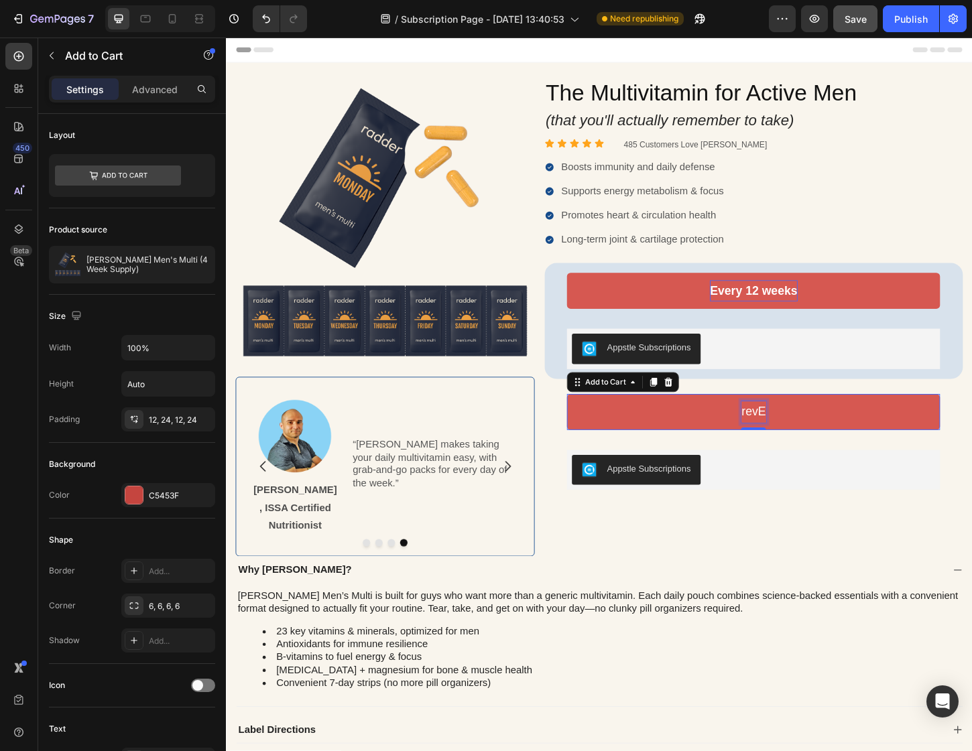
click at [785, 441] on p "revE" at bounding box center [794, 441] width 26 height 23
click at [593, 422] on button "4" at bounding box center [794, 441] width 402 height 39
click at [593, 422] on button "4 weesEvery" at bounding box center [794, 441] width 402 height 39
drag, startPoint x: 773, startPoint y: 445, endPoint x: 745, endPoint y: 442, distance: 27.6
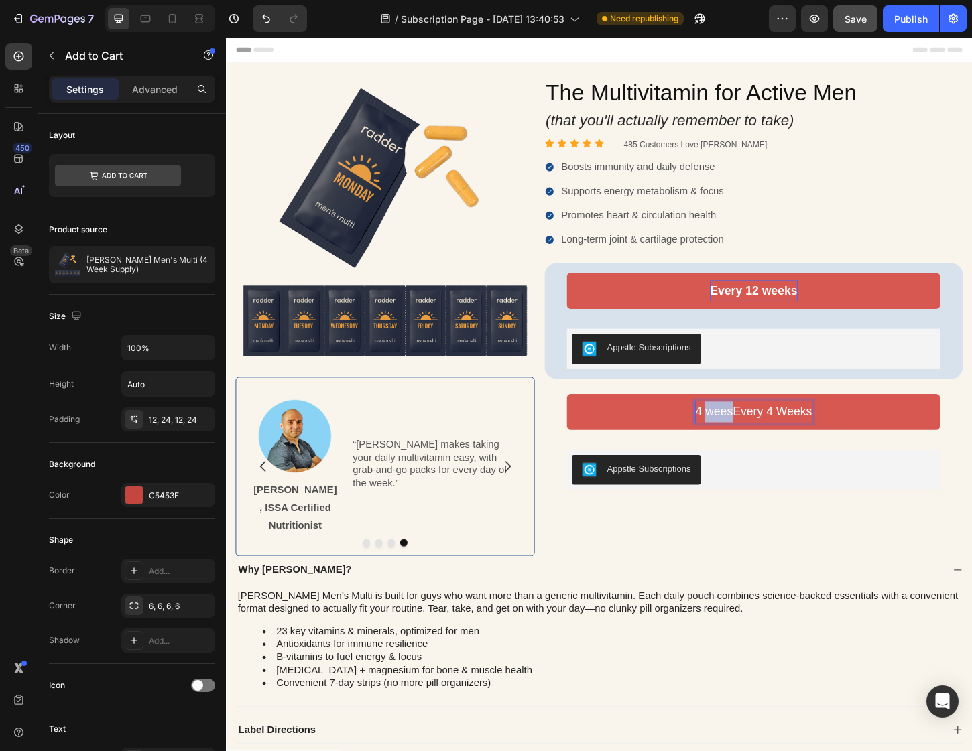
click at [745, 442] on button "4 weesEvery 4 Weeks" at bounding box center [794, 441] width 402 height 39
drag, startPoint x: 836, startPoint y: 444, endPoint x: 850, endPoint y: 447, distance: 14.5
click at [836, 444] on p "Every 4 Weeks" at bounding box center [794, 441] width 85 height 23
click at [593, 422] on button "Every 4 Weeks" at bounding box center [794, 441] width 402 height 39
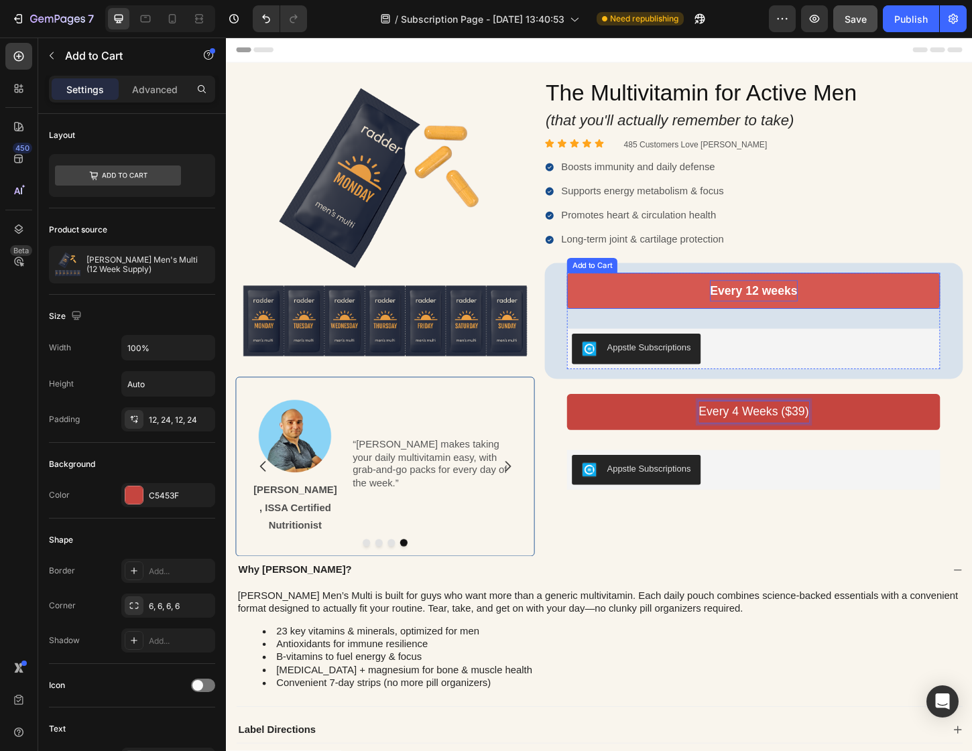
click at [803, 313] on p "Every 12 weeks" at bounding box center [794, 311] width 94 height 23
click at [839, 310] on p "Every 12 weeks" at bounding box center [794, 311] width 94 height 23
click at [593, 291] on button "Every 12 weeks" at bounding box center [794, 310] width 402 height 39
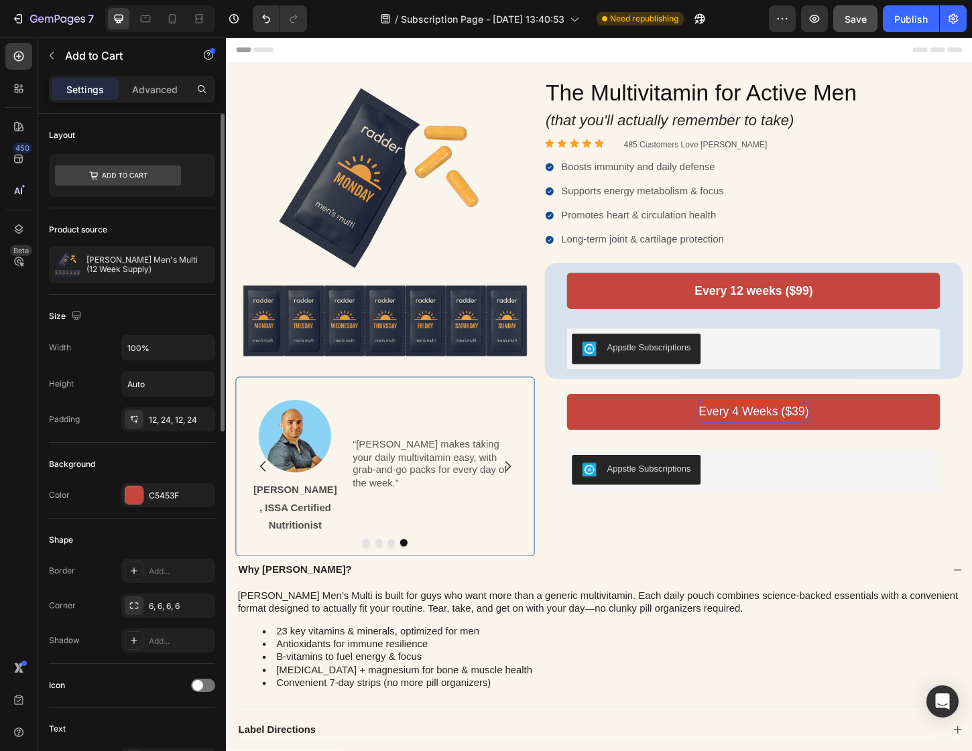
drag, startPoint x: 148, startPoint y: 92, endPoint x: 135, endPoint y: 132, distance: 42.4
click at [148, 92] on p "Advanced" at bounding box center [155, 89] width 46 height 14
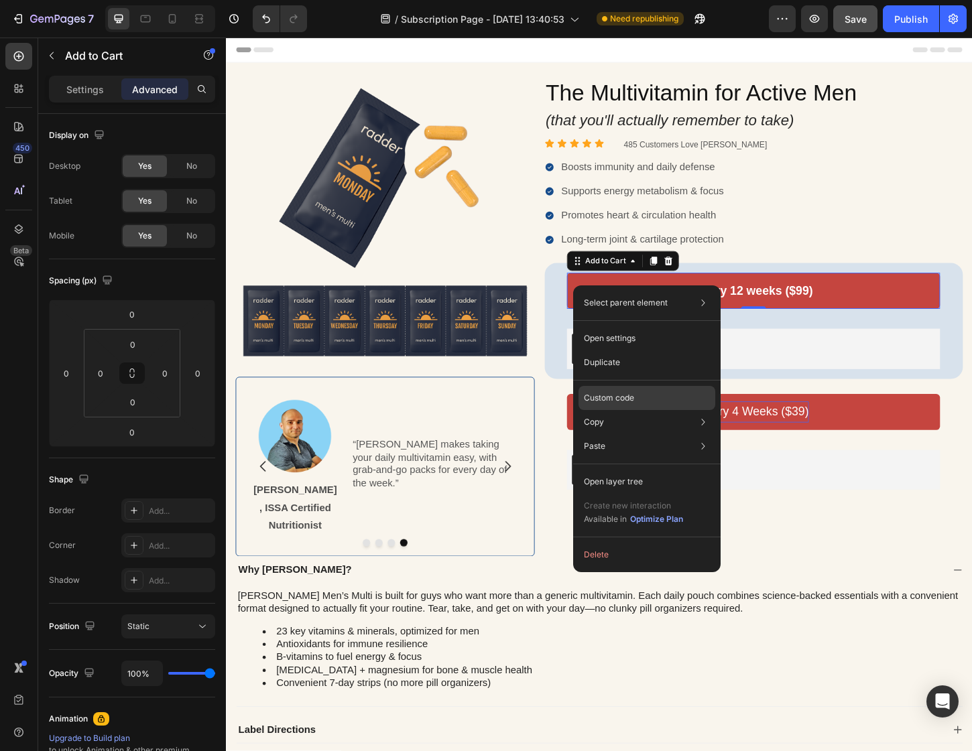
click at [643, 434] on div "Custom code" at bounding box center [646, 446] width 137 height 24
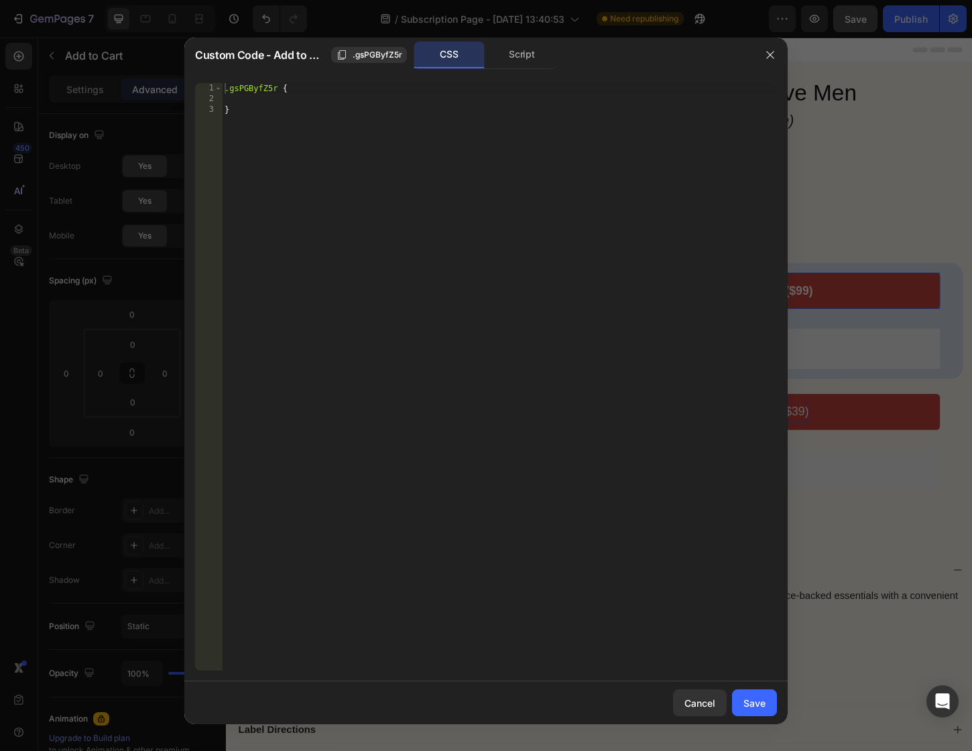
click at [265, 98] on div ".gsPGByfZ5r { }" at bounding box center [499, 387] width 555 height 609
paste textarea "box-shadow: 0 2px 5px rgba(0,0,0,0.2);"
type textarea "box-shadow: 0 2px 5px rgba(0,0,0,0.2);"
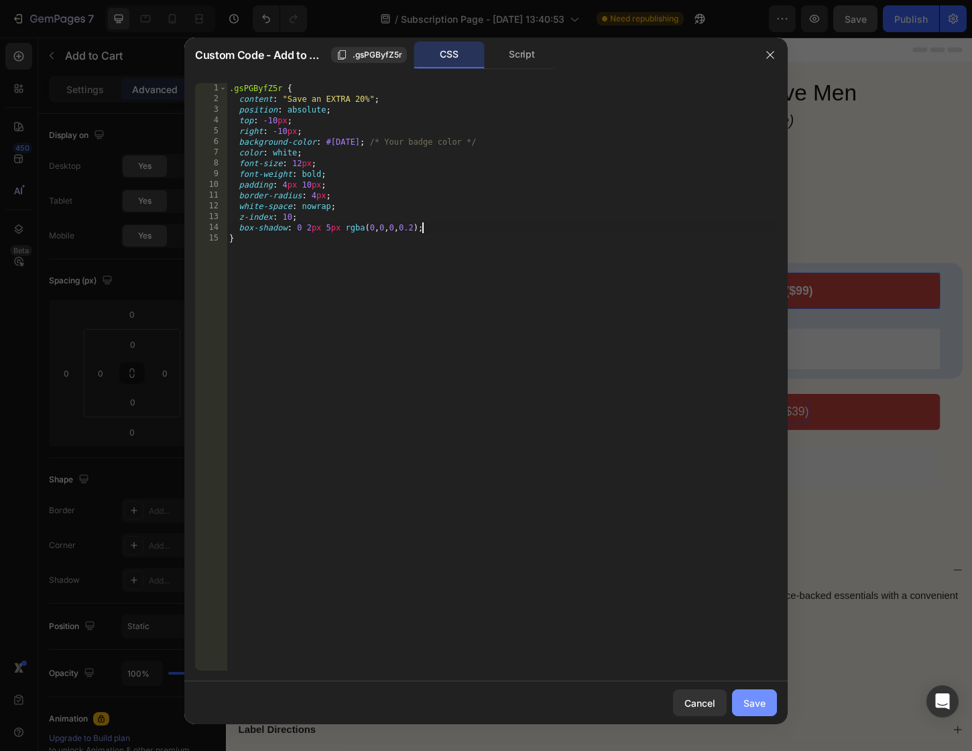
click at [759, 712] on button "Save" at bounding box center [754, 702] width 45 height 27
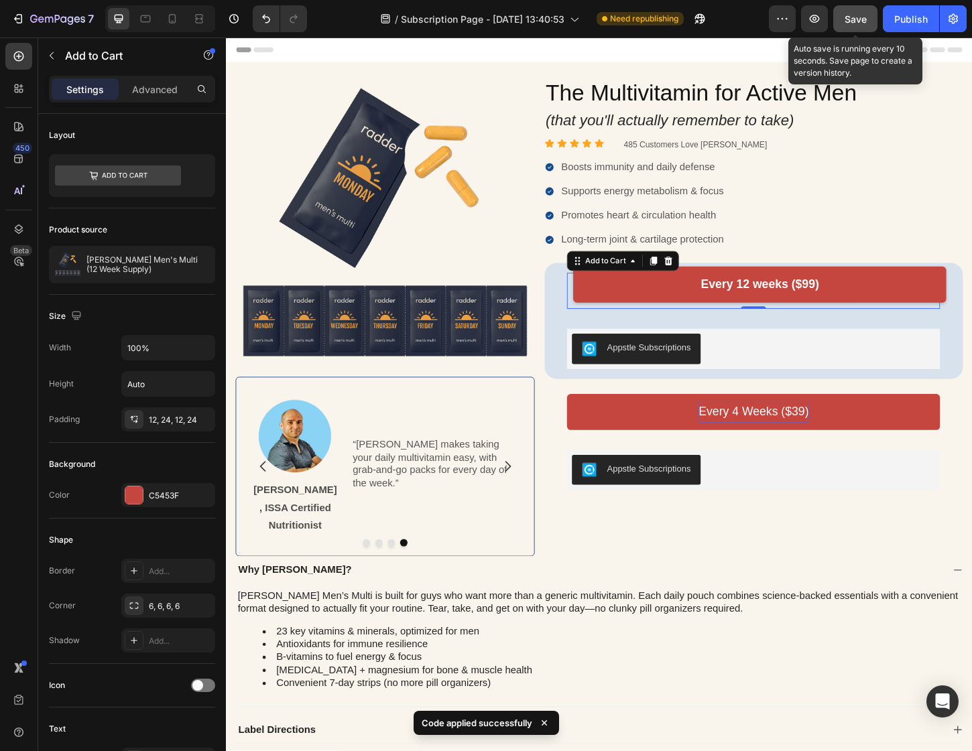
click at [856, 23] on span "Save" at bounding box center [855, 18] width 22 height 11
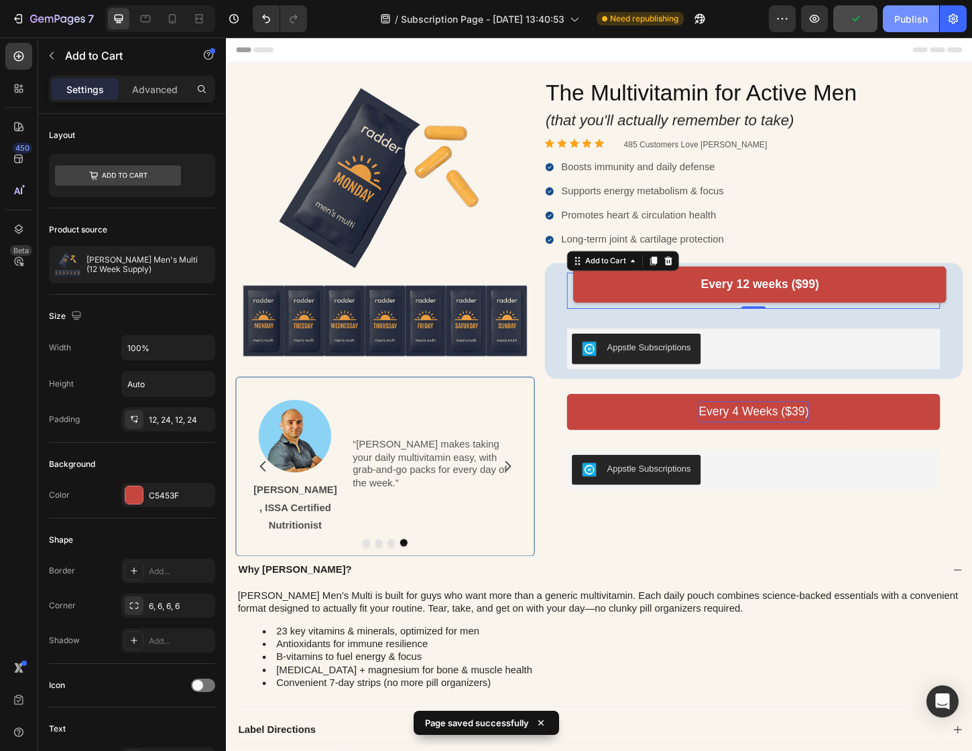
click at [917, 20] on div "Publish" at bounding box center [911, 19] width 34 height 14
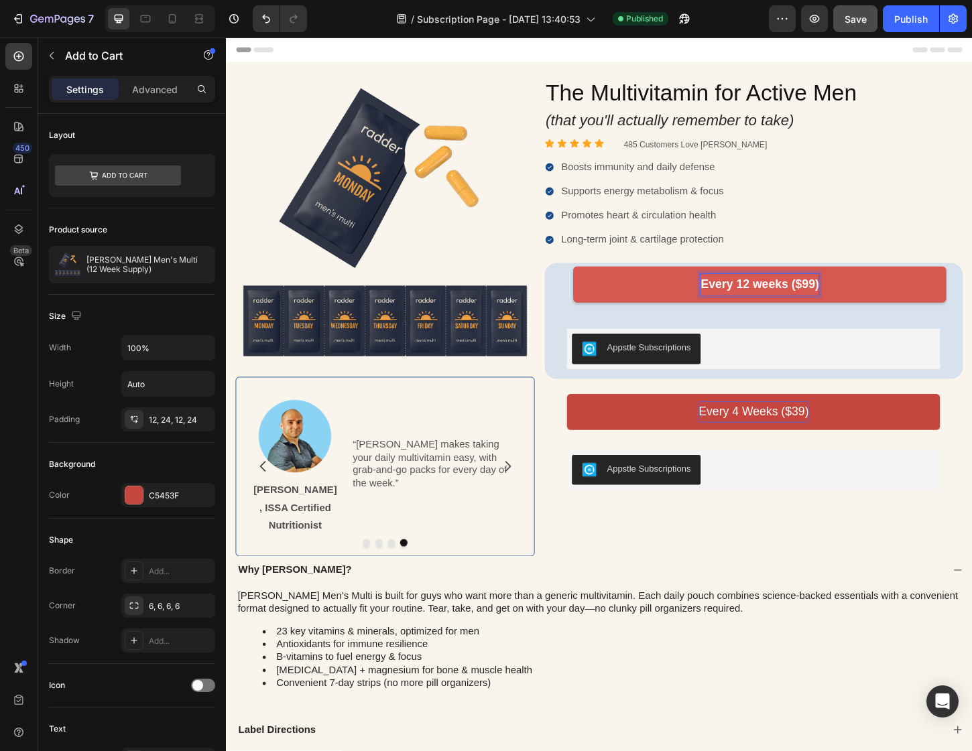
click at [801, 306] on p "Every 12 weeks ($99)" at bounding box center [800, 304] width 127 height 23
click at [958, 312] on button "Every 12 Weeks ($99)" at bounding box center [801, 304] width 402 height 39
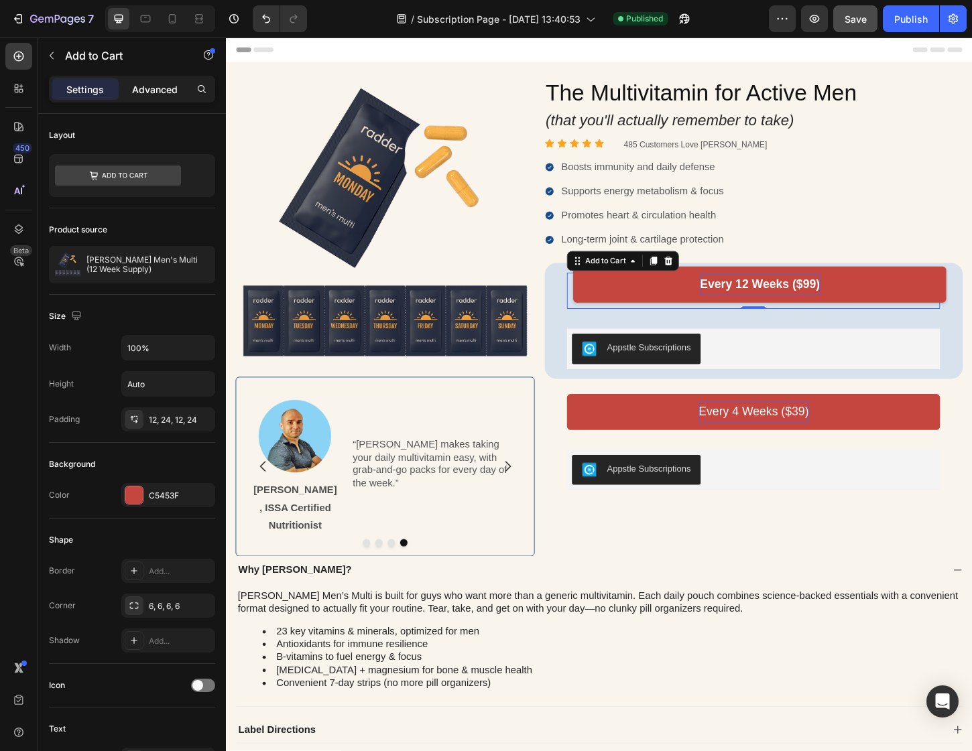
click at [149, 89] on p "Advanced" at bounding box center [155, 89] width 46 height 14
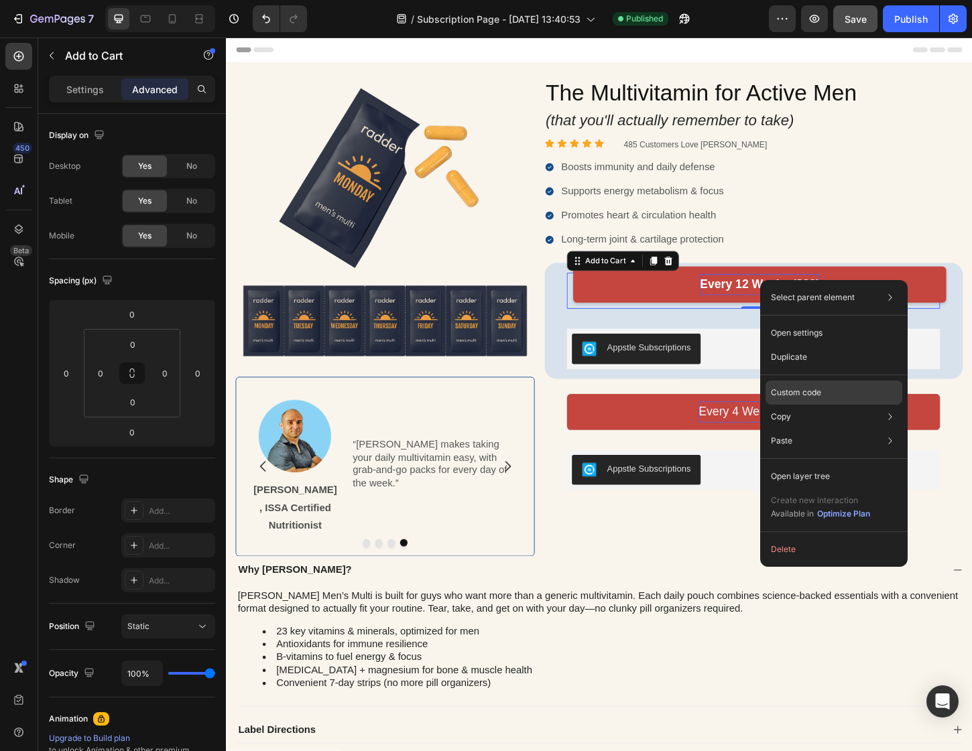
click at [856, 429] on div "Custom code" at bounding box center [833, 441] width 137 height 24
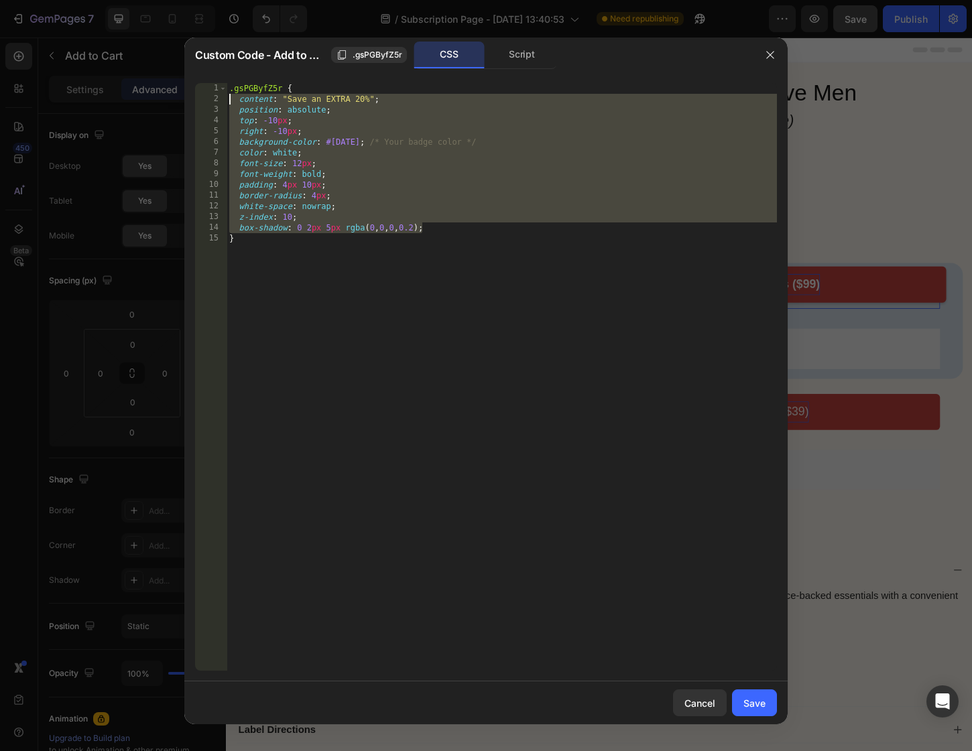
drag, startPoint x: 422, startPoint y: 228, endPoint x: 251, endPoint y: 98, distance: 215.6
click at [225, 100] on div "box-shadow: 0 2px 5px rgba(0,0,0,0.2); 1 2 3 4 5 6 7 8 9 10 11 12 13 14 15 .gsP…" at bounding box center [486, 377] width 582 height 588
paste textarea "box-shadow: 0 2px 5px rgba(0,0,0,0.2)"
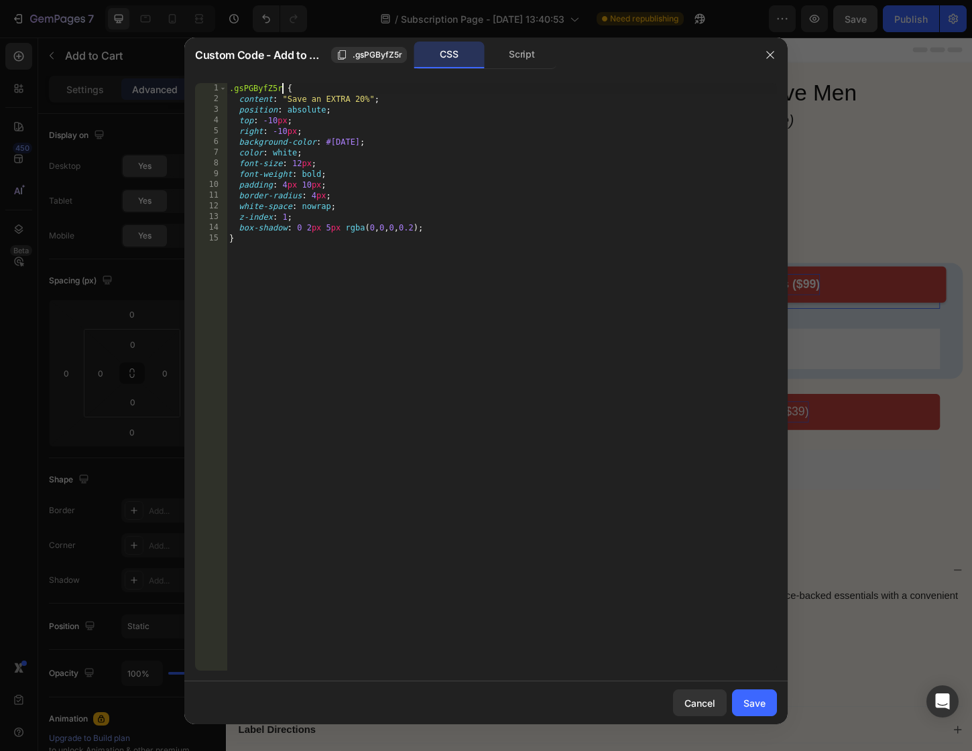
click at [281, 90] on div ".gsPGByfZ5r { content : " Save an EXTRA 20% " ; position : absolute ; top : -10…" at bounding box center [501, 387] width 550 height 609
type textarea ".gsPGByfZ5r::after {"
click at [758, 700] on div "Save" at bounding box center [754, 703] width 22 height 14
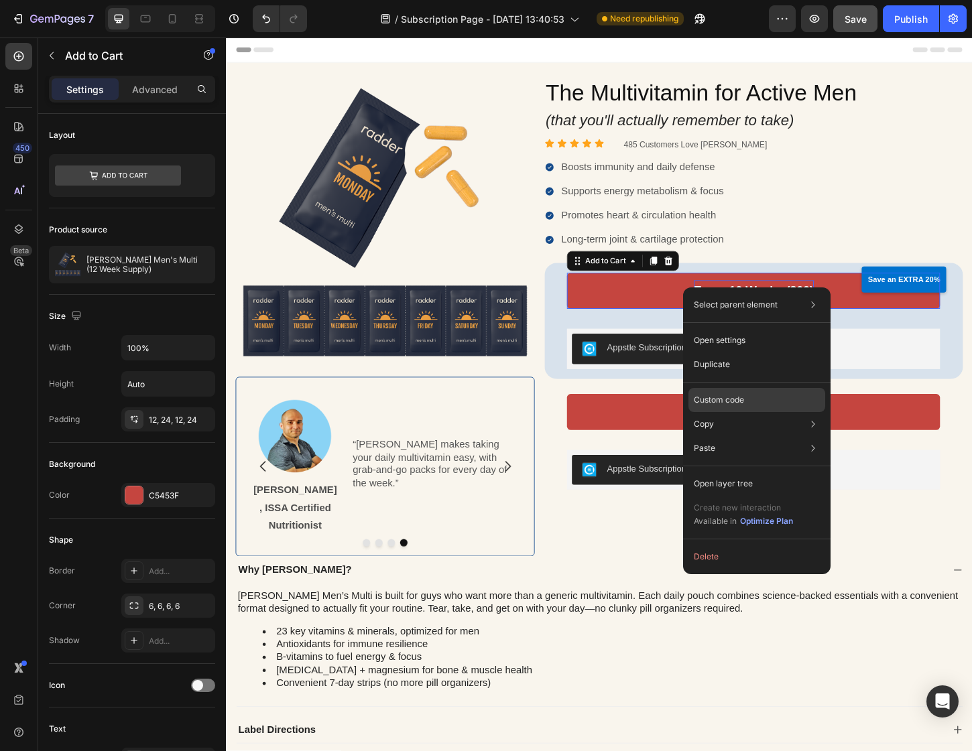
click at [765, 436] on div "Custom code" at bounding box center [756, 448] width 137 height 24
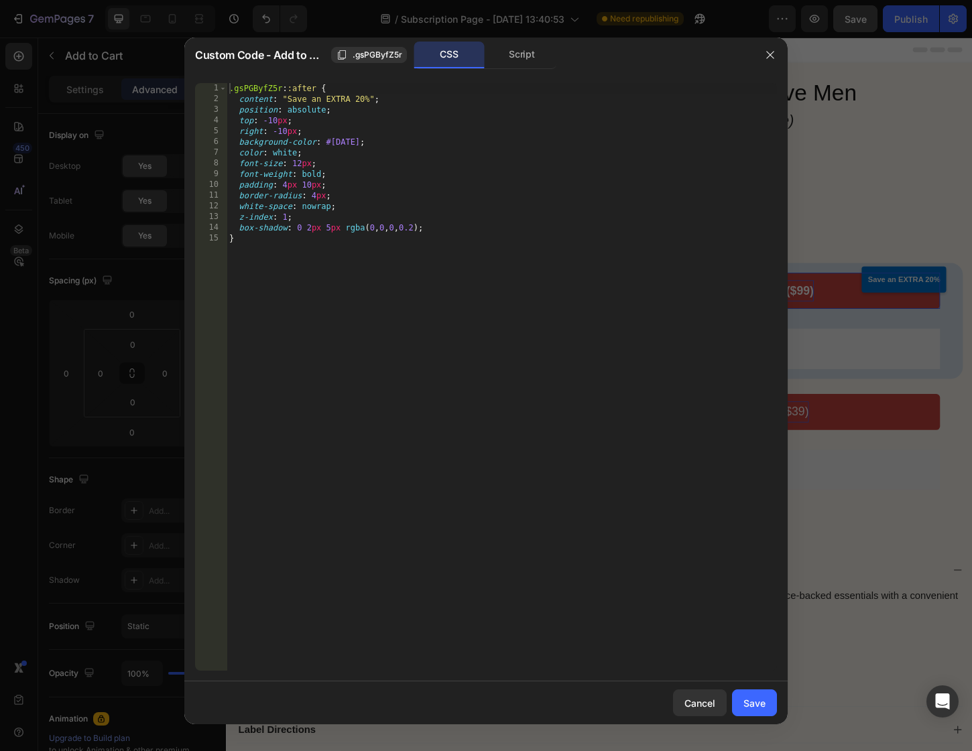
drag, startPoint x: 373, startPoint y: 101, endPoint x: 360, endPoint y: 100, distance: 12.7
click at [373, 101] on div ".gsPGByfZ5r : :after { content : " Save an EXTRA 20% " ; position : absolute ; …" at bounding box center [501, 387] width 550 height 609
click at [324, 99] on div ".gsPGByfZ5r : :after { content : " Save an EXTRA 20% " ; position : absolute ; …" at bounding box center [501, 387] width 550 height 609
click at [291, 98] on div ".gsPGByfZ5r : :after { content : " Save an EXTRA 20% " ; position : absolute ; …" at bounding box center [501, 387] width 550 height 609
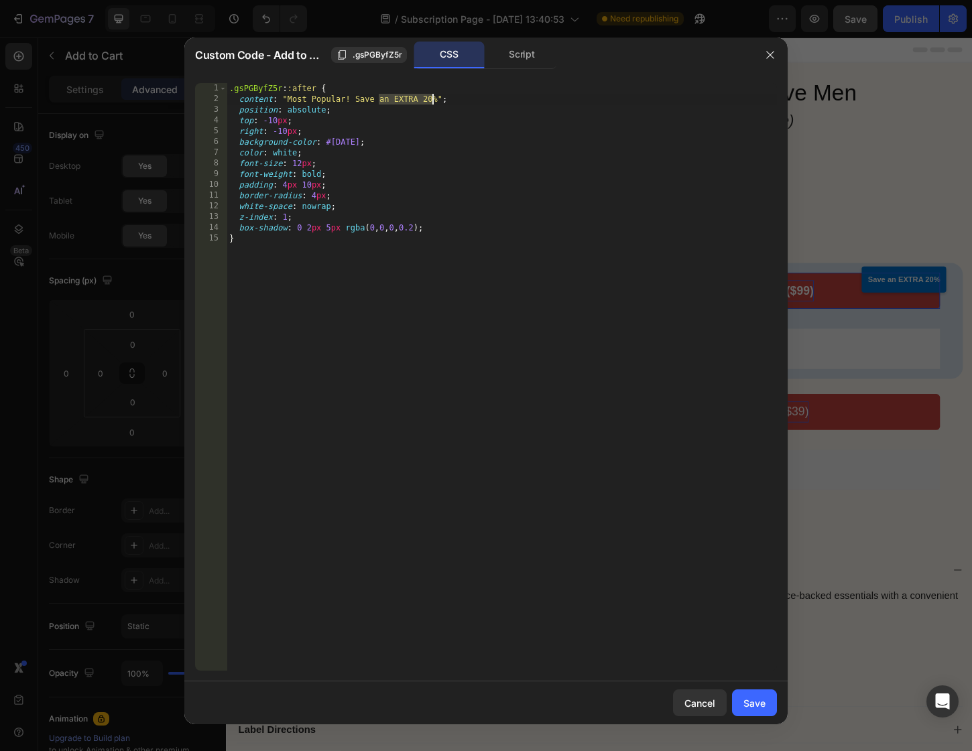
drag, startPoint x: 377, startPoint y: 100, endPoint x: 432, endPoint y: 98, distance: 54.3
click at [434, 98] on div ".gsPGByfZ5r : :after { content : " Most Popular! Save an EXTRA 20% " ; position…" at bounding box center [501, 387] width 550 height 609
type textarea "content: "Most Popular! 15Save an EXTRA 20%";"
click at [746, 698] on div "Save" at bounding box center [754, 703] width 22 height 14
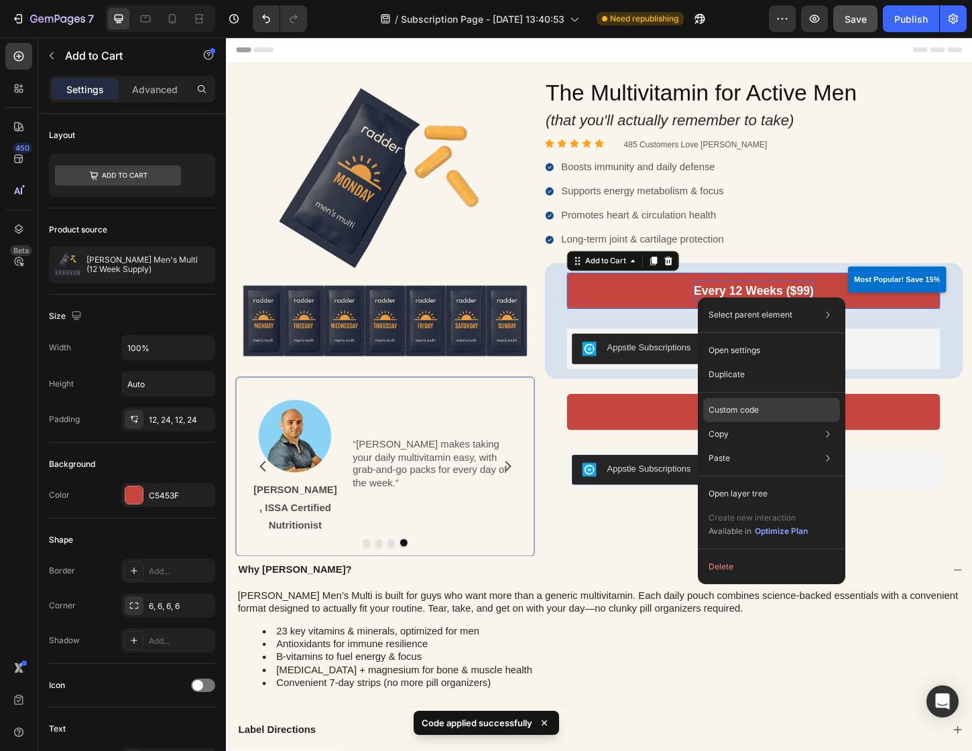
click at [805, 446] on div "Custom code" at bounding box center [771, 458] width 137 height 24
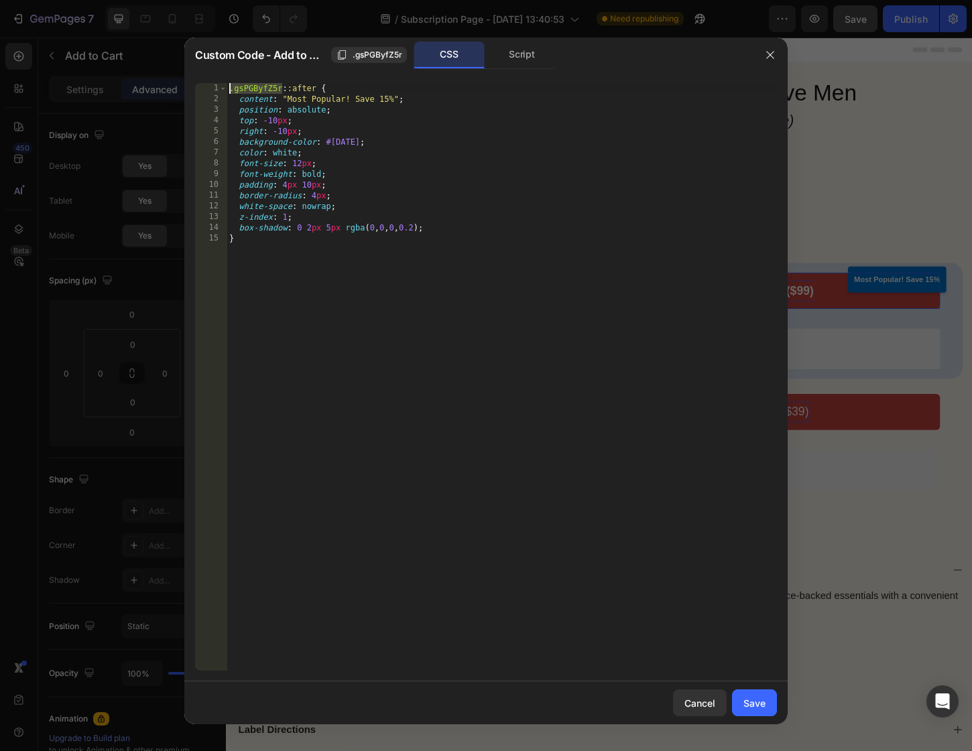
drag, startPoint x: 283, startPoint y: 88, endPoint x: 235, endPoint y: 148, distance: 76.3
click at [202, 82] on div ".gsPGByfZ5r::after { 1 2 3 4 5 6 7 8 9 10 11 12 13 14 15 .gsPGByfZ5r : :after {…" at bounding box center [485, 376] width 603 height 609
click at [267, 240] on div ".gsPGByfZ5r : :after { content : " Most Popular! Save 15% " ; position : absolu…" at bounding box center [501, 387] width 550 height 609
click at [232, 92] on div ".gsPGByfZ5r : :after { content : " Most Popular! Save 15% " ; position : absolu…" at bounding box center [501, 387] width 550 height 609
type textarea ".gsPGByfZ5r::after {"
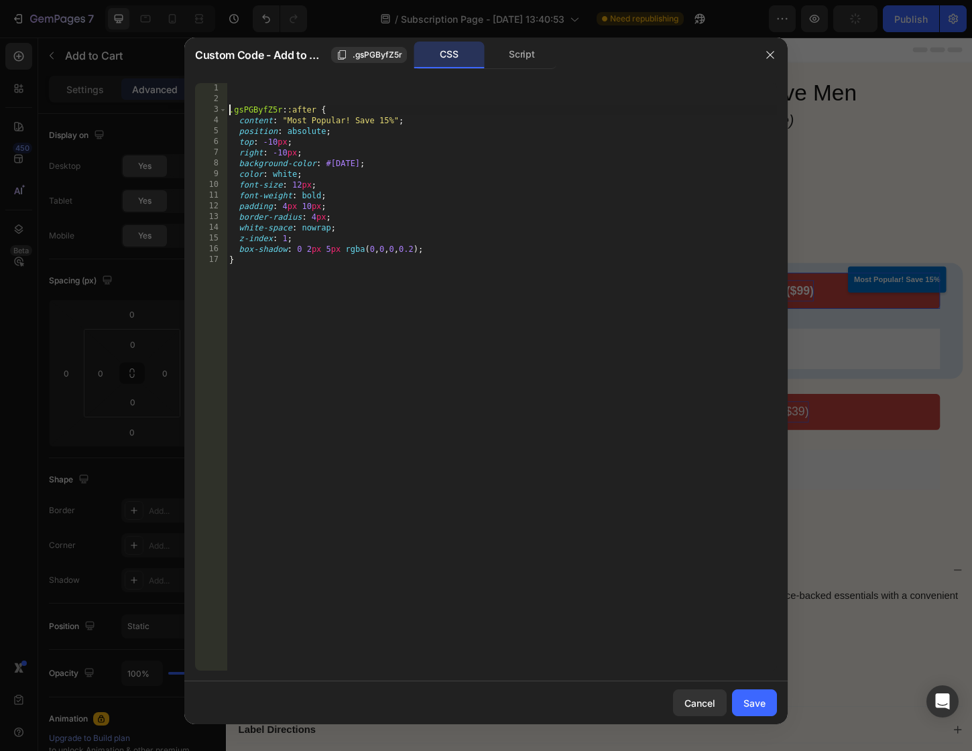
click at [253, 83] on div ".gsPGByfZ5r : :after { content : " Most Popular! Save 15% " ; position : absolu…" at bounding box center [501, 387] width 550 height 609
paste textarea ".gsPGByfZ5r"
type textarea ".gsPGByfZ5r {"
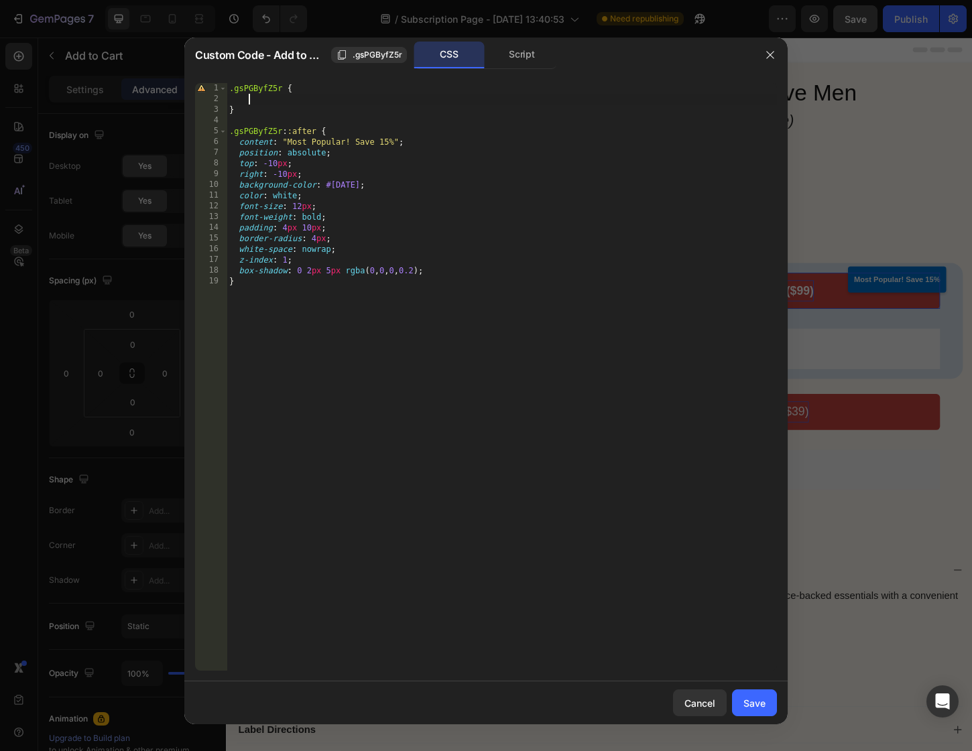
paste textarea "overflow: visible; /* make sure the badge isn’t clipped */"
type textarea "overflow: visible; /* make sure the badge isn’t clipped */"
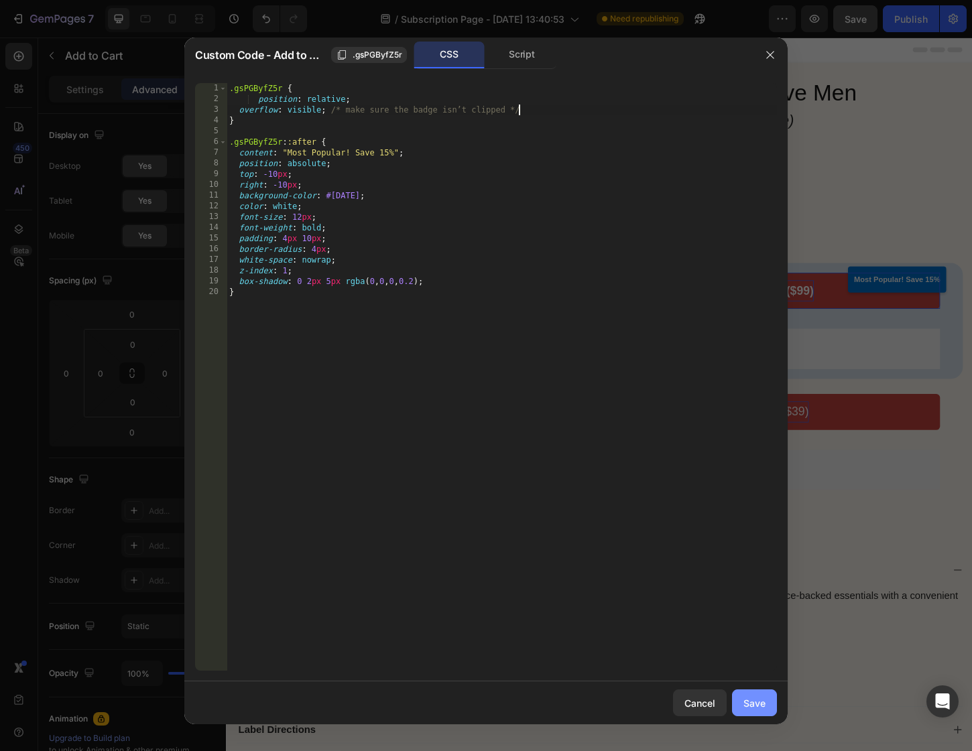
click at [748, 705] on div "Save" at bounding box center [754, 703] width 22 height 14
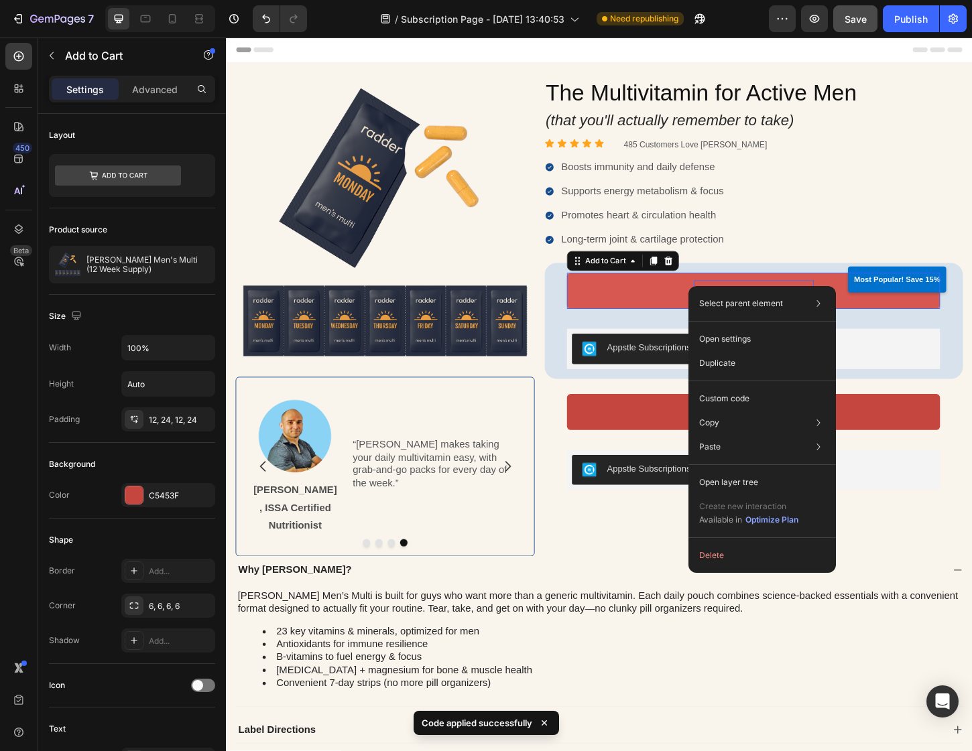
drag, startPoint x: 883, startPoint y: 306, endPoint x: 1056, endPoint y: 352, distance: 179.1
click at [796, 435] on div "Custom code" at bounding box center [762, 447] width 137 height 24
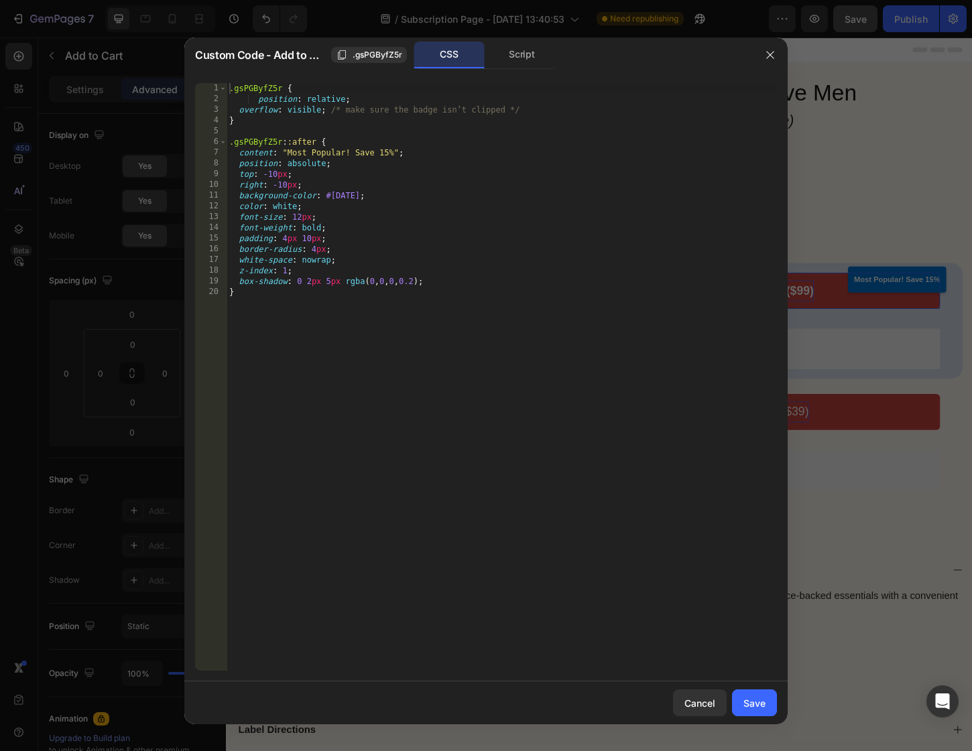
click at [302, 220] on div ".gsPGByfZ5r { position : relative ; overflow : visible ; /* make sure the badge…" at bounding box center [501, 387] width 550 height 609
click at [312, 238] on div ".gsPGByfZ5r { position : relative ; overflow : visible ; /* make sure the badge…" at bounding box center [501, 387] width 550 height 609
click at [464, 454] on div ".gsPGByfZ5r { position : relative ; overflow : visible ; /* make sure the badge…" at bounding box center [501, 387] width 550 height 609
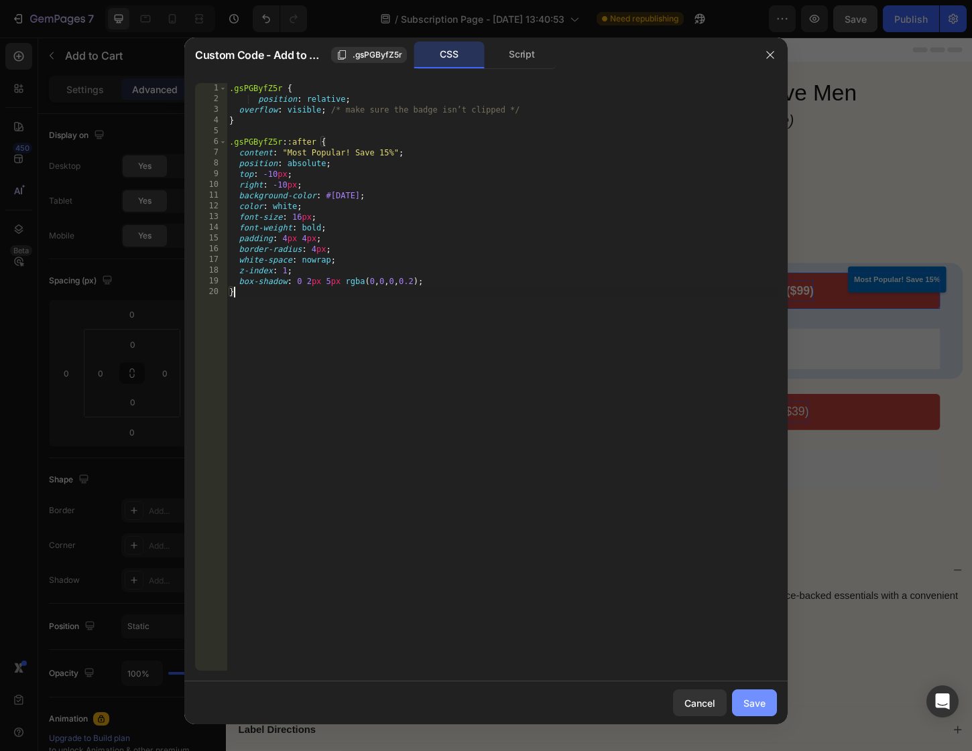
type textarea "}"
click at [754, 692] on button "Save" at bounding box center [754, 702] width 45 height 27
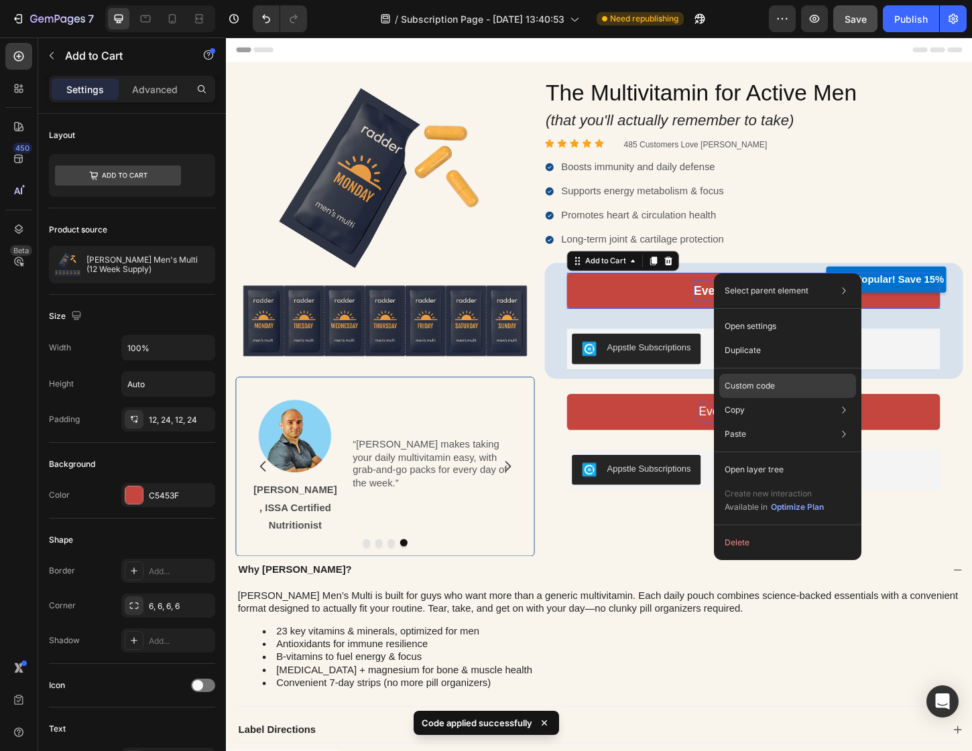
click at [781, 422] on div "Custom code" at bounding box center [787, 434] width 137 height 24
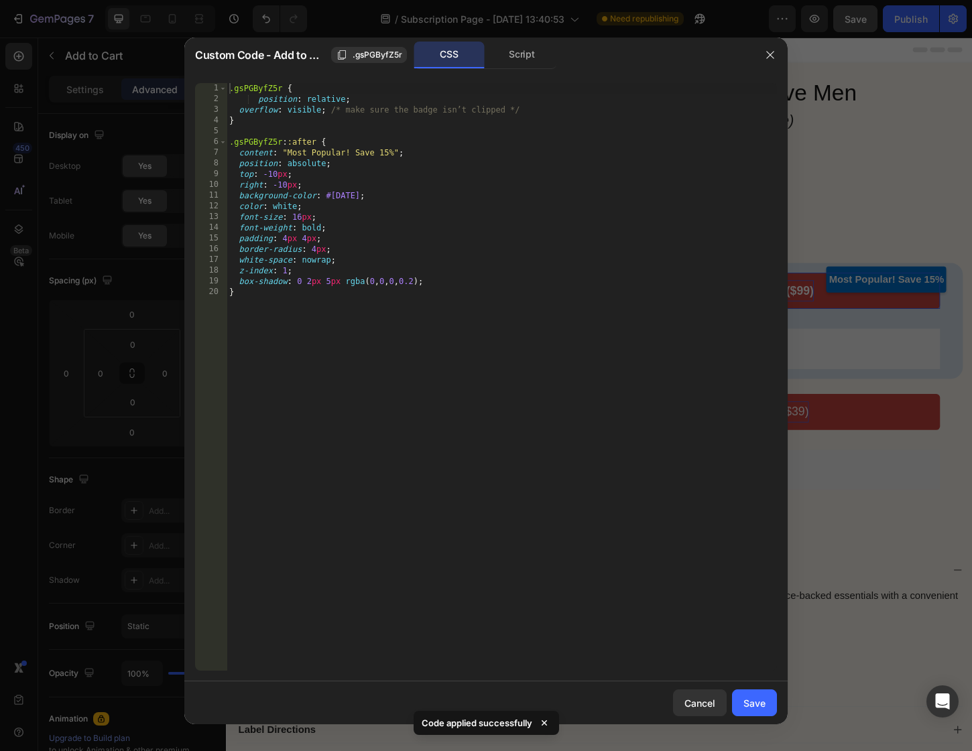
click at [298, 218] on div ".gsPGByfZ5r { position : relative ; overflow : visible ; /* make sure the badge…" at bounding box center [501, 387] width 550 height 609
type textarea "font-size: 14px;"
drag, startPoint x: 757, startPoint y: 706, endPoint x: 568, endPoint y: 653, distance: 195.4
click at [757, 706] on div "Save" at bounding box center [754, 703] width 22 height 14
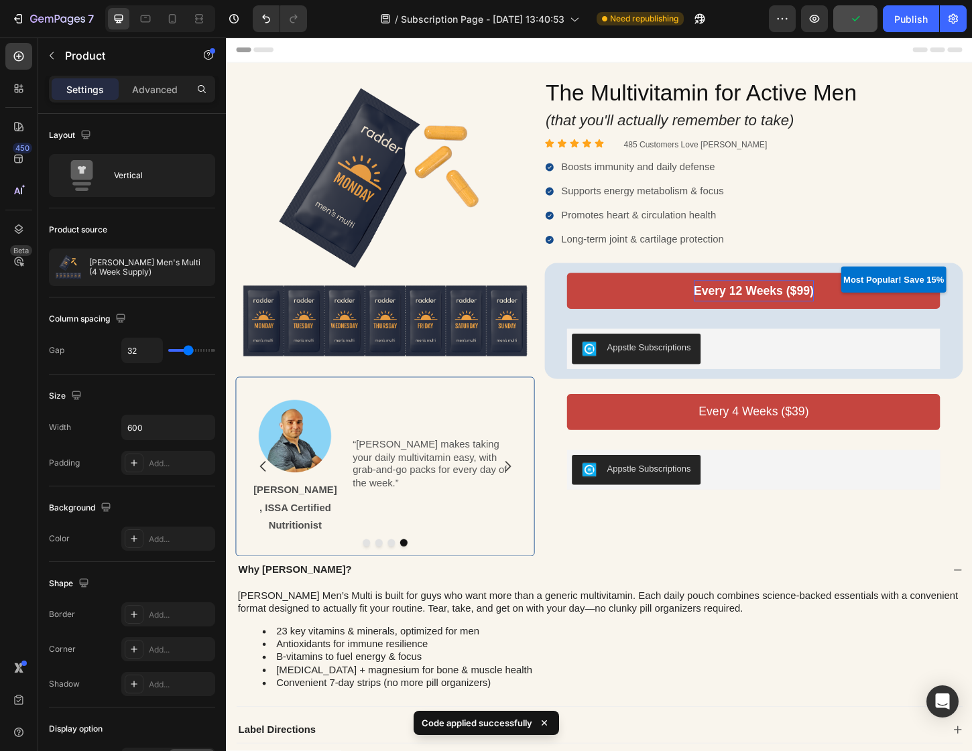
click at [666, 469] on div "Every 4 Weeks ($39) Add to Cart Appstle Subscriptions Appstle Subscriptions Pro…" at bounding box center [794, 474] width 402 height 104
click at [820, 475] on div "Every 4 Weeks ($39) Add to Cart Appstle Subscriptions Appstle Subscriptions Pro…" at bounding box center [794, 474] width 402 height 104
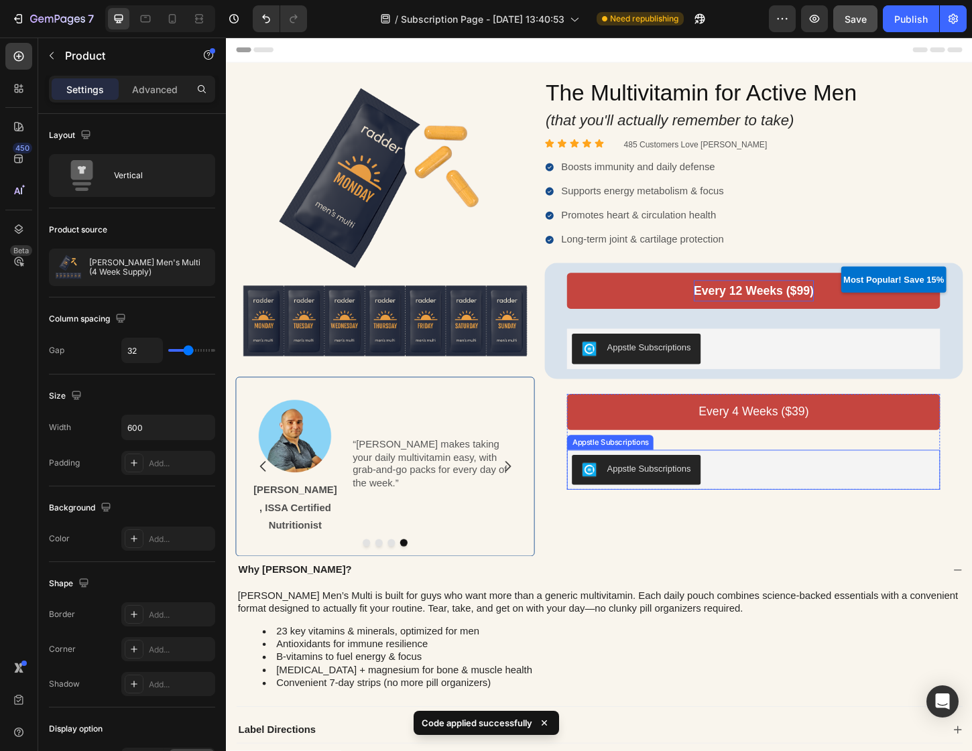
click at [844, 511] on div "Appstle Subscriptions" at bounding box center [793, 504] width 391 height 32
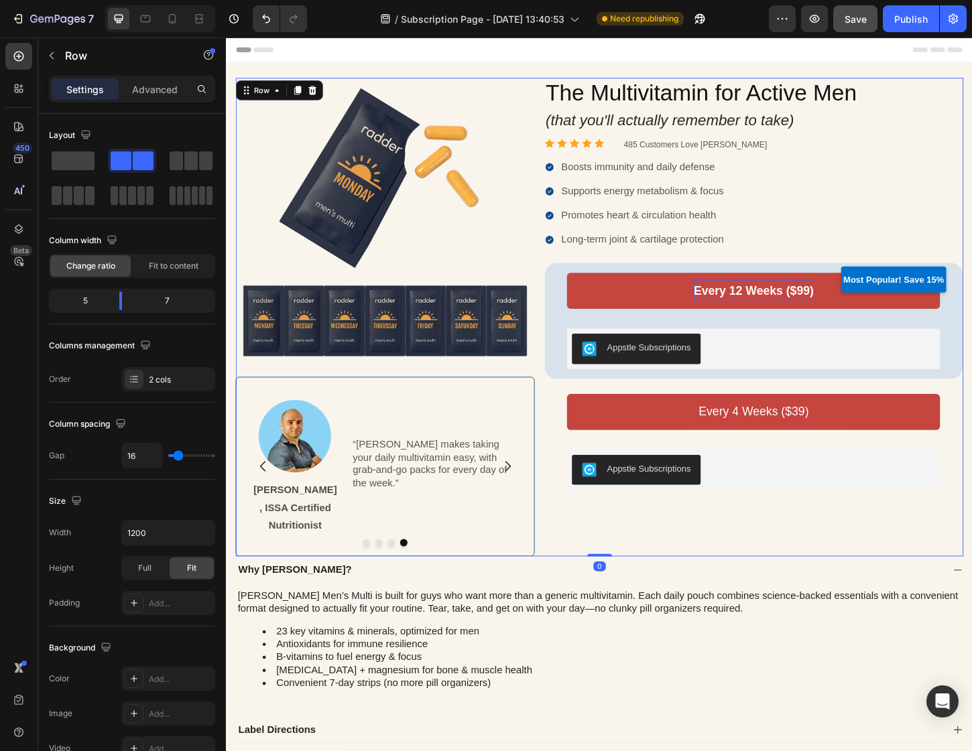
click at [845, 543] on div "The Multivitamin for Active Men Heading (that you'll actually remember to take)…" at bounding box center [794, 339] width 451 height 516
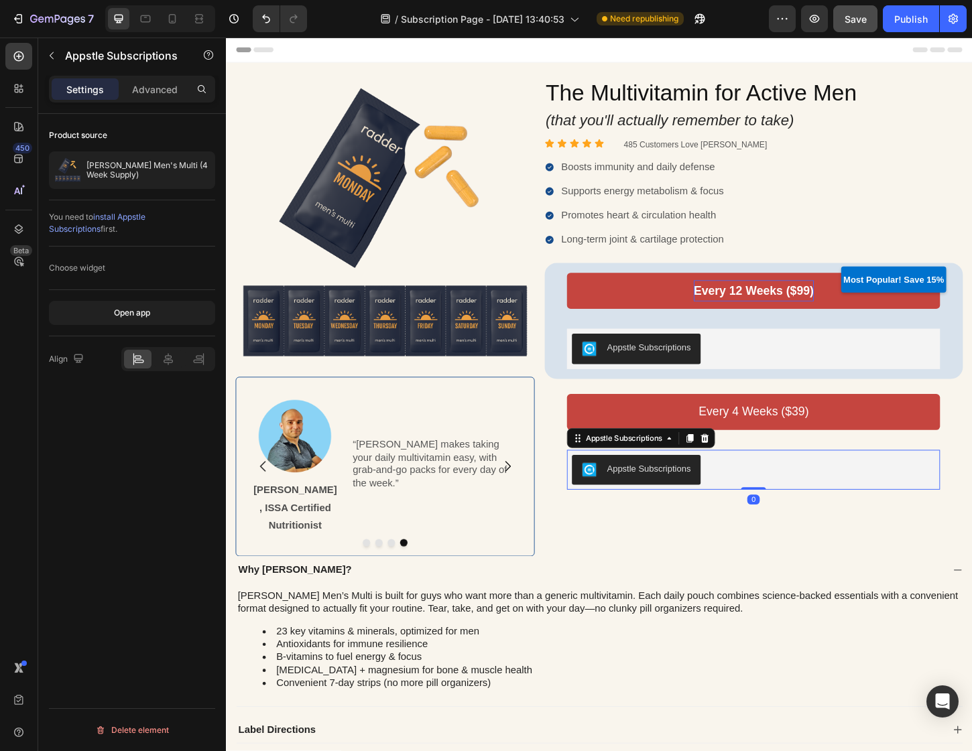
click at [593, 469] on div "Appstle Subscriptions" at bounding box center [672, 469] width 159 height 21
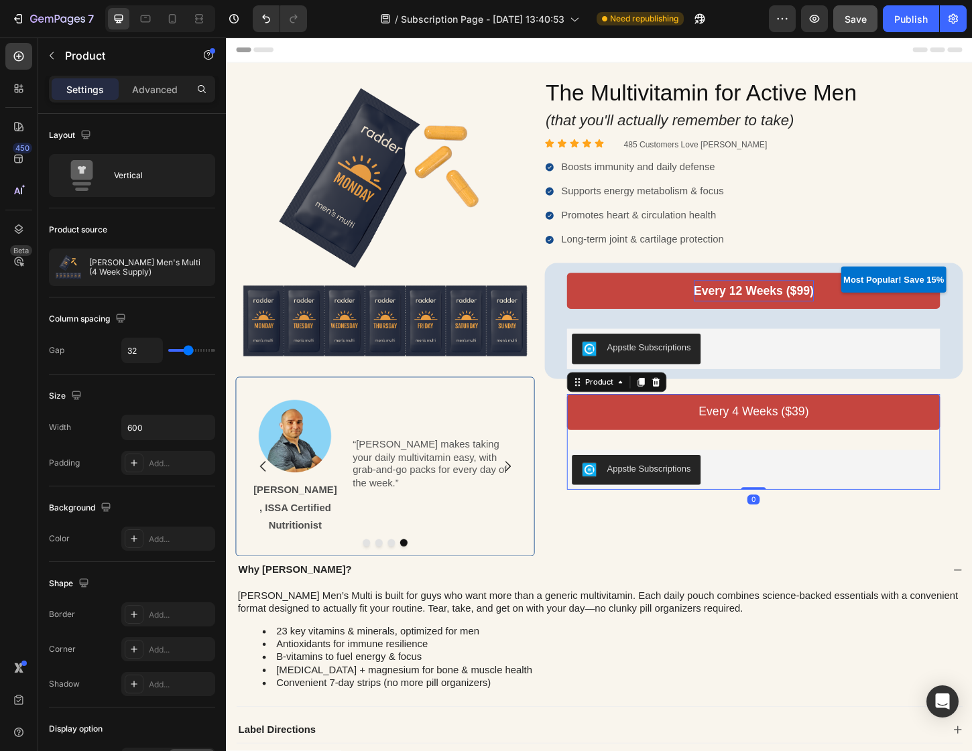
click at [776, 470] on div "Every 4 Weeks ($39) Add to Cart Appstle Subscriptions Appstle Subscriptions Pro…" at bounding box center [794, 474] width 402 height 104
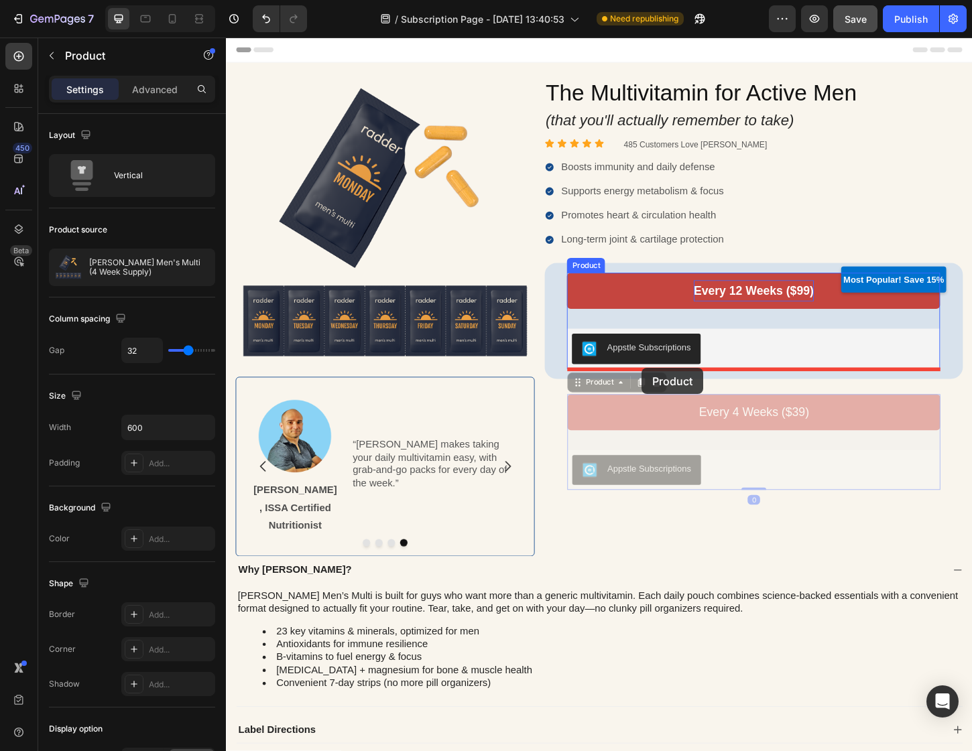
drag, startPoint x: 608, startPoint y: 411, endPoint x: 674, endPoint y: 394, distance: 67.9
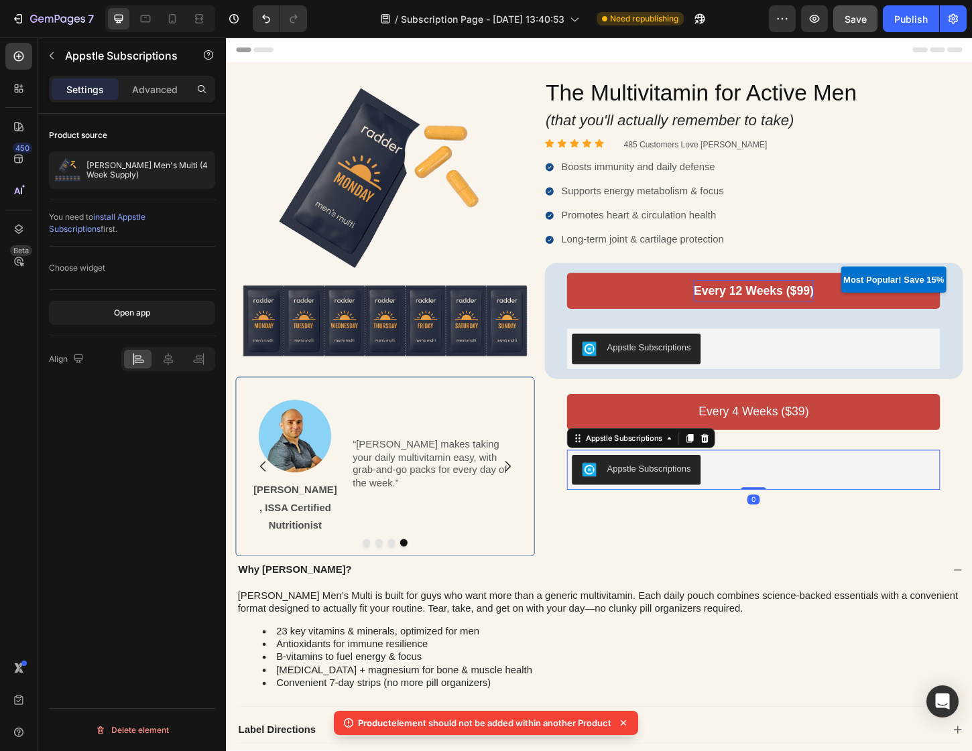
click at [795, 482] on div "Appstle Subscriptions" at bounding box center [794, 503] width 402 height 43
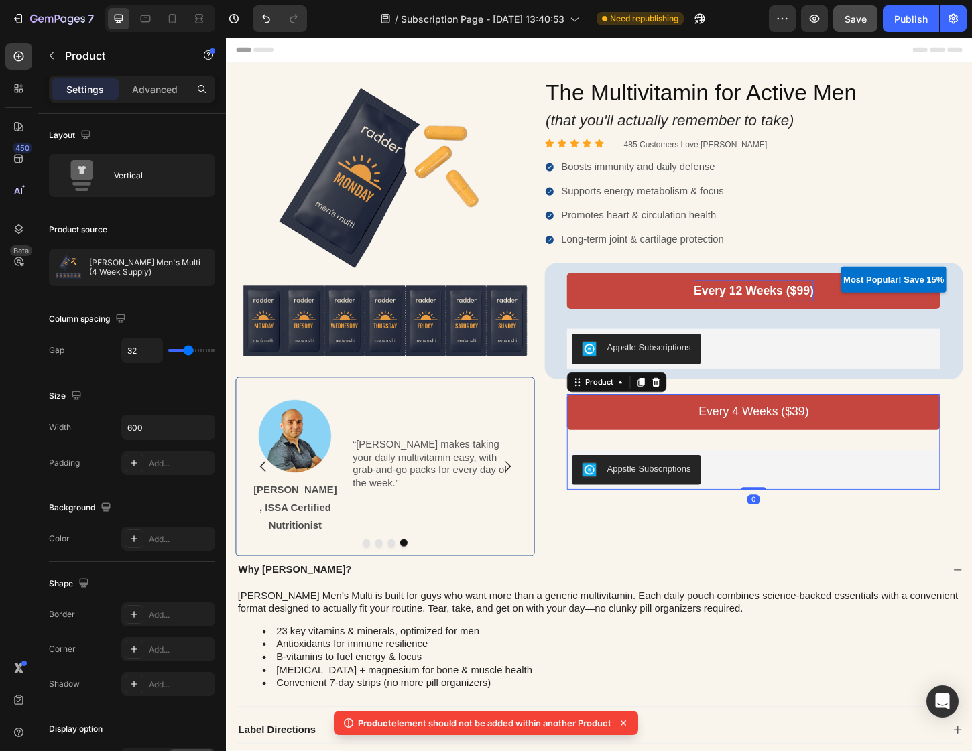
click at [793, 472] on div "Every 4 Weeks ($39) Add to Cart Appstle Subscriptions Appstle Subscriptions Pro…" at bounding box center [794, 474] width 402 height 104
click at [751, 364] on div "Appstle Subscriptions" at bounding box center [793, 373] width 391 height 32
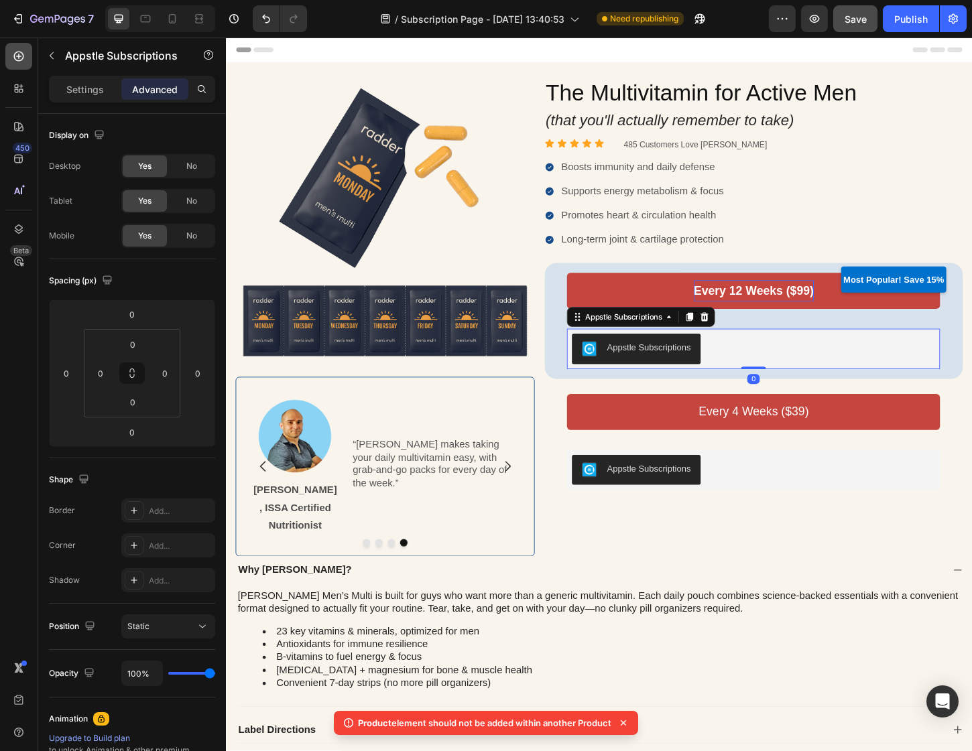
click at [17, 54] on icon at bounding box center [18, 56] width 13 height 13
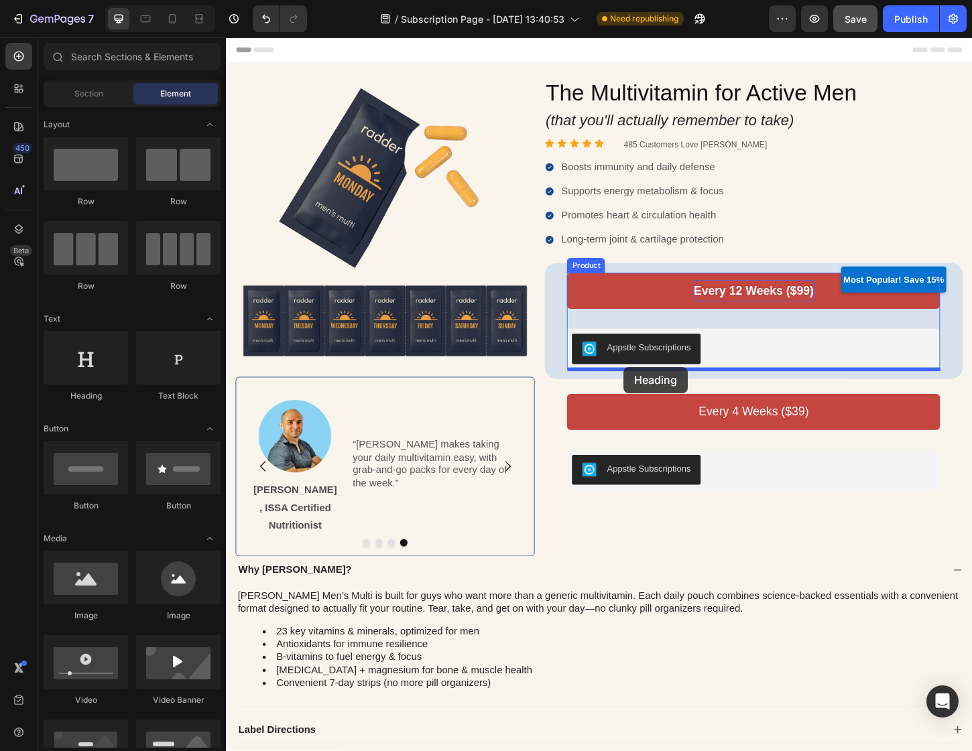
drag, startPoint x: 329, startPoint y: 404, endPoint x: 655, endPoint y: 392, distance: 325.9
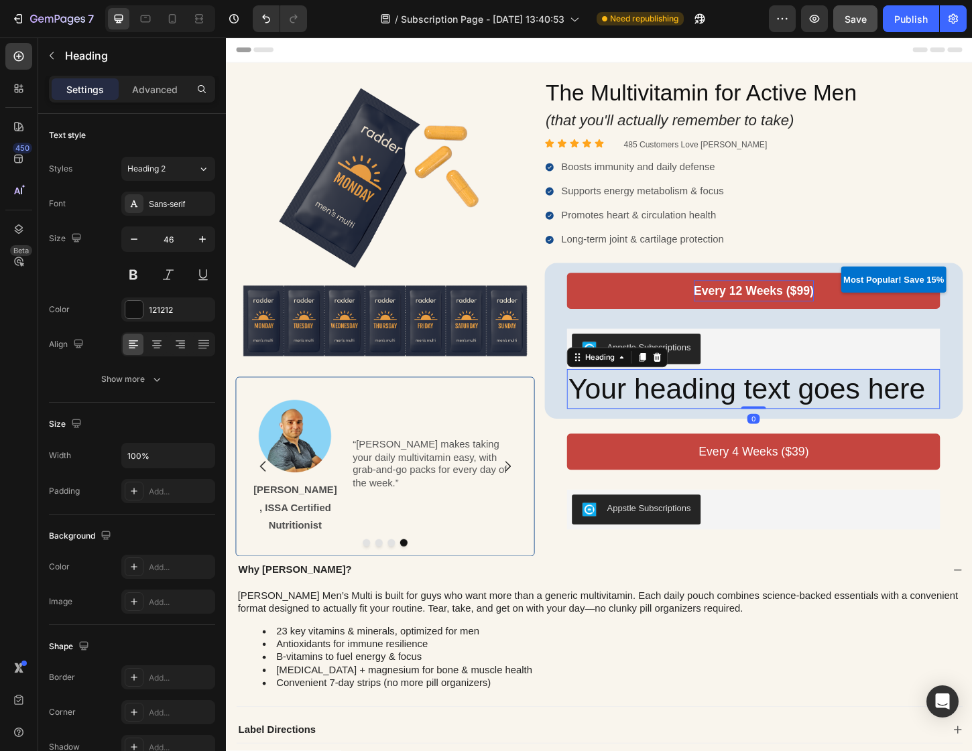
click at [633, 428] on h2 "Your heading text goes here" at bounding box center [794, 416] width 402 height 43
click at [730, 340] on div "Every 12 Weeks ($99) Add to Cart Appstle Subscriptions Appstle Subscriptions Yo…" at bounding box center [794, 364] width 402 height 146
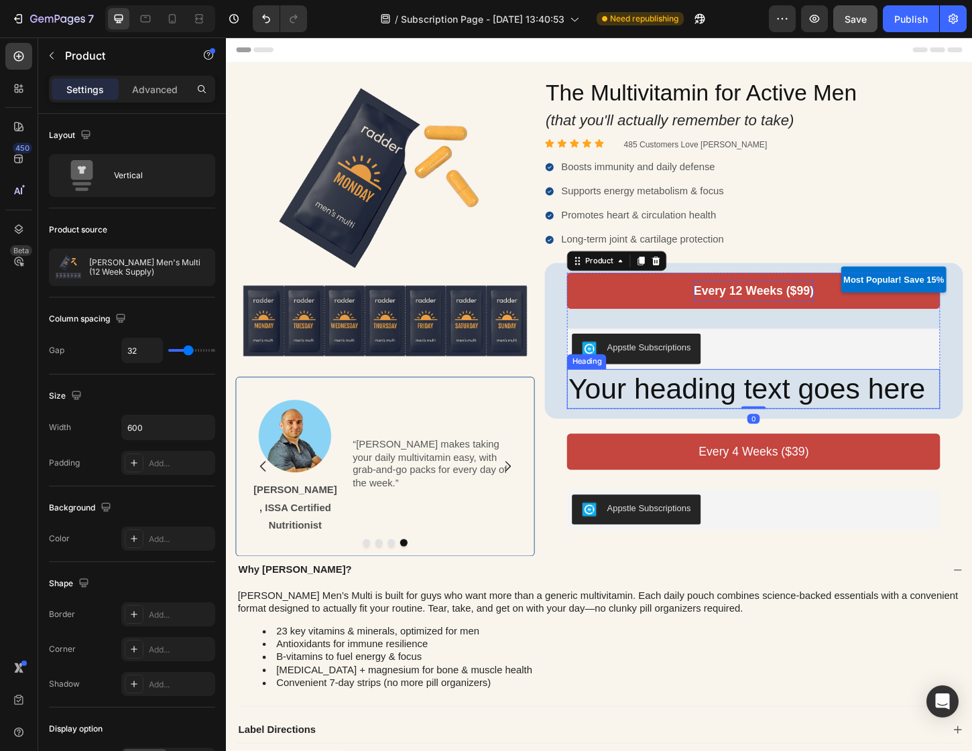
click at [724, 402] on p "Your heading text goes here" at bounding box center [793, 417] width 399 height 40
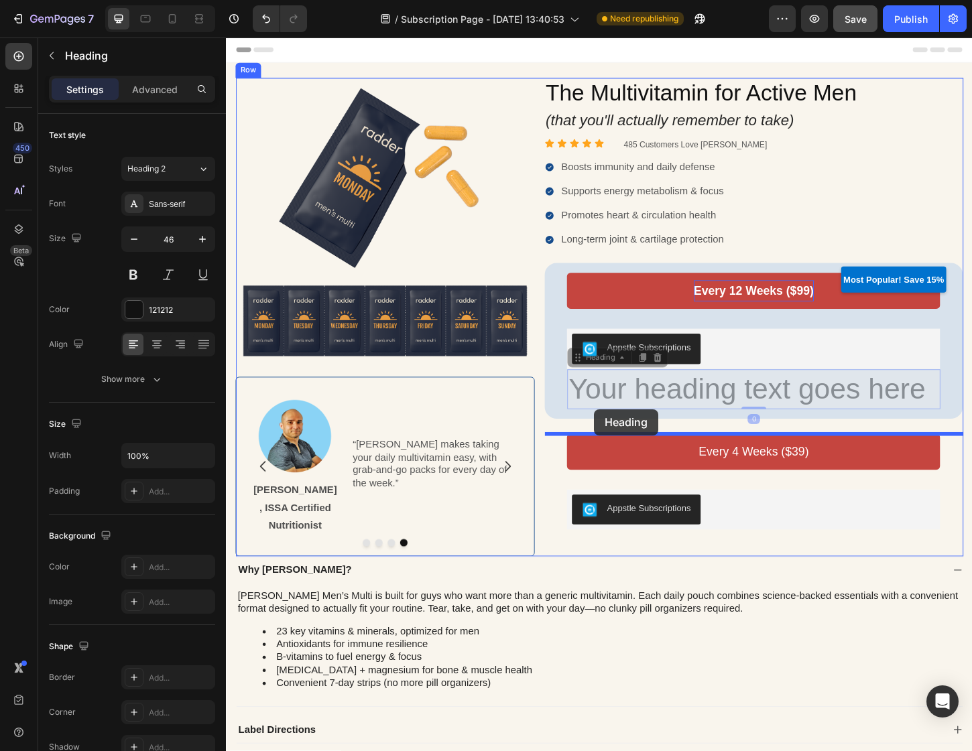
drag, startPoint x: 604, startPoint y: 385, endPoint x: 622, endPoint y: 438, distance: 55.9
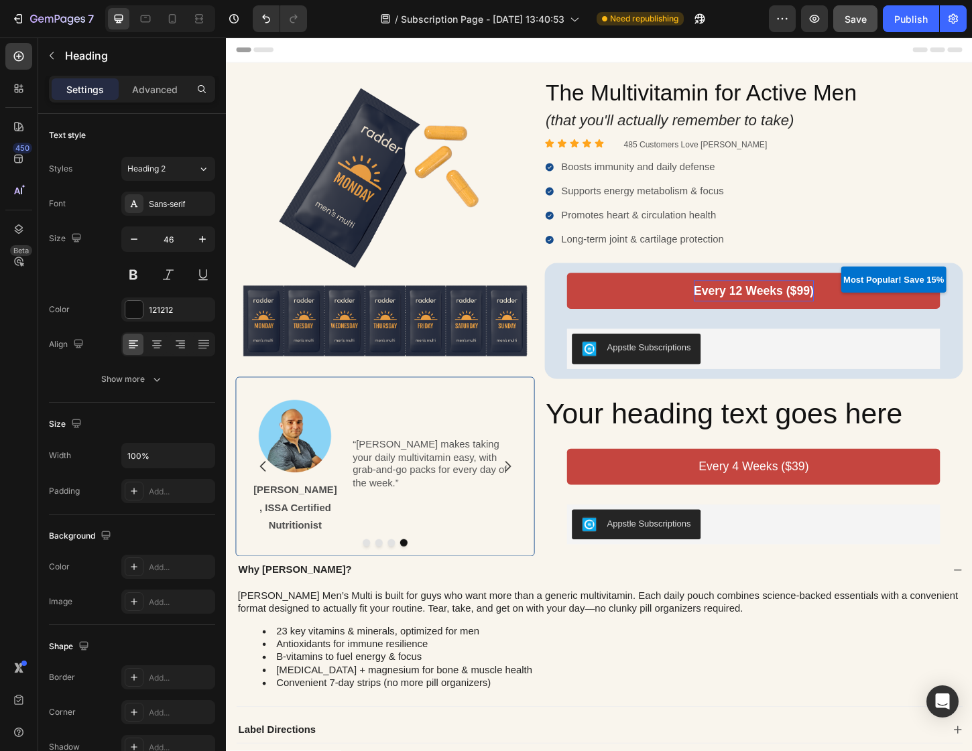
click at [649, 438] on h2 "Your heading text goes here" at bounding box center [794, 443] width 451 height 43
drag, startPoint x: 640, startPoint y: 433, endPoint x: 659, endPoint y: 464, distance: 36.1
click at [640, 433] on p "Your heading text goes here" at bounding box center [794, 443] width 448 height 40
drag, startPoint x: 608, startPoint y: 438, endPoint x: 594, endPoint y: 425, distance: 19.0
click at [608, 438] on p "Your heading text goes here" at bounding box center [794, 443] width 448 height 40
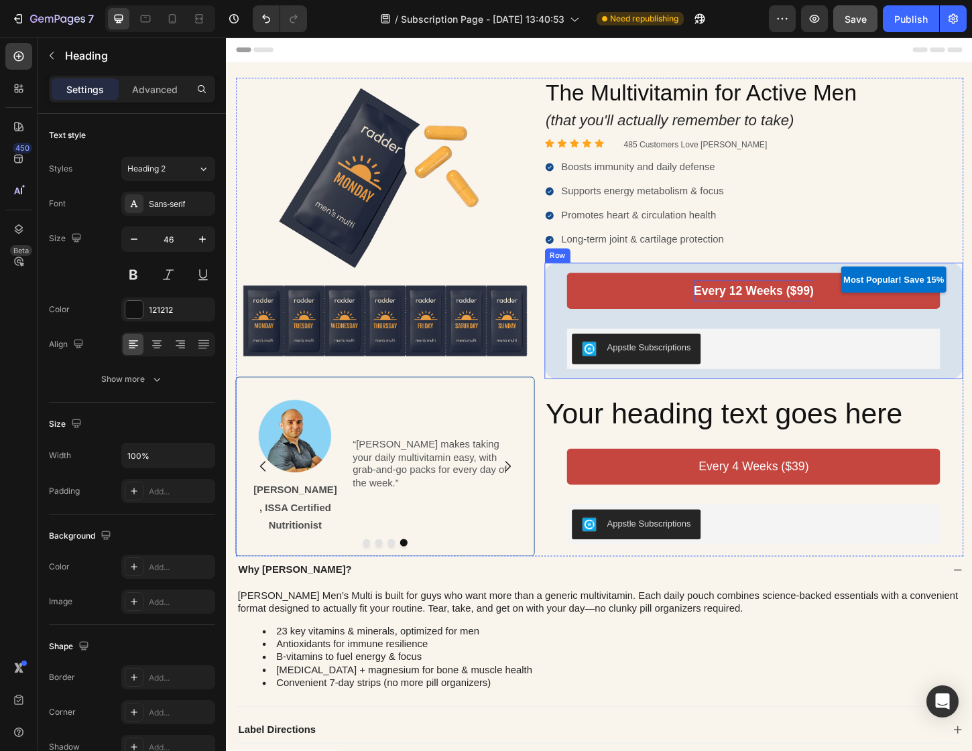
click at [607, 393] on div "Appstle Subscriptions" at bounding box center [794, 373] width 402 height 43
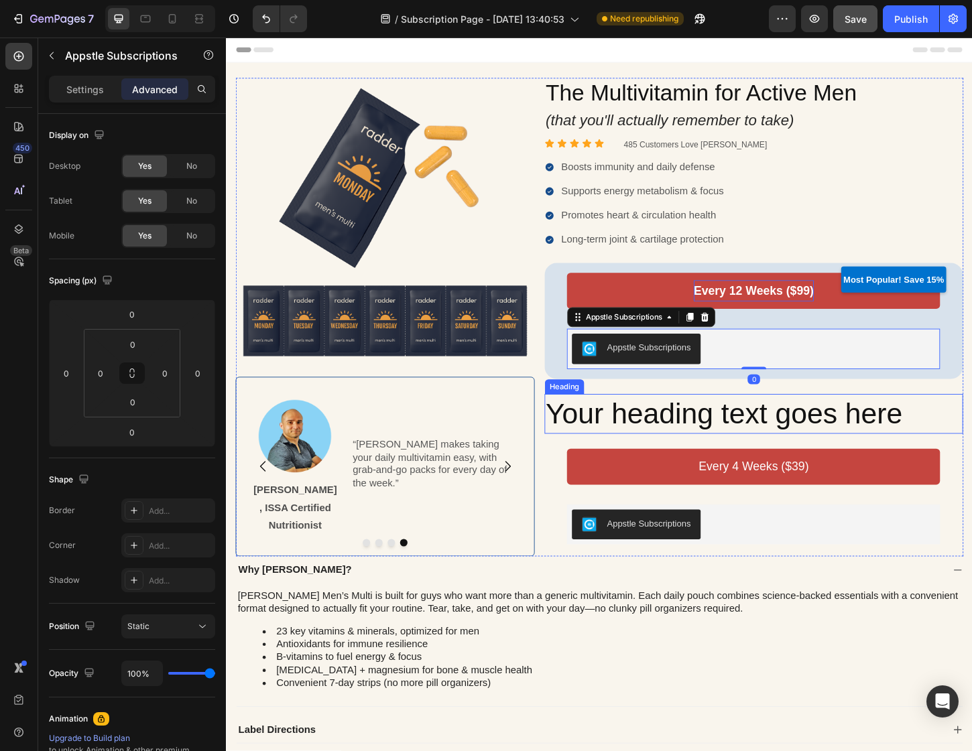
click at [613, 429] on p "Your heading text goes here" at bounding box center [794, 443] width 448 height 40
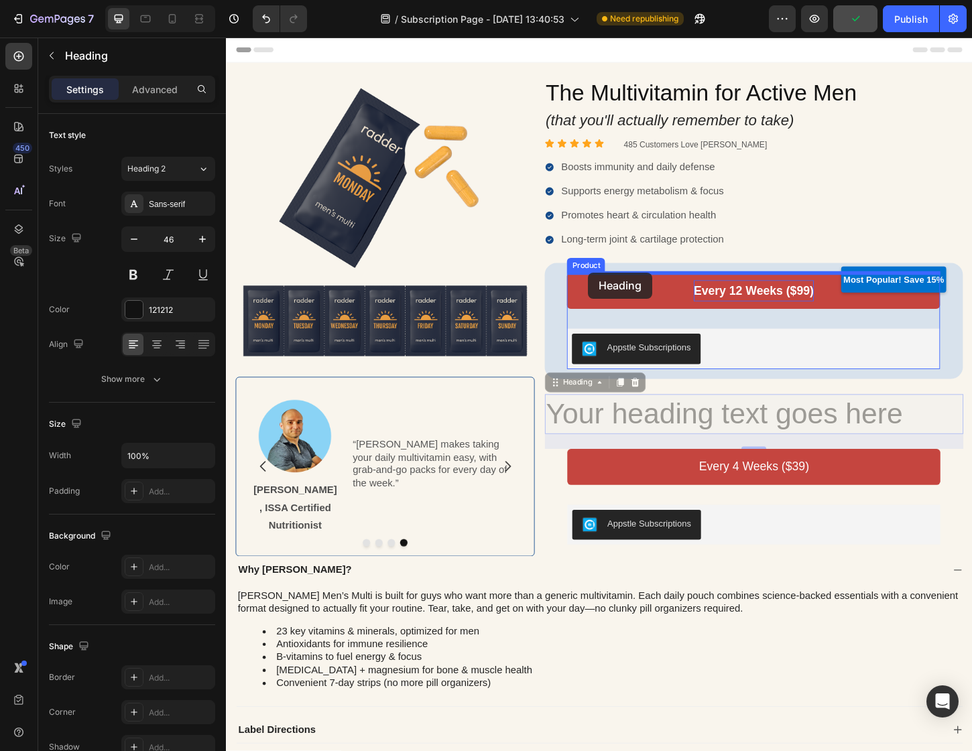
drag, startPoint x: 576, startPoint y: 410, endPoint x: 615, endPoint y: 291, distance: 124.8
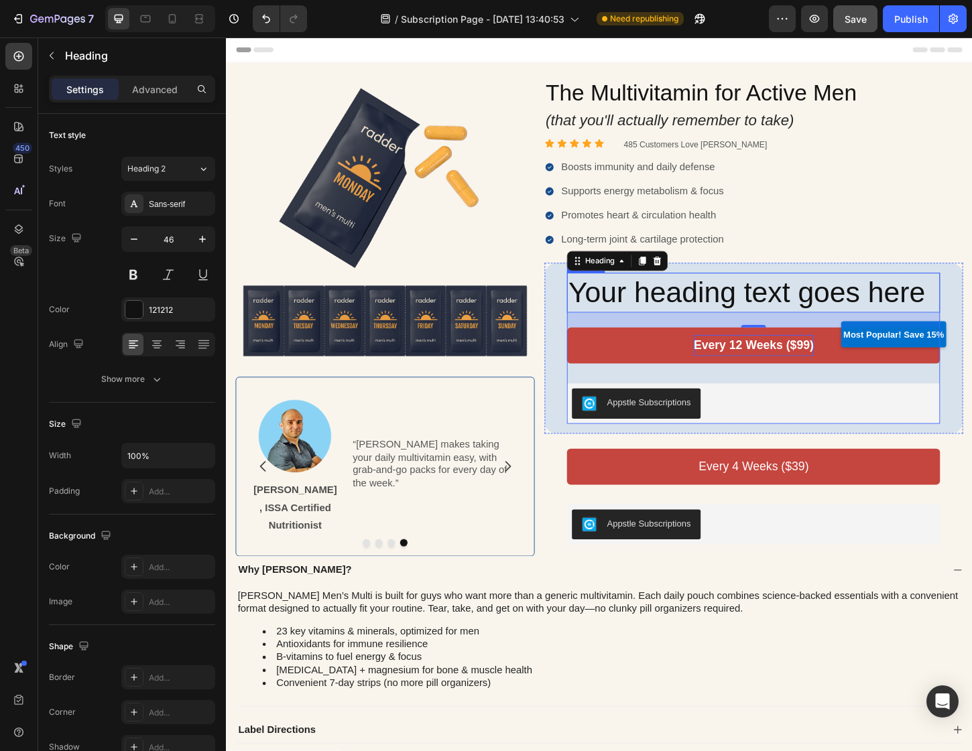
click at [788, 403] on div "Your heading text goes here Heading 24 Every 12 Weeks ($99) Add to Cart Appstle…" at bounding box center [794, 372] width 402 height 162
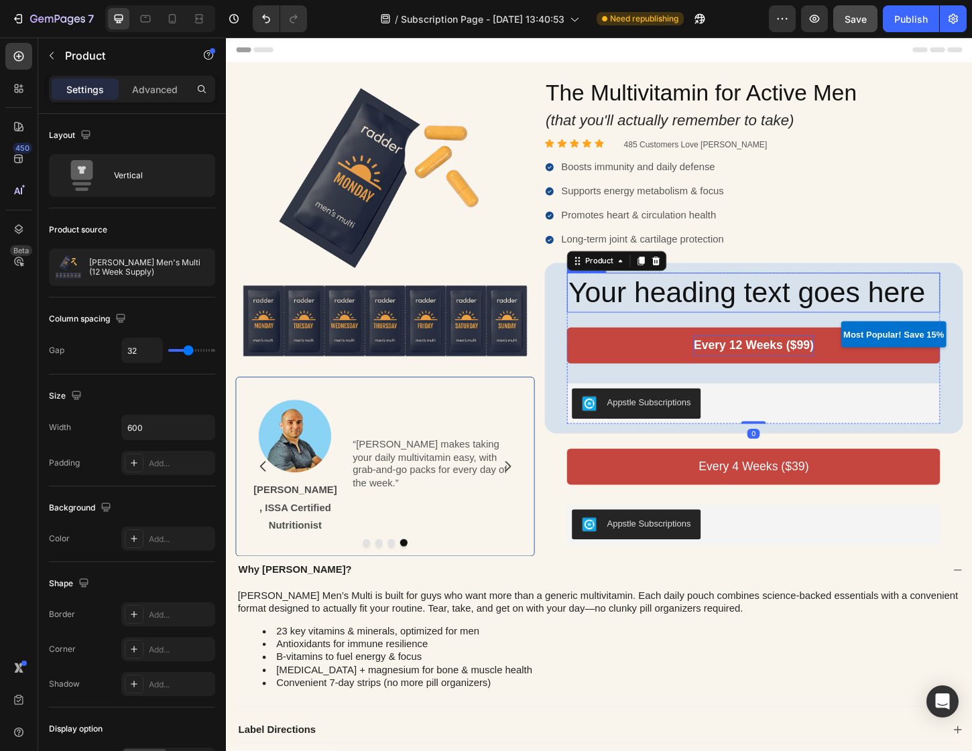
click at [714, 311] on h2 "Your heading text goes here" at bounding box center [794, 312] width 402 height 43
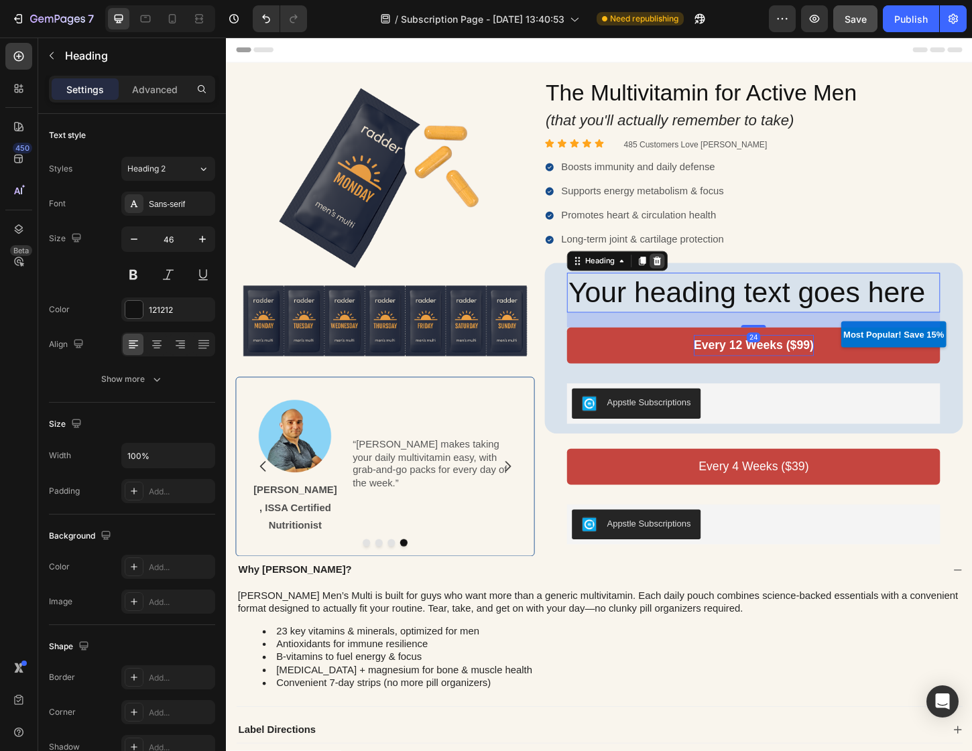
click at [689, 279] on icon at bounding box center [690, 278] width 11 height 11
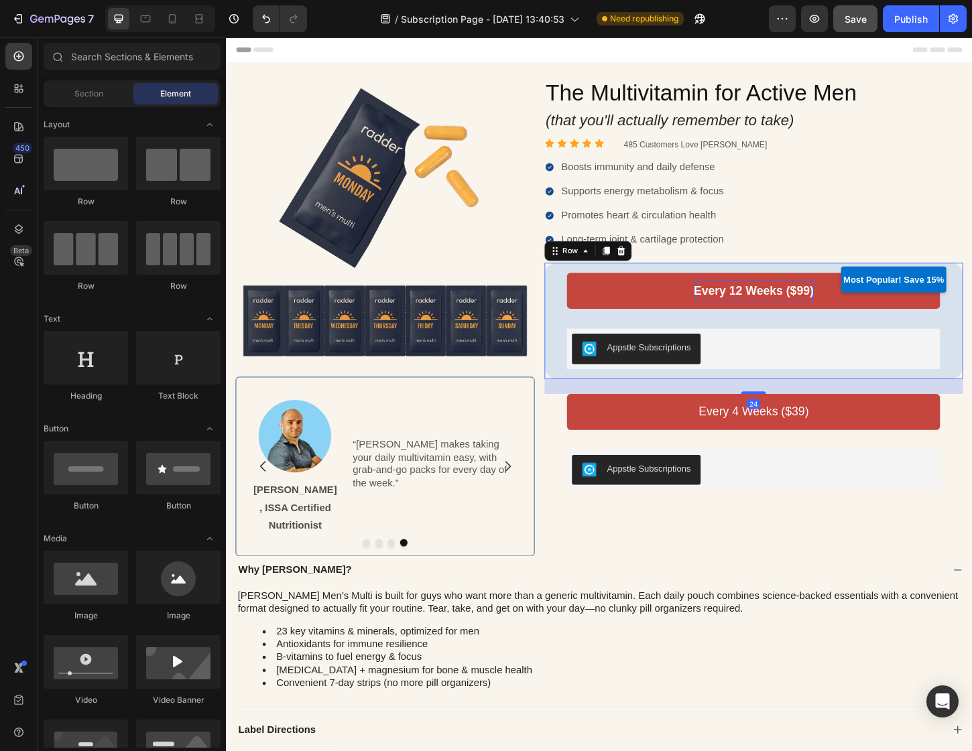
click at [747, 283] on div "Every 12 Weeks ($99) Add to Cart Appstle Subscriptions Appstle Subscriptions Pr…" at bounding box center [794, 343] width 451 height 125
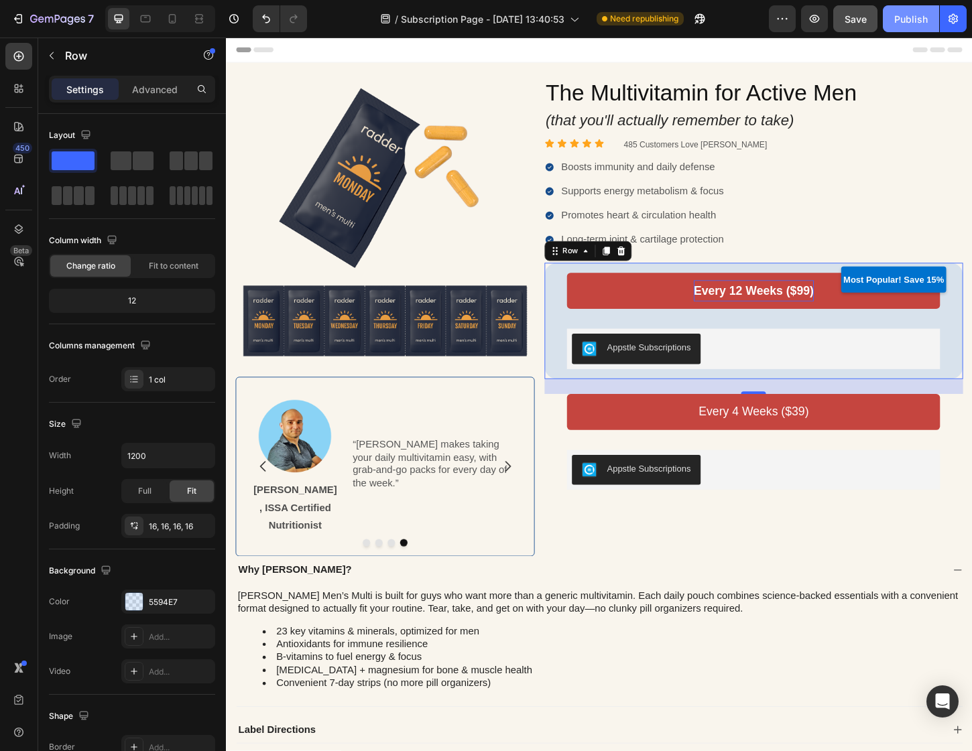
click at [915, 17] on div "Publish" at bounding box center [911, 19] width 34 height 14
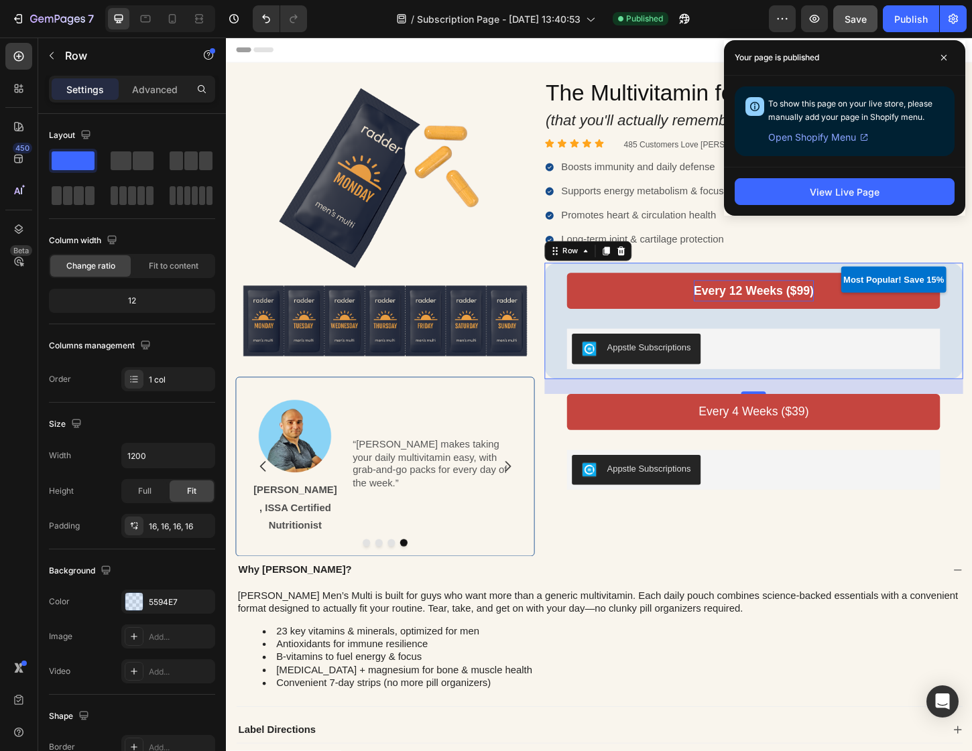
click at [586, 342] on div "Every 12 Weeks ($99) Add to Cart Appstle Subscriptions Appstle Subscriptions Pr…" at bounding box center [795, 343] width 430 height 104
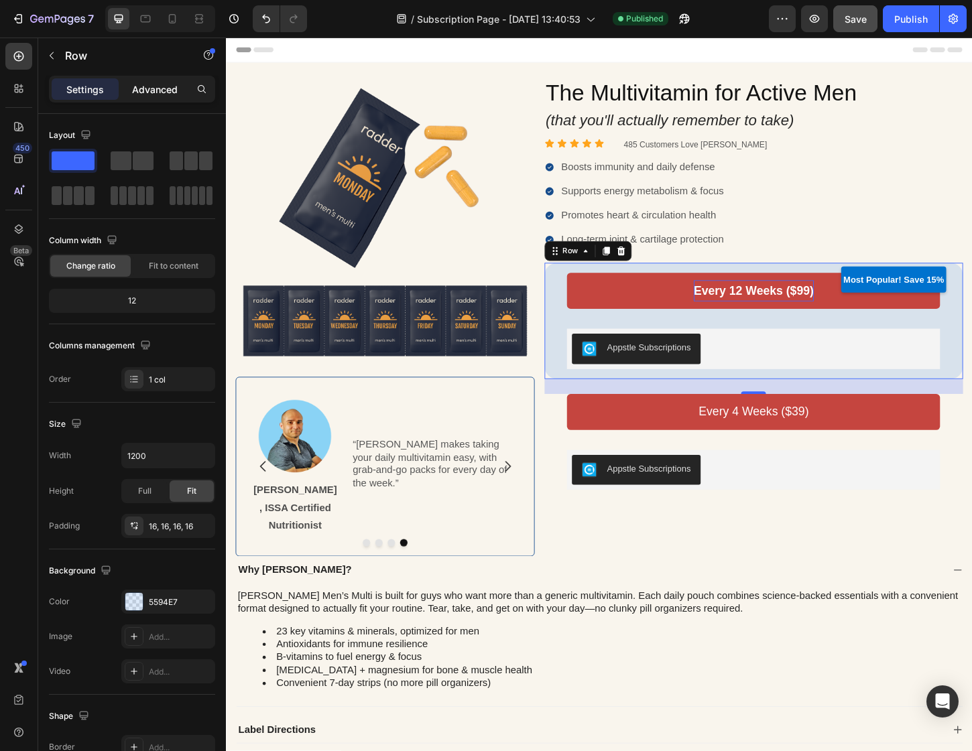
click at [149, 90] on p "Advanced" at bounding box center [155, 89] width 46 height 14
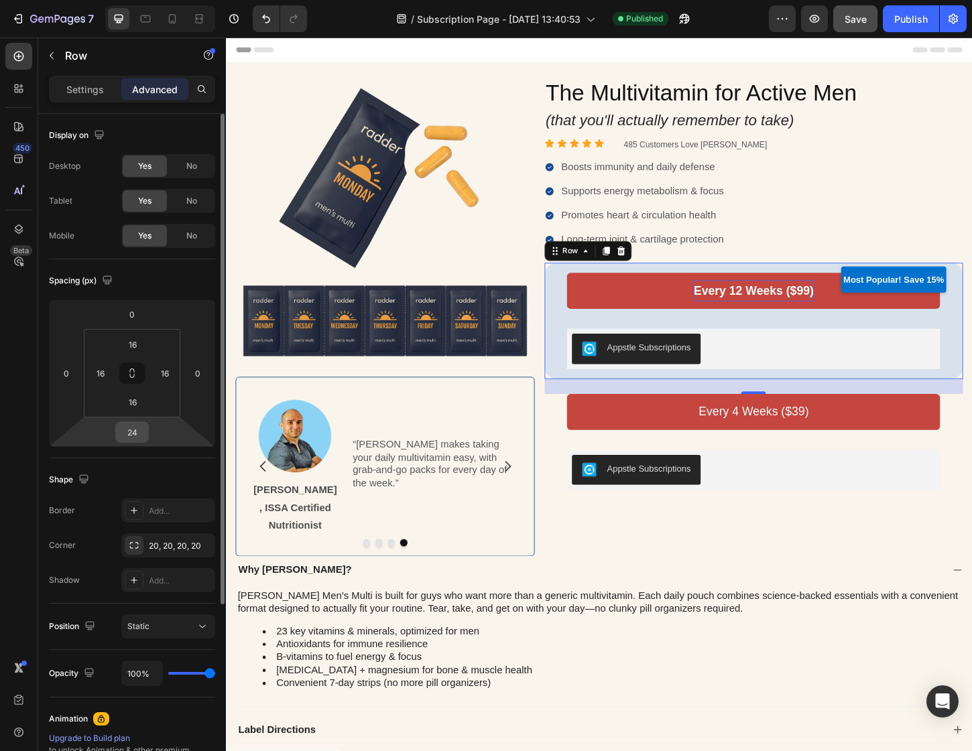
click at [133, 441] on input "24" at bounding box center [132, 432] width 27 height 20
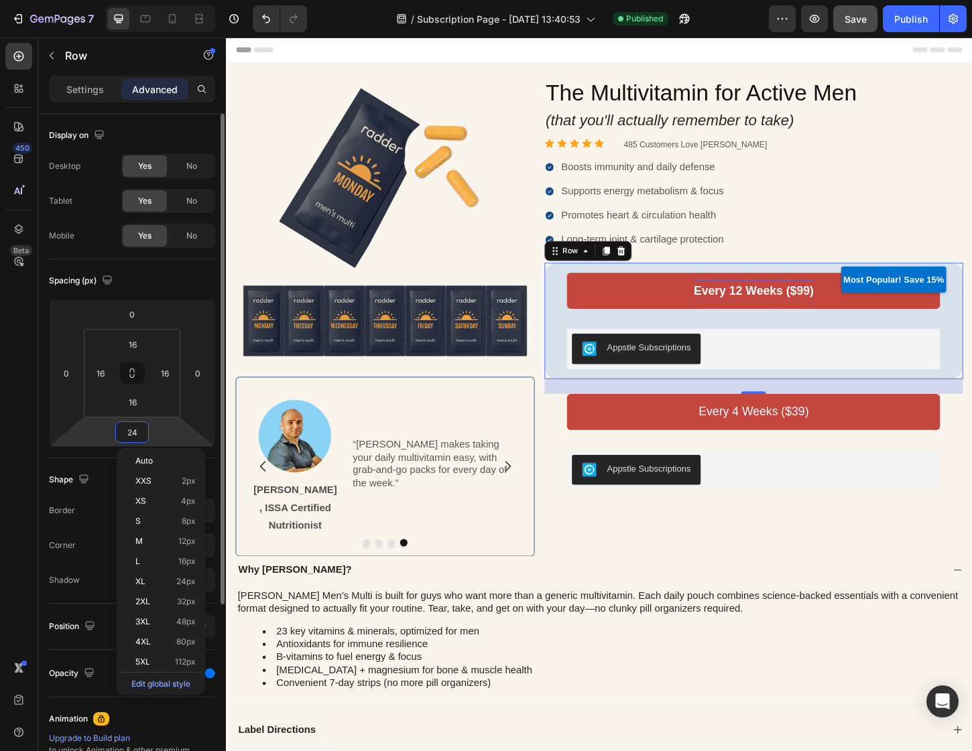
type input "0"
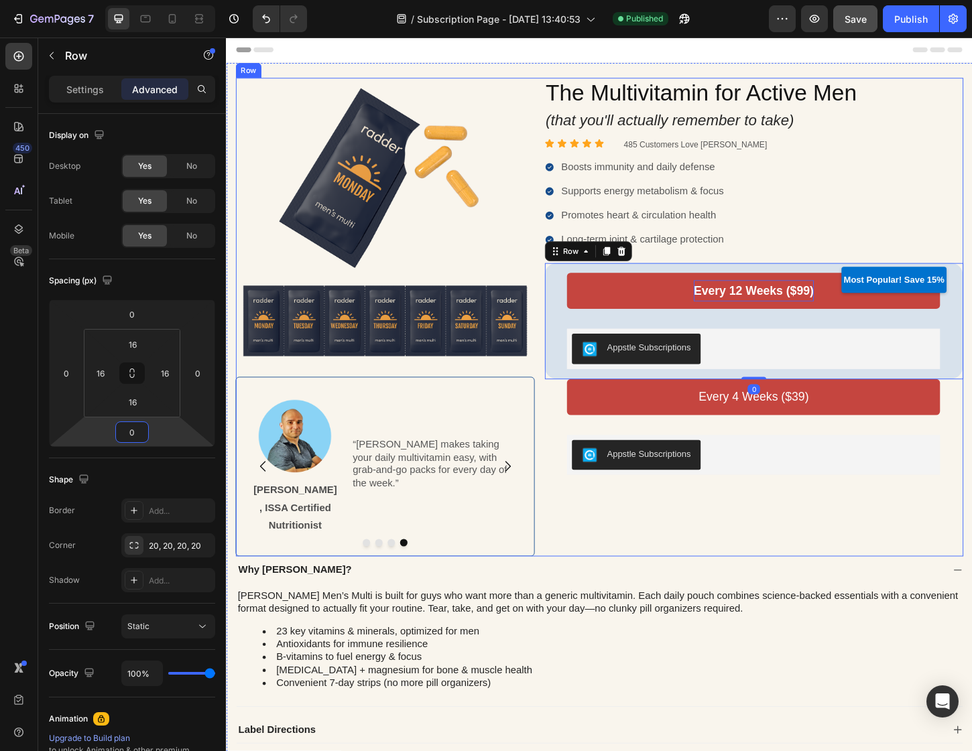
click at [872, 556] on div "The Multivitamin for Active Men Heading (that you'll actually remember to take)…" at bounding box center [794, 339] width 451 height 516
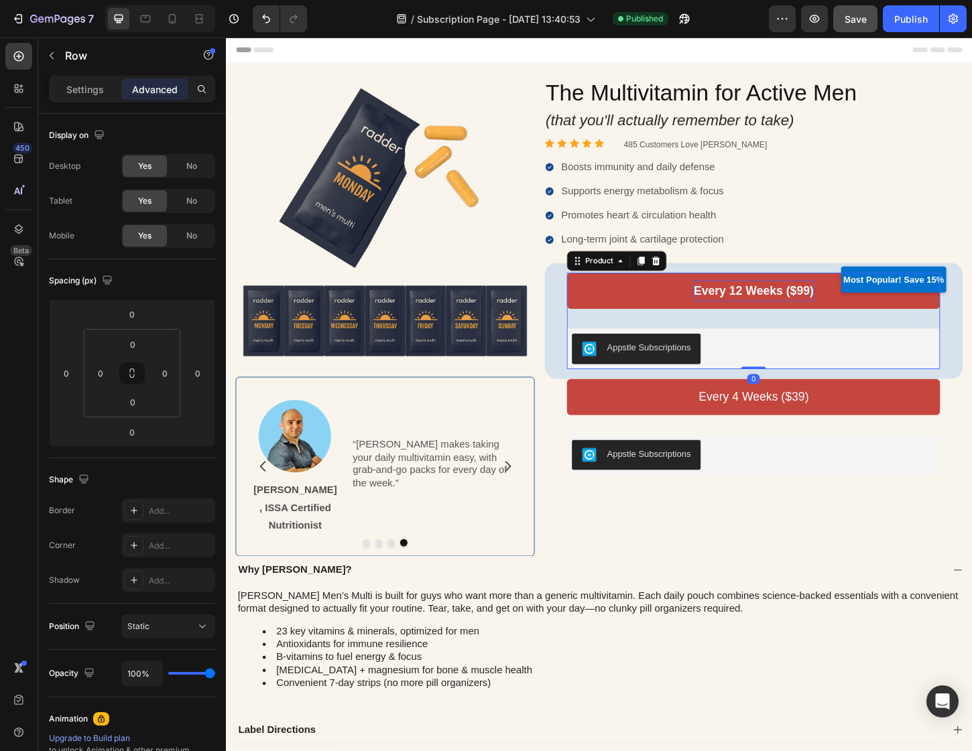
click at [807, 345] on div "Every 12 Weeks ($99) Add to Cart Appstle Subscriptions Appstle Subscriptions Pr…" at bounding box center [794, 343] width 402 height 104
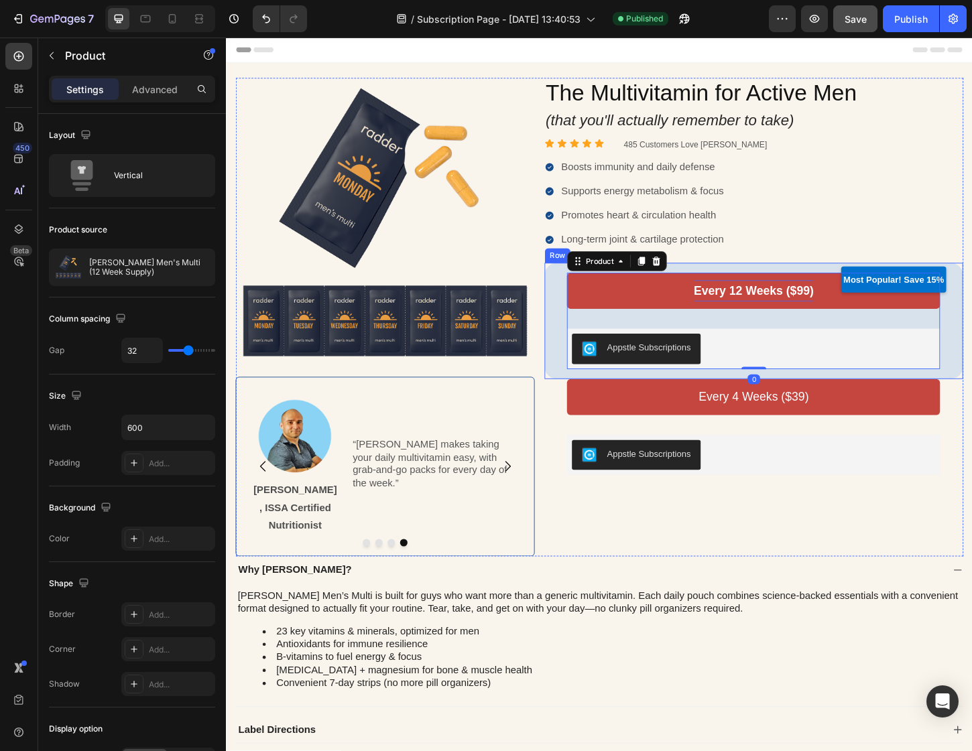
click at [580, 338] on div "Every 12 Weeks ($99) Add to Cart Appstle Subscriptions Appstle Subscriptions Pr…" at bounding box center [795, 343] width 430 height 104
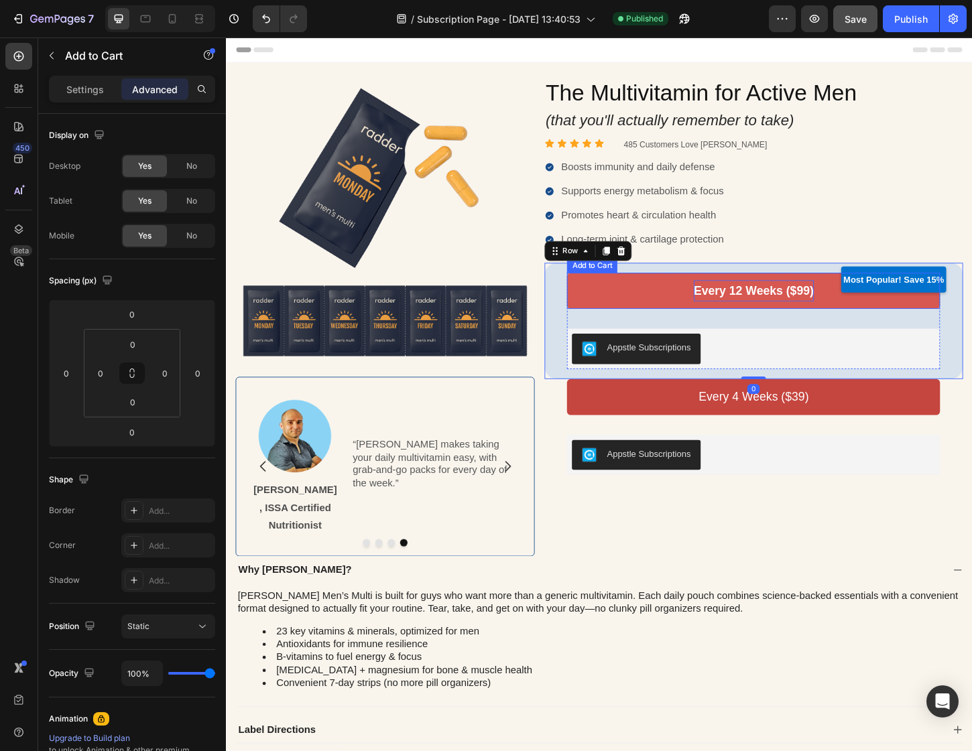
click at [920, 302] on button "Every 12 Weeks ($99)" at bounding box center [794, 310] width 402 height 39
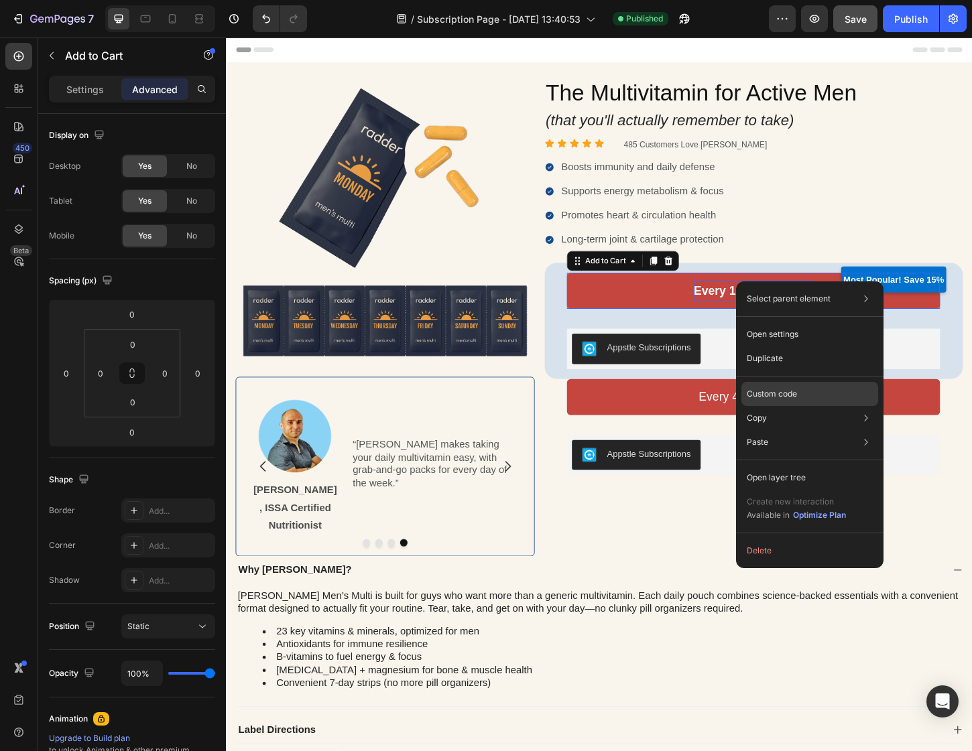
click at [815, 430] on div "Custom code" at bounding box center [809, 442] width 137 height 24
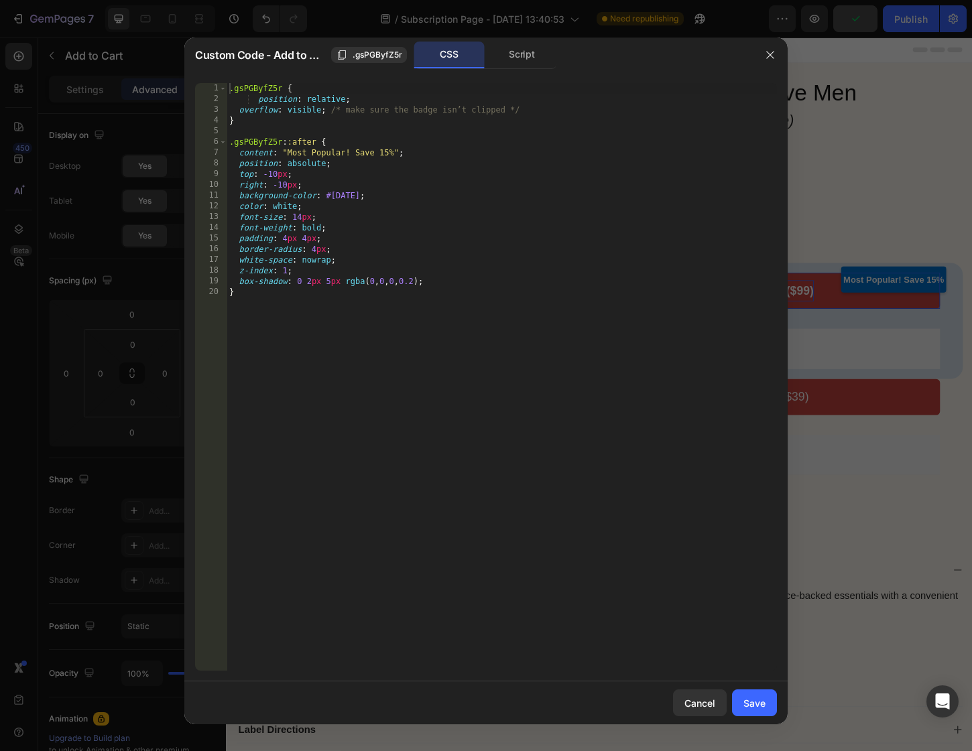
click at [432, 284] on div ".gsPGByfZ5r { position : relative ; overflow : visible ; /* make sure the badge…" at bounding box center [501, 387] width 550 height 609
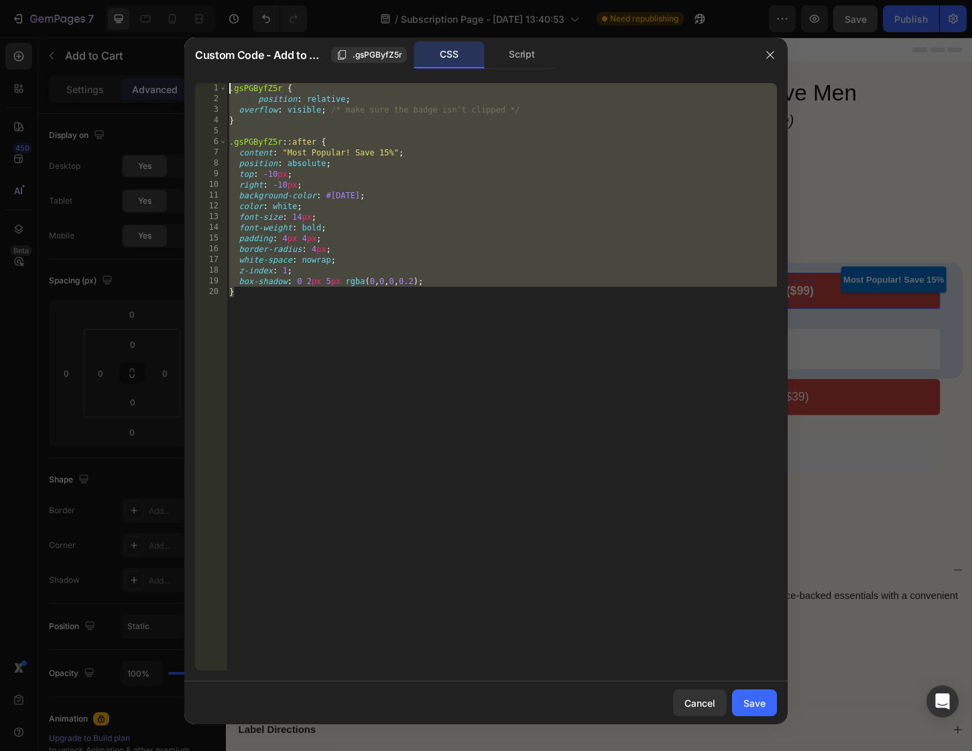
drag, startPoint x: 366, startPoint y: 296, endPoint x: 201, endPoint y: 88, distance: 265.7
click at [202, 88] on div "box-shadow: 0 2px 5px rgba(0,0,0,0.2); 1 2 3 4 5 6 7 8 9 10 11 12 13 14 15 16 1…" at bounding box center [486, 377] width 582 height 588
type textarea ".gsPGByfZ5r { position: relative;"
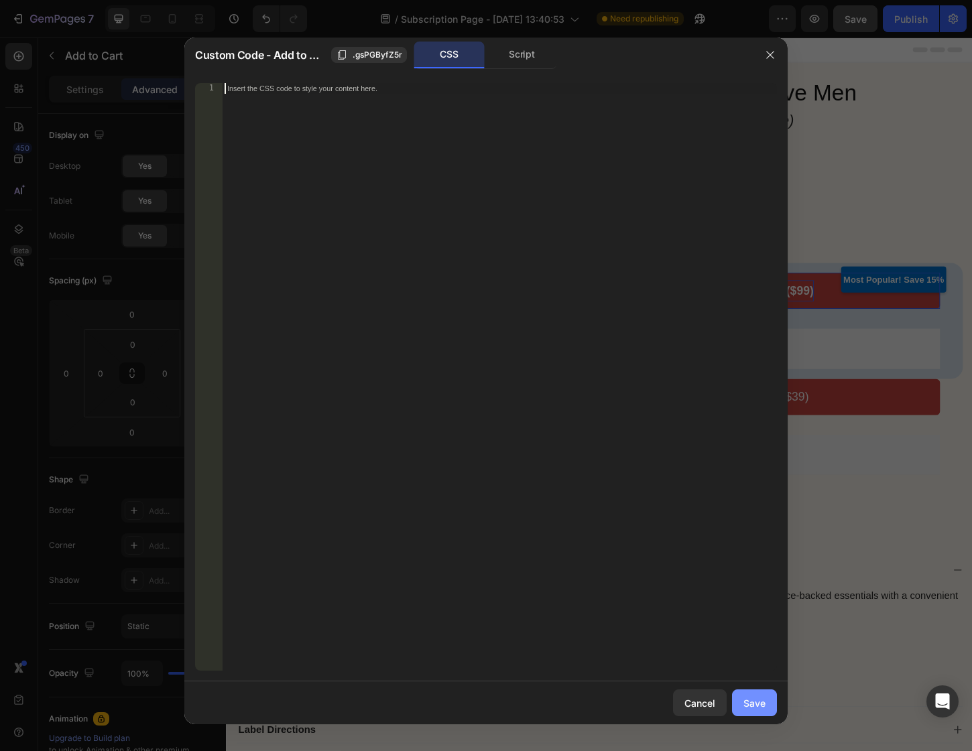
click at [750, 700] on div "Save" at bounding box center [754, 703] width 22 height 14
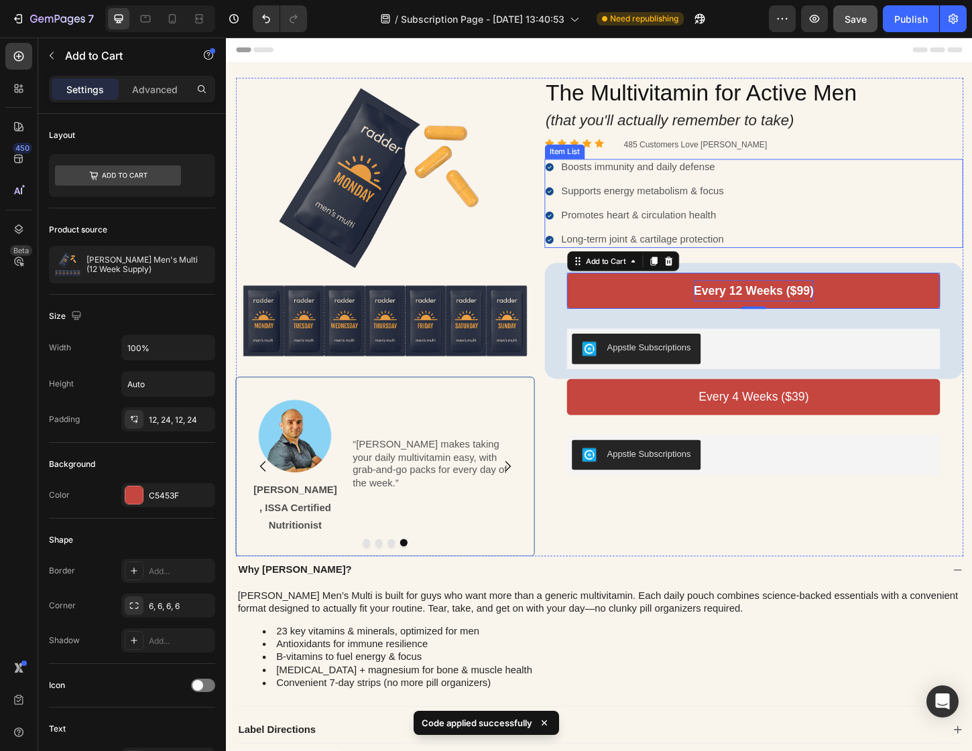
click at [968, 253] on div "Boosts immunity and daily defense Supports energy metabolism & focus Promotes h…" at bounding box center [794, 217] width 451 height 96
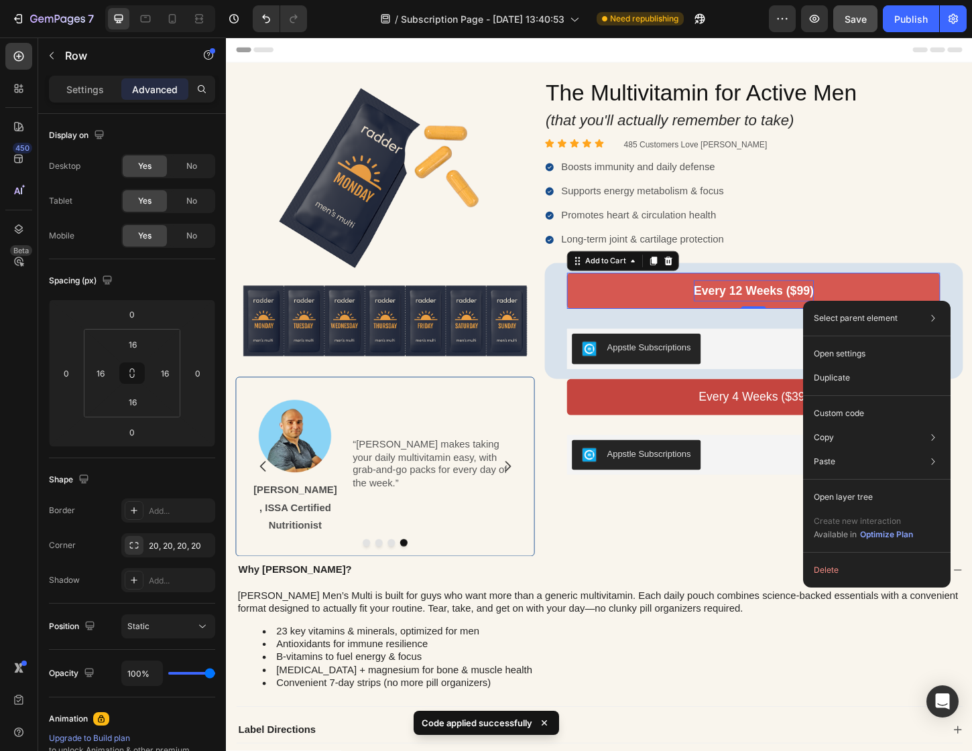
click at [864, 303] on button "Every 12 Weeks ($99)" at bounding box center [794, 310] width 402 height 39
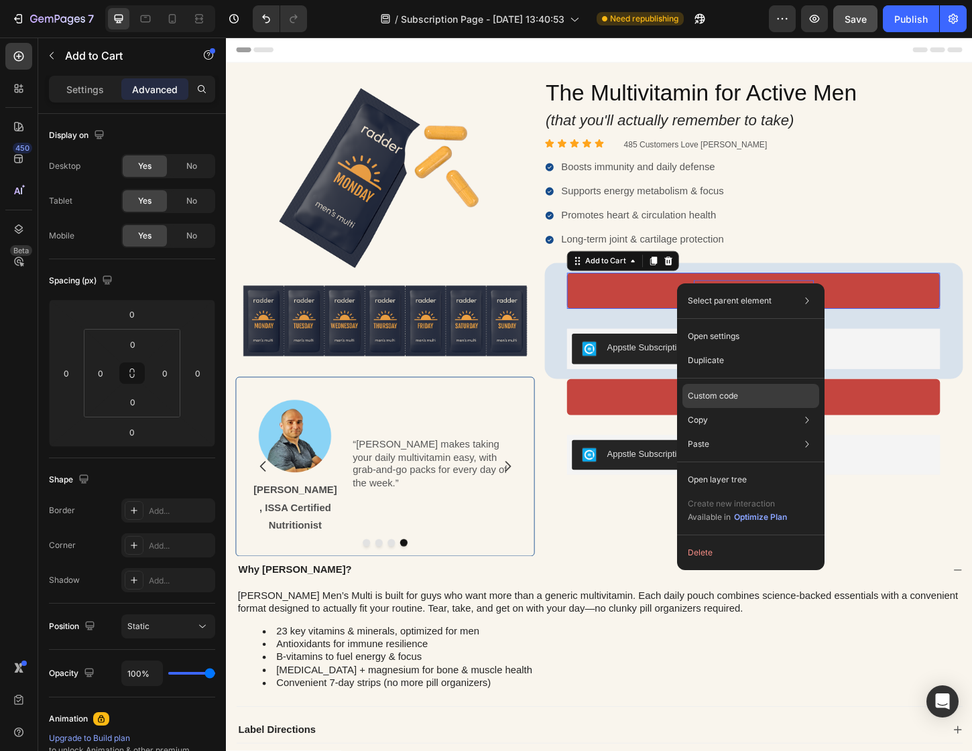
click at [749, 432] on div "Custom code" at bounding box center [750, 444] width 137 height 24
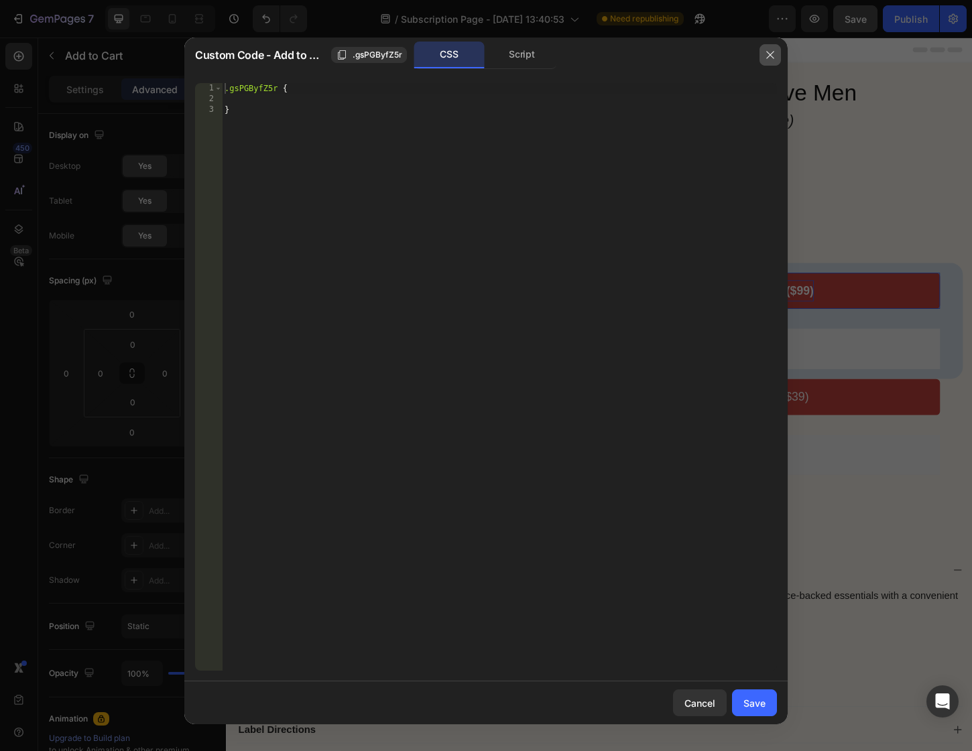
click at [775, 52] on button "button" at bounding box center [769, 54] width 21 height 21
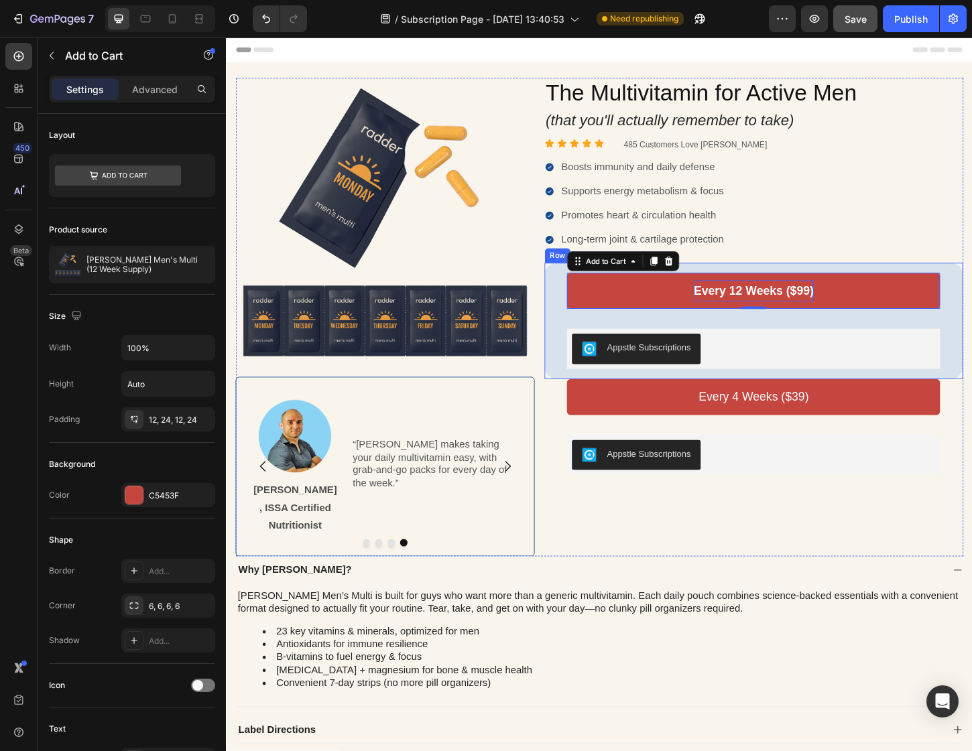
click at [582, 320] on div "Every 12 Weeks ($99) Add to Cart 0 Appstle Subscriptions Appstle Subscriptions …" at bounding box center [795, 343] width 430 height 104
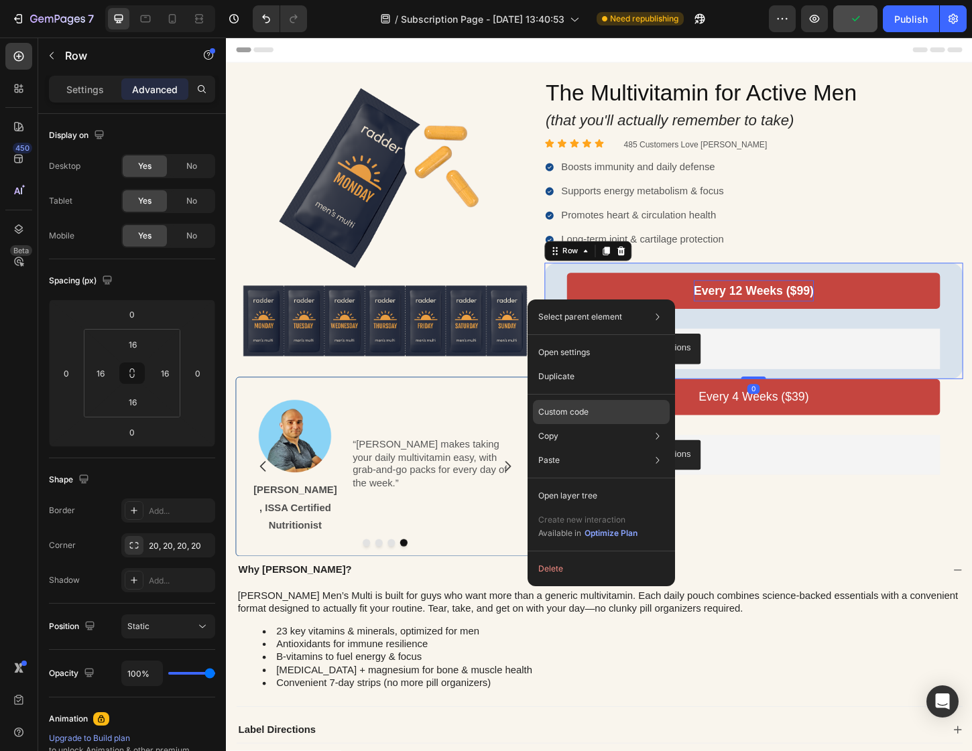
click at [590, 448] on div "Custom code" at bounding box center [601, 460] width 137 height 24
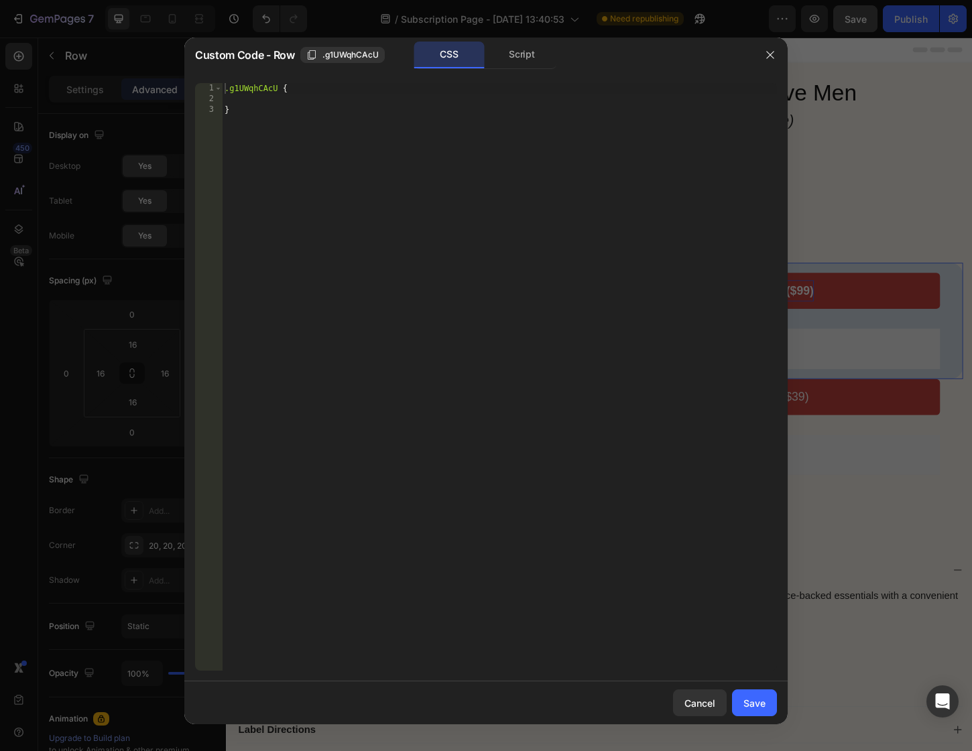
click at [233, 98] on div ".g1UWqhCAcU { }" at bounding box center [499, 387] width 555 height 609
paste textarea "box-shadow: 0 2px 5px rgba(0,0,0,0.2);"
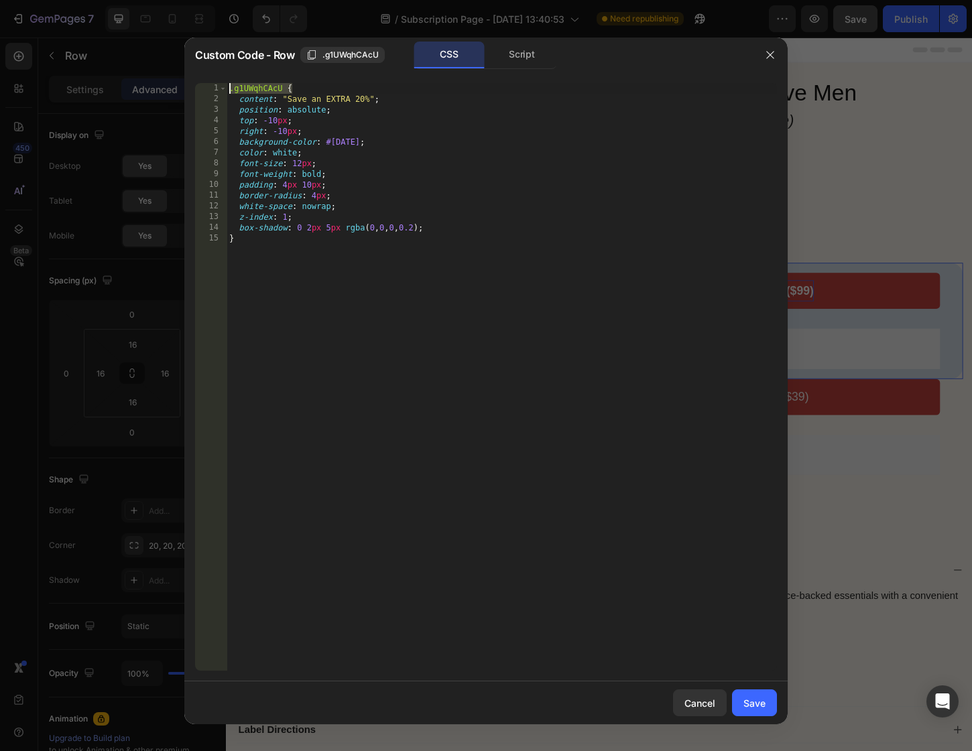
drag, startPoint x: 267, startPoint y: 84, endPoint x: 252, endPoint y: 142, distance: 60.3
click at [220, 81] on div "box-shadow: 0 2px 5px rgba(0,0,0,0.2); 1 2 3 4 5 6 7 8 9 10 11 12 13 14 15 .g1U…" at bounding box center [485, 376] width 603 height 609
click at [287, 243] on div ".g1UWqhCAcU { content : " Save an EXTRA 20% " ; position : absolute ; top : -10…" at bounding box center [501, 387] width 550 height 609
click at [230, 89] on div ".g1UWqhCAcU { content : " Save an EXTRA 20% " ; position : absolute ; top : -10…" at bounding box center [501, 387] width 550 height 609
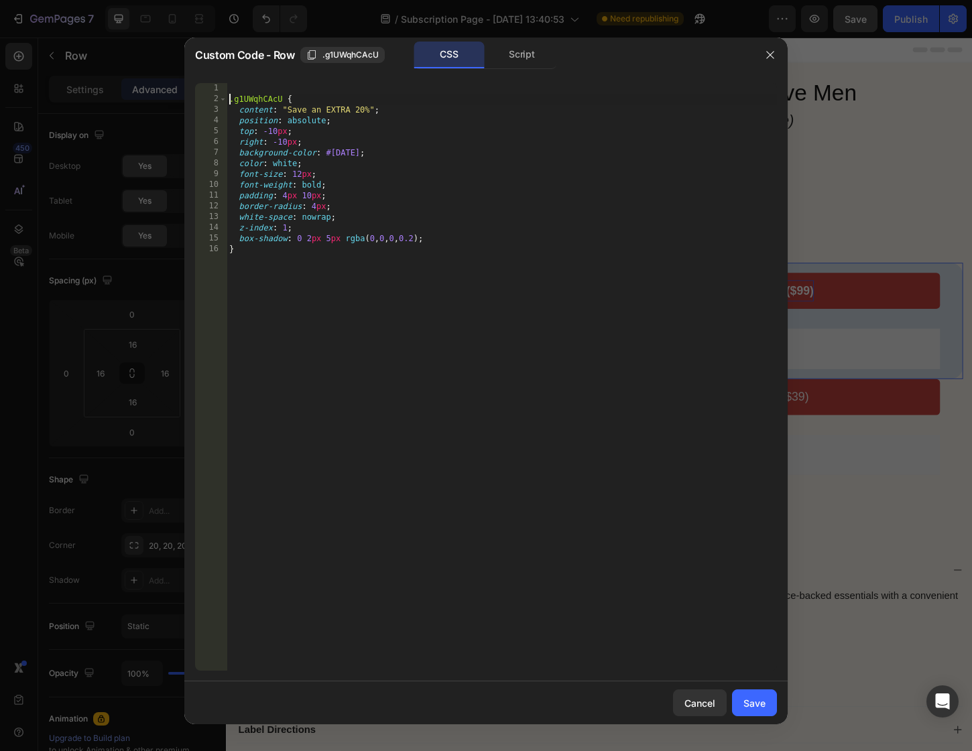
type textarea ".g1UWqhCAcU {"
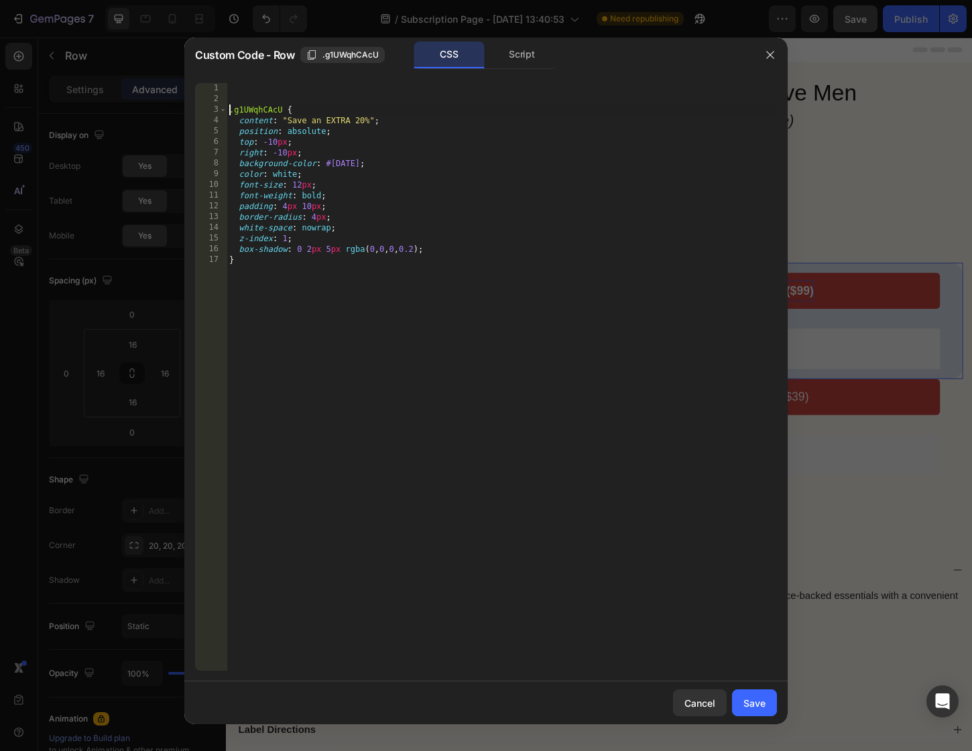
click at [281, 87] on div ".g1UWqhCAcU { content : " Save an EXTRA 20% " ; position : absolute ; top : -10…" at bounding box center [501, 387] width 550 height 609
paste textarea ".g1UWqhCAcU {"
type textarea ".g1UWqhCAcU {"
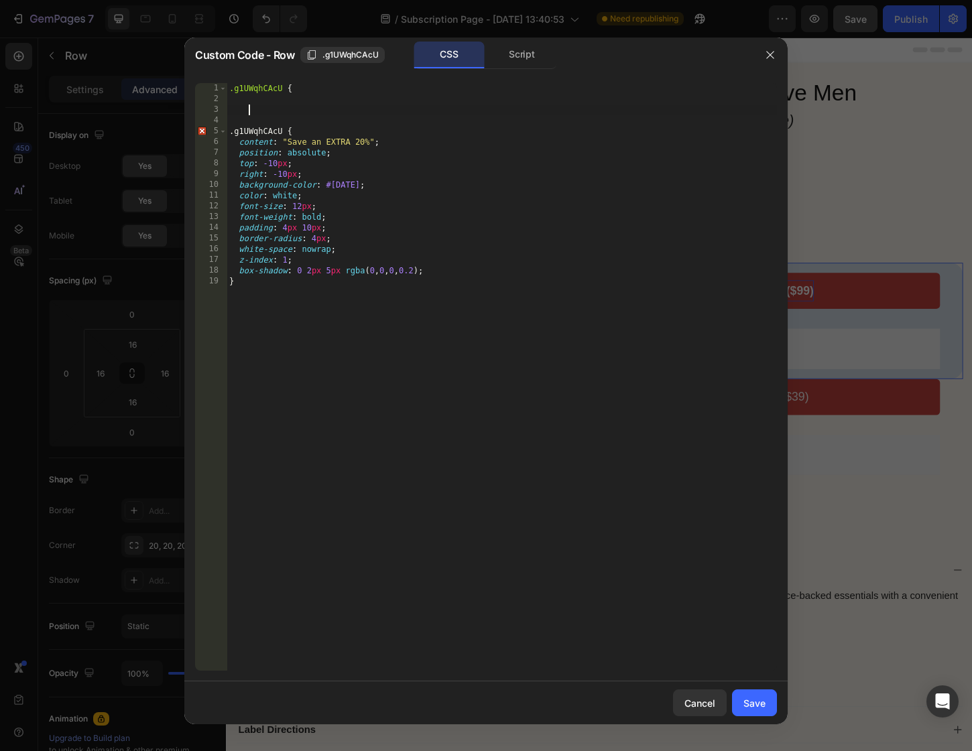
scroll to position [0, 0]
type textarea "+"
click at [282, 132] on div ".g1UWqhCAcU { } .g1UWqhCAcU { content : " Save an EXTRA 20% " ; position : abso…" at bounding box center [501, 387] width 550 height 609
type textarea ".g1UWqhCAcU::after {"
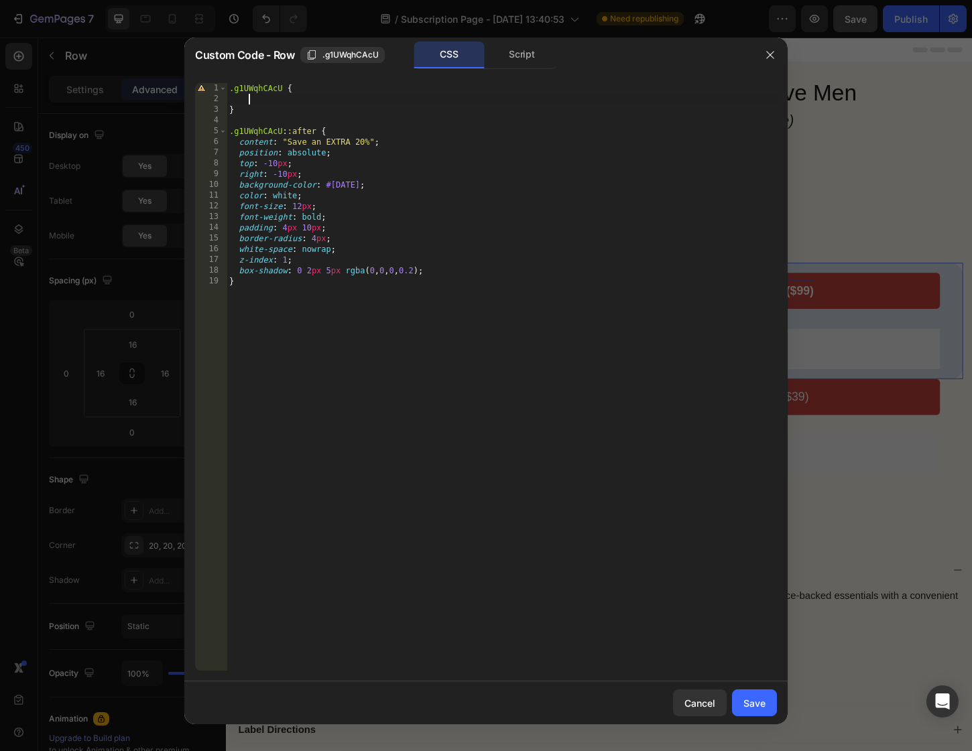
click at [364, 104] on div ".g1UWqhCAcU { } .g1UWqhCAcU : :after { content : " Save an EXTRA 20% " ; positi…" at bounding box center [501, 387] width 550 height 609
paste textarea "overflow: visible; /* make sure the badge isn’t clipped */"
type textarea "overflow: visible; /* make sure the badge isn’t clipped */"
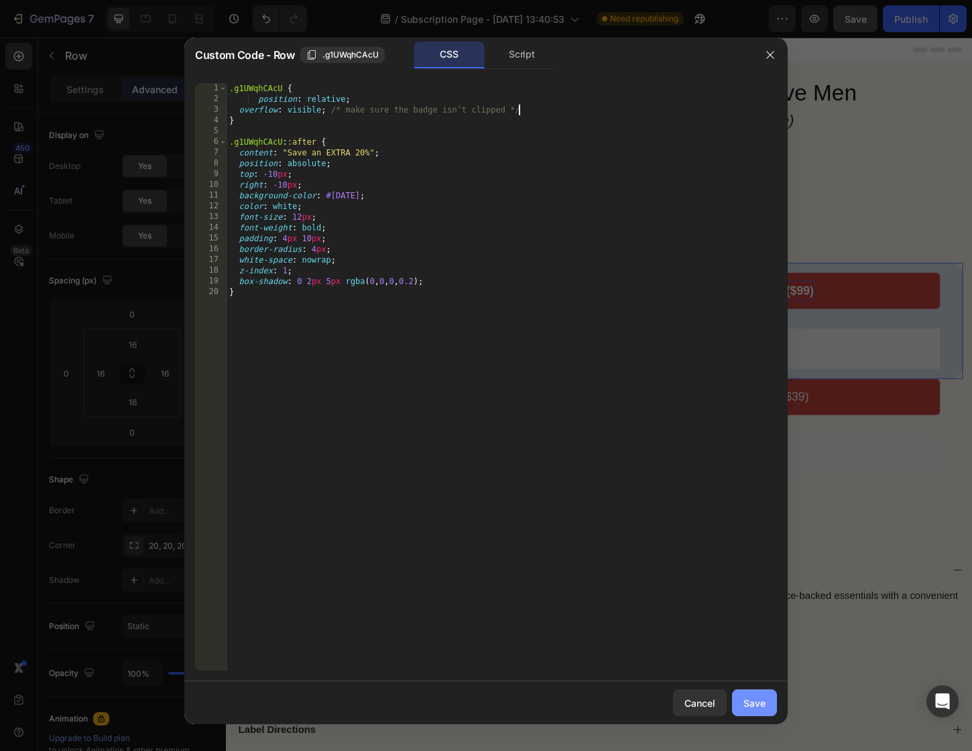
click at [763, 707] on div "Save" at bounding box center [754, 703] width 22 height 14
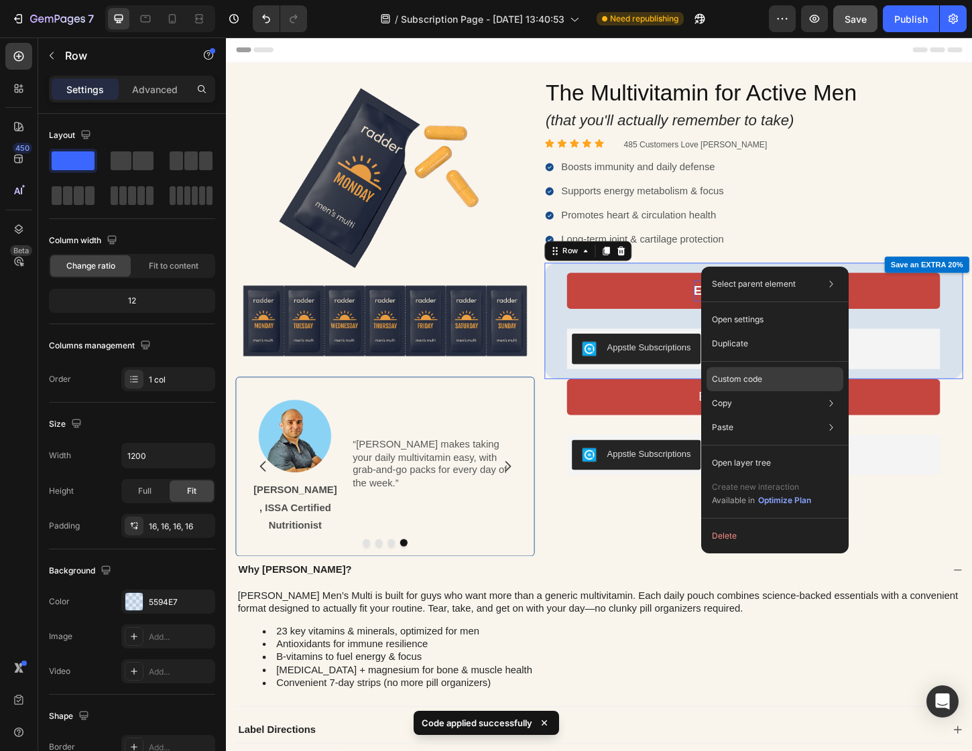
click at [781, 415] on div "Custom code" at bounding box center [774, 427] width 137 height 24
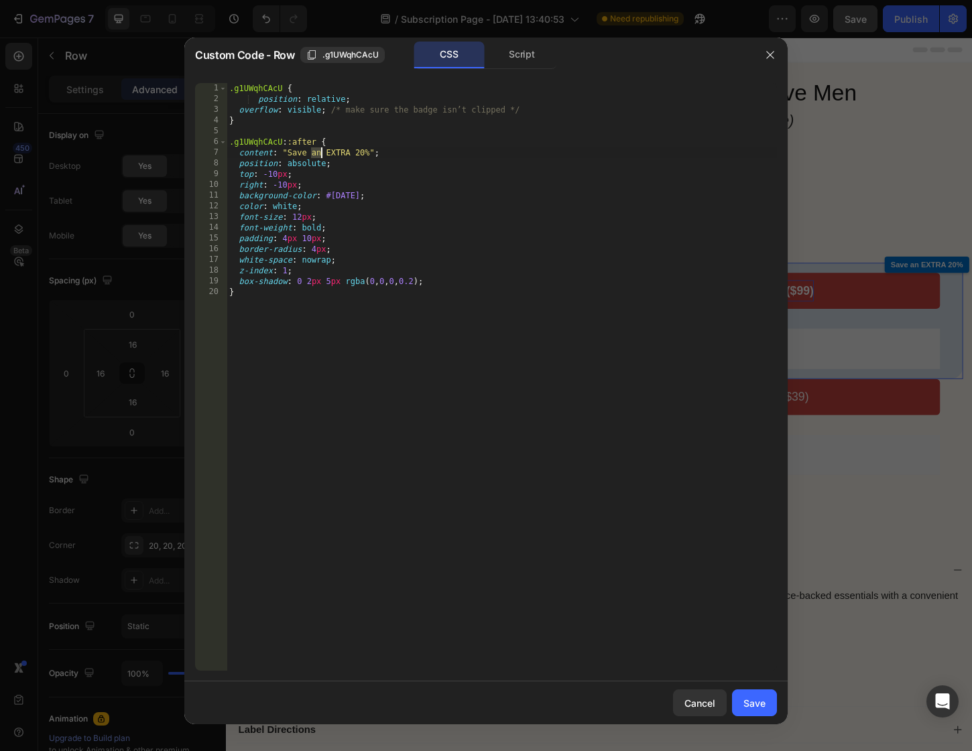
drag, startPoint x: 312, startPoint y: 155, endPoint x: 301, endPoint y: 154, distance: 10.8
click at [318, 155] on div ".g1UWqhCAcU { position : relative ; overflow : visible ; /* make sure the badge…" at bounding box center [501, 387] width 550 height 609
click at [289, 153] on div ".g1UWqhCAcU { position : relative ; overflow : visible ; /* make sure the badge…" at bounding box center [501, 387] width 550 height 609
drag, startPoint x: 433, startPoint y: 152, endPoint x: 381, endPoint y: 153, distance: 51.6
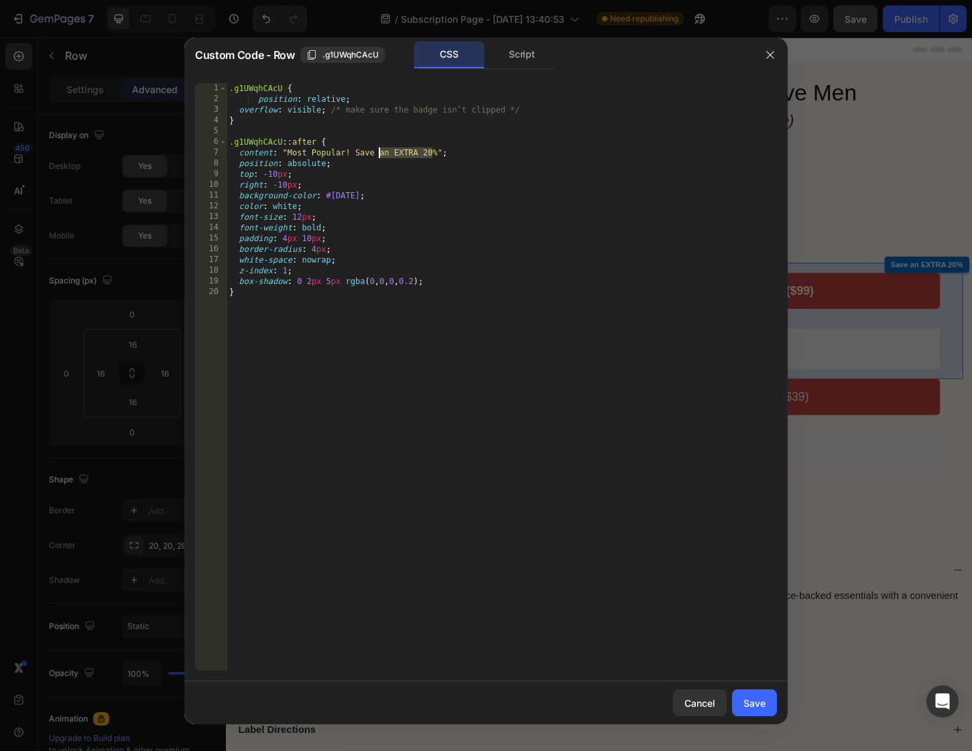
click at [381, 153] on div ".g1UWqhCAcU { position : relative ; overflow : visible ; /* make sure the badge…" at bounding box center [501, 387] width 550 height 609
type textarea "content: "Most Popular! Save 15%";"
click at [765, 710] on button "Save" at bounding box center [754, 702] width 45 height 27
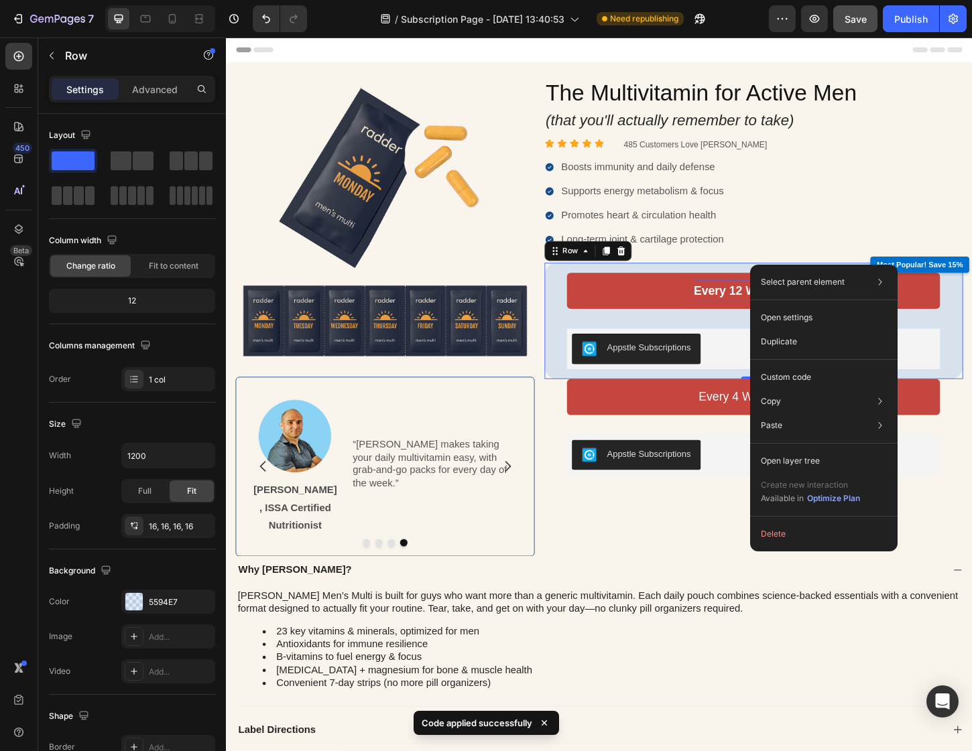
drag, startPoint x: 949, startPoint y: 282, endPoint x: 1118, endPoint y: 302, distance: 169.3
click at [816, 413] on div "Custom code" at bounding box center [823, 425] width 137 height 24
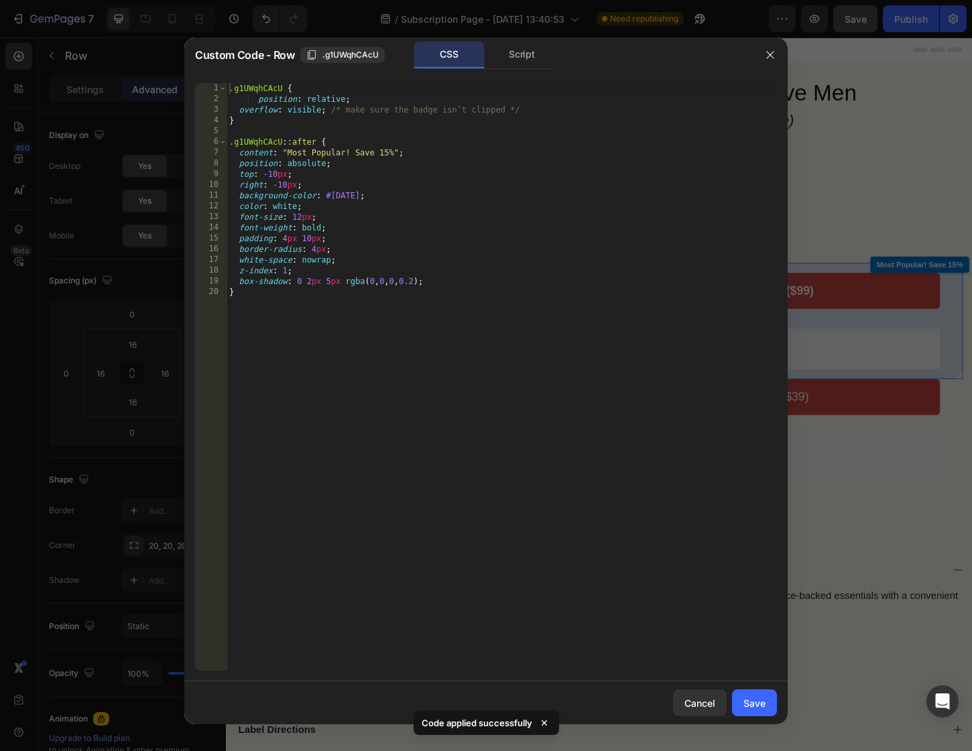
click at [300, 218] on div ".g1UWqhCAcU { position : relative ; overflow : visible ; /* make sure the badge…" at bounding box center [501, 387] width 550 height 609
type textarea "font-size: 14px;"
click at [755, 712] on button "Save" at bounding box center [754, 702] width 45 height 27
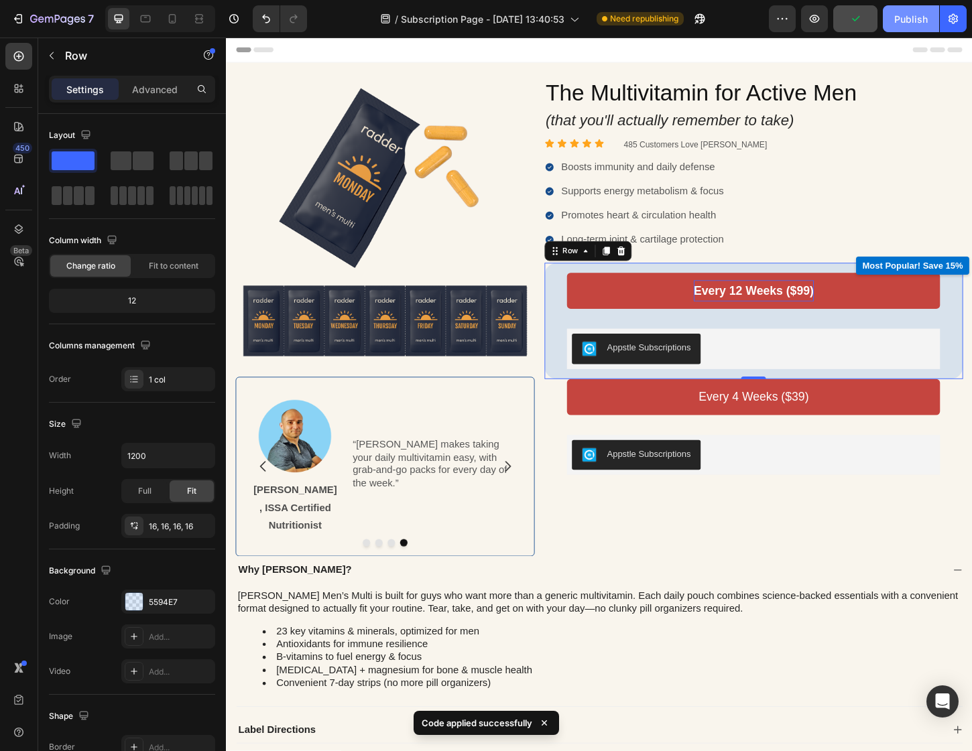
click at [912, 19] on div "Publish" at bounding box center [911, 19] width 34 height 14
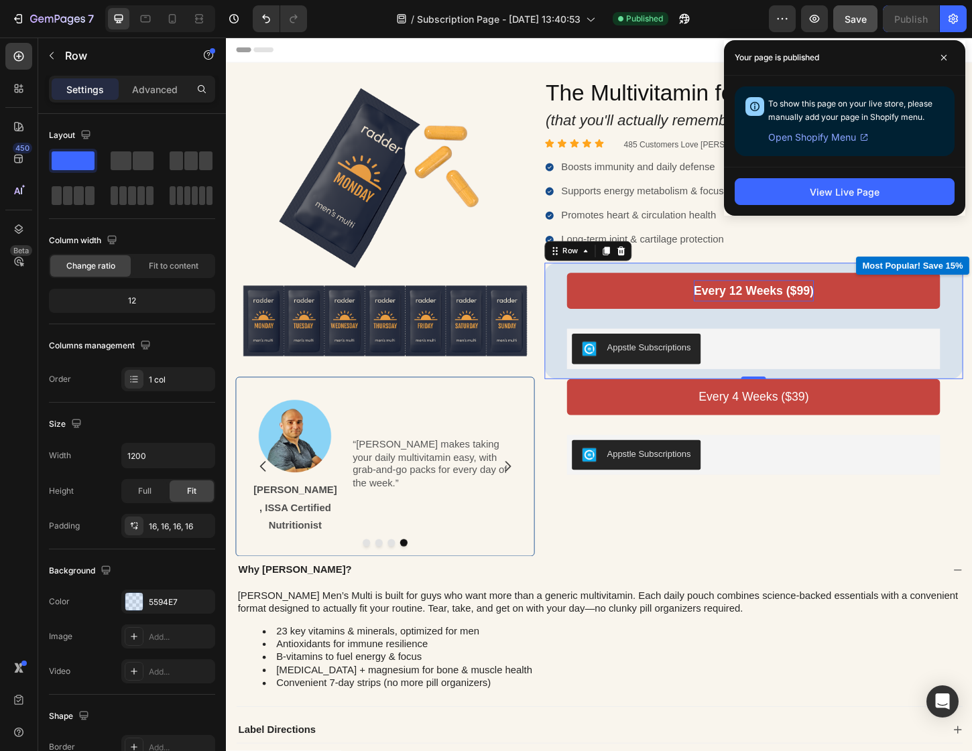
click at [955, 57] on div "Your page is published" at bounding box center [844, 58] width 241 height 36
click at [941, 60] on icon at bounding box center [943, 57] width 7 height 7
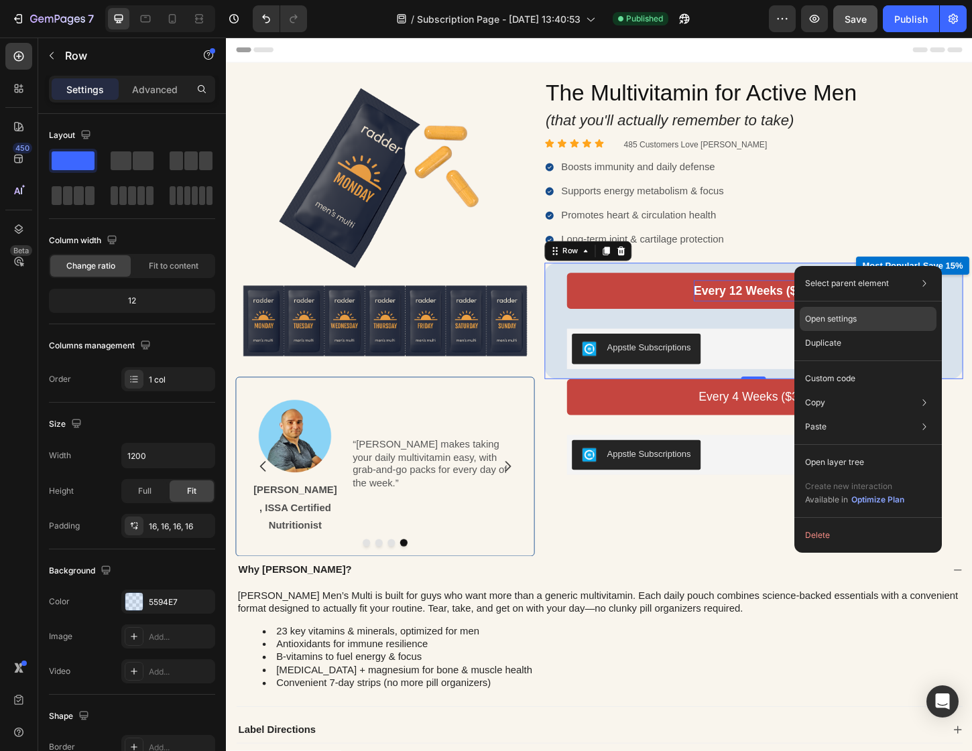
click at [880, 324] on div "Open settings" at bounding box center [867, 319] width 137 height 24
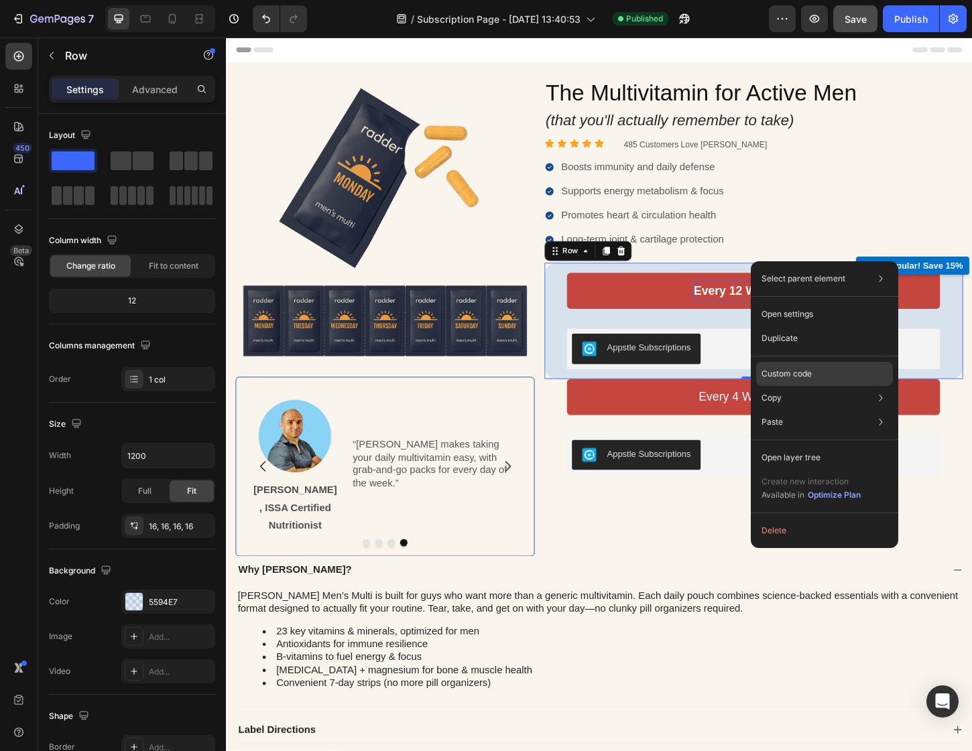
click at [814, 410] on div "Custom code" at bounding box center [824, 422] width 137 height 24
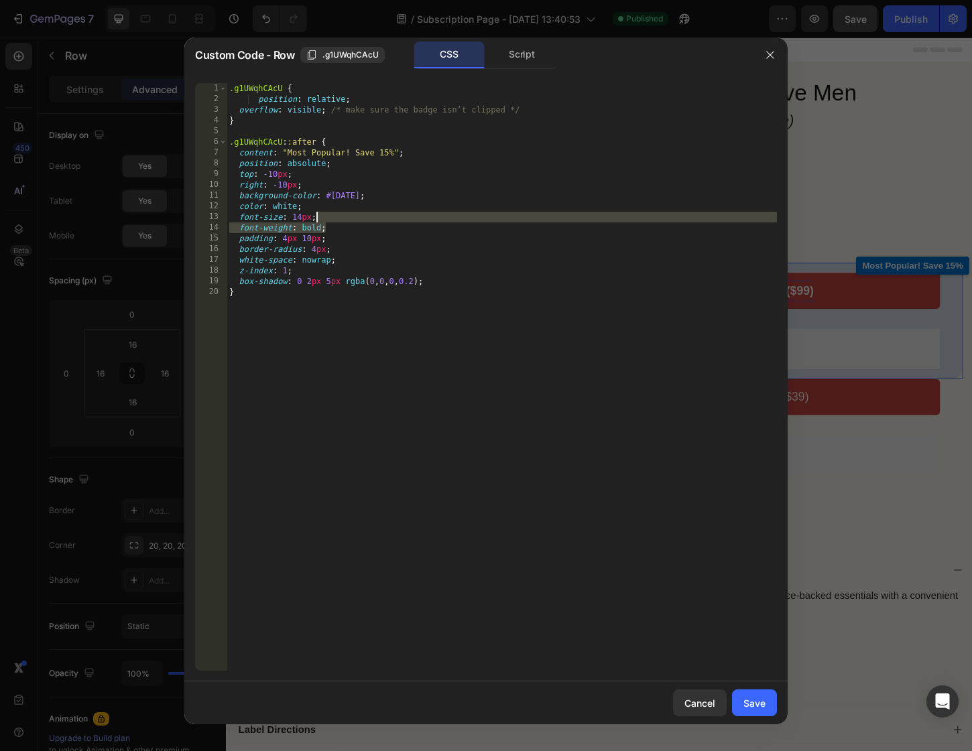
drag, startPoint x: 332, startPoint y: 227, endPoint x: 335, endPoint y: 220, distance: 7.2
click at [335, 220] on div ".g1UWqhCAcU { position : relative ; overflow : visible ; /* make sure the badge…" at bounding box center [501, 387] width 550 height 609
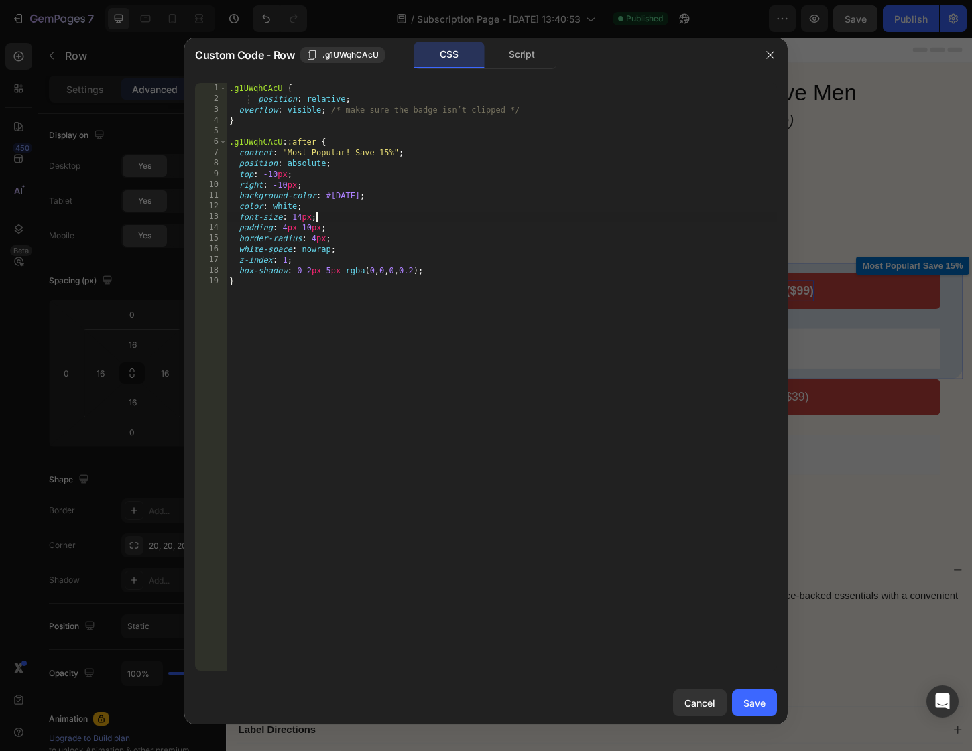
click at [347, 197] on div ".g1UWqhCAcU { position : relative ; overflow : visible ; /* make sure the badge…" at bounding box center [501, 387] width 550 height 609
paste textarea "2e3443"
type textarea "background-color: #2e3443;"
click at [740, 699] on button "Save" at bounding box center [754, 702] width 45 height 27
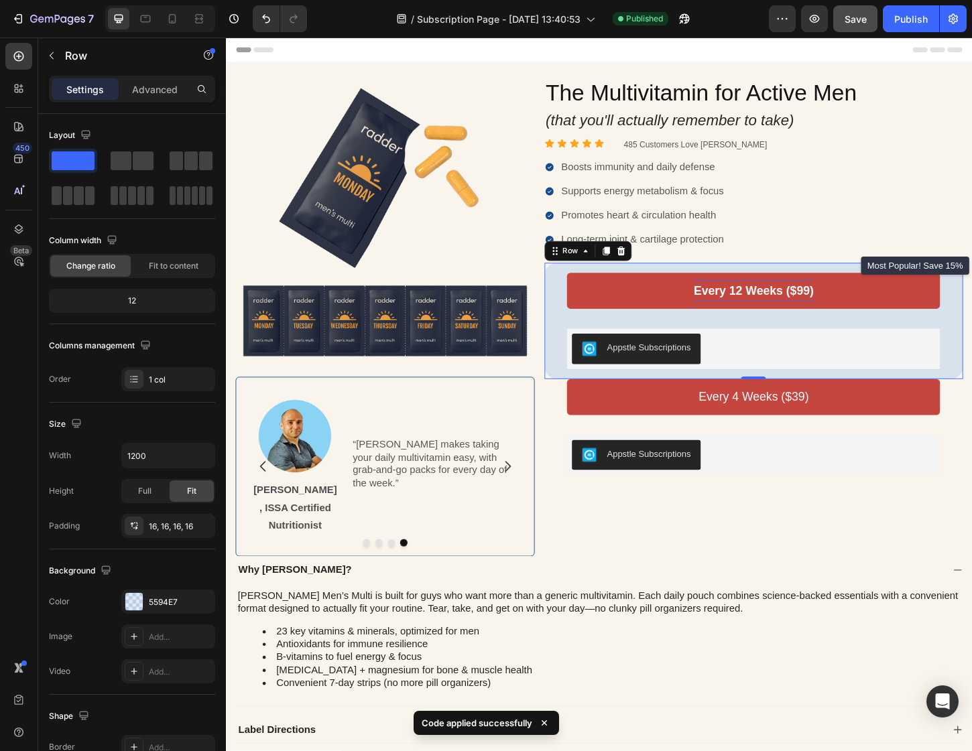
click at [929, 284] on div "Every 12 Weeks ($99) Add to Cart Appstle Subscriptions Appstle Subscriptions Pr…" at bounding box center [794, 343] width 451 height 125
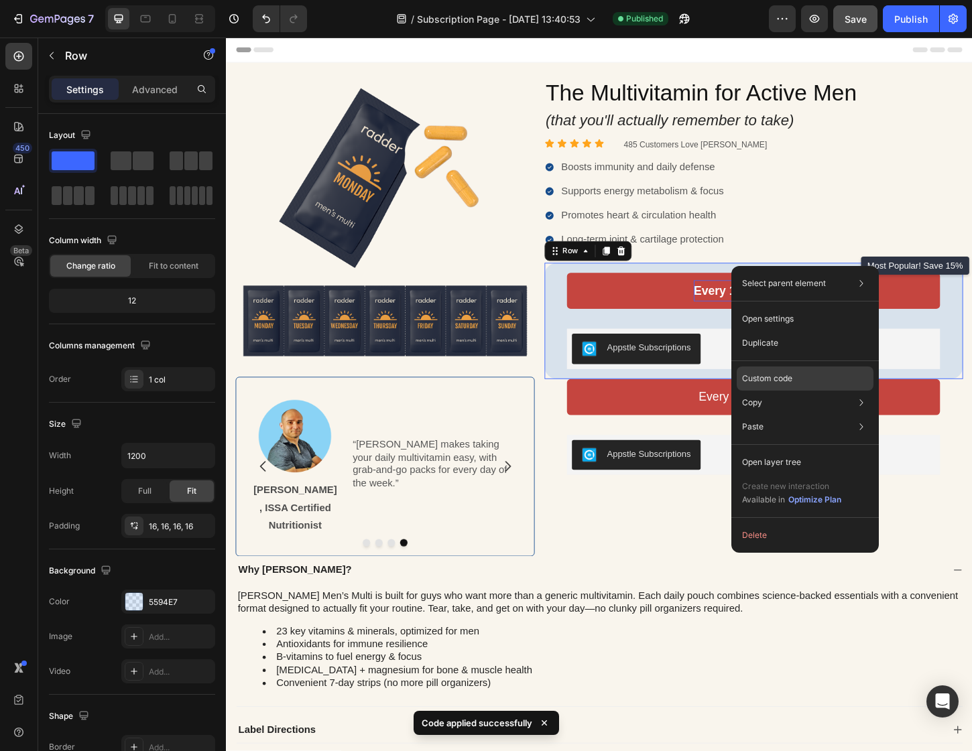
click at [793, 415] on div "Custom code" at bounding box center [804, 427] width 137 height 24
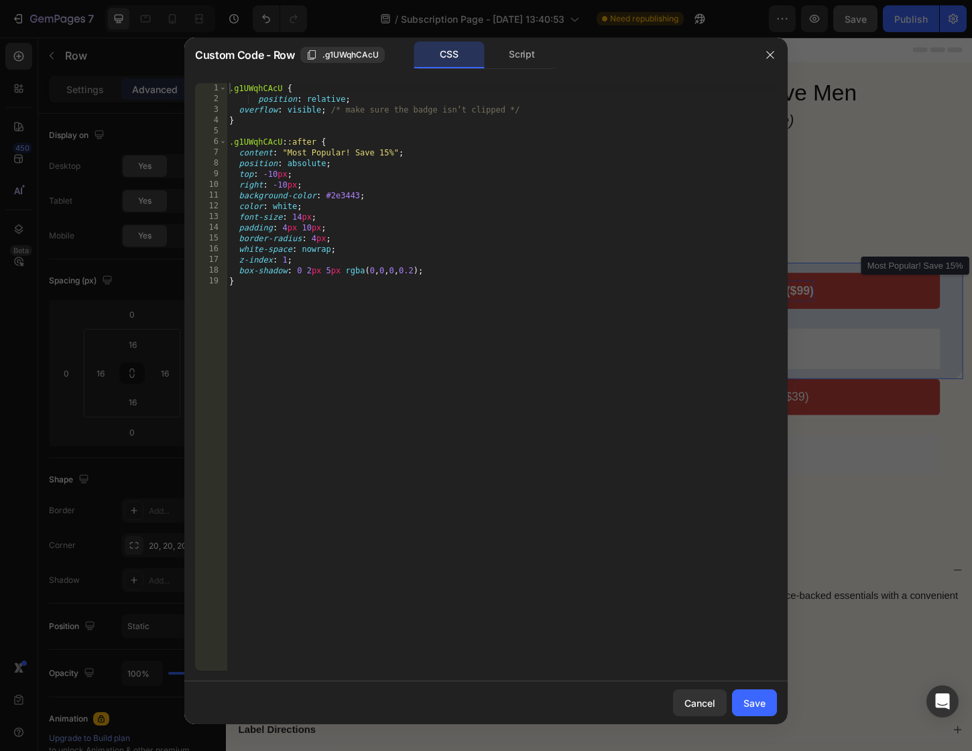
click at [287, 205] on div ".g1UWqhCAcU { position : relative ; overflow : visible ; /* make sure the badge…" at bounding box center [501, 387] width 550 height 609
click at [286, 205] on div ".g1UWqhCAcU { position : relative ; overflow : visible ; /* make sure the badge…" at bounding box center [501, 387] width 550 height 609
paste textarea "e49b42"
type textarea "color: #e49b42;"
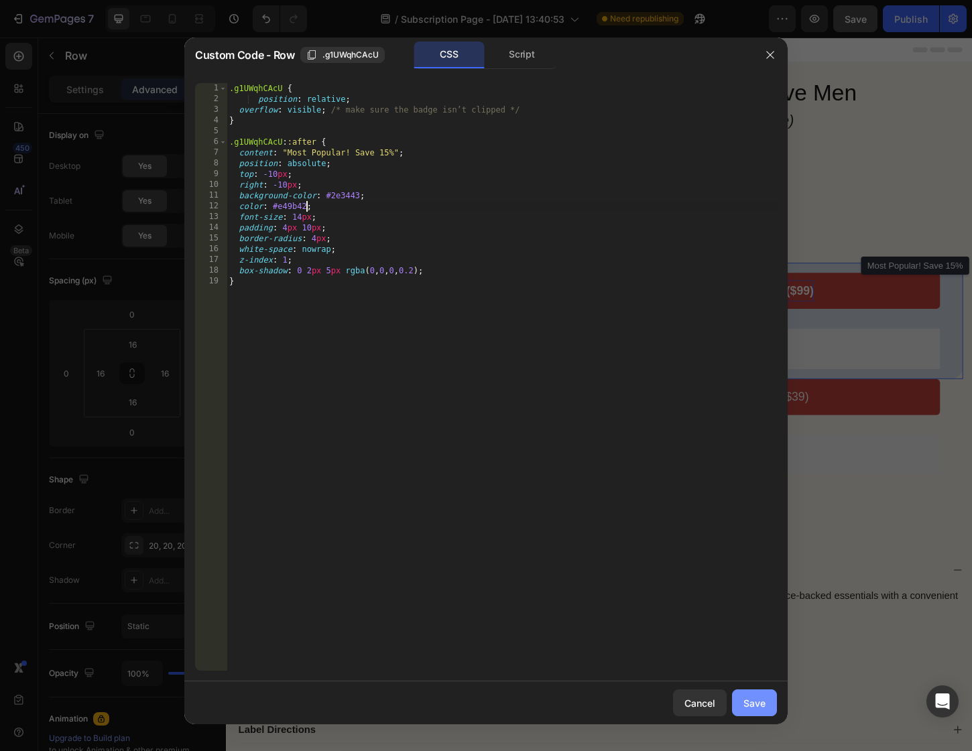
click at [742, 693] on button "Save" at bounding box center [754, 702] width 45 height 27
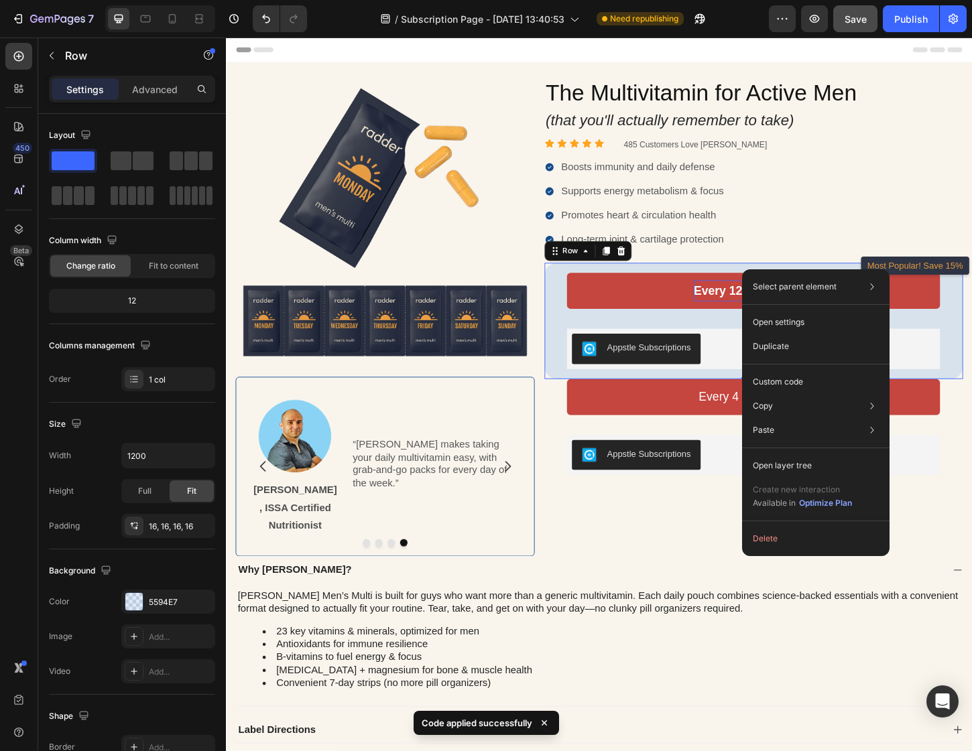
drag, startPoint x: 941, startPoint y: 287, endPoint x: 1086, endPoint y: 339, distance: 153.7
click at [832, 418] on div "Custom code" at bounding box center [815, 430] width 137 height 24
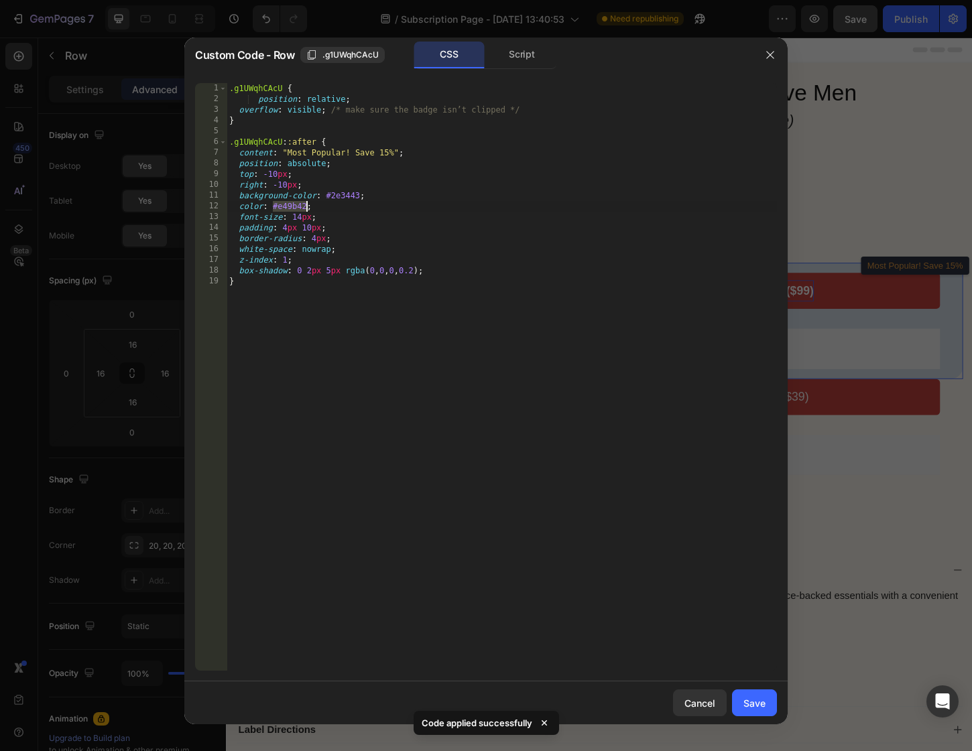
drag, startPoint x: 273, startPoint y: 206, endPoint x: 306, endPoint y: 210, distance: 33.0
click at [306, 210] on div ".g1UWqhCAcU { position : relative ; overflow : visible ; /* make sure the badge…" at bounding box center [501, 387] width 550 height 609
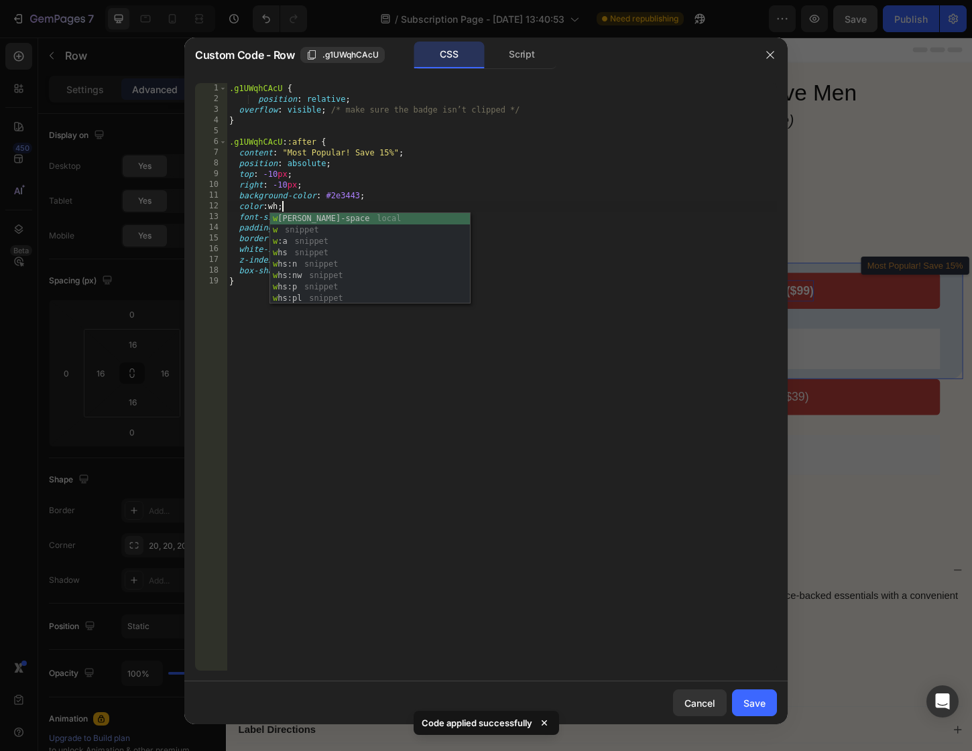
scroll to position [0, 5]
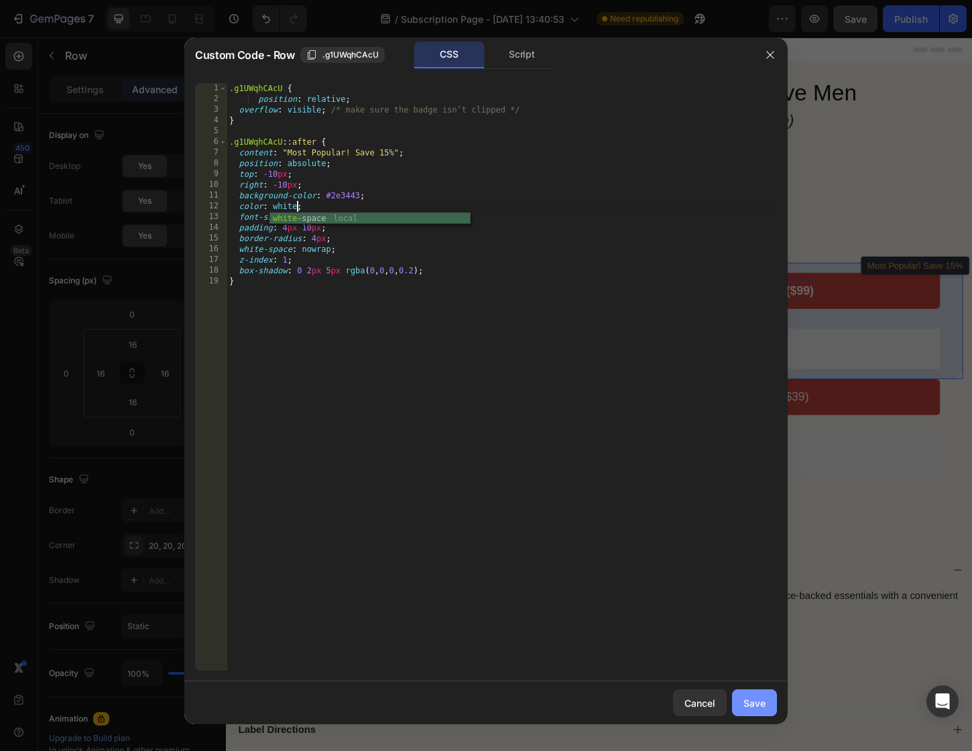
type textarea "color: white;"
click at [772, 701] on button "Save" at bounding box center [754, 702] width 45 height 27
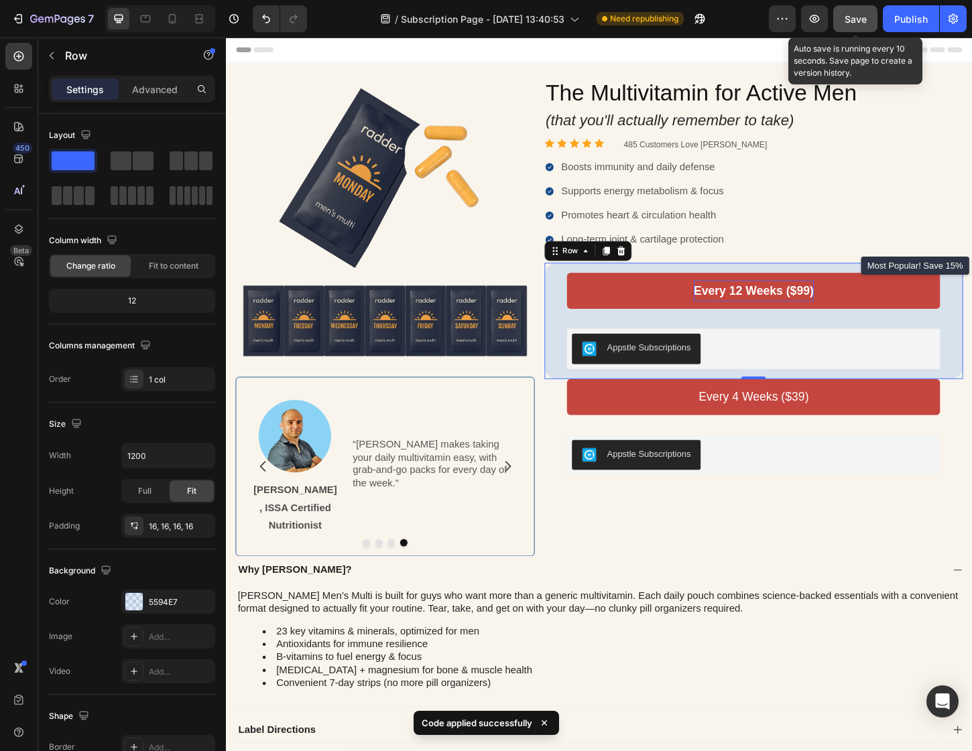
click at [854, 19] on span "Save" at bounding box center [855, 18] width 22 height 11
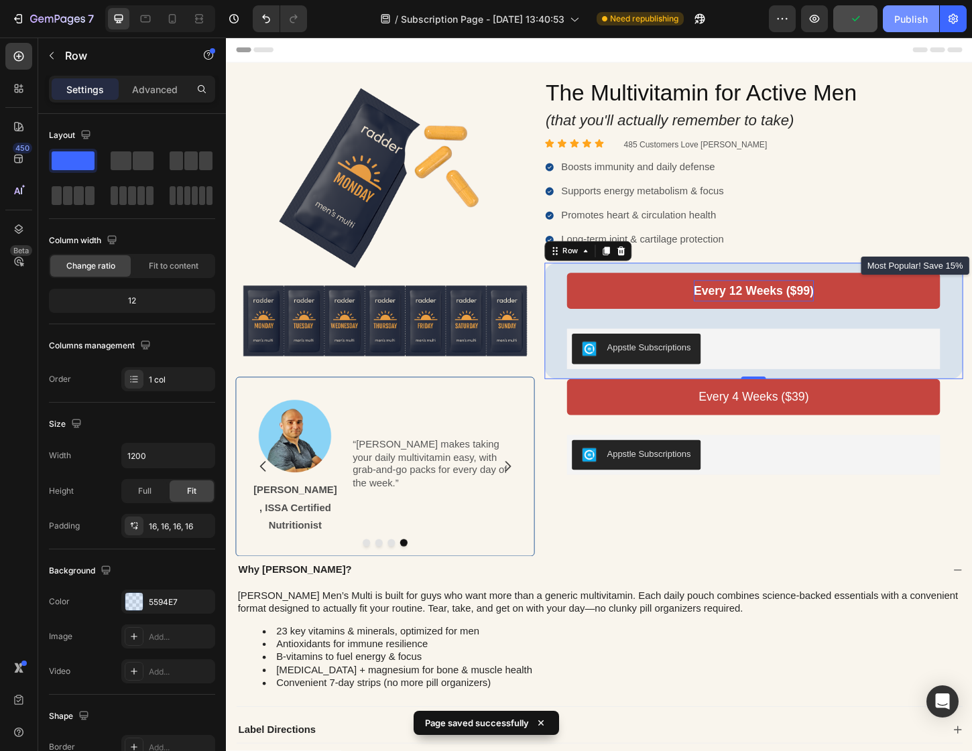
click at [901, 23] on div "Publish" at bounding box center [911, 19] width 34 height 14
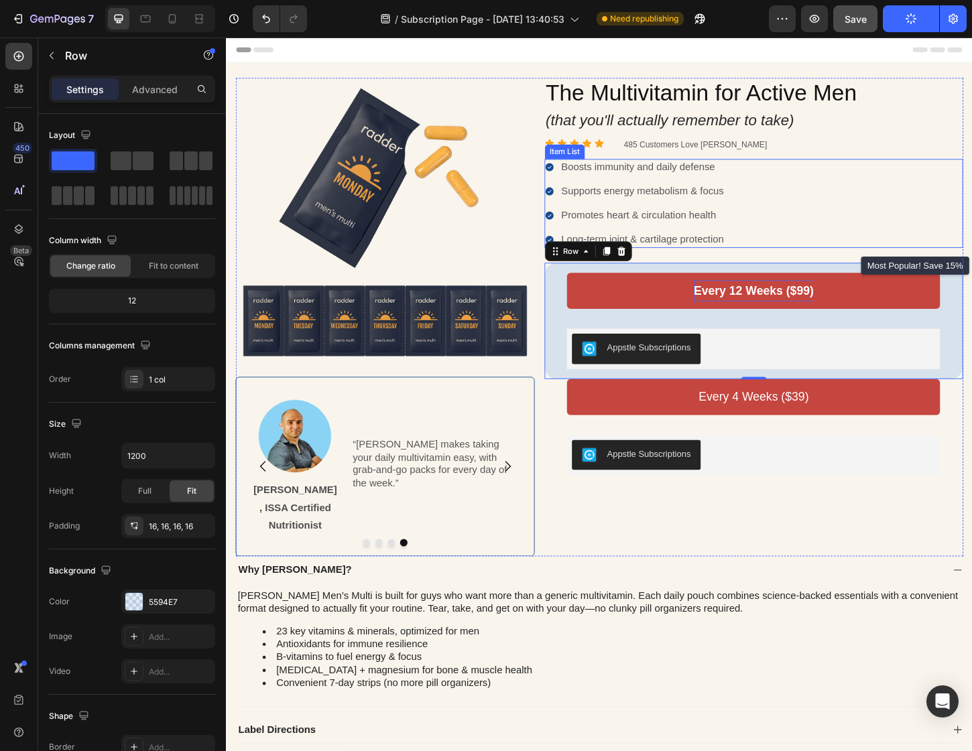
click at [774, 257] on div "Boosts immunity and daily defense Supports energy metabolism & focus Promotes h…" at bounding box center [794, 217] width 451 height 96
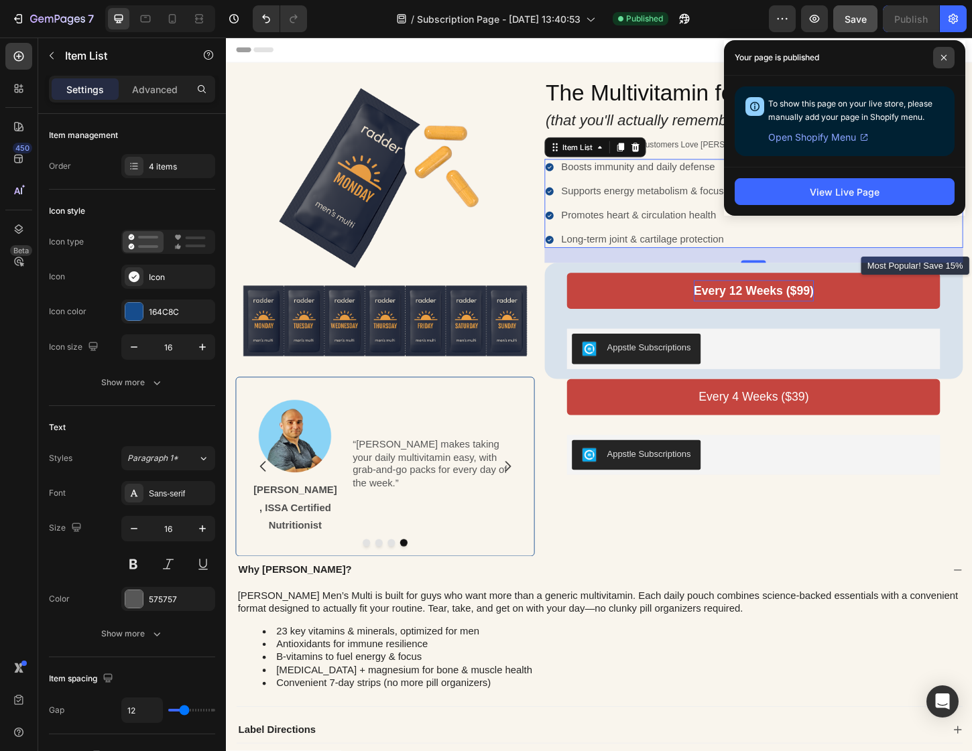
click at [941, 53] on span at bounding box center [943, 57] width 21 height 21
